Goal: Use online tool/utility: Use online tool/utility

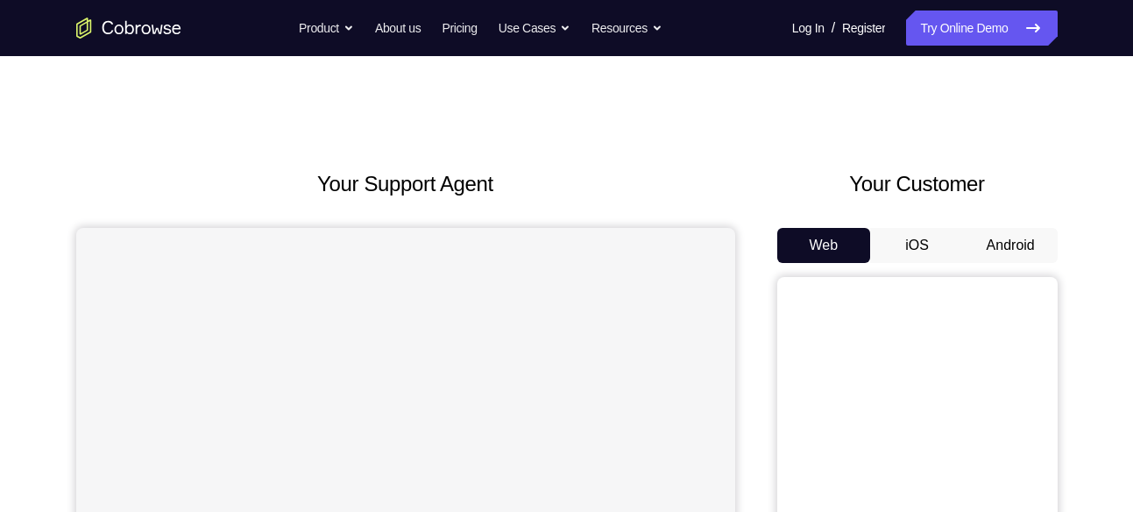
click at [1008, 242] on button "Android" at bounding box center [1011, 245] width 94 height 35
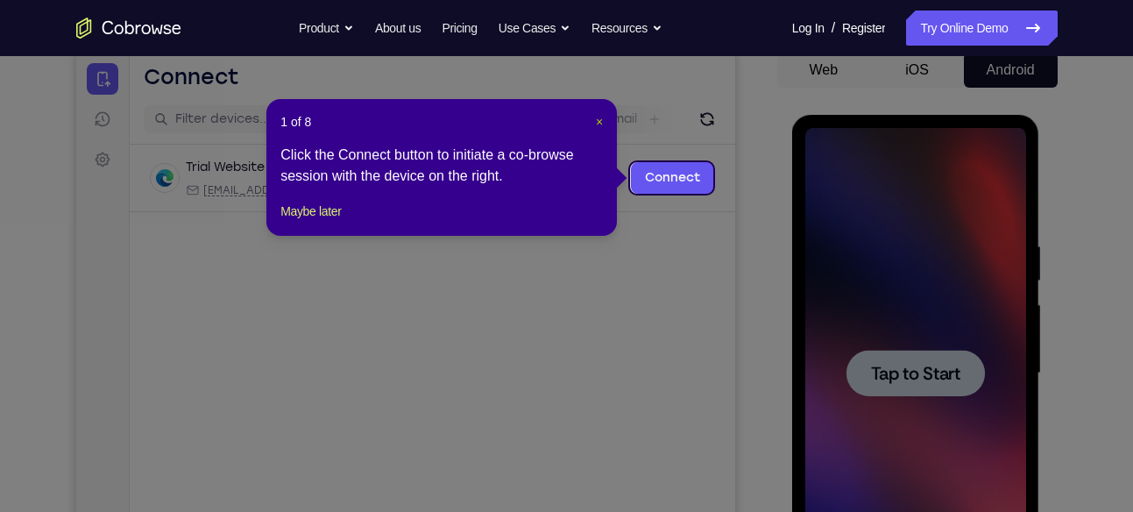
click at [597, 123] on span "×" at bounding box center [599, 122] width 7 height 14
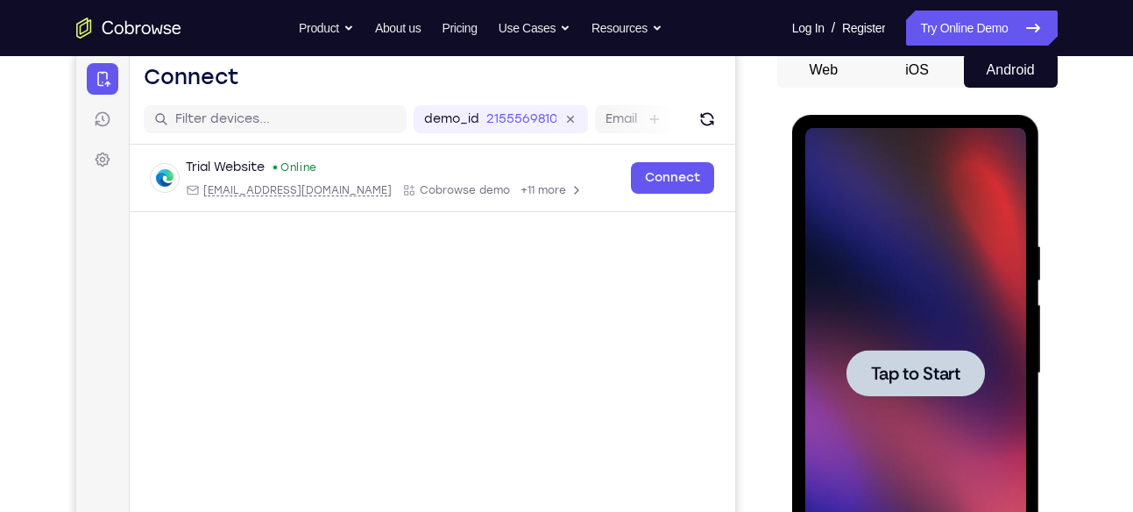
click at [900, 332] on div at bounding box center [915, 373] width 221 height 491
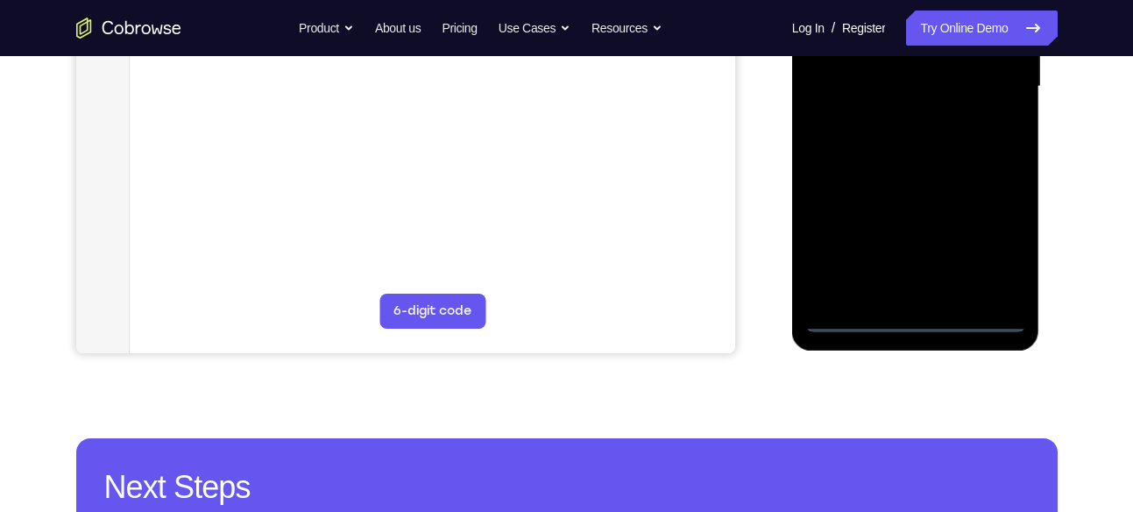
scroll to position [463, 0]
click at [913, 318] on div at bounding box center [915, 86] width 221 height 491
click at [993, 246] on div at bounding box center [915, 86] width 221 height 491
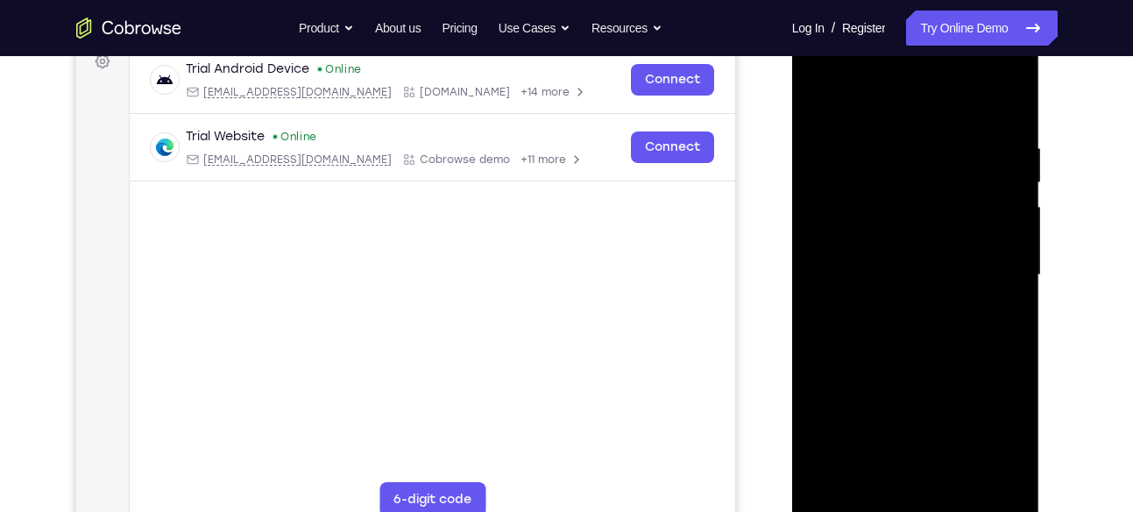
scroll to position [272, 0]
click at [905, 105] on div at bounding box center [915, 276] width 221 height 491
click at [986, 272] on div at bounding box center [915, 276] width 221 height 491
click at [896, 315] on div at bounding box center [915, 276] width 221 height 491
click at [916, 259] on div at bounding box center [915, 276] width 221 height 491
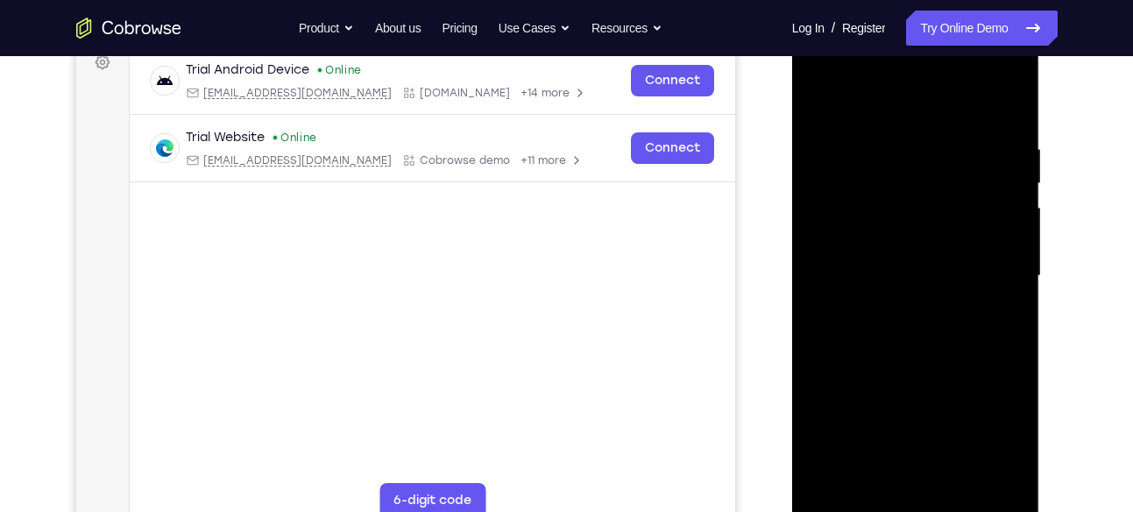
click at [881, 241] on div at bounding box center [915, 276] width 221 height 491
click at [887, 271] on div at bounding box center [915, 276] width 221 height 491
click at [912, 322] on div at bounding box center [915, 276] width 221 height 491
click at [1001, 300] on div at bounding box center [915, 276] width 221 height 491
click at [878, 245] on div at bounding box center [915, 276] width 221 height 491
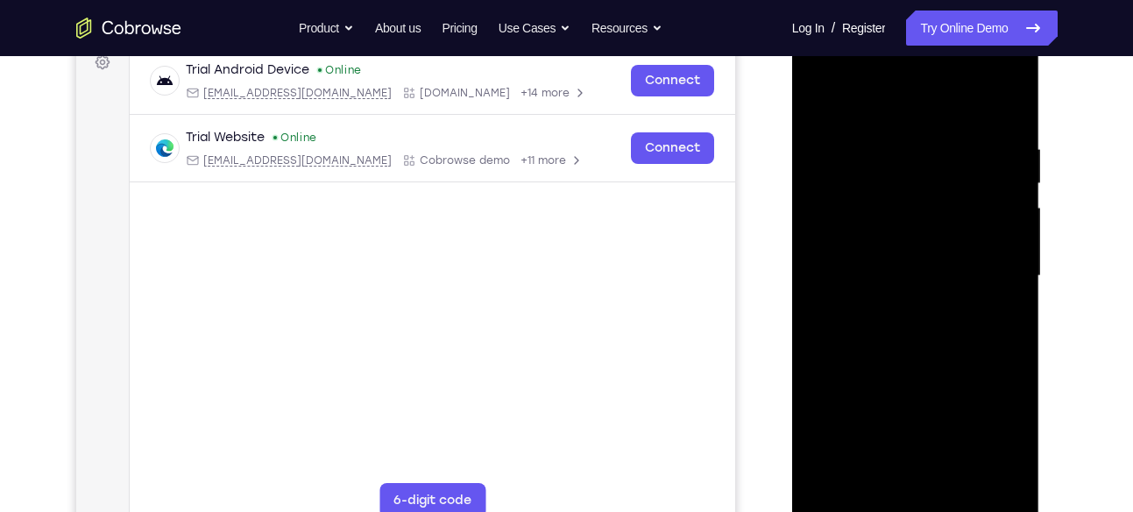
click at [1007, 440] on div at bounding box center [915, 276] width 221 height 491
click at [1005, 439] on div at bounding box center [915, 276] width 221 height 491
click at [915, 276] on div at bounding box center [915, 276] width 221 height 491
click at [904, 336] on div at bounding box center [915, 276] width 221 height 491
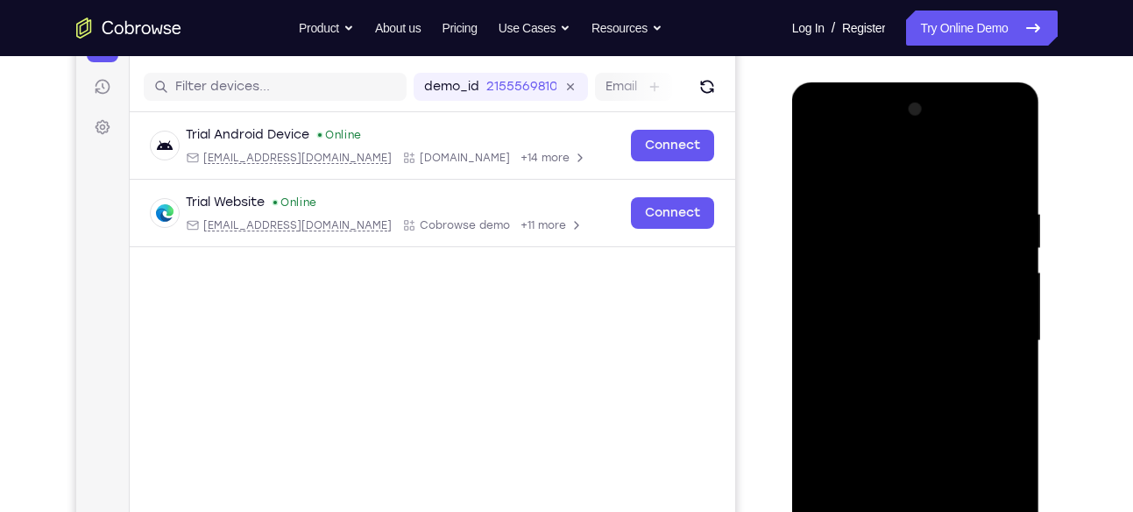
scroll to position [207, 0]
drag, startPoint x: 895, startPoint y: 174, endPoint x: 875, endPoint y: 93, distance: 83.9
click at [875, 93] on div at bounding box center [916, 344] width 248 height 522
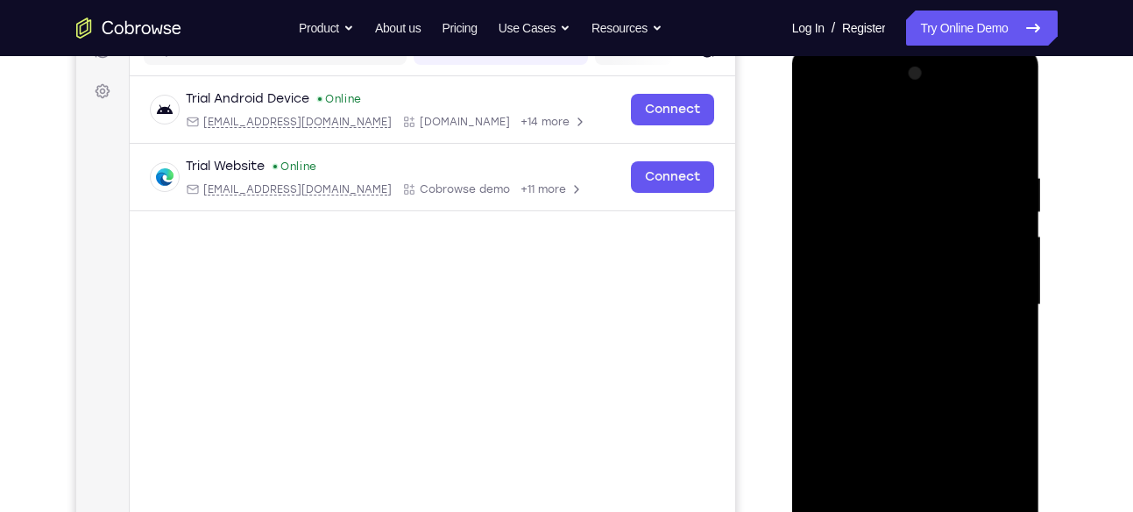
scroll to position [265, 0]
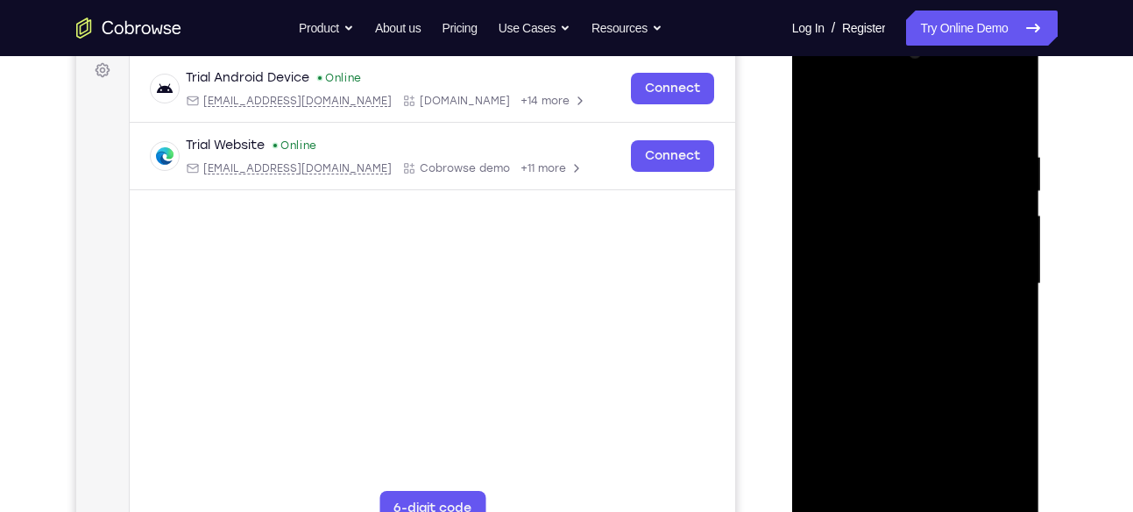
click at [1010, 126] on div at bounding box center [915, 284] width 221 height 491
click at [1010, 110] on div at bounding box center [915, 284] width 221 height 491
click at [893, 149] on div at bounding box center [915, 284] width 221 height 491
drag, startPoint x: 881, startPoint y: 349, endPoint x: 870, endPoint y: 211, distance: 138.0
click at [870, 211] on div at bounding box center [915, 284] width 221 height 491
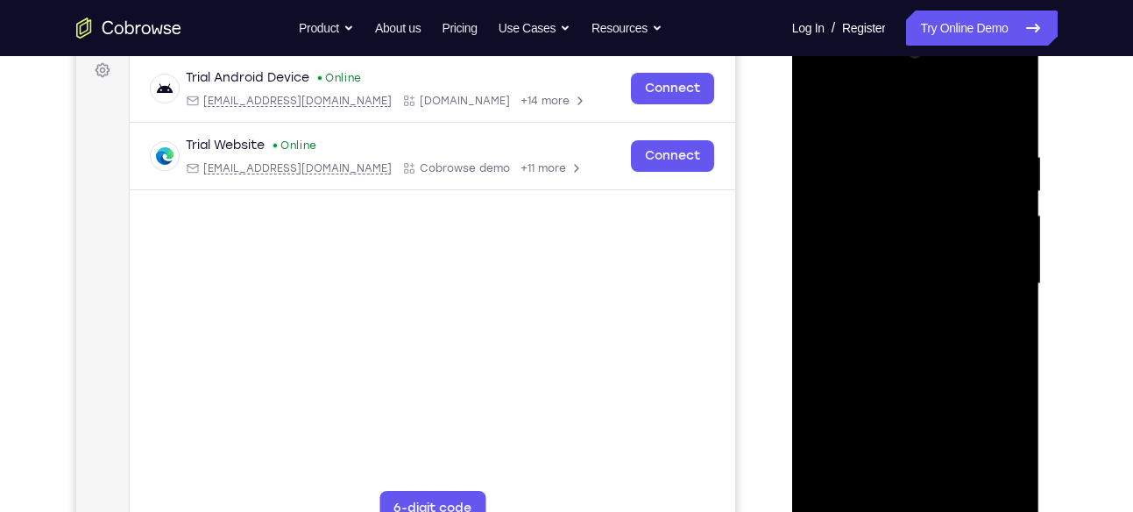
drag, startPoint x: 869, startPoint y: 321, endPoint x: 868, endPoint y: 245, distance: 75.3
click at [868, 245] on div at bounding box center [915, 284] width 221 height 491
drag, startPoint x: 866, startPoint y: 382, endPoint x: 860, endPoint y: 250, distance: 132.4
click at [860, 250] on div at bounding box center [915, 284] width 221 height 491
click at [944, 218] on div at bounding box center [915, 284] width 221 height 491
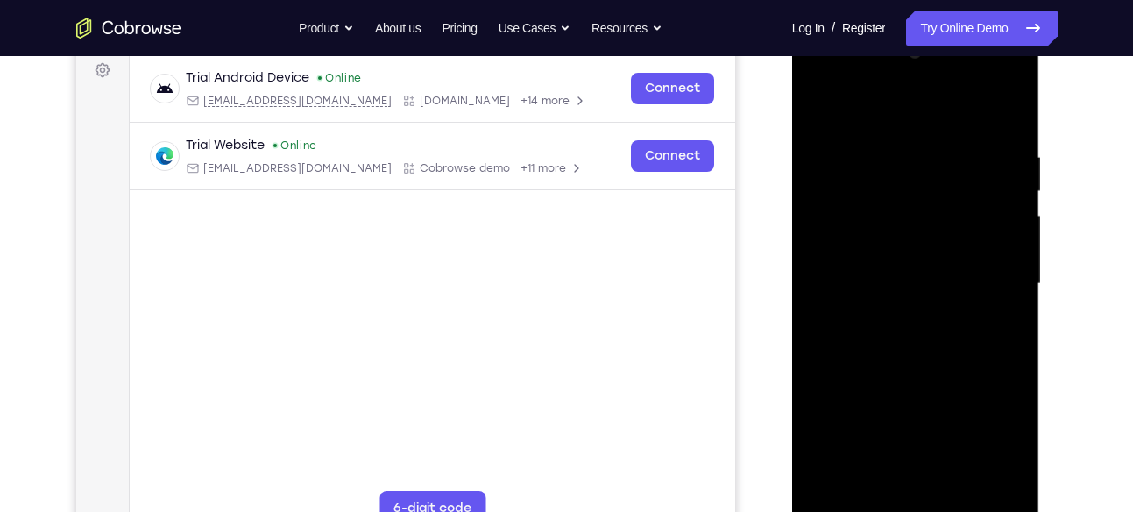
click at [947, 187] on div at bounding box center [915, 284] width 221 height 491
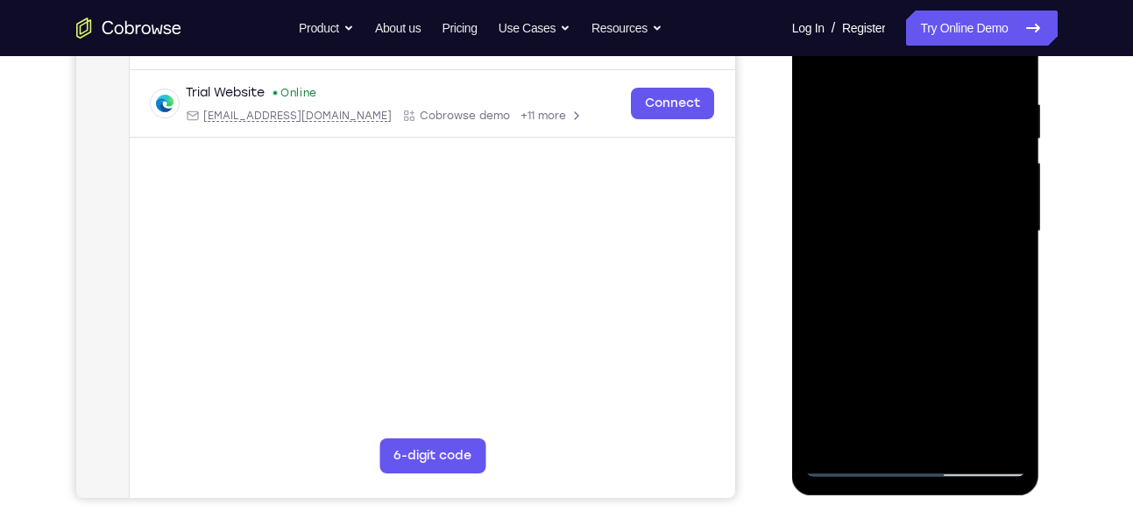
drag, startPoint x: 906, startPoint y: 159, endPoint x: 894, endPoint y: 283, distance: 124.0
click at [894, 283] on div at bounding box center [915, 231] width 221 height 491
drag, startPoint x: 873, startPoint y: 201, endPoint x: 861, endPoint y: 324, distance: 123.2
click at [861, 324] on div at bounding box center [915, 231] width 221 height 491
drag, startPoint x: 872, startPoint y: 170, endPoint x: 864, endPoint y: 279, distance: 108.9
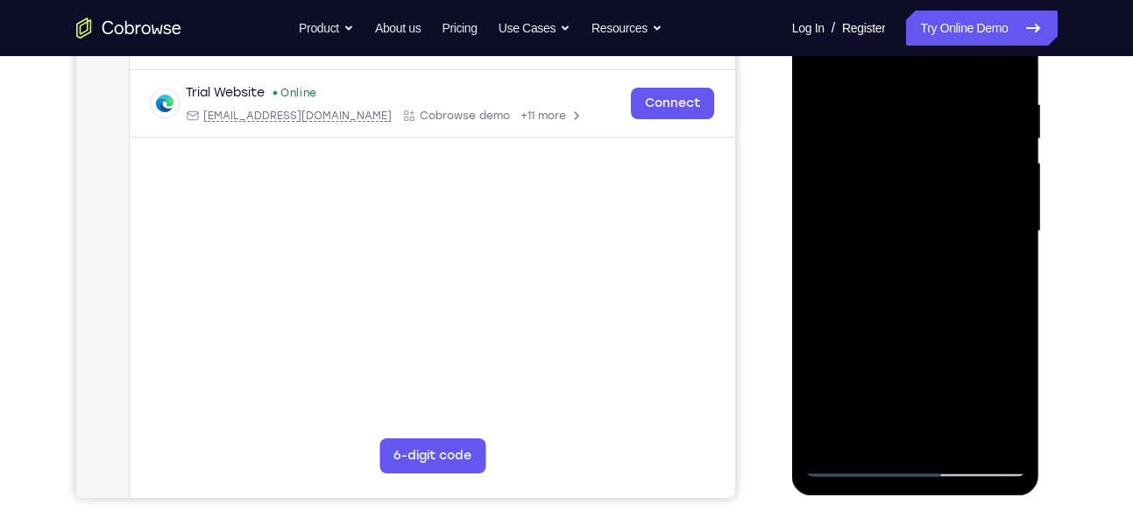
click at [864, 279] on div at bounding box center [915, 231] width 221 height 491
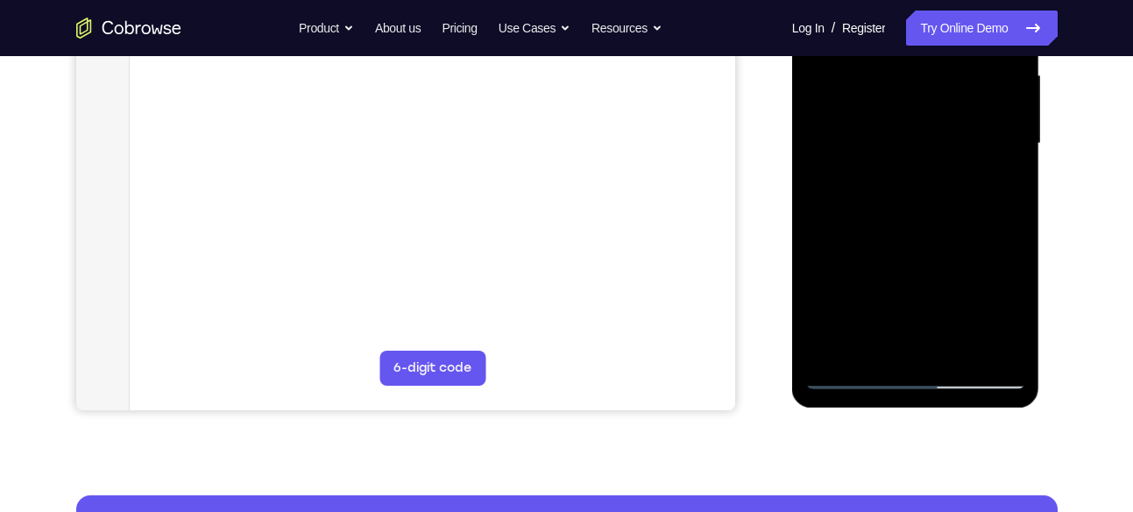
click at [873, 101] on div at bounding box center [915, 143] width 221 height 491
drag, startPoint x: 871, startPoint y: 223, endPoint x: 880, endPoint y: 57, distance: 165.9
click at [880, 57] on div at bounding box center [915, 143] width 221 height 491
drag, startPoint x: 874, startPoint y: 244, endPoint x: 876, endPoint y: 120, distance: 124.4
click at [876, 120] on div at bounding box center [915, 143] width 221 height 491
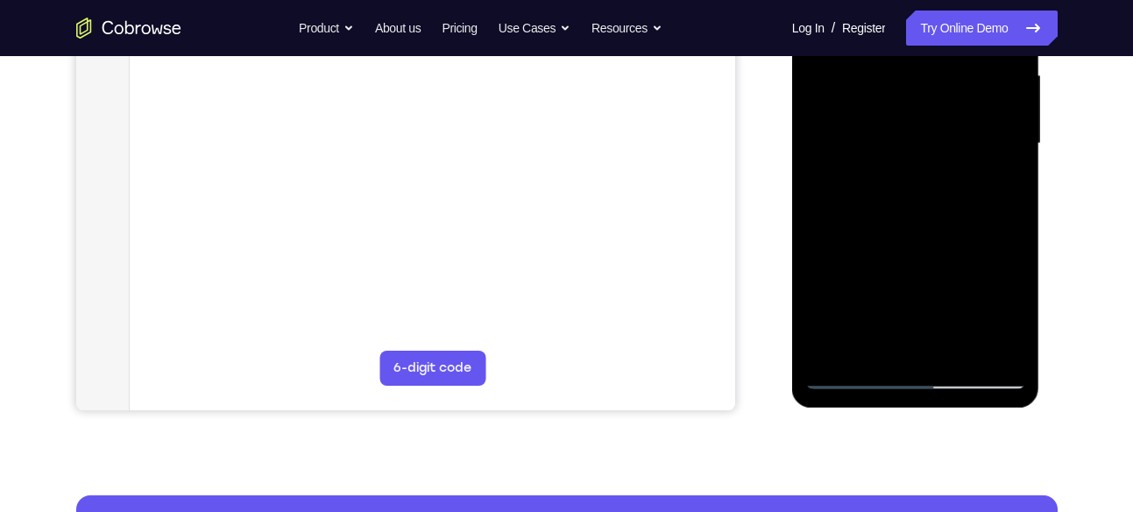
drag, startPoint x: 880, startPoint y: 240, endPoint x: 875, endPoint y: 136, distance: 104.3
click at [875, 136] on div at bounding box center [915, 143] width 221 height 491
drag, startPoint x: 866, startPoint y: 209, endPoint x: 862, endPoint y: 135, distance: 74.5
click at [862, 135] on div at bounding box center [915, 143] width 221 height 491
drag, startPoint x: 838, startPoint y: 240, endPoint x: 832, endPoint y: 141, distance: 99.1
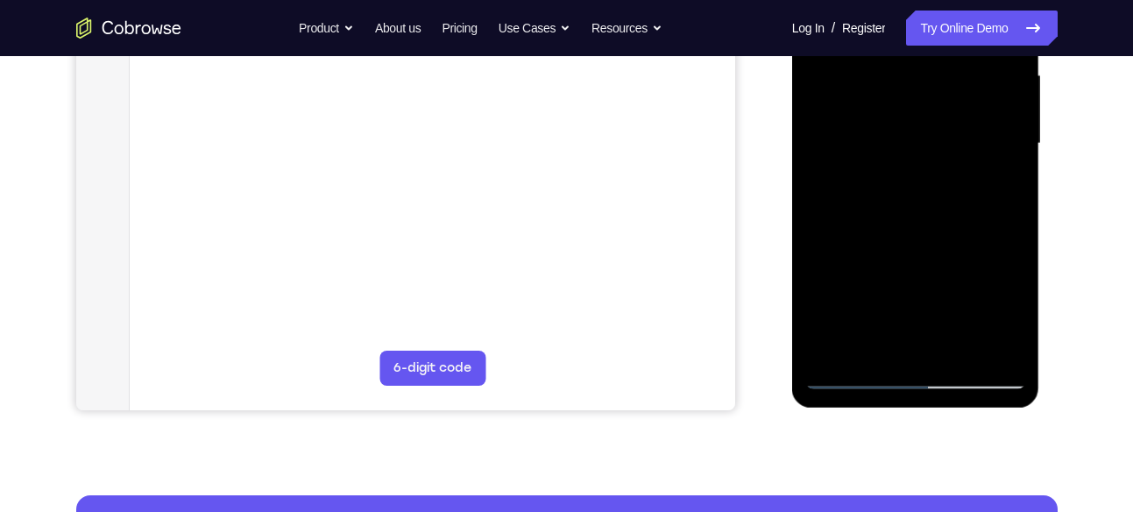
click at [832, 141] on div at bounding box center [915, 143] width 221 height 491
drag, startPoint x: 866, startPoint y: 207, endPoint x: 866, endPoint y: 99, distance: 107.8
click at [866, 99] on div at bounding box center [915, 143] width 221 height 491
drag, startPoint x: 848, startPoint y: 288, endPoint x: 863, endPoint y: 169, distance: 120.1
click at [863, 169] on div at bounding box center [915, 143] width 221 height 491
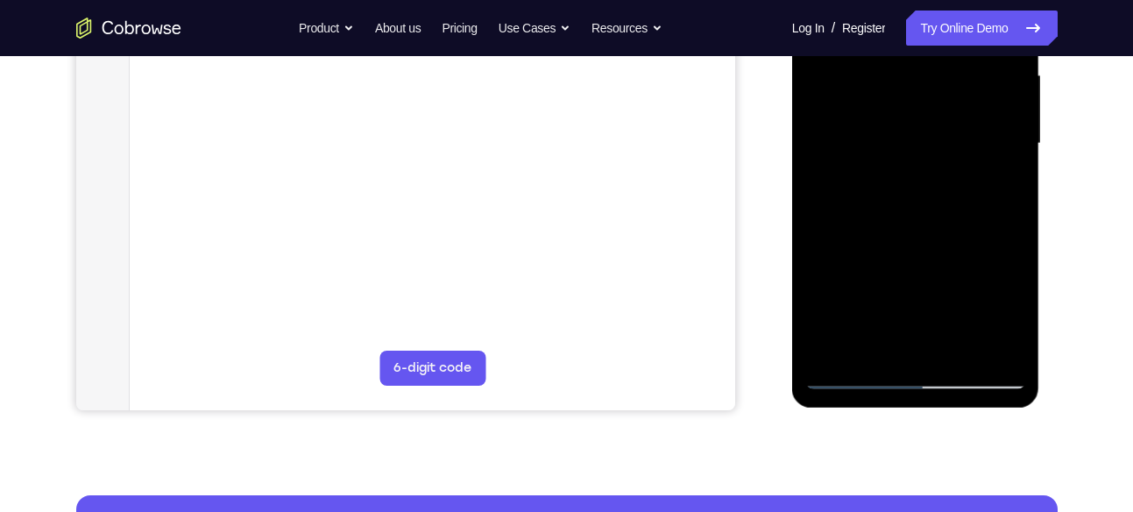
click at [831, 347] on div at bounding box center [915, 143] width 221 height 491
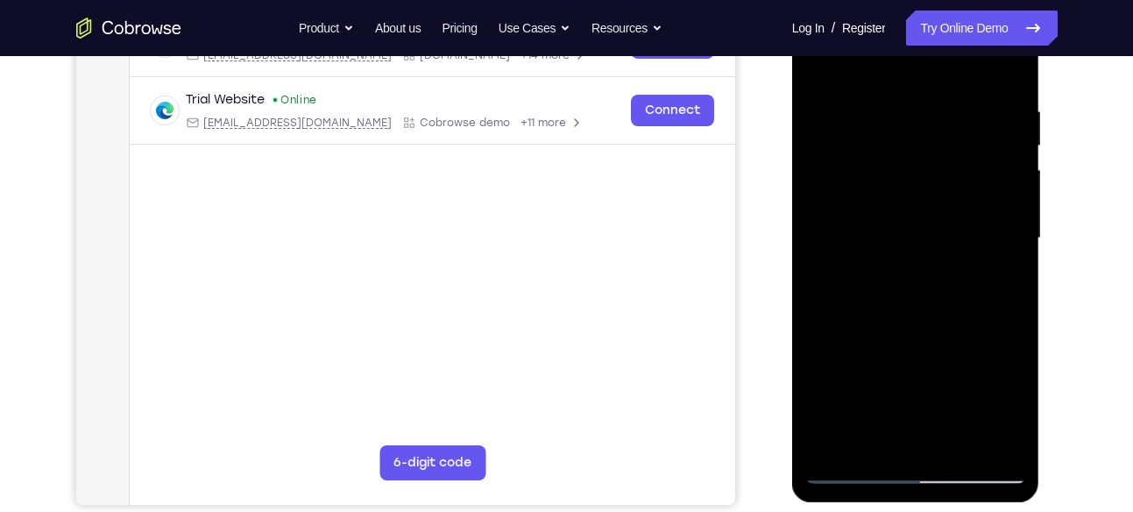
scroll to position [307, 0]
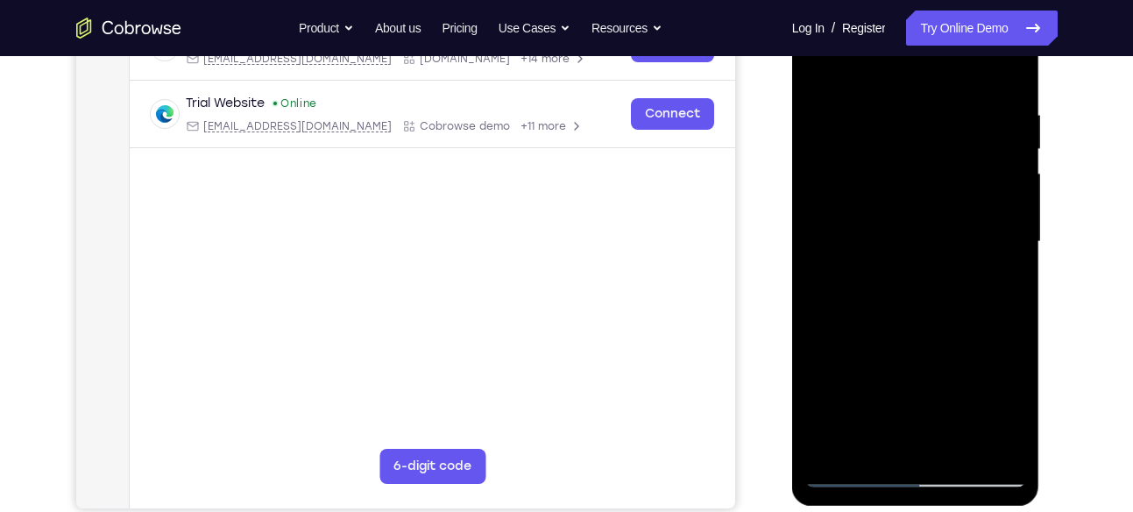
click at [1002, 65] on div at bounding box center [915, 241] width 221 height 491
click at [1010, 64] on div at bounding box center [915, 241] width 221 height 491
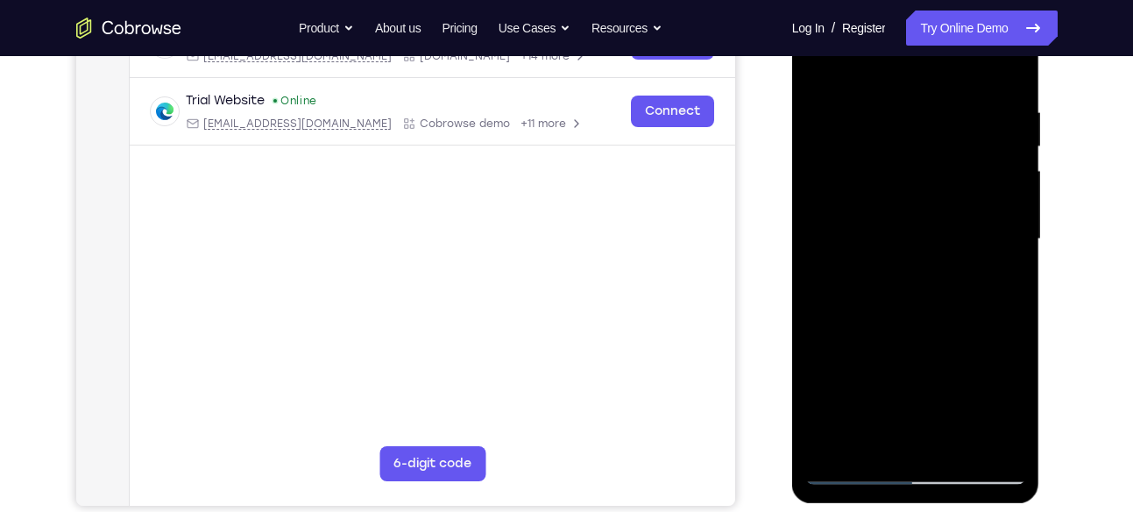
scroll to position [312, 0]
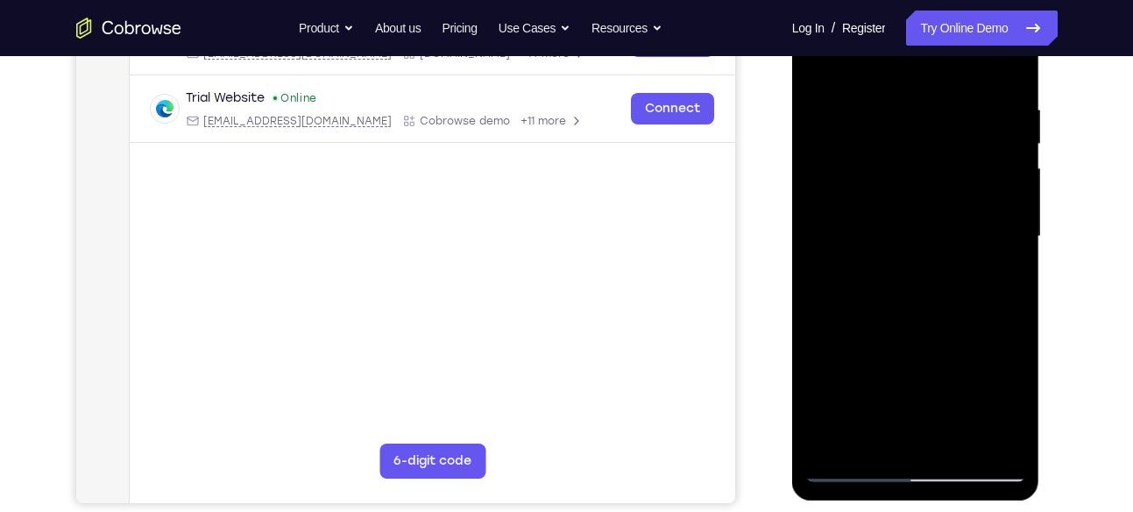
click at [874, 186] on div at bounding box center [915, 236] width 221 height 491
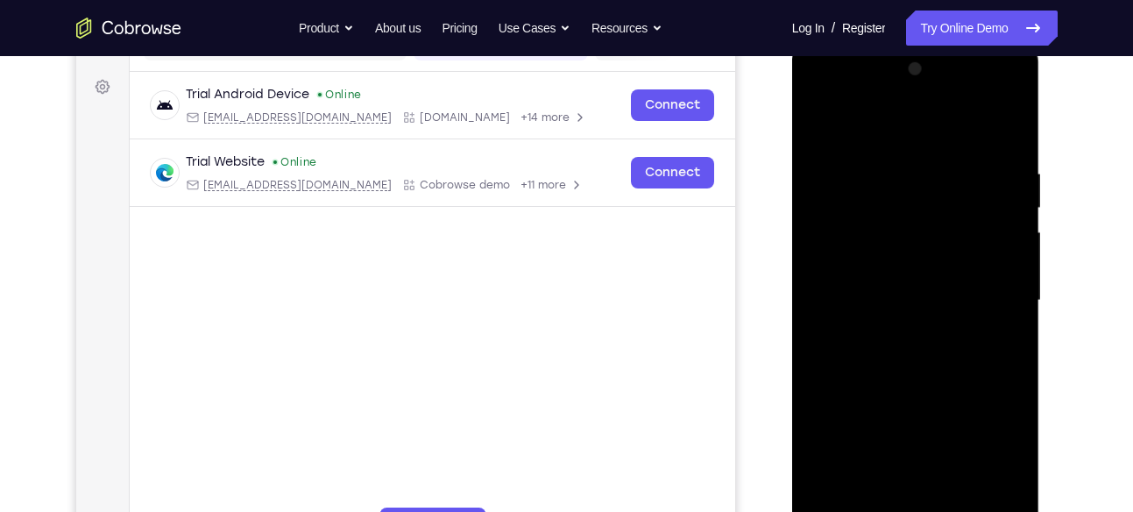
click at [887, 187] on div at bounding box center [915, 300] width 221 height 491
click at [817, 121] on div at bounding box center [915, 300] width 221 height 491
click at [857, 219] on div at bounding box center [915, 300] width 221 height 491
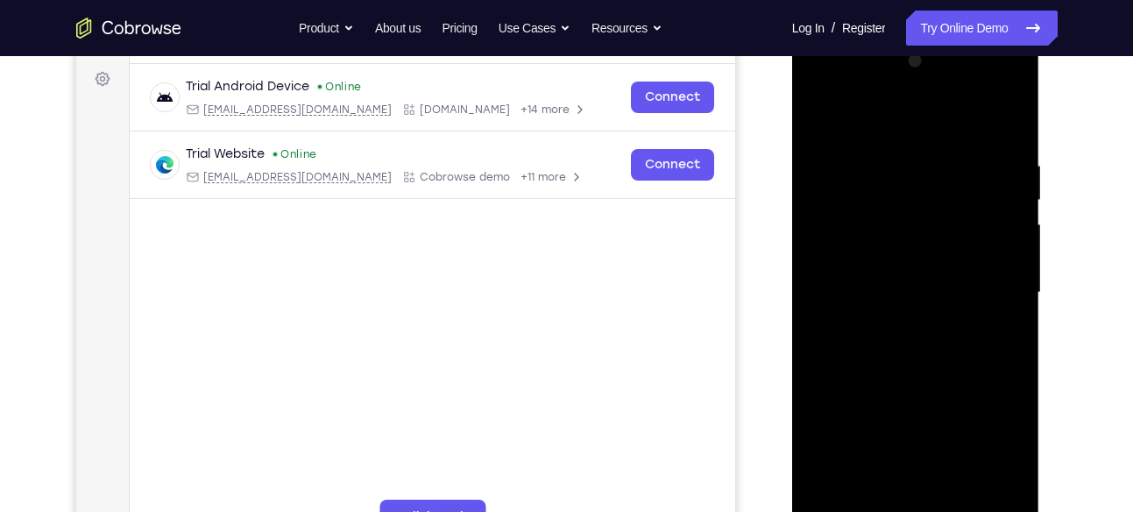
scroll to position [265, 0]
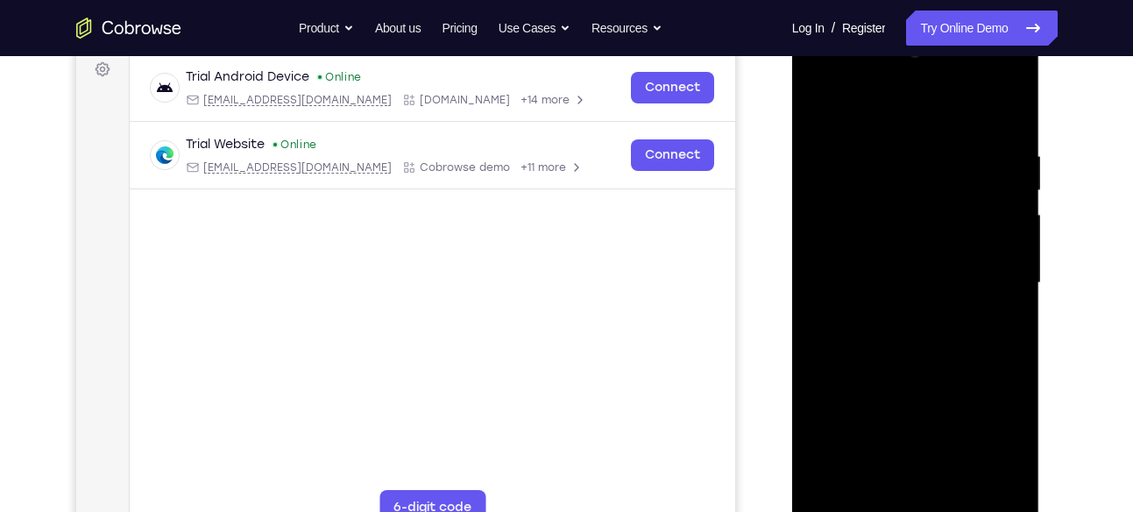
click at [904, 165] on div at bounding box center [915, 283] width 221 height 491
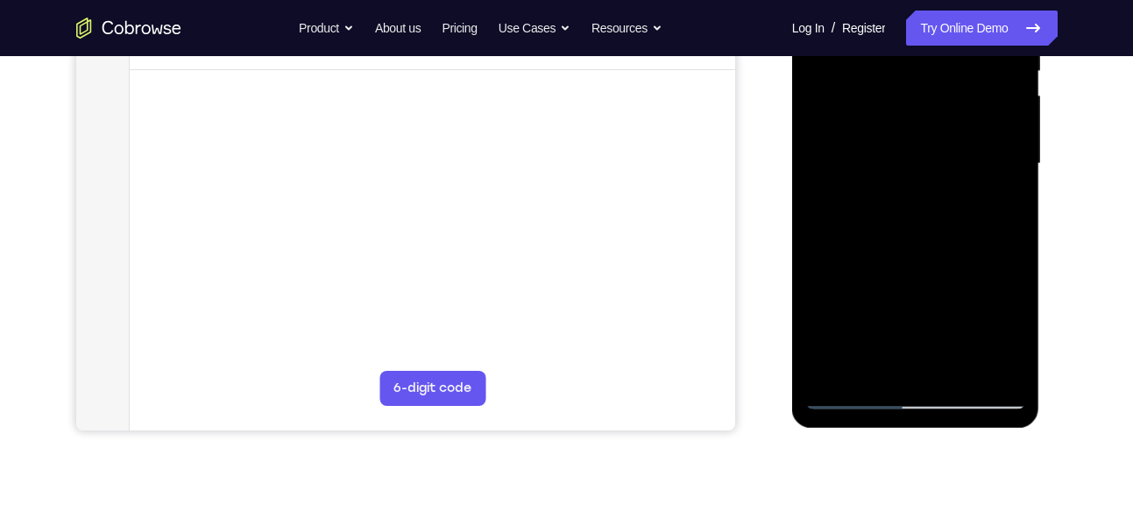
click at [965, 367] on div at bounding box center [915, 164] width 221 height 491
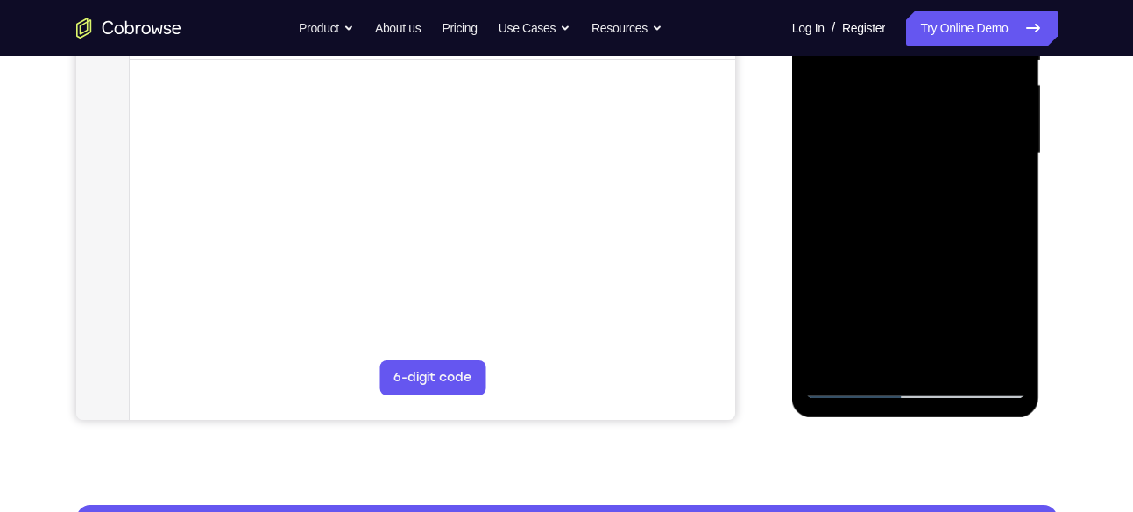
scroll to position [394, 0]
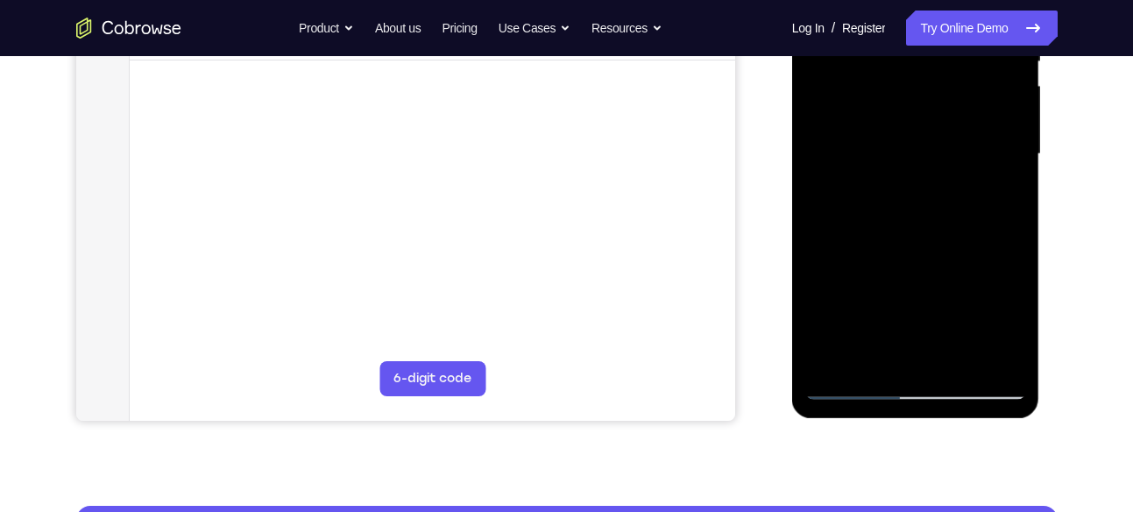
click at [888, 239] on div at bounding box center [915, 154] width 221 height 491
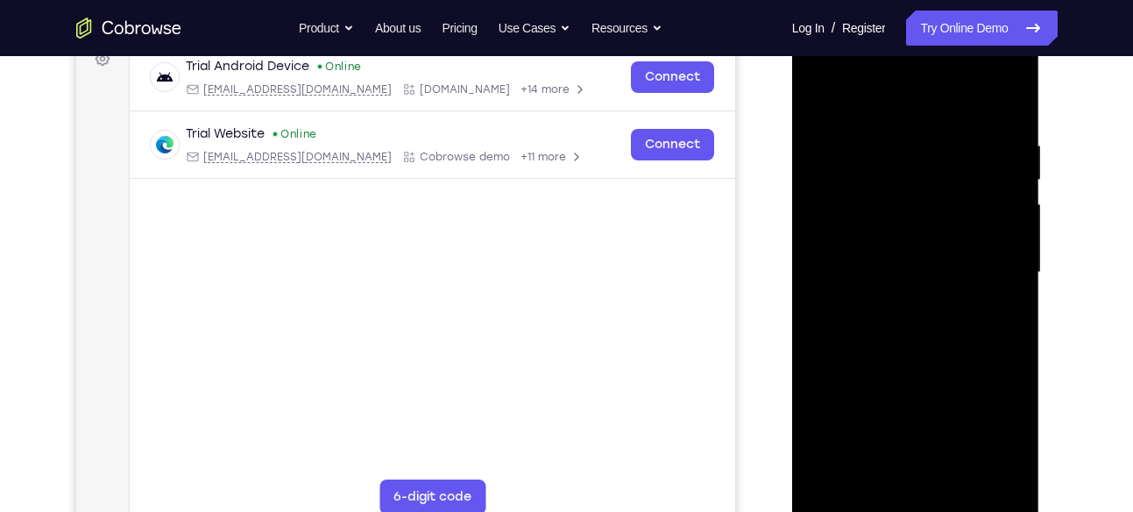
scroll to position [277, 0]
click at [824, 94] on div at bounding box center [915, 271] width 221 height 491
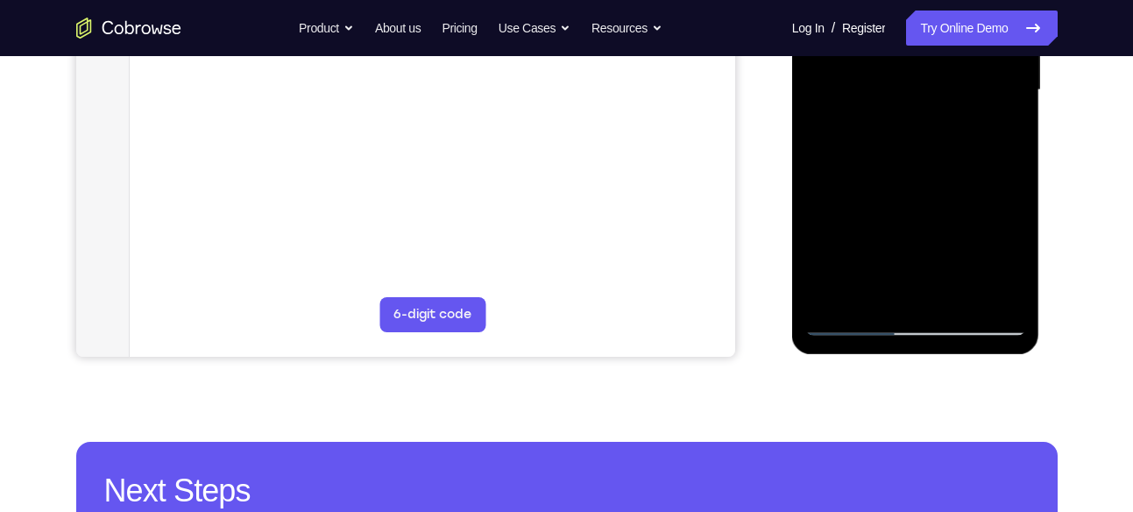
scroll to position [457, 0]
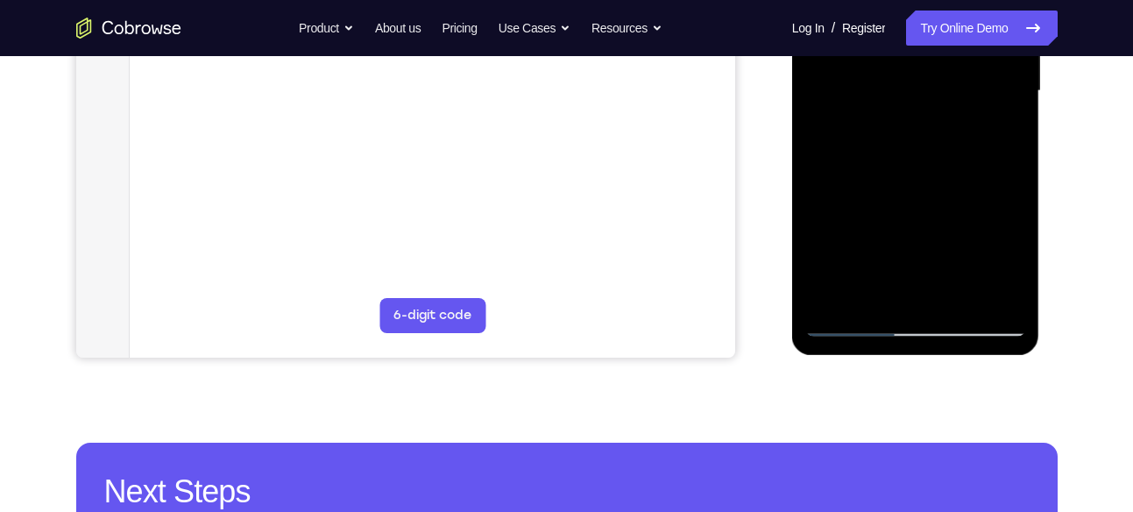
click at [990, 304] on div at bounding box center [915, 91] width 221 height 491
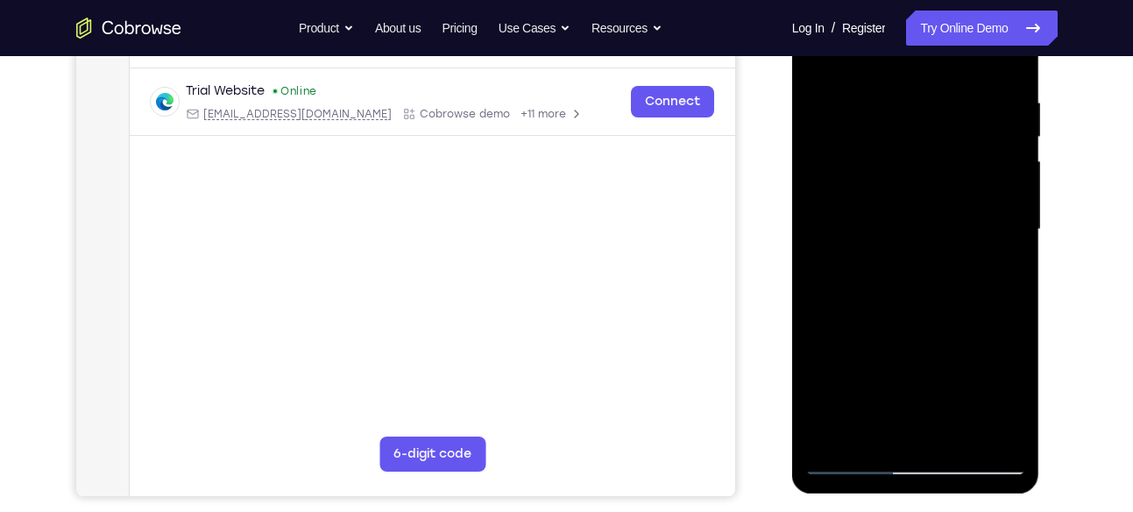
scroll to position [283, 0]
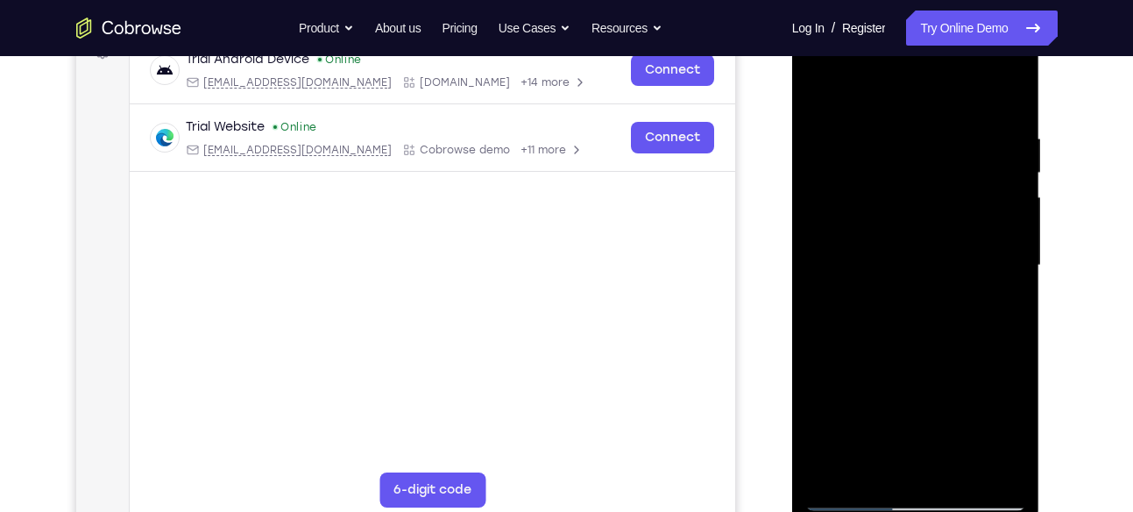
drag, startPoint x: 937, startPoint y: 193, endPoint x: 923, endPoint y: 399, distance: 207.2
click at [923, 399] on div at bounding box center [915, 265] width 221 height 491
drag, startPoint x: 915, startPoint y: 193, endPoint x: 904, endPoint y: 378, distance: 186.1
click at [904, 378] on div at bounding box center [915, 265] width 221 height 491
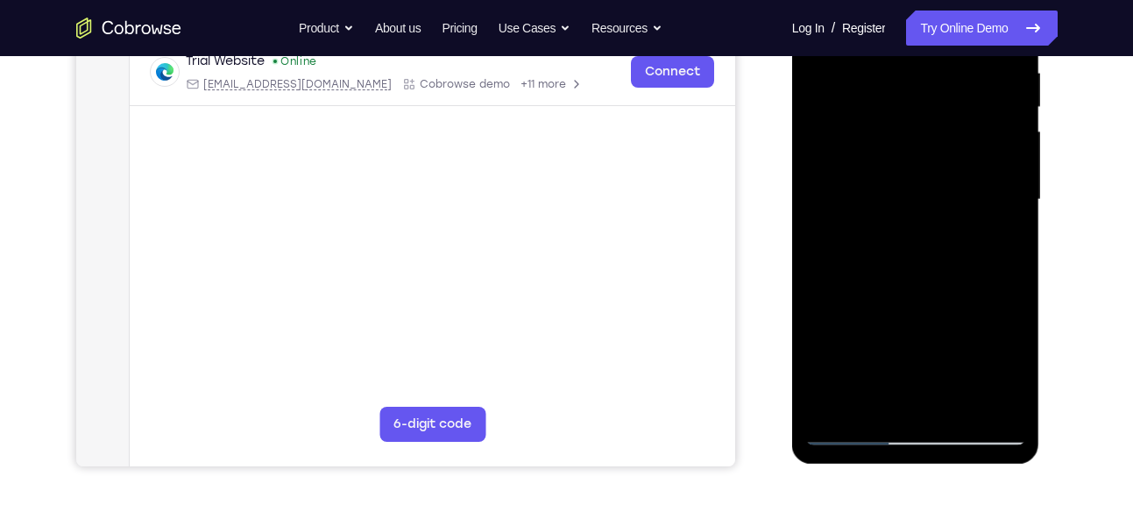
scroll to position [311, 0]
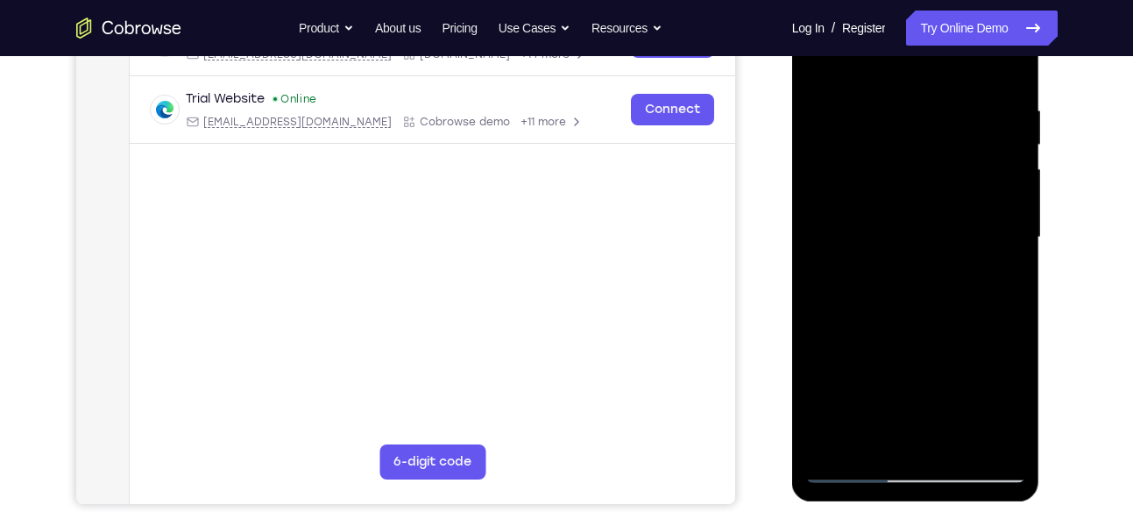
click at [830, 440] on div at bounding box center [915, 237] width 221 height 491
click at [883, 117] on div at bounding box center [915, 237] width 221 height 491
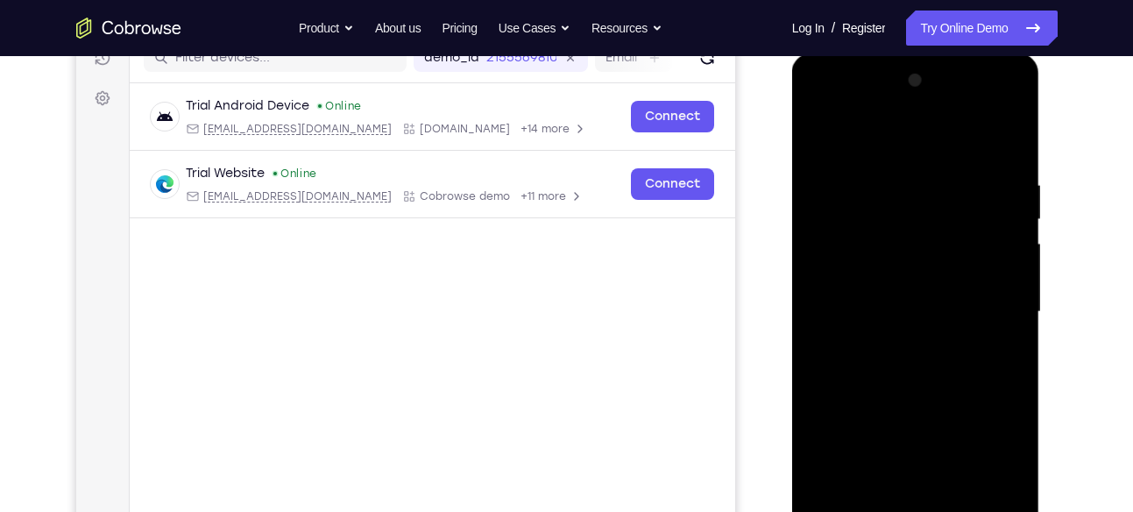
scroll to position [234, 0]
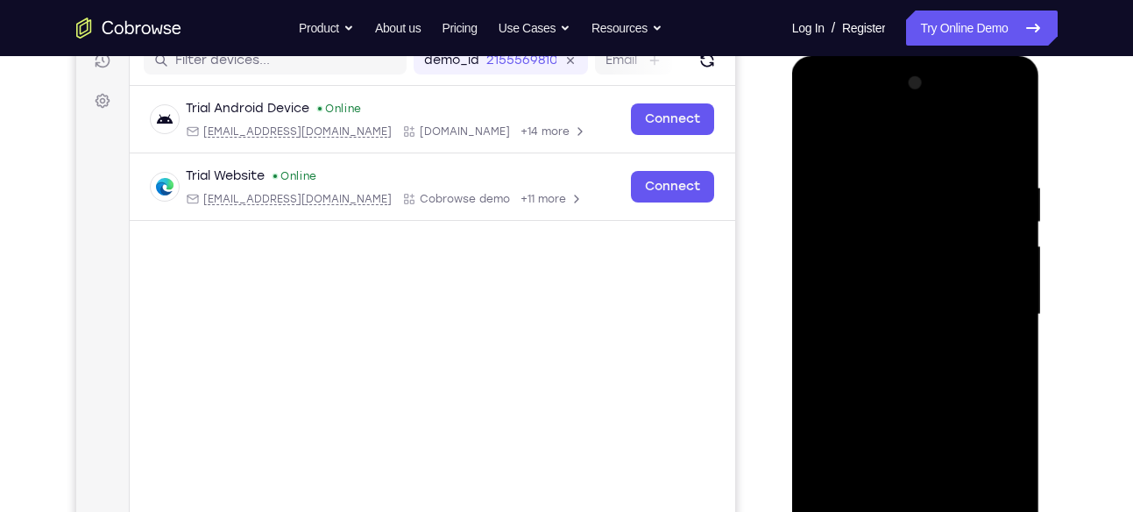
click at [999, 210] on div at bounding box center [915, 314] width 221 height 491
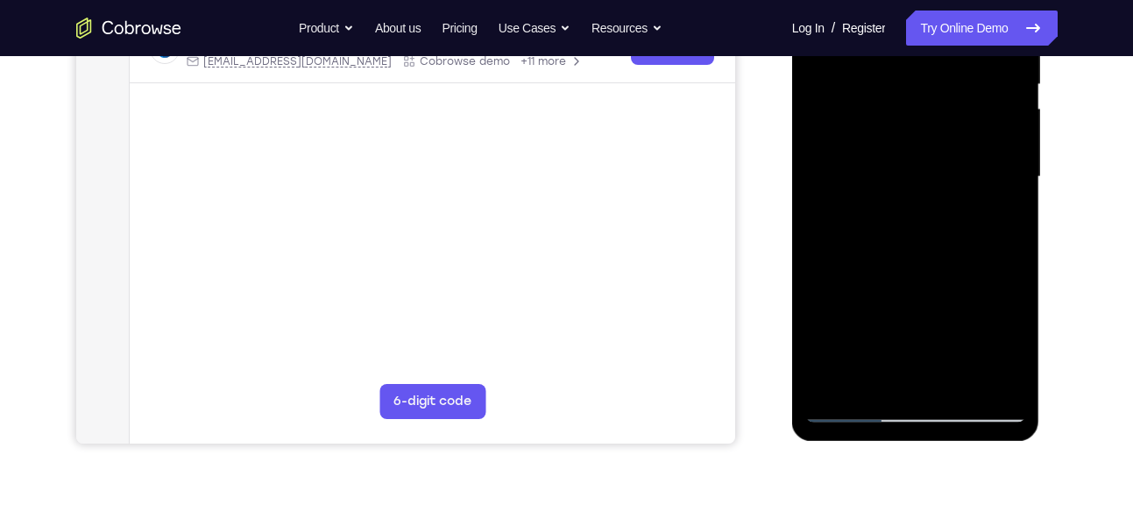
scroll to position [374, 0]
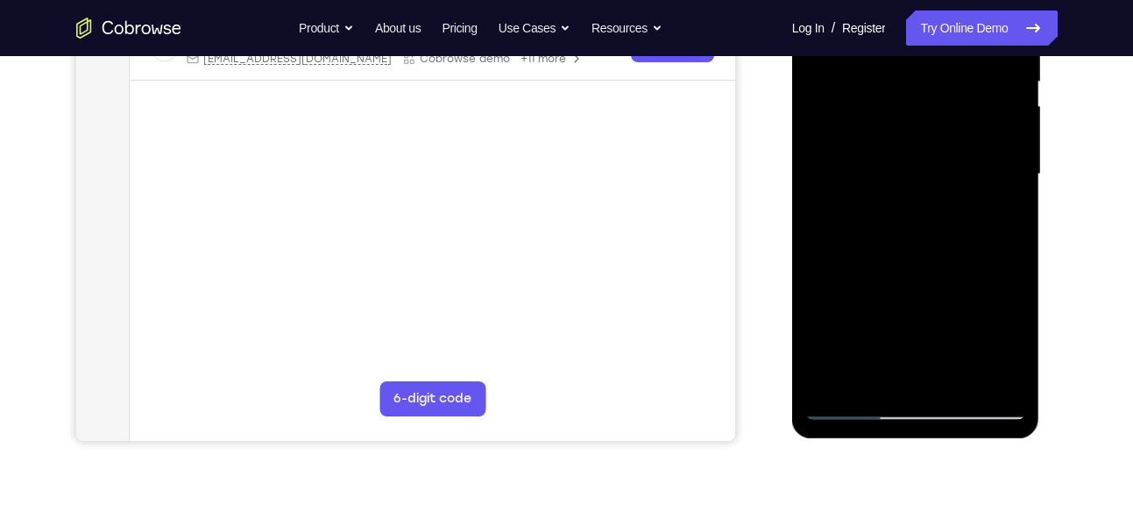
click at [999, 210] on div at bounding box center [915, 174] width 221 height 491
click at [900, 377] on div at bounding box center [915, 174] width 221 height 491
click at [868, 384] on div at bounding box center [915, 174] width 221 height 491
click at [979, 243] on div at bounding box center [915, 174] width 221 height 491
click at [984, 241] on div at bounding box center [915, 174] width 221 height 491
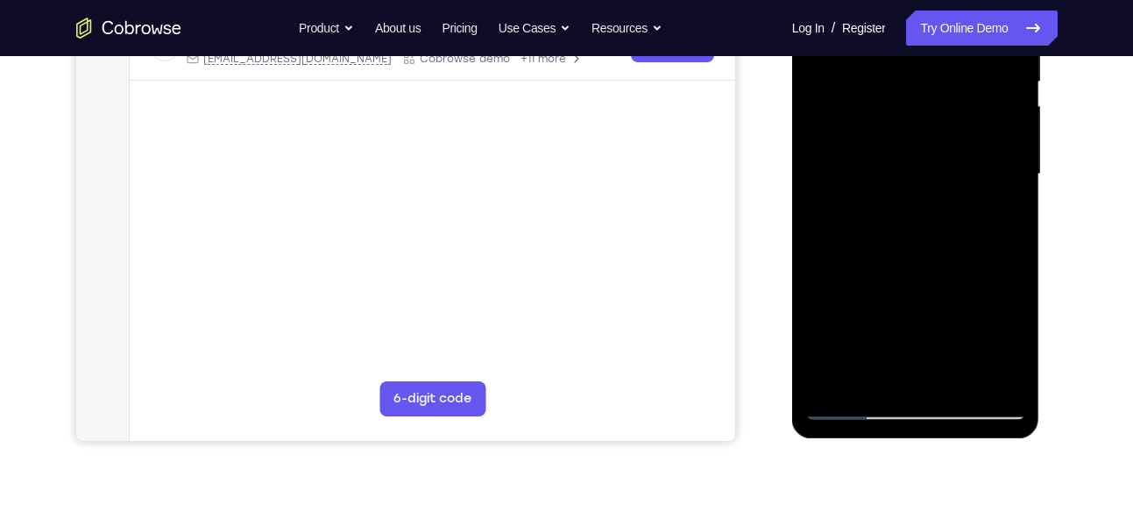
click at [1003, 240] on div at bounding box center [915, 174] width 221 height 491
drag, startPoint x: 938, startPoint y: 295, endPoint x: 921, endPoint y: 387, distance: 93.6
click at [921, 387] on div at bounding box center [915, 174] width 221 height 491
drag, startPoint x: 923, startPoint y: 279, endPoint x: 906, endPoint y: 413, distance: 135.2
click at [906, 413] on div at bounding box center [915, 174] width 221 height 491
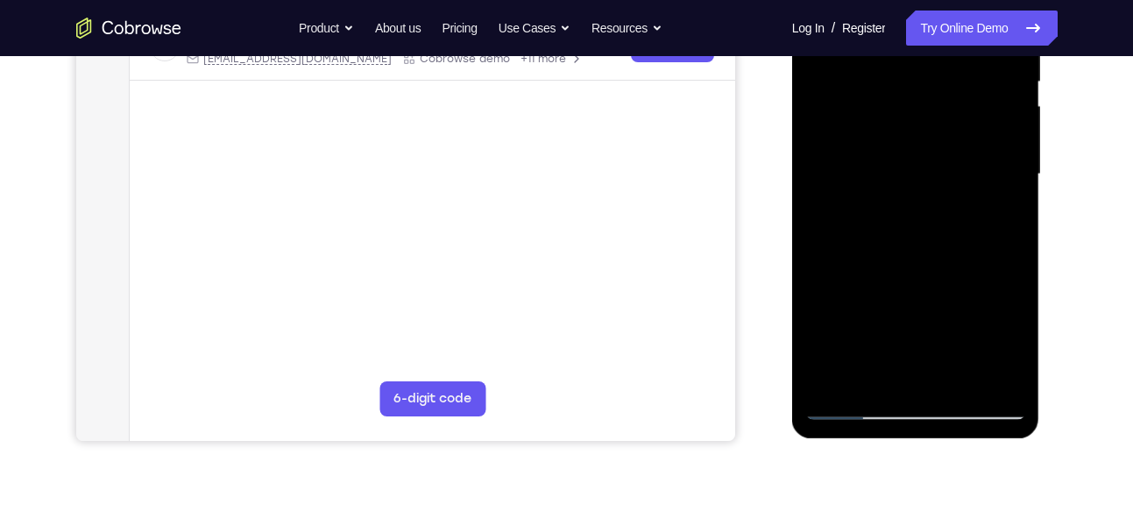
drag, startPoint x: 929, startPoint y: 274, endPoint x: 911, endPoint y: 434, distance: 160.5
click at [911, 434] on div at bounding box center [916, 177] width 248 height 522
drag, startPoint x: 942, startPoint y: 294, endPoint x: 931, endPoint y: 440, distance: 145.8
click at [931, 440] on div at bounding box center [917, 179] width 250 height 526
click at [1000, 241] on div at bounding box center [915, 174] width 221 height 491
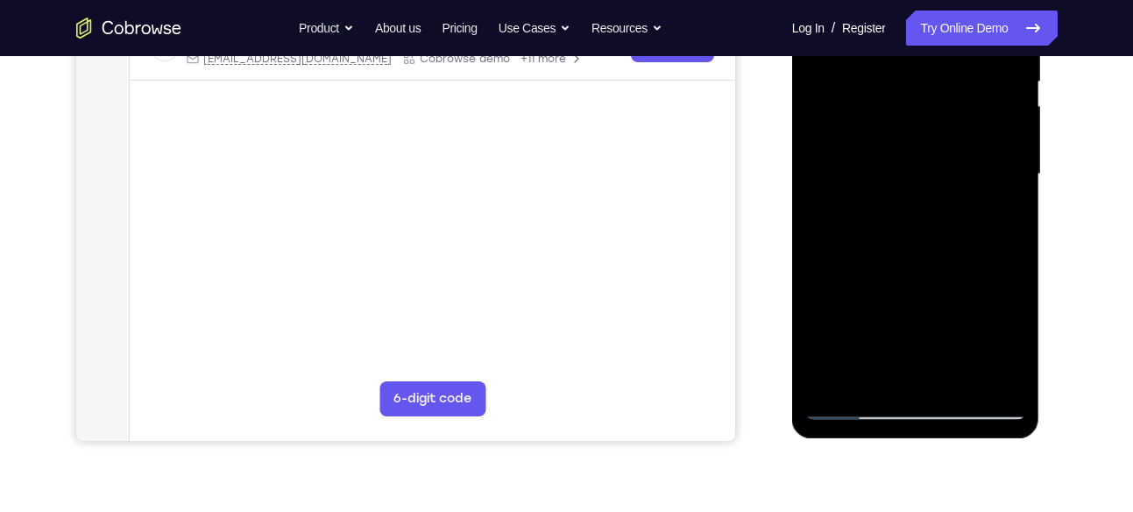
click at [824, 276] on div at bounding box center [915, 174] width 221 height 491
click at [852, 404] on div at bounding box center [915, 174] width 221 height 491
click at [993, 372] on div at bounding box center [915, 174] width 221 height 491
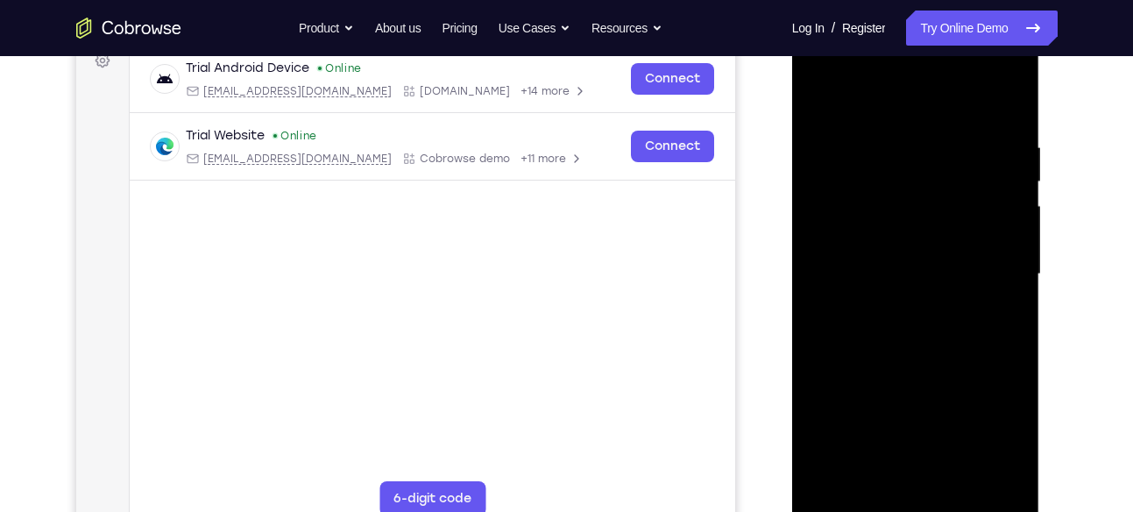
scroll to position [272, 0]
click at [973, 241] on div at bounding box center [915, 276] width 221 height 491
drag, startPoint x: 973, startPoint y: 343, endPoint x: 817, endPoint y: 264, distance: 174.7
click at [817, 264] on div at bounding box center [915, 276] width 221 height 491
click at [994, 159] on div at bounding box center [915, 276] width 221 height 491
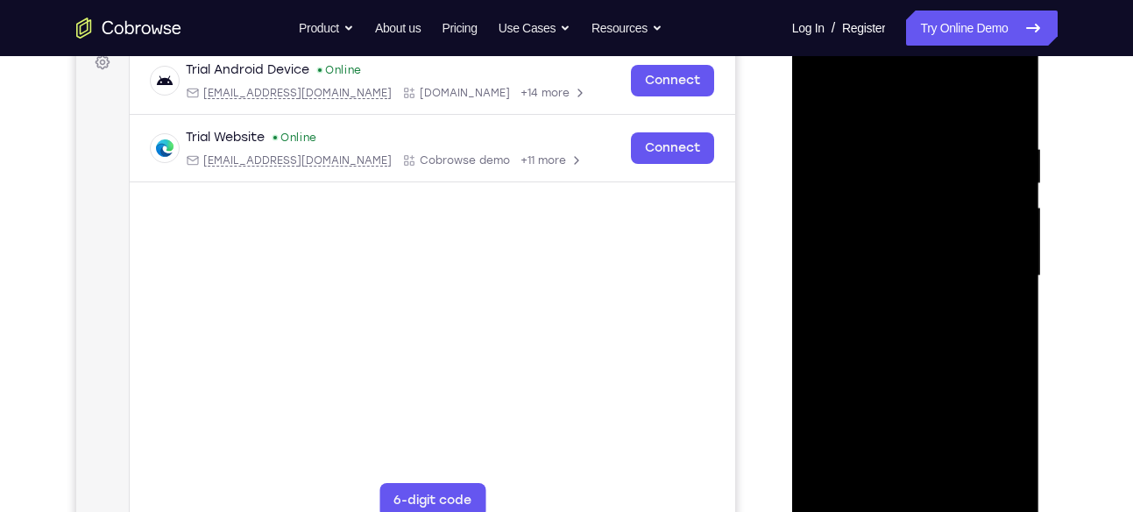
click at [994, 159] on div at bounding box center [915, 276] width 221 height 491
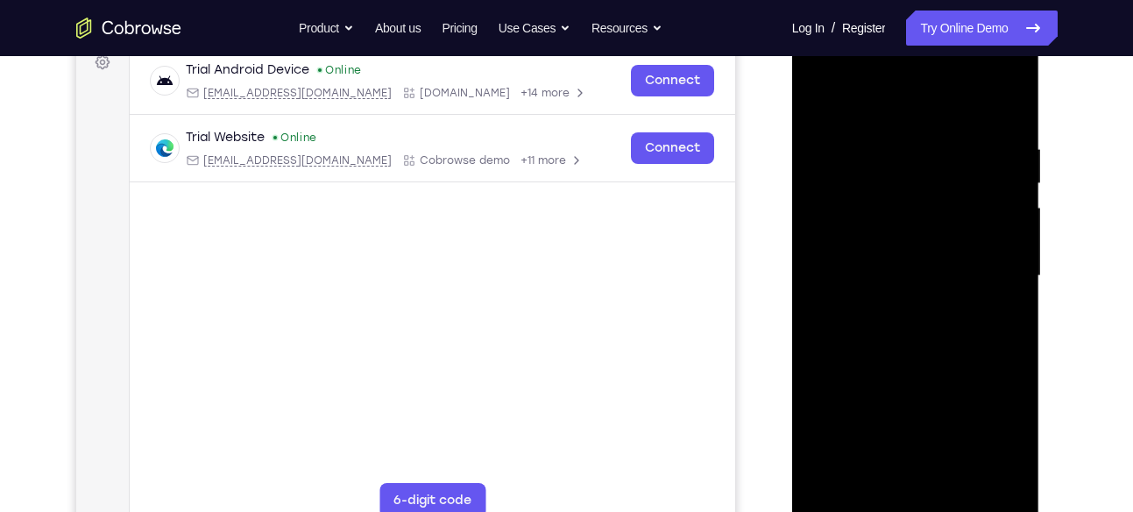
click at [994, 159] on div at bounding box center [915, 276] width 221 height 491
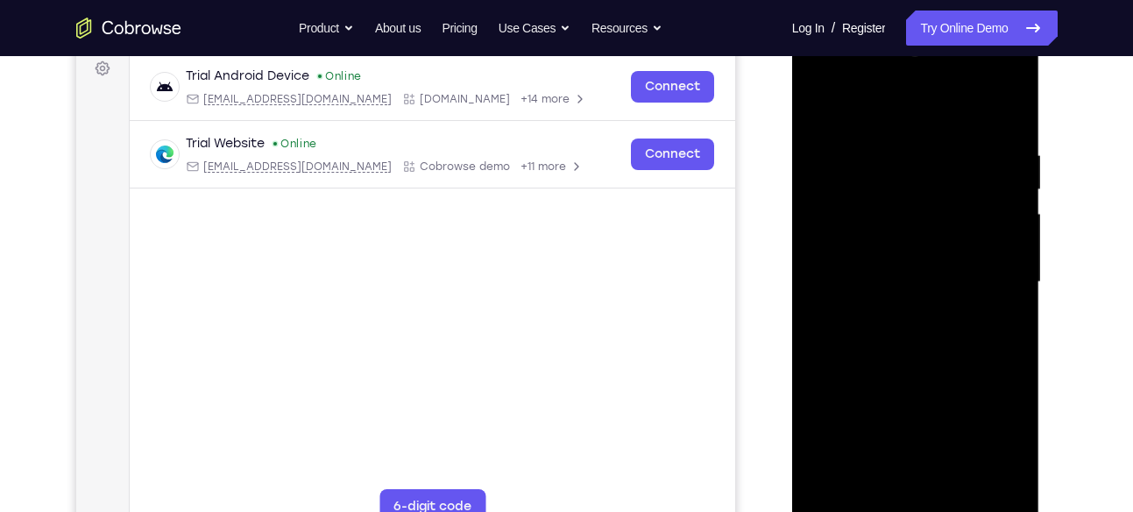
scroll to position [263, 0]
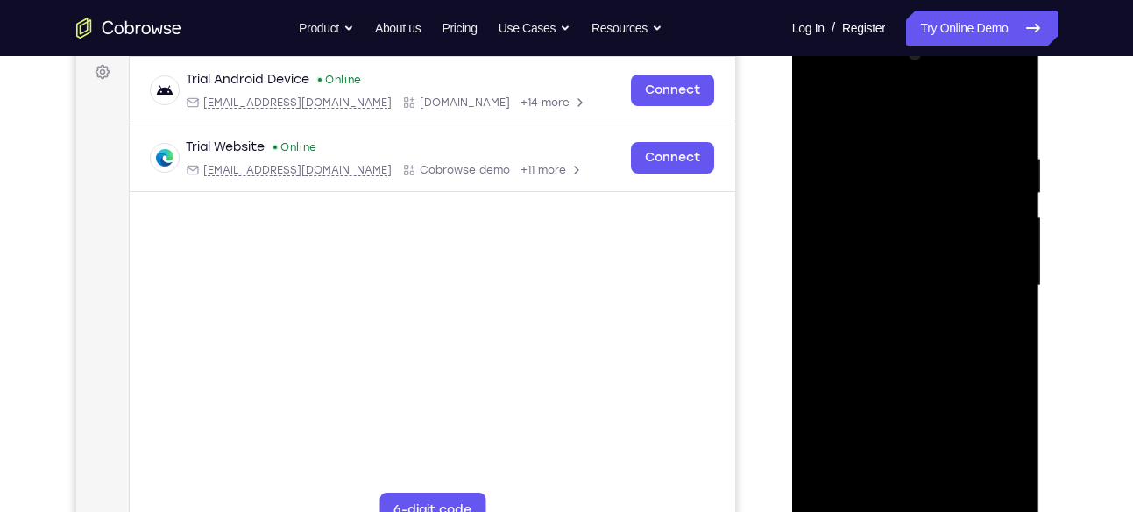
click at [834, 213] on div at bounding box center [915, 285] width 221 height 491
click at [997, 201] on div at bounding box center [915, 285] width 221 height 491
click at [823, 229] on div at bounding box center [915, 285] width 221 height 491
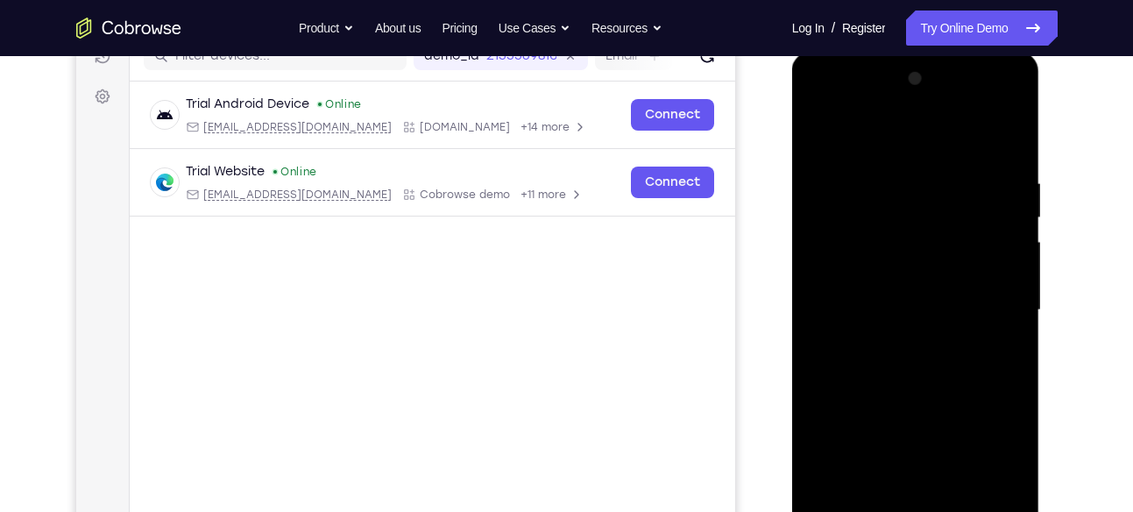
scroll to position [394, 0]
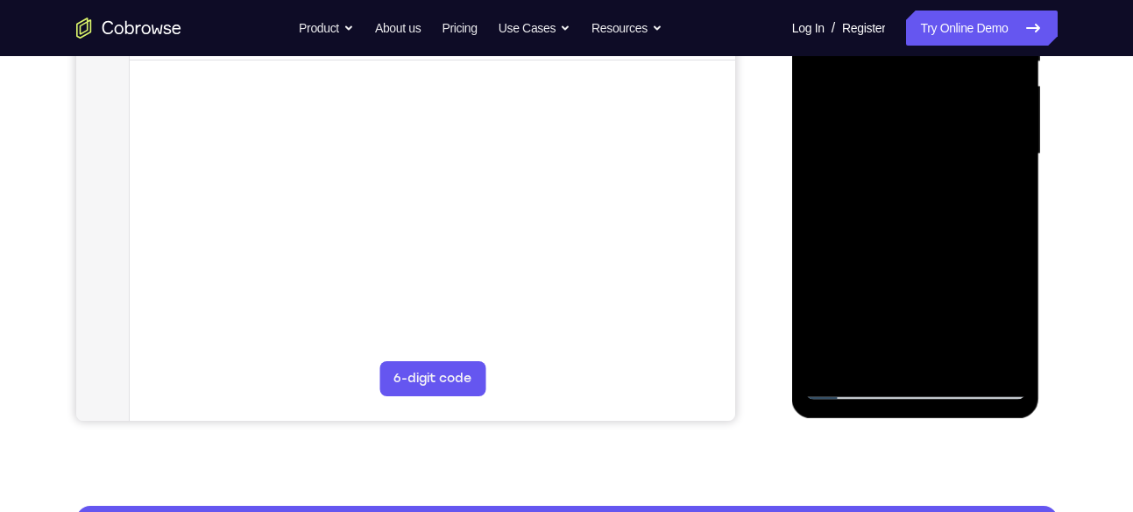
click at [885, 356] on div at bounding box center [915, 154] width 221 height 491
click at [851, 388] on div at bounding box center [915, 154] width 221 height 491
drag, startPoint x: 979, startPoint y: 176, endPoint x: 869, endPoint y: 186, distance: 110.8
click at [869, 186] on div at bounding box center [915, 154] width 221 height 491
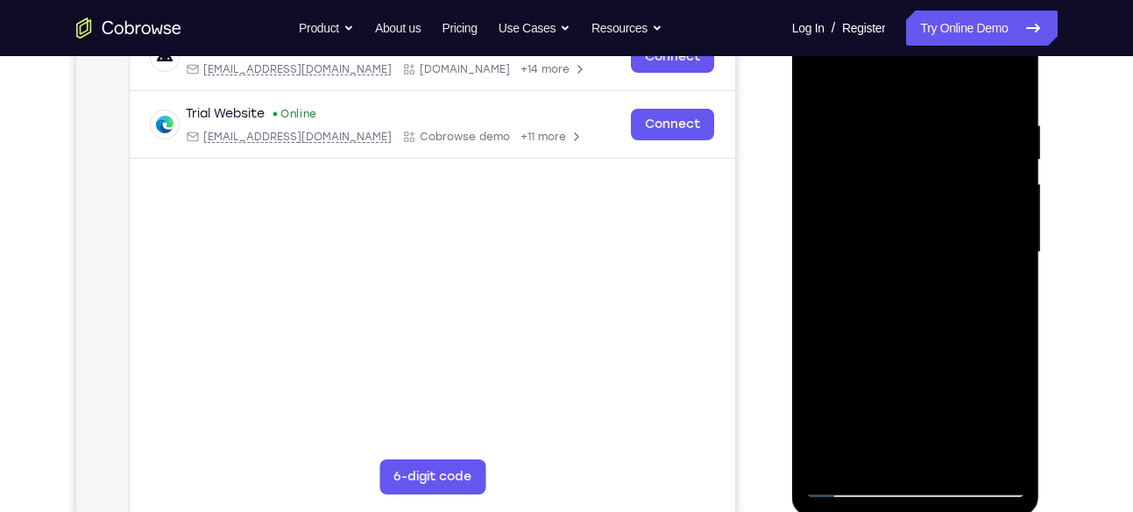
scroll to position [295, 0]
click at [991, 173] on div at bounding box center [915, 253] width 221 height 491
click at [1006, 137] on div at bounding box center [915, 253] width 221 height 491
click at [827, 83] on div at bounding box center [915, 253] width 221 height 491
click at [980, 296] on div at bounding box center [915, 253] width 221 height 491
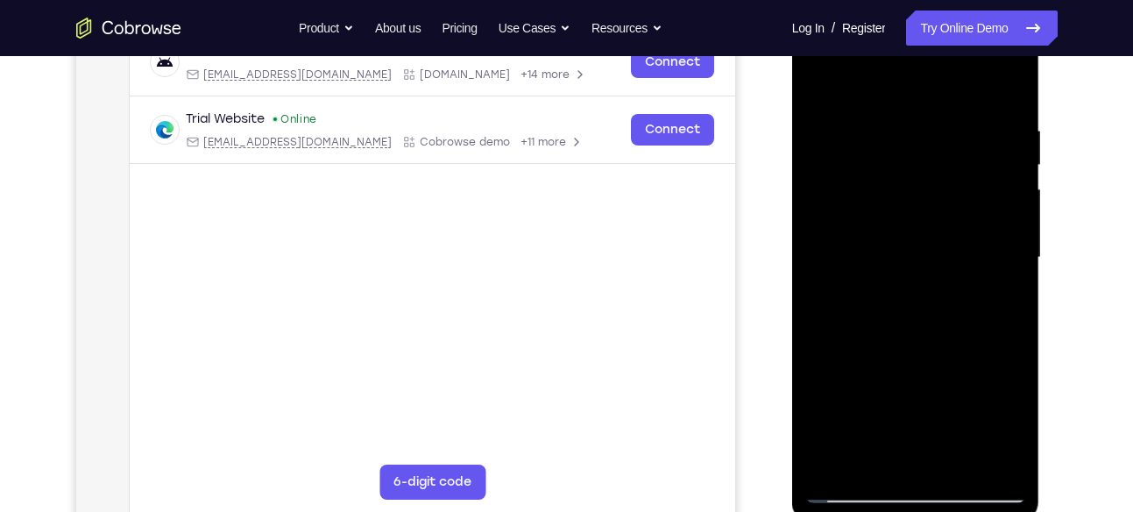
scroll to position [289, 0]
click at [818, 75] on div at bounding box center [915, 259] width 221 height 491
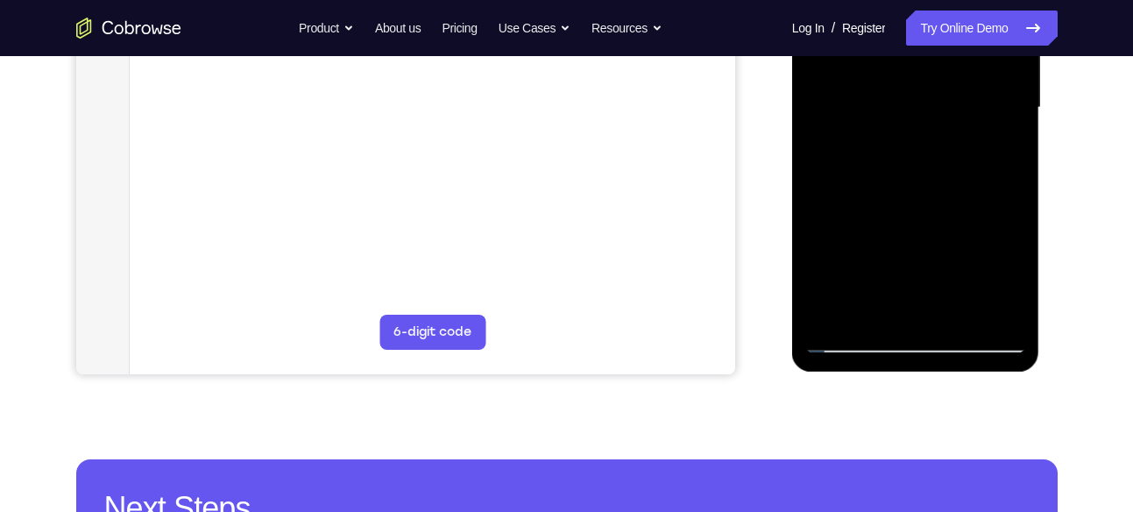
scroll to position [442, 0]
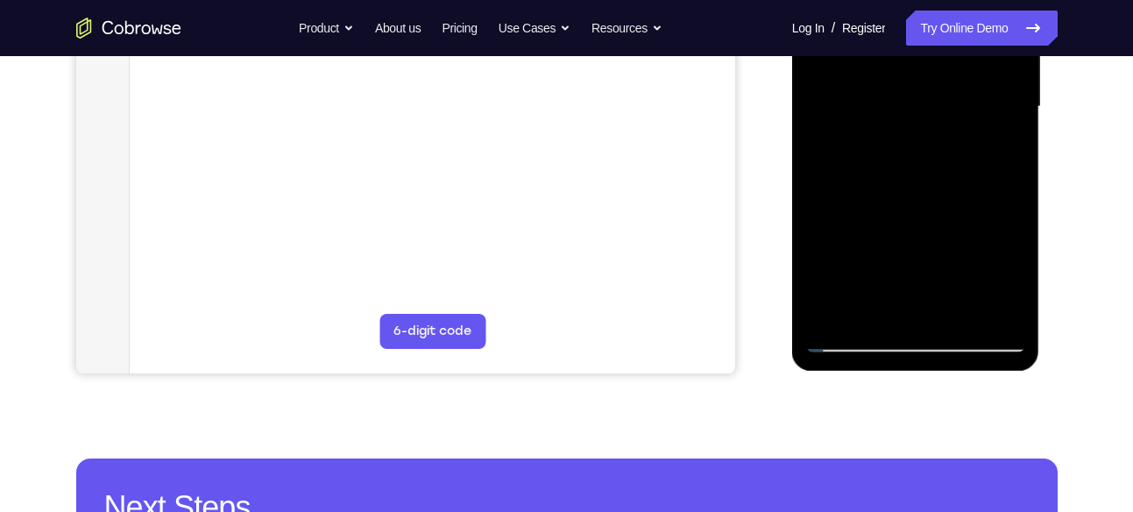
click at [855, 339] on div at bounding box center [915, 107] width 221 height 491
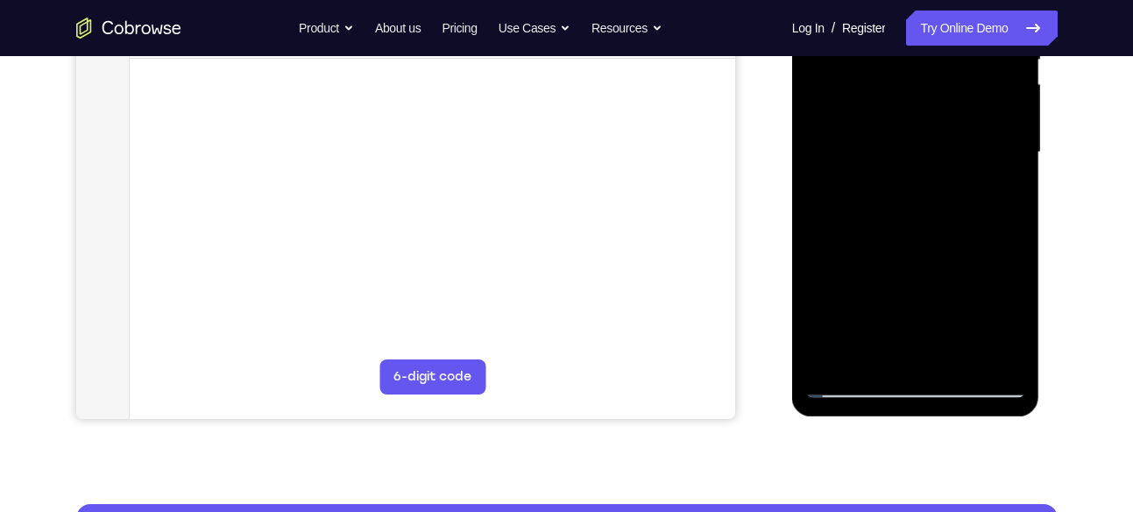
scroll to position [395, 0]
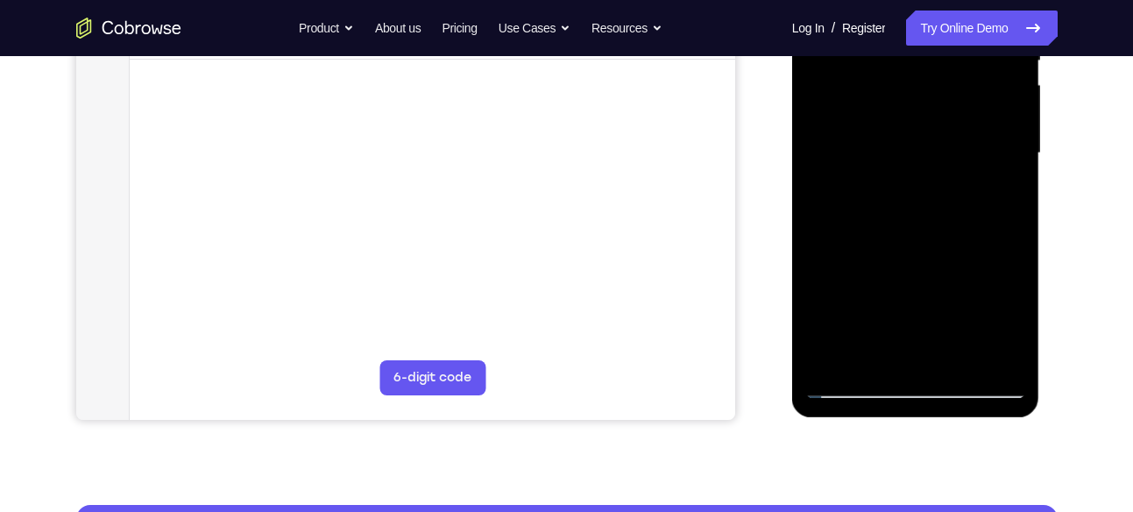
click at [959, 357] on div at bounding box center [915, 153] width 221 height 491
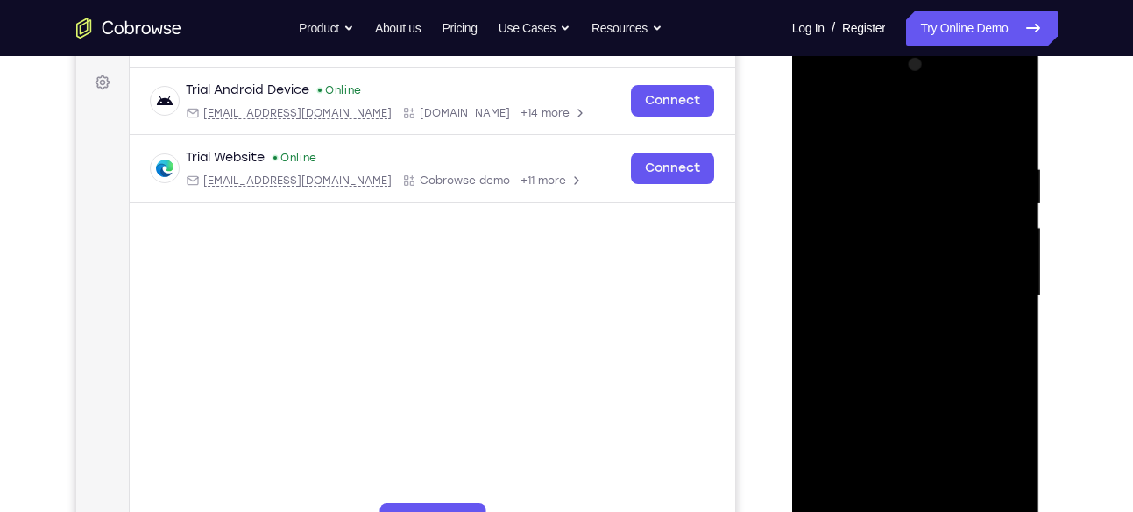
scroll to position [251, 0]
click at [871, 435] on div at bounding box center [915, 297] width 221 height 491
click at [810, 129] on div at bounding box center [915, 297] width 221 height 491
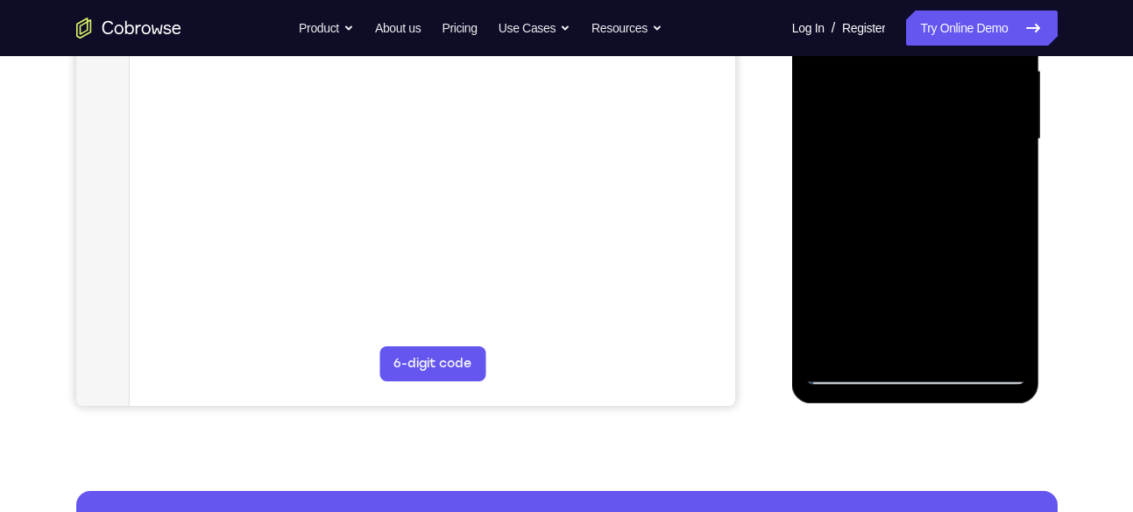
scroll to position [410, 0]
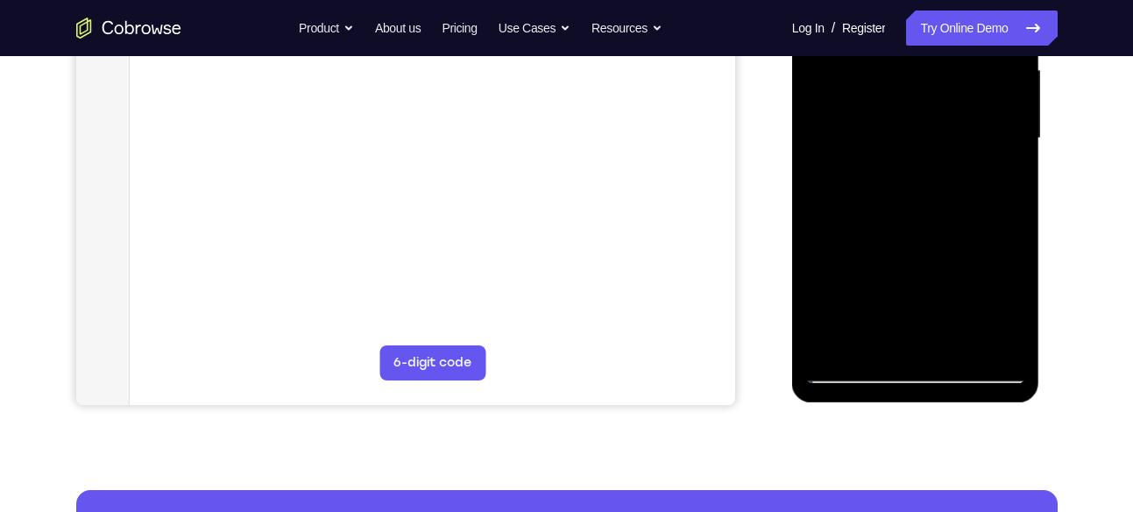
click at [992, 336] on div at bounding box center [915, 138] width 221 height 491
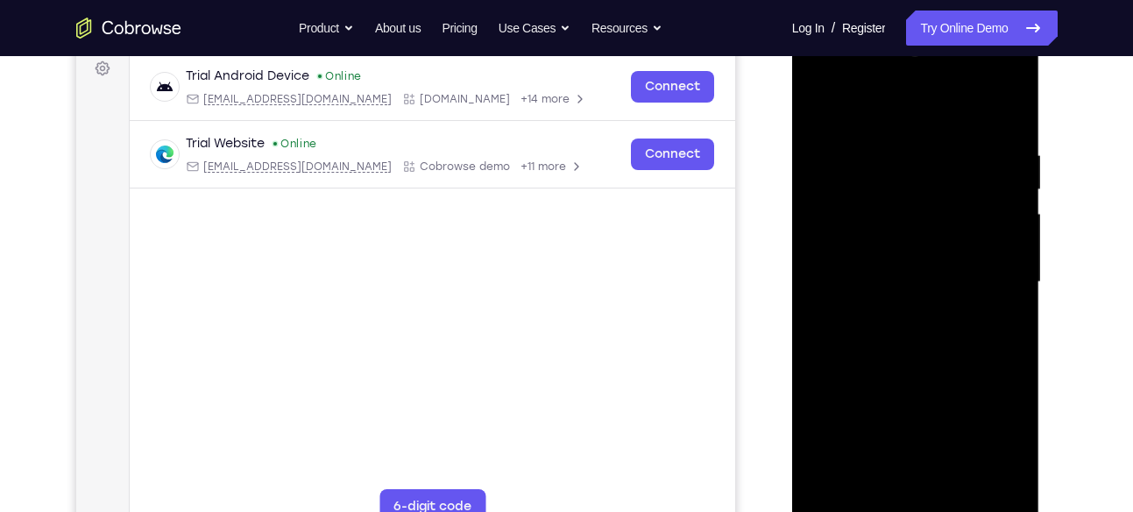
scroll to position [263, 0]
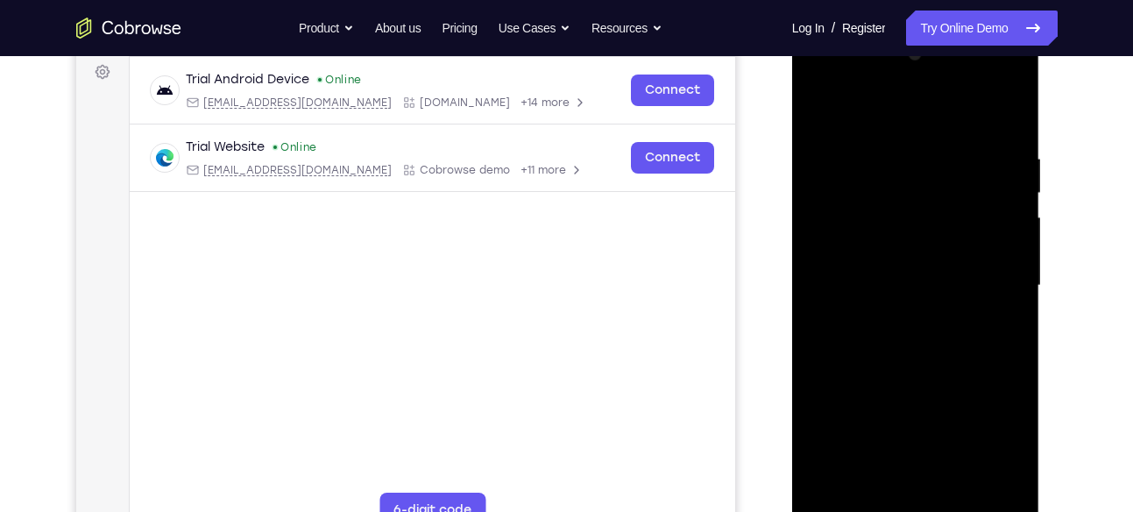
click at [914, 304] on div at bounding box center [915, 285] width 221 height 491
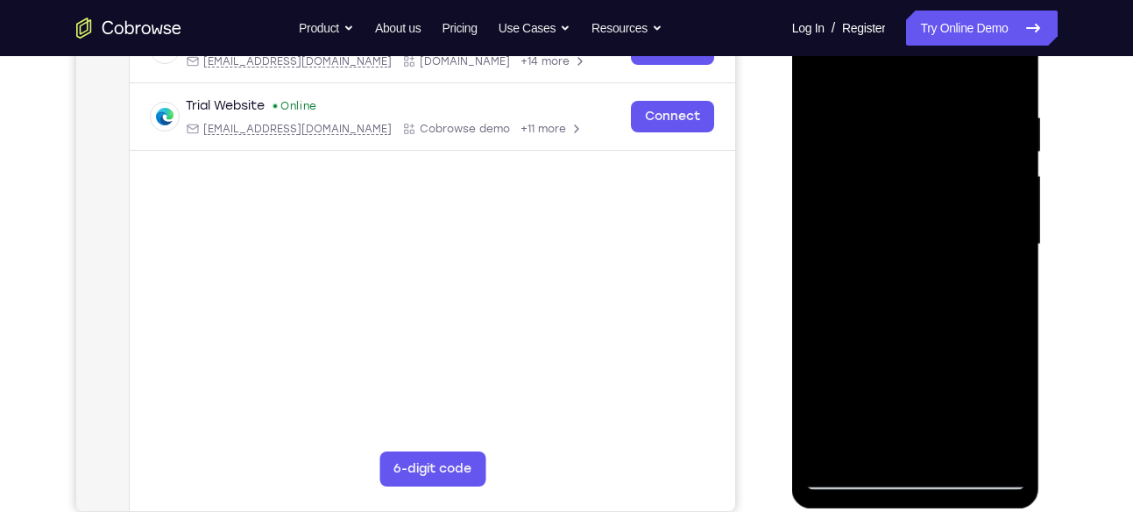
click at [908, 258] on div at bounding box center [915, 244] width 221 height 491
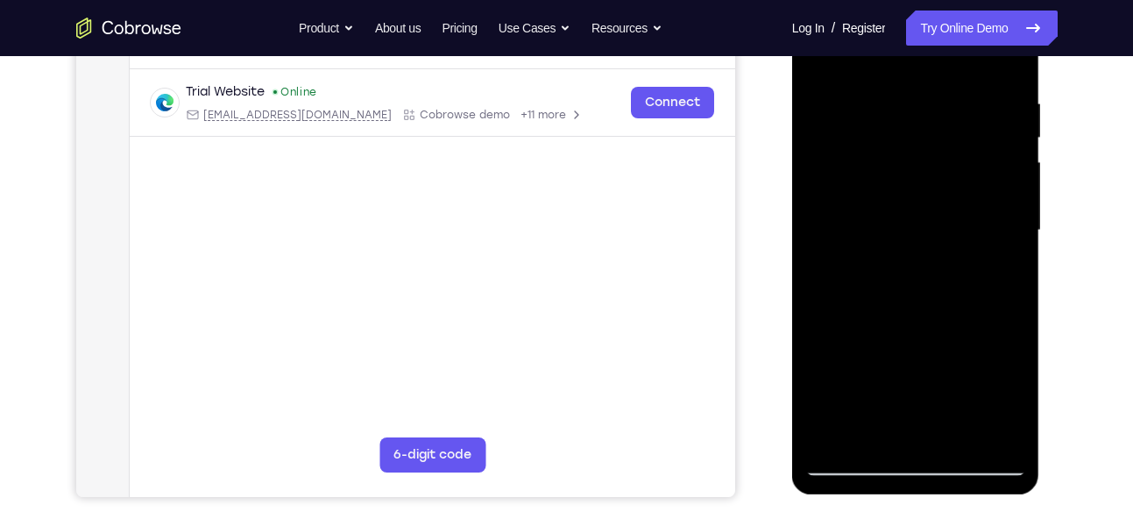
scroll to position [317, 0]
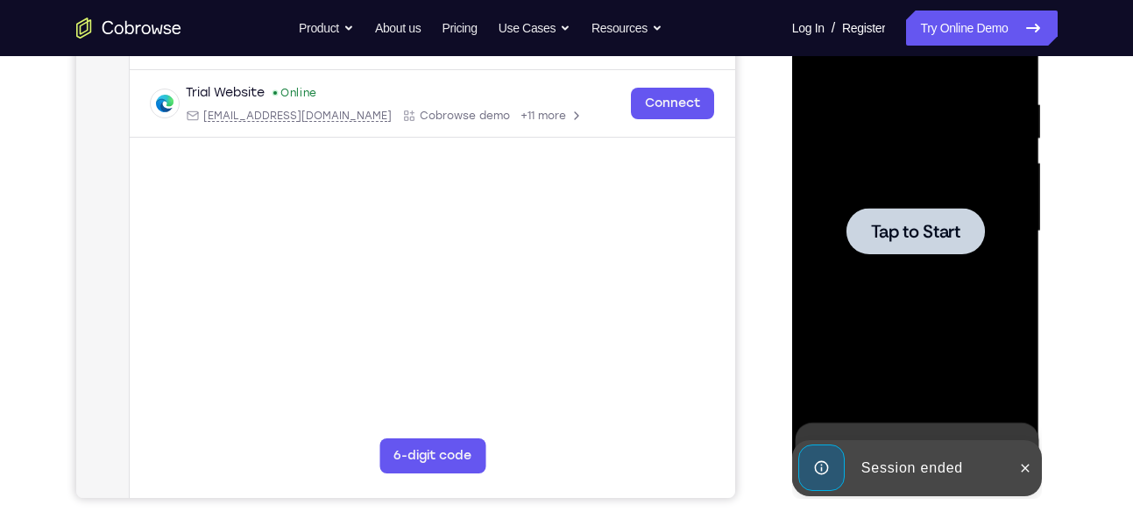
click at [911, 253] on div at bounding box center [915, 231] width 138 height 46
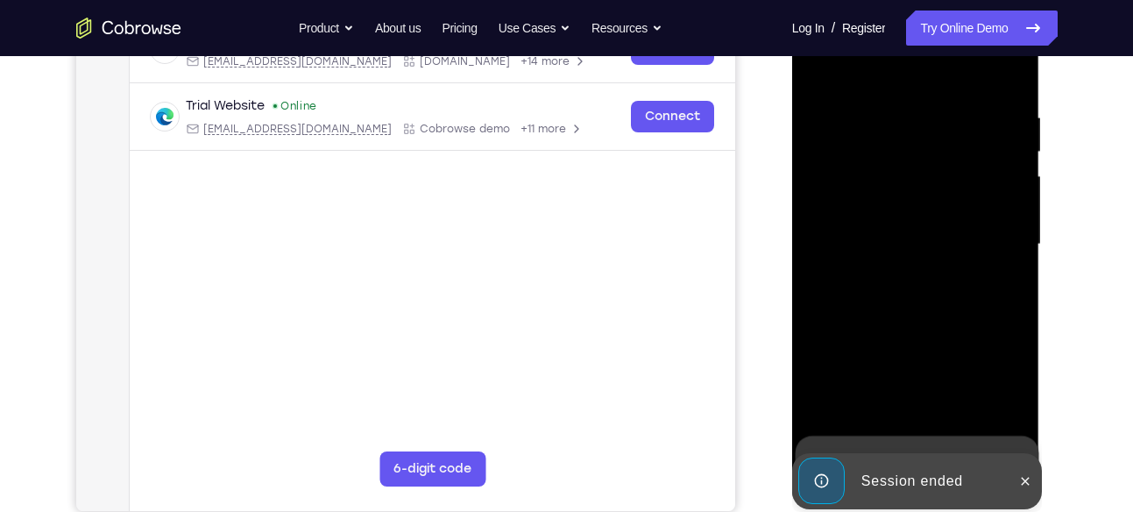
scroll to position [334, 0]
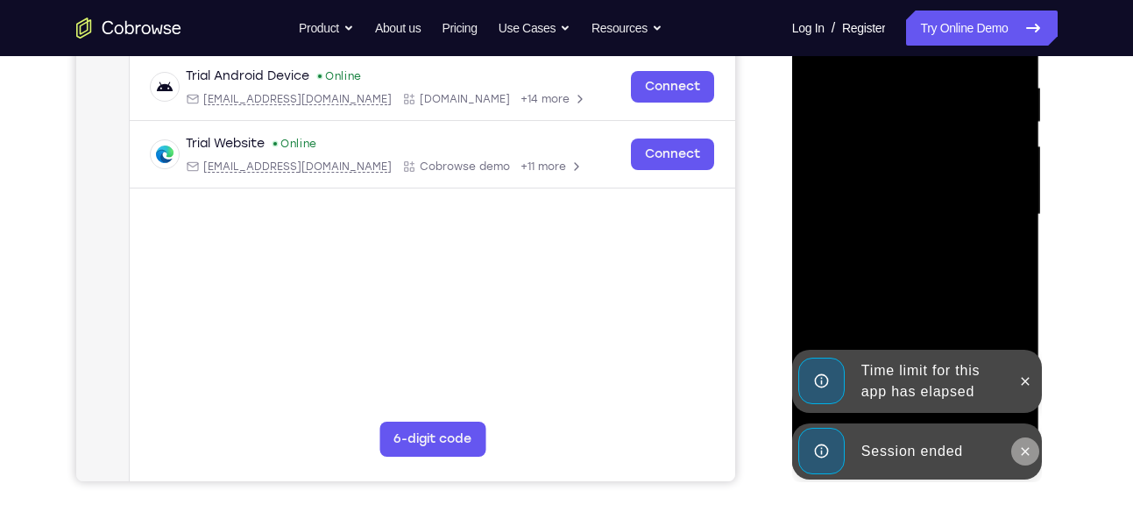
click at [1030, 455] on icon at bounding box center [1025, 451] width 14 height 14
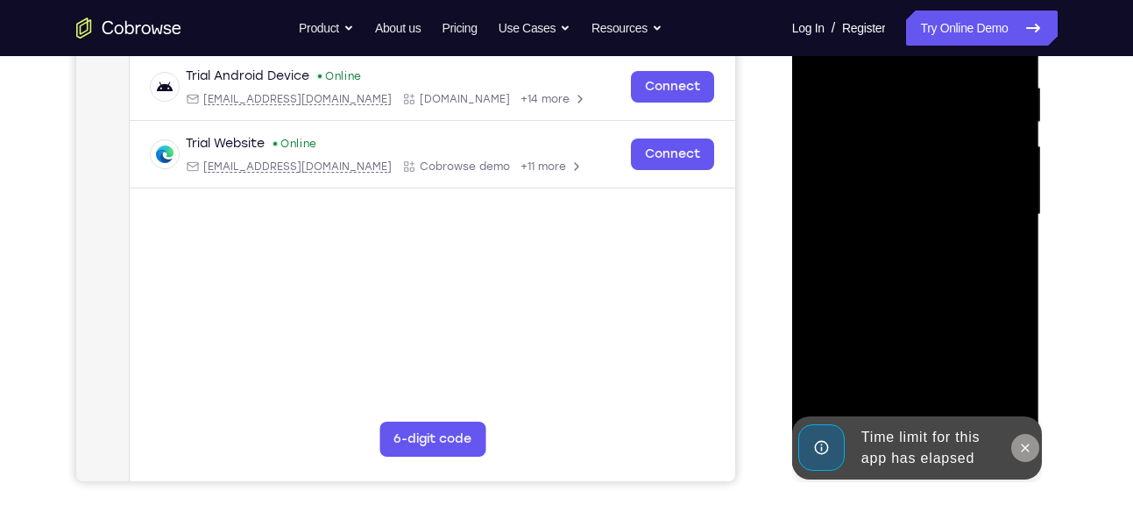
click at [1021, 438] on button at bounding box center [1025, 448] width 28 height 28
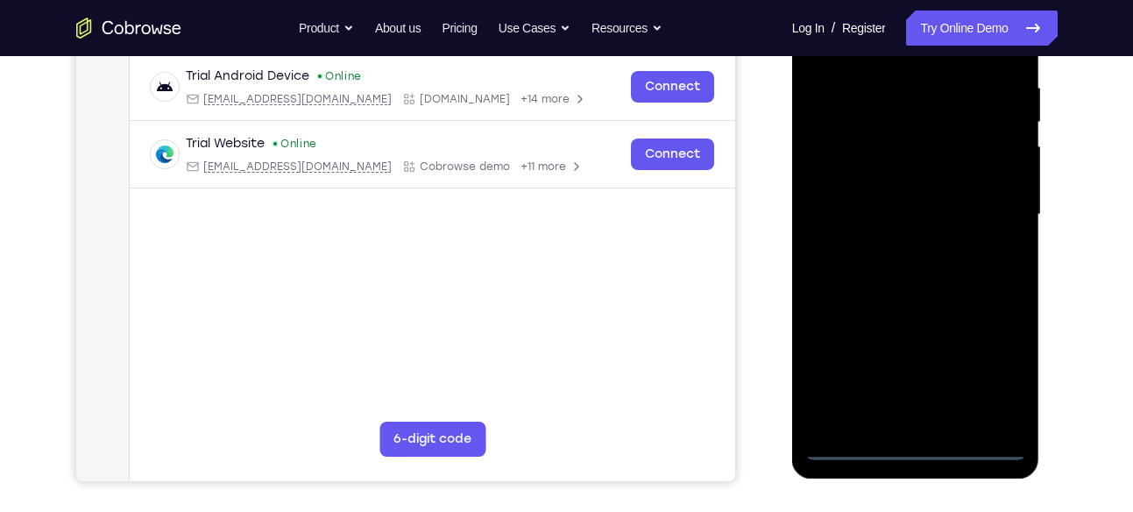
click at [909, 449] on div at bounding box center [915, 214] width 221 height 491
click at [994, 379] on div at bounding box center [915, 214] width 221 height 491
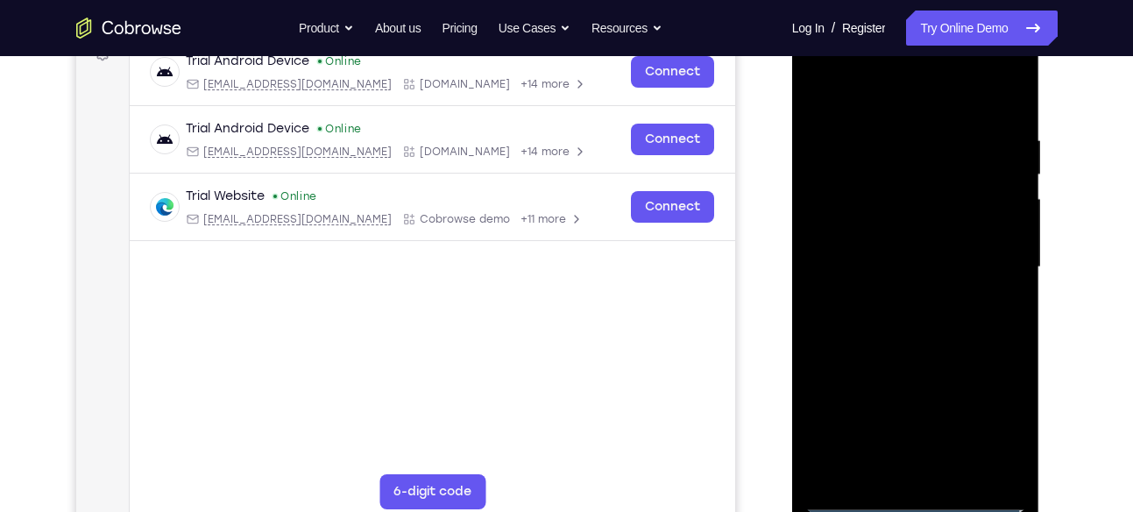
scroll to position [270, 0]
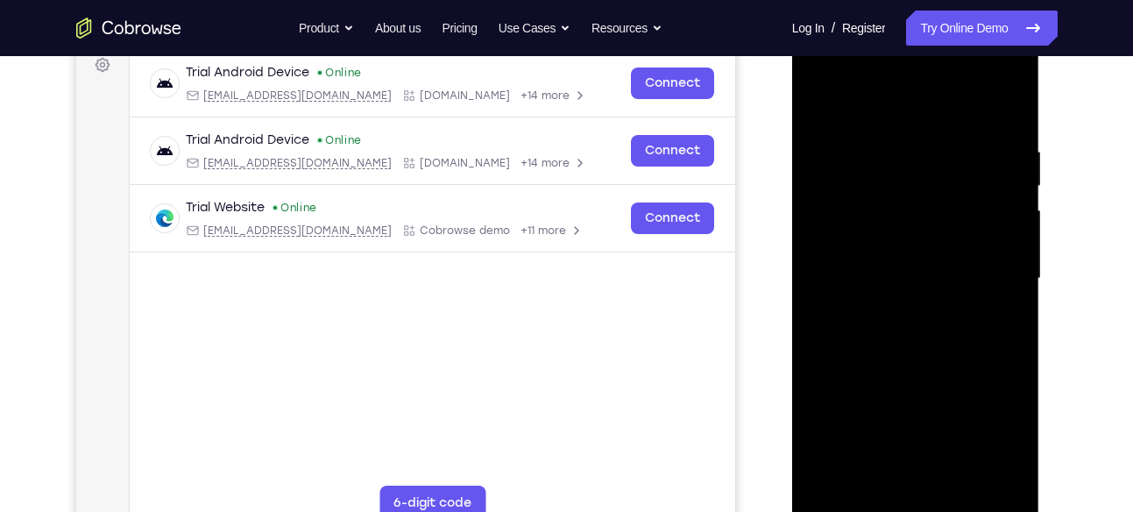
click at [881, 110] on div at bounding box center [915, 278] width 221 height 491
click at [988, 265] on div at bounding box center [915, 278] width 221 height 491
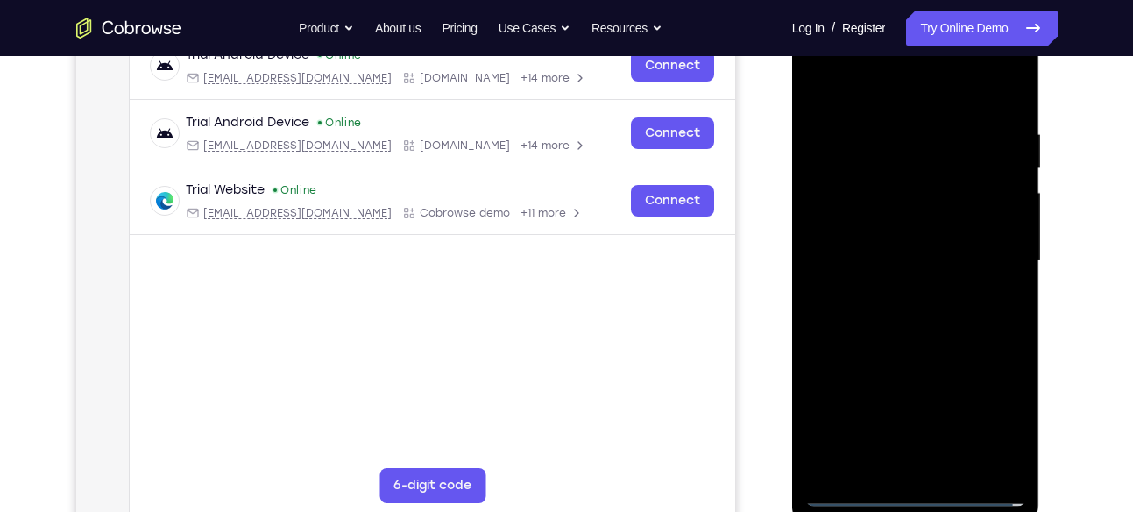
click at [900, 295] on div at bounding box center [915, 261] width 221 height 491
click at [894, 248] on div at bounding box center [915, 261] width 221 height 491
click at [894, 257] on div at bounding box center [915, 261] width 221 height 491
click at [894, 309] on div at bounding box center [915, 261] width 221 height 491
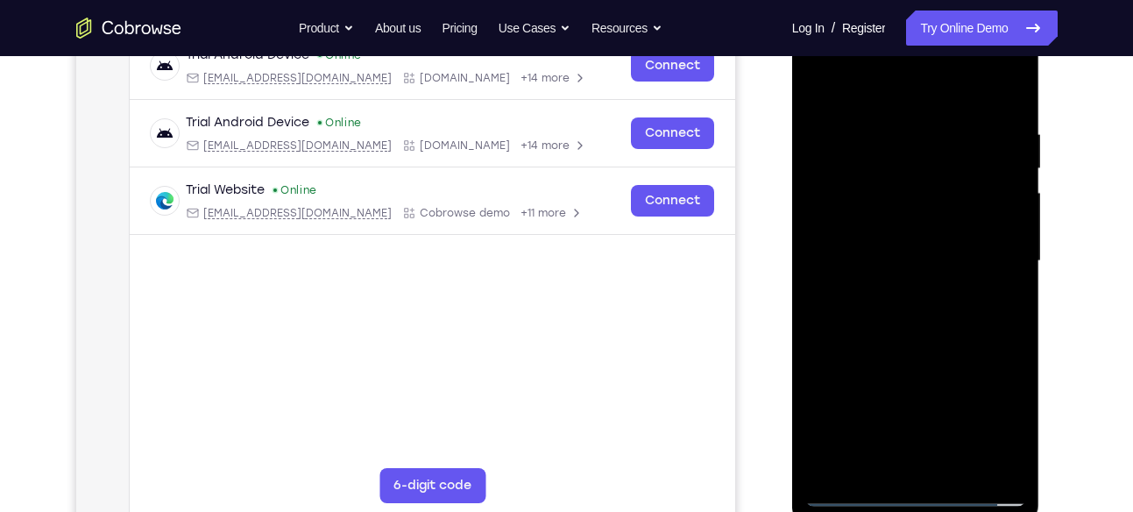
drag, startPoint x: 894, startPoint y: 102, endPoint x: 879, endPoint y: 32, distance: 71.8
click at [879, 32] on div at bounding box center [915, 261] width 221 height 491
click at [1001, 107] on div at bounding box center [915, 261] width 221 height 491
click at [936, 119] on div at bounding box center [915, 261] width 221 height 491
click at [1000, 460] on div at bounding box center [915, 261] width 221 height 491
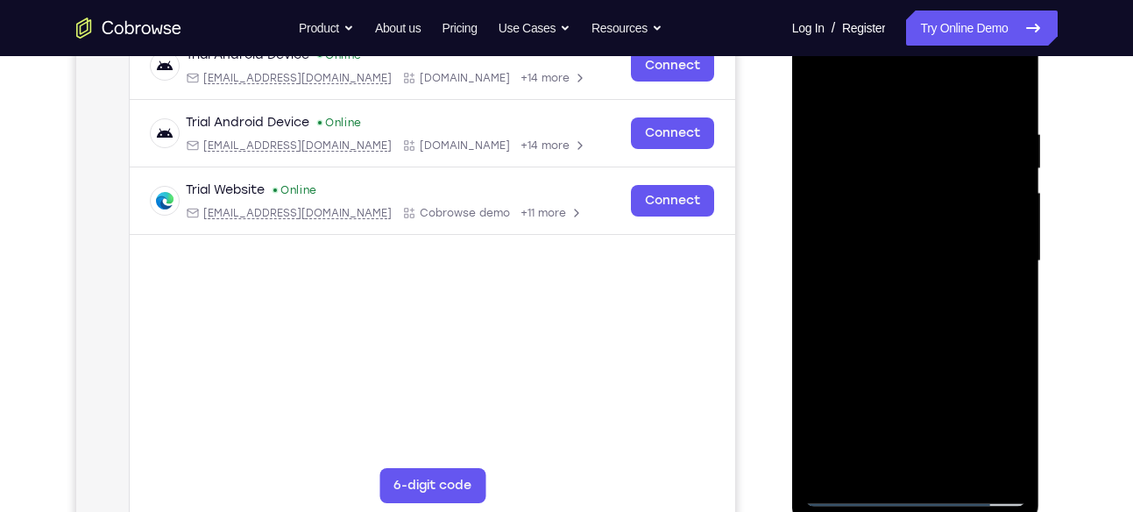
click at [1004, 305] on div at bounding box center [915, 261] width 221 height 491
click at [827, 280] on div at bounding box center [915, 261] width 221 height 491
click at [868, 463] on div at bounding box center [915, 261] width 221 height 491
click at [859, 490] on div at bounding box center [915, 261] width 221 height 491
click at [999, 464] on div at bounding box center [915, 261] width 221 height 491
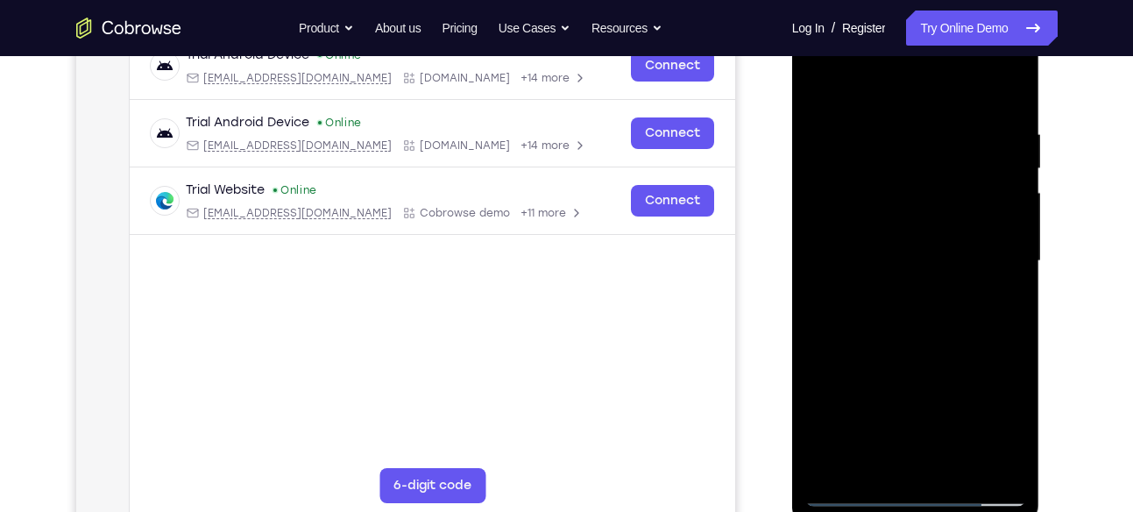
click at [1004, 91] on div at bounding box center [915, 261] width 221 height 491
click at [894, 116] on div at bounding box center [915, 261] width 221 height 491
click at [1007, 187] on div at bounding box center [915, 261] width 221 height 491
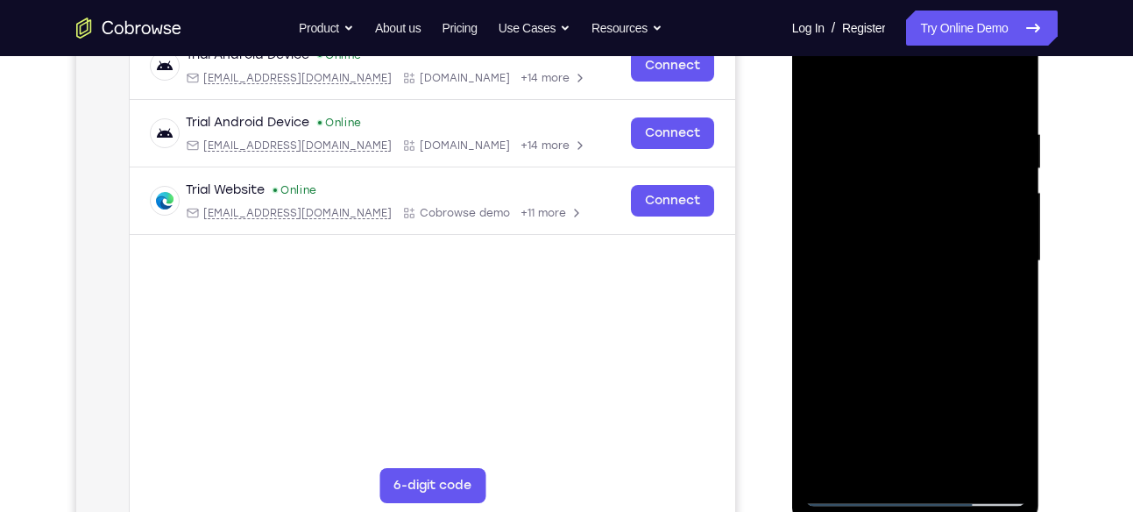
click at [1007, 187] on div at bounding box center [915, 261] width 221 height 491
click at [1007, 85] on div at bounding box center [915, 261] width 221 height 491
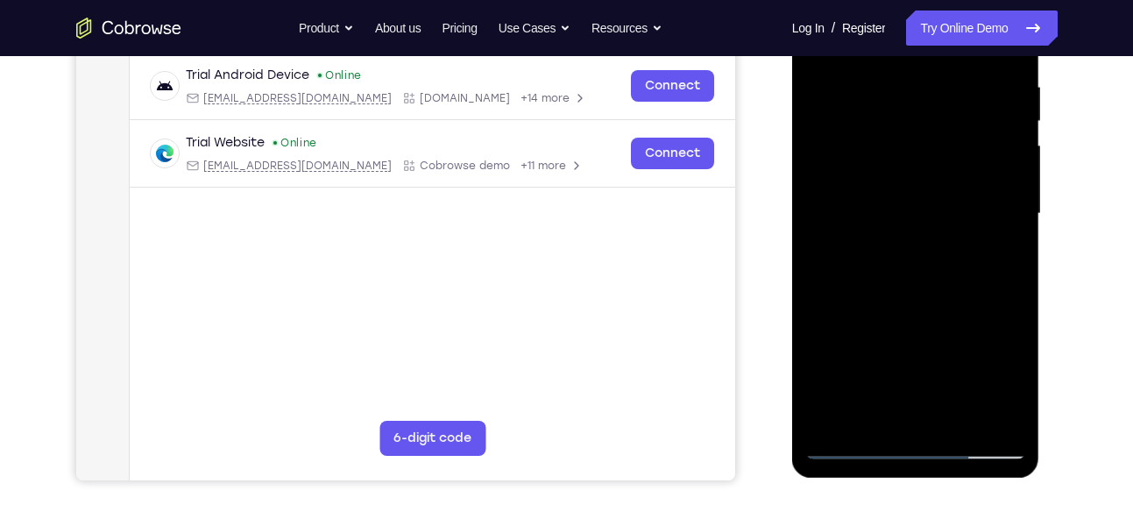
click at [986, 419] on div at bounding box center [915, 213] width 221 height 491
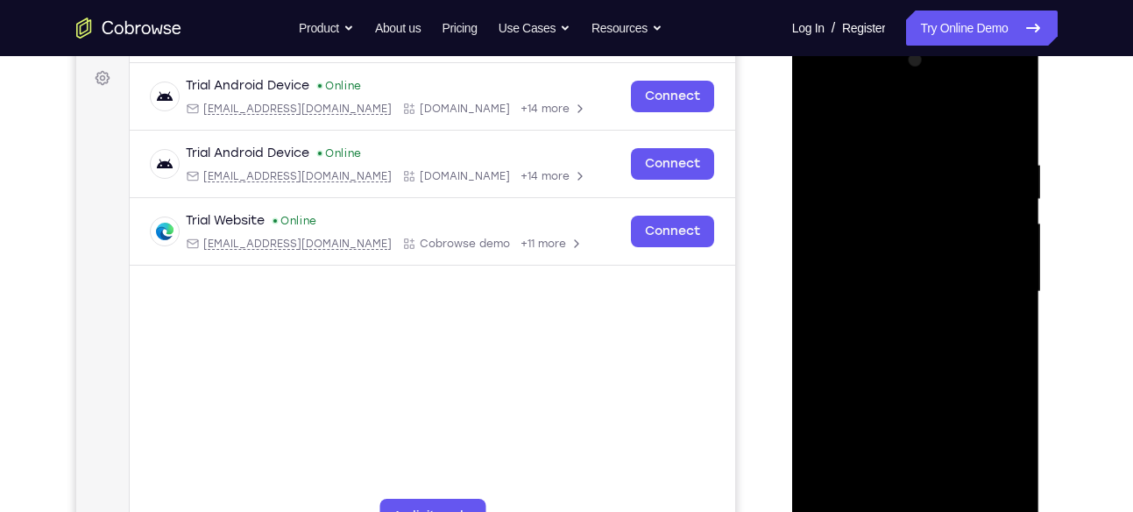
scroll to position [254, 0]
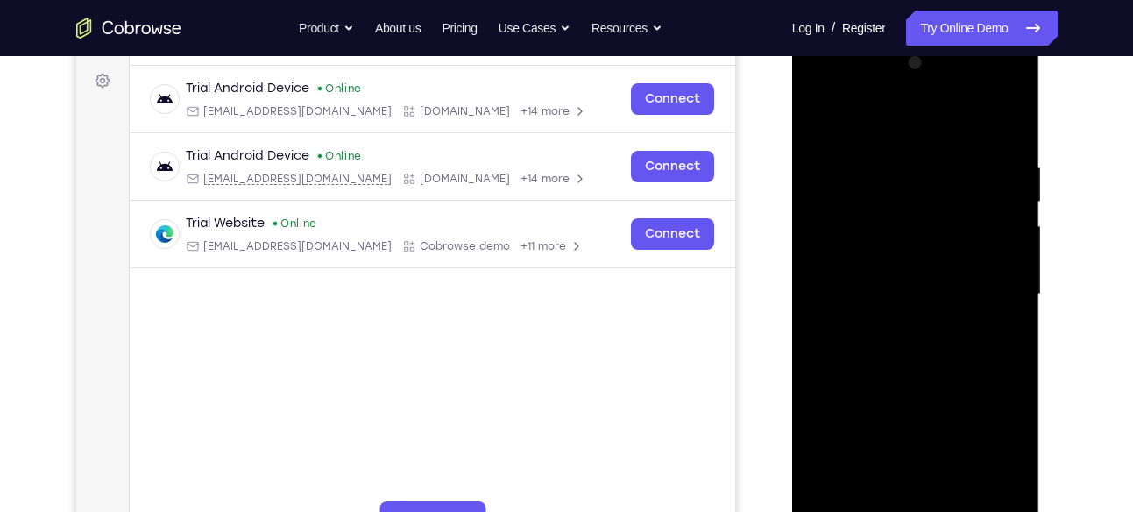
click at [913, 308] on div at bounding box center [915, 294] width 221 height 491
click at [915, 307] on div at bounding box center [915, 294] width 221 height 491
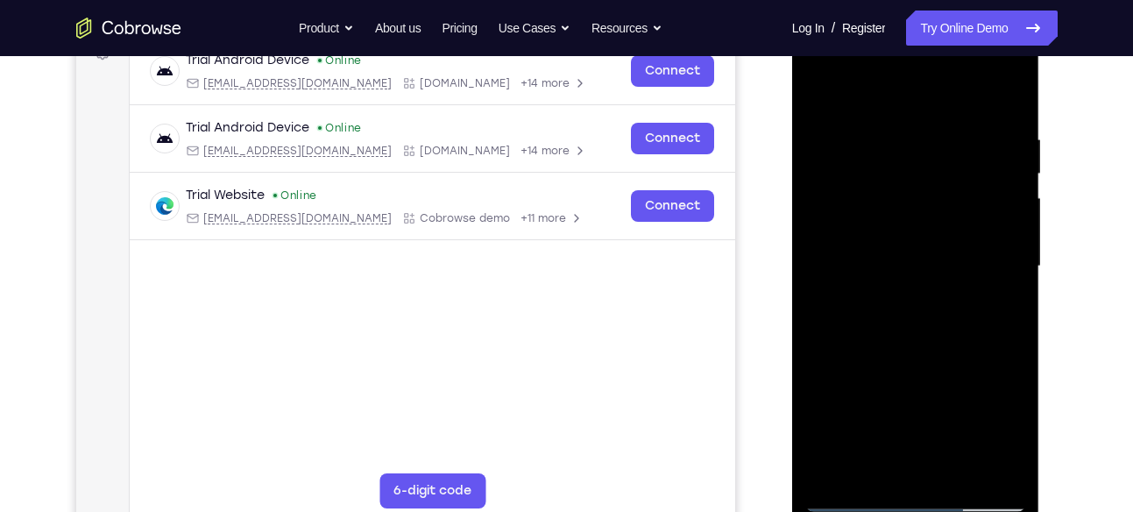
scroll to position [283, 0]
click at [917, 288] on div at bounding box center [915, 265] width 221 height 491
click at [954, 473] on div at bounding box center [915, 265] width 221 height 491
click at [929, 356] on div at bounding box center [915, 265] width 221 height 491
click at [919, 449] on div at bounding box center [915, 265] width 221 height 491
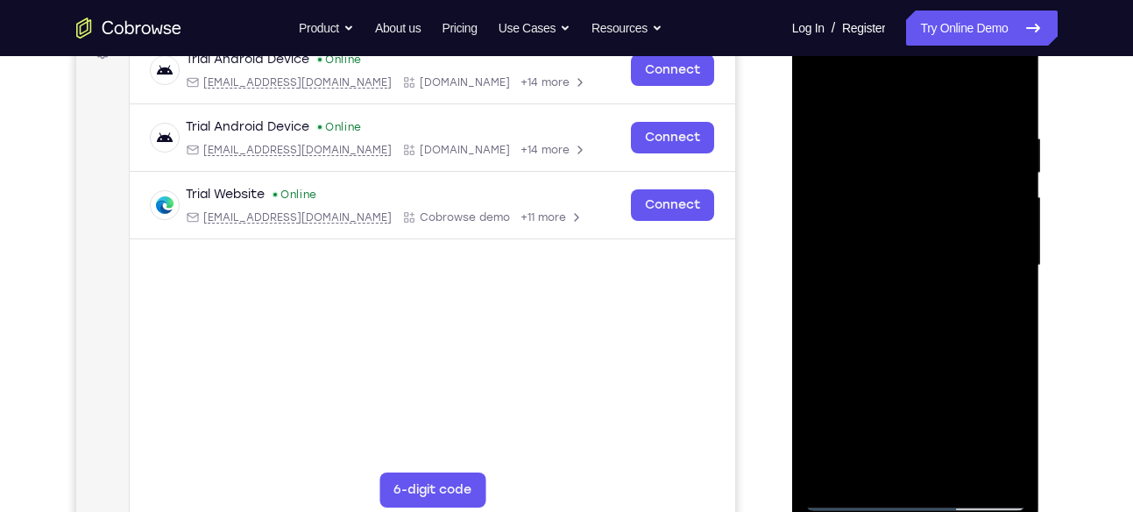
click at [845, 95] on div at bounding box center [915, 265] width 221 height 491
click at [838, 472] on div at bounding box center [915, 265] width 221 height 491
click at [892, 143] on div at bounding box center [915, 265] width 221 height 491
click at [1004, 169] on div at bounding box center [915, 265] width 221 height 491
click at [826, 288] on div at bounding box center [915, 265] width 221 height 491
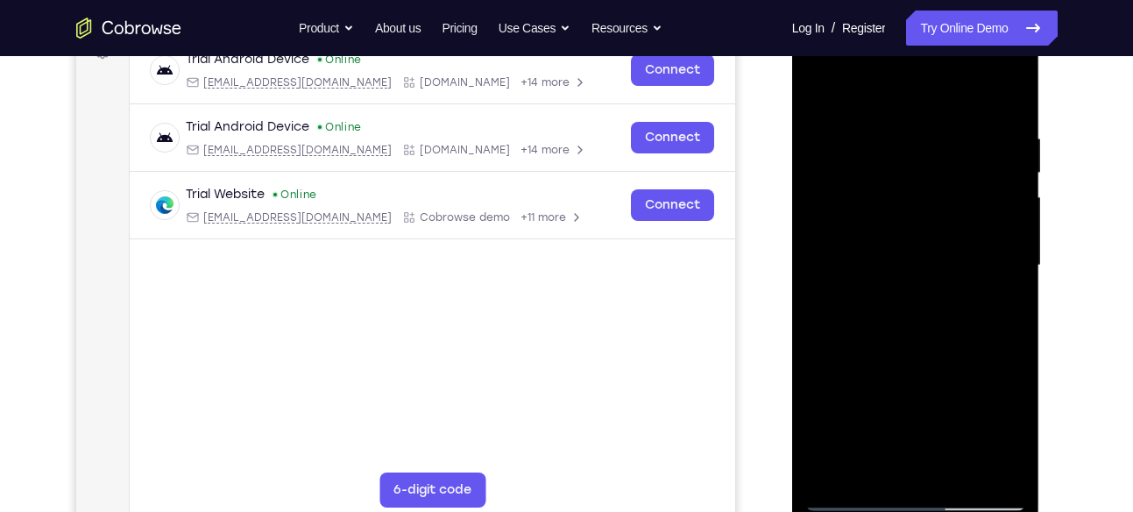
click at [989, 205] on div at bounding box center [915, 265] width 221 height 491
click at [1020, 205] on div at bounding box center [915, 265] width 221 height 491
click at [1008, 187] on div at bounding box center [915, 265] width 221 height 491
click at [958, 186] on div at bounding box center [915, 265] width 221 height 491
click at [997, 116] on div at bounding box center [915, 265] width 221 height 491
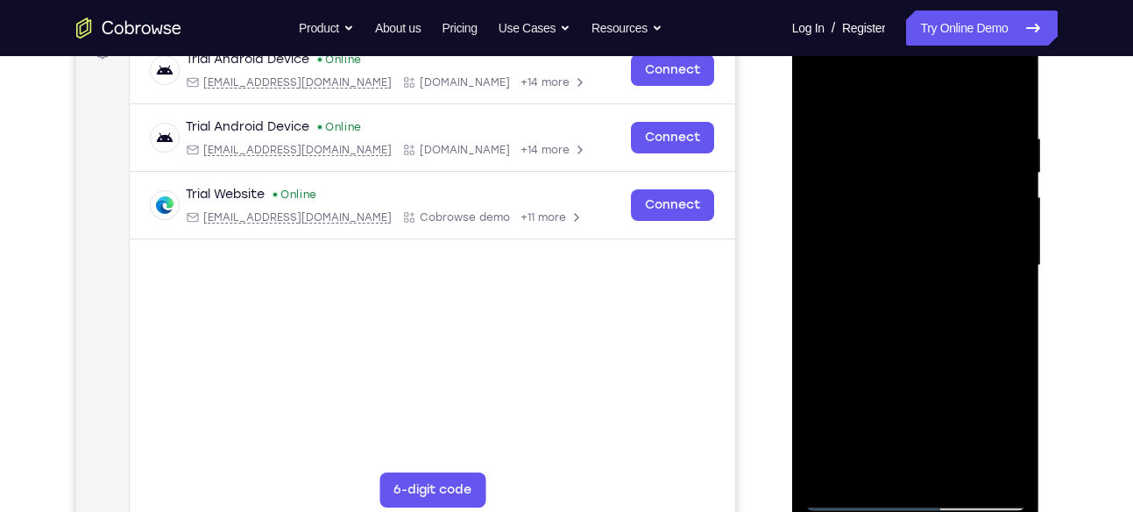
click at [997, 116] on div at bounding box center [915, 265] width 221 height 491
click at [989, 469] on div at bounding box center [915, 265] width 221 height 491
click at [996, 255] on div at bounding box center [915, 265] width 221 height 491
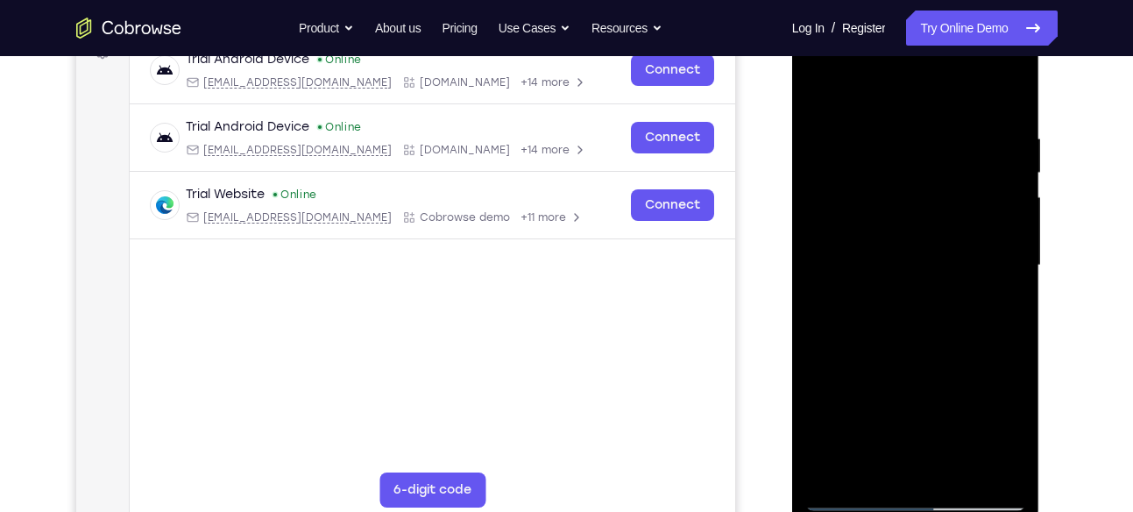
click at [986, 460] on div at bounding box center [915, 265] width 221 height 491
click at [987, 302] on div at bounding box center [915, 265] width 221 height 491
click at [990, 170] on div at bounding box center [915, 265] width 221 height 491
click at [1007, 93] on div at bounding box center [915, 265] width 221 height 491
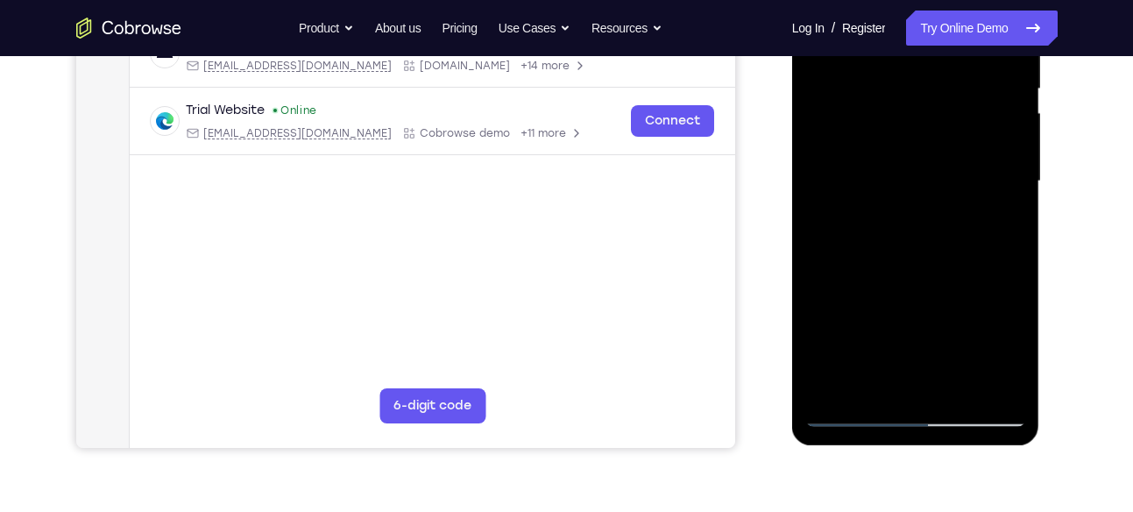
scroll to position [368, 0]
drag, startPoint x: 929, startPoint y: 195, endPoint x: 910, endPoint y: 149, distance: 49.9
click at [910, 149] on div at bounding box center [915, 180] width 221 height 491
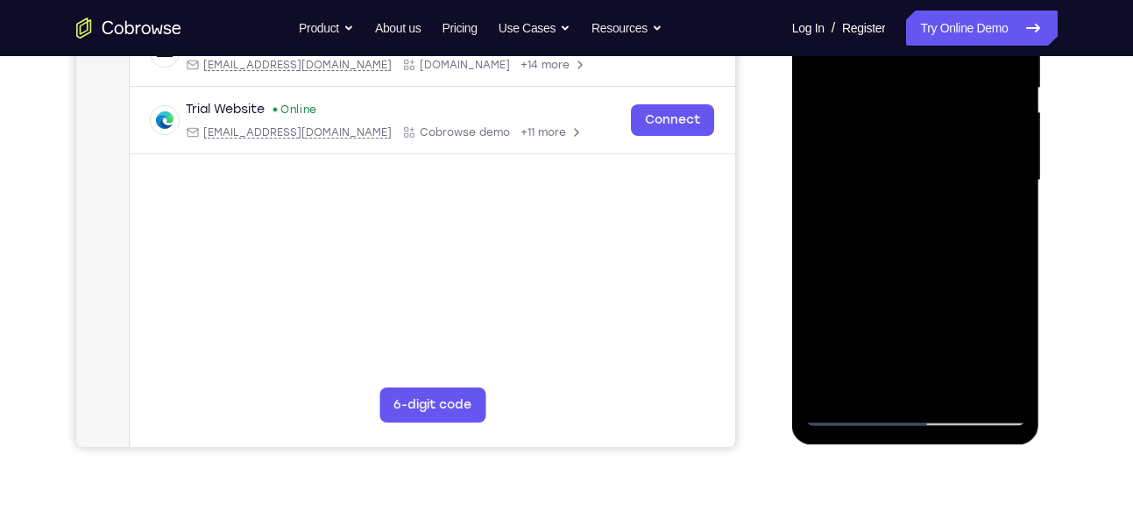
click at [910, 149] on div at bounding box center [915, 180] width 221 height 491
click at [823, 292] on div at bounding box center [915, 180] width 221 height 491
click at [849, 293] on div at bounding box center [915, 180] width 221 height 491
click at [864, 324] on div at bounding box center [915, 180] width 221 height 491
click at [1000, 170] on div at bounding box center [915, 180] width 221 height 491
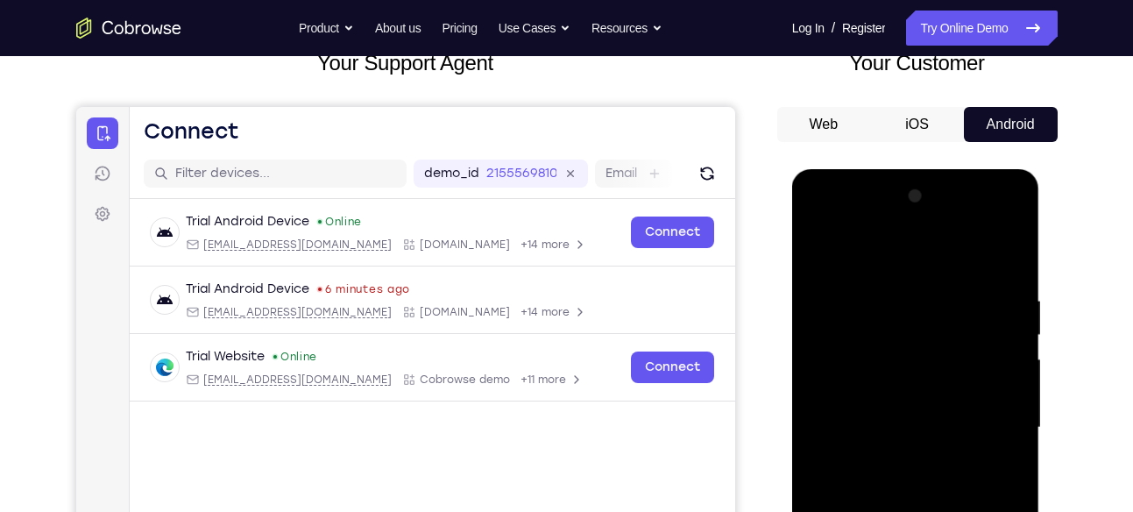
scroll to position [237, 0]
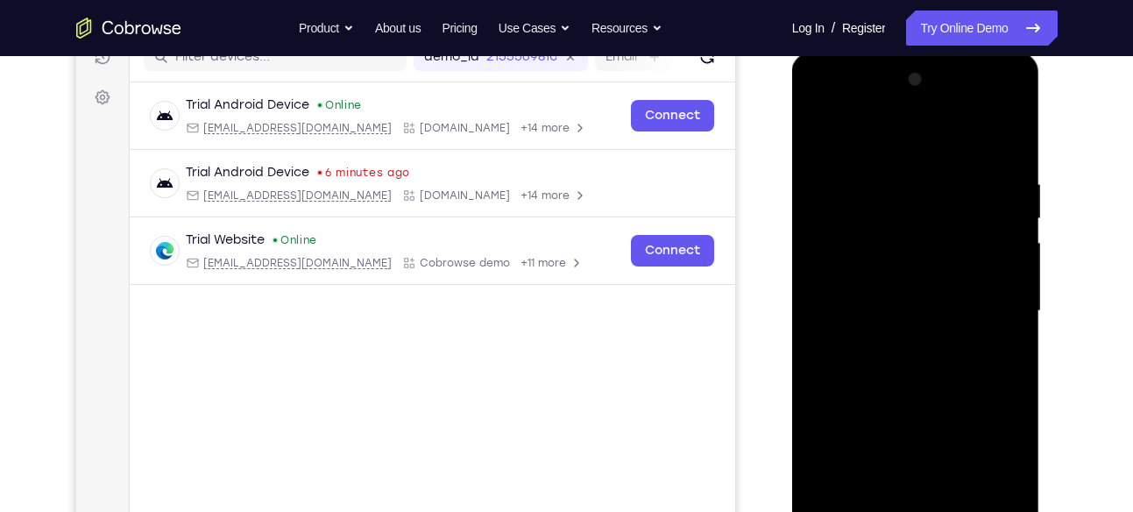
click at [823, 131] on div at bounding box center [915, 311] width 221 height 491
drag, startPoint x: 877, startPoint y: 292, endPoint x: 849, endPoint y: 63, distance: 230.4
click at [849, 63] on div at bounding box center [916, 314] width 248 height 522
drag, startPoint x: 886, startPoint y: 371, endPoint x: 930, endPoint y: 105, distance: 269.2
click at [930, 105] on div at bounding box center [915, 311] width 221 height 491
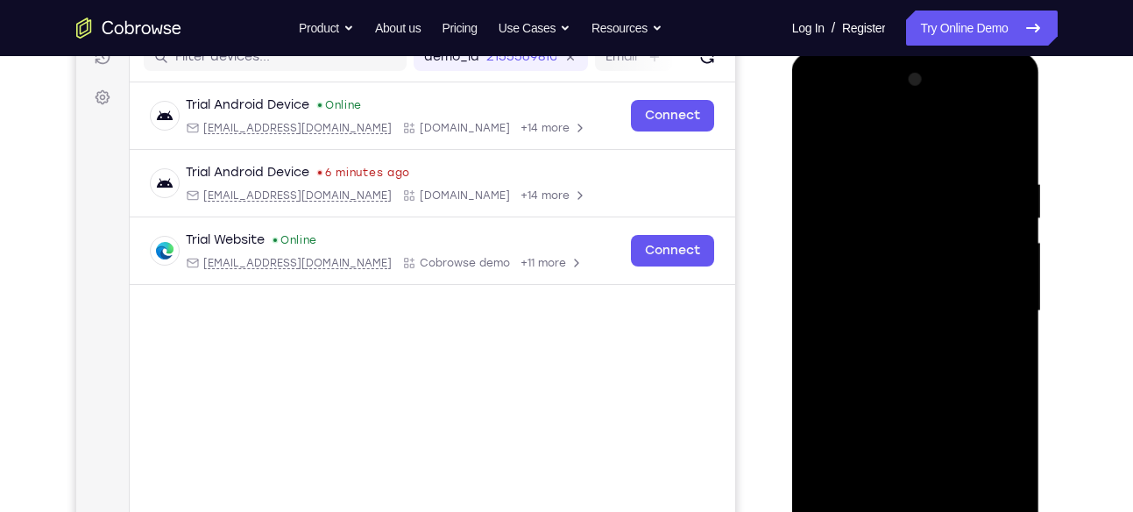
click at [878, 189] on div at bounding box center [915, 311] width 221 height 491
drag, startPoint x: 879, startPoint y: 353, endPoint x: 882, endPoint y: 266, distance: 86.8
click at [882, 266] on div at bounding box center [915, 311] width 221 height 491
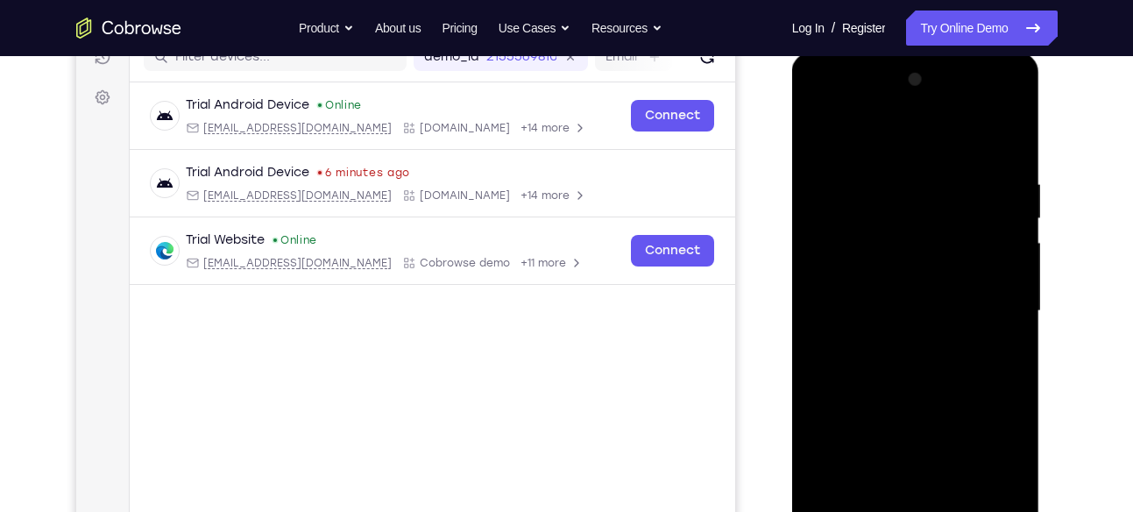
click at [824, 158] on div at bounding box center [915, 311] width 221 height 491
drag, startPoint x: 856, startPoint y: 320, endPoint x: 852, endPoint y: 192, distance: 128.0
click at [852, 192] on div at bounding box center [915, 311] width 221 height 491
click at [823, 435] on div at bounding box center [915, 311] width 221 height 491
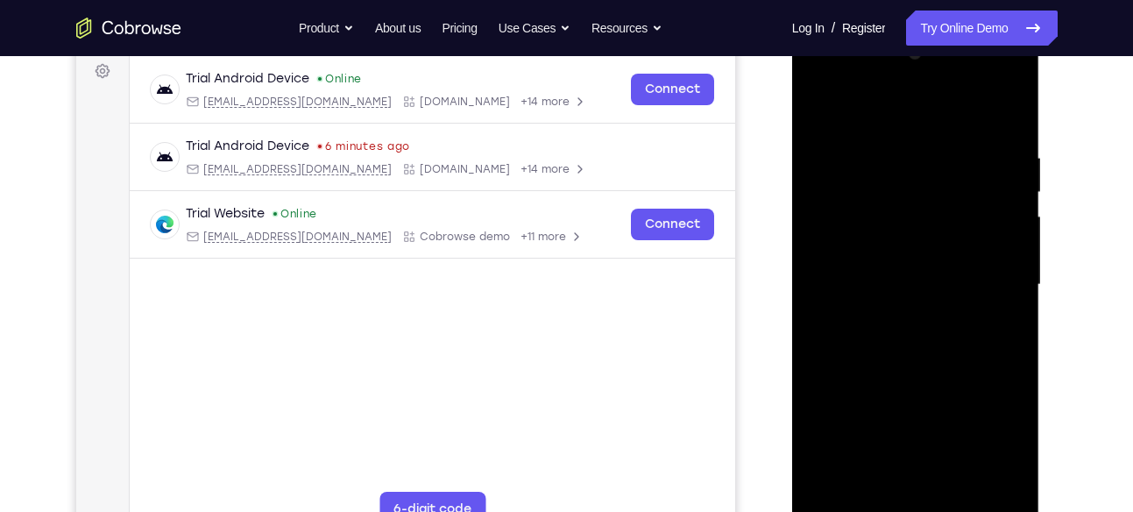
scroll to position [263, 0]
drag, startPoint x: 908, startPoint y: 381, endPoint x: 917, endPoint y: 120, distance: 261.2
click at [917, 120] on div at bounding box center [915, 285] width 221 height 491
drag, startPoint x: 902, startPoint y: 324, endPoint x: 908, endPoint y: 181, distance: 142.9
click at [908, 181] on div at bounding box center [915, 285] width 221 height 491
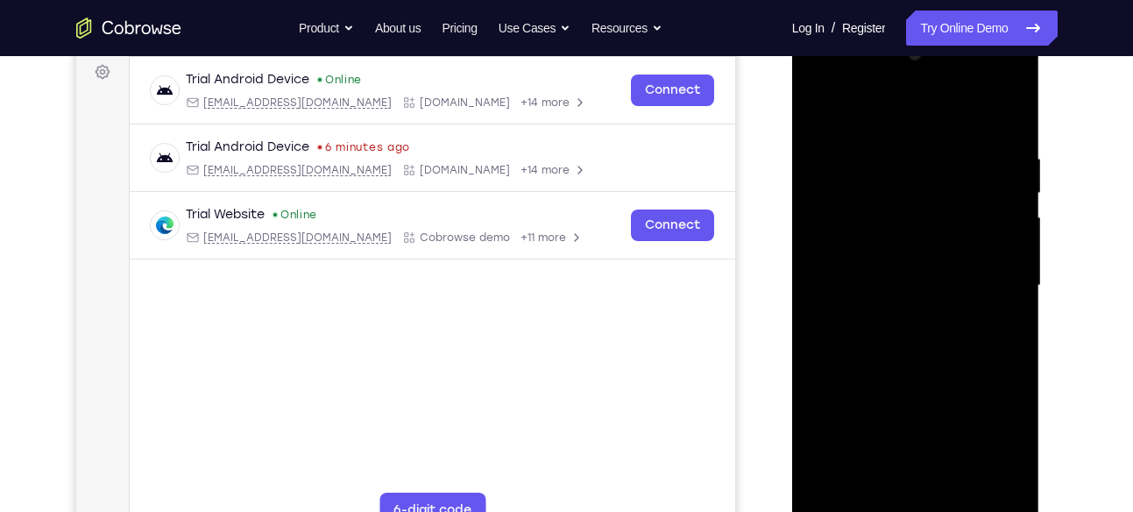
click at [824, 397] on div at bounding box center [915, 285] width 221 height 491
drag, startPoint x: 884, startPoint y: 404, endPoint x: 873, endPoint y: 204, distance: 200.1
click at [873, 204] on div at bounding box center [915, 285] width 221 height 491
drag, startPoint x: 889, startPoint y: 397, endPoint x: 892, endPoint y: 223, distance: 173.5
click at [892, 223] on div at bounding box center [915, 285] width 221 height 491
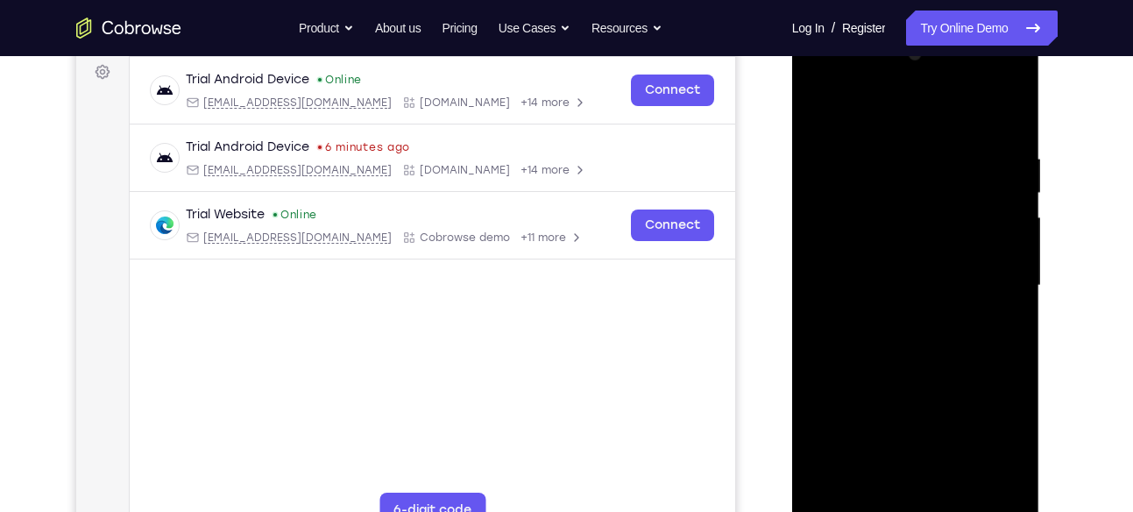
drag, startPoint x: 895, startPoint y: 364, endPoint x: 865, endPoint y: 159, distance: 207.3
click at [865, 159] on div at bounding box center [915, 285] width 221 height 491
drag, startPoint x: 906, startPoint y: 350, endPoint x: 907, endPoint y: 104, distance: 245.3
click at [907, 104] on div at bounding box center [915, 285] width 221 height 491
drag, startPoint x: 899, startPoint y: 329, endPoint x: 935, endPoint y: 61, distance: 270.5
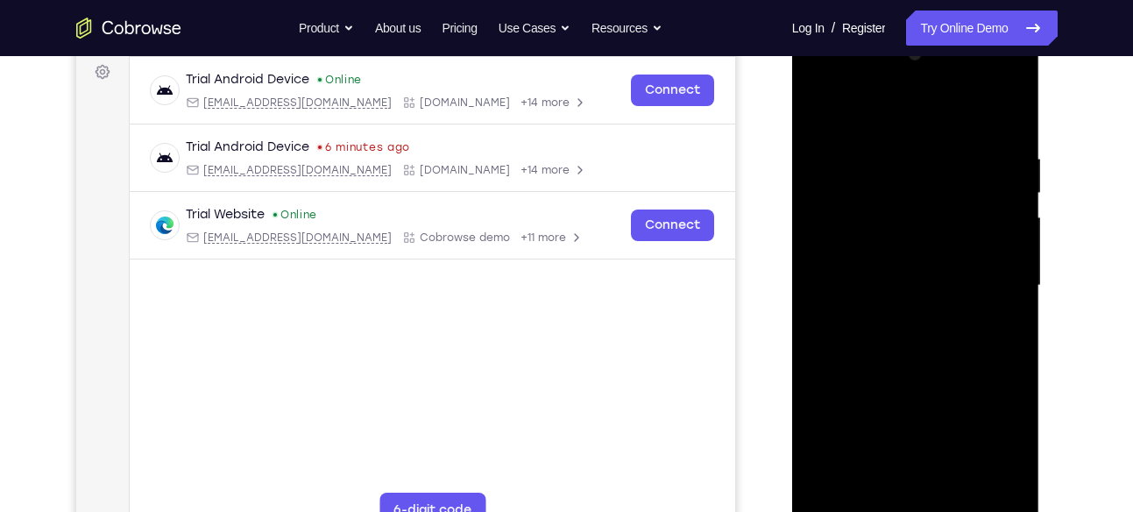
click at [935, 61] on div at bounding box center [915, 285] width 221 height 491
drag, startPoint x: 918, startPoint y: 344, endPoint x: 931, endPoint y: 87, distance: 257.9
click at [931, 87] on div at bounding box center [915, 285] width 221 height 491
click at [837, 486] on div at bounding box center [915, 285] width 221 height 491
drag, startPoint x: 908, startPoint y: 156, endPoint x: 938, endPoint y: 475, distance: 320.3
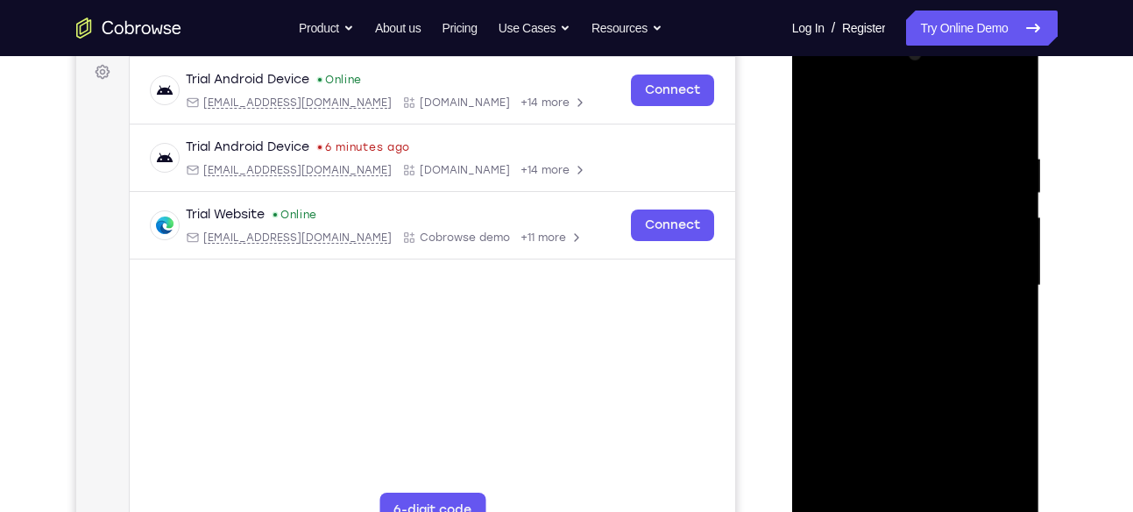
click at [938, 475] on div at bounding box center [915, 285] width 221 height 491
click at [1012, 110] on div at bounding box center [915, 285] width 221 height 491
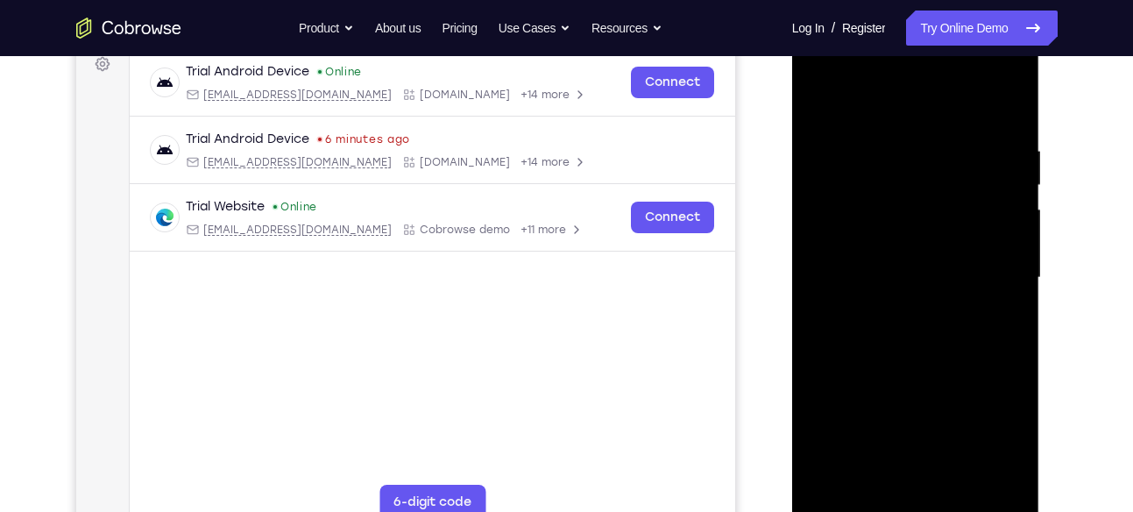
scroll to position [268, 0]
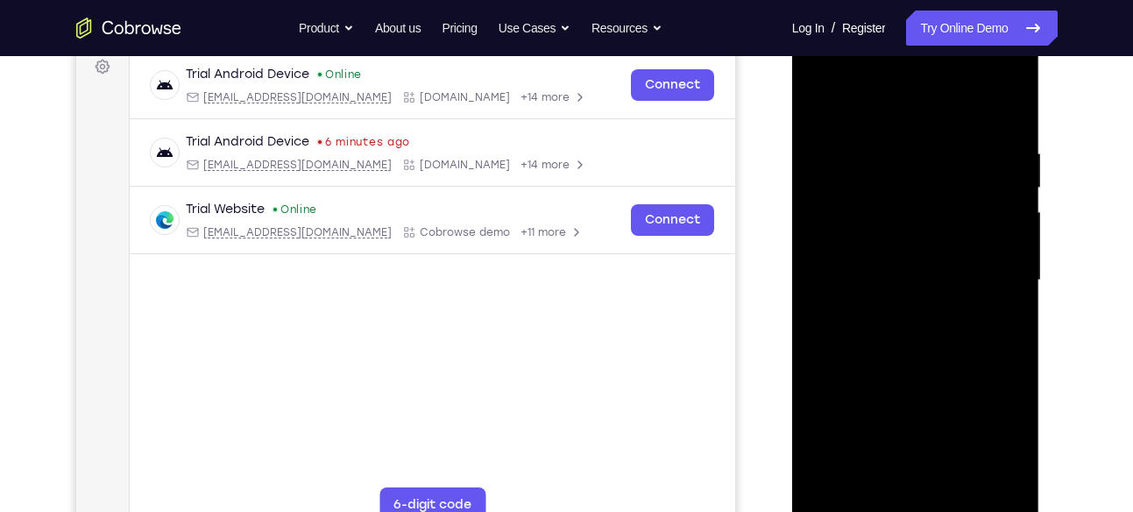
click at [868, 133] on div at bounding box center [915, 280] width 221 height 491
drag, startPoint x: 900, startPoint y: 329, endPoint x: 890, endPoint y: 230, distance: 98.6
click at [890, 230] on div at bounding box center [915, 280] width 221 height 491
drag, startPoint x: 884, startPoint y: 333, endPoint x: 873, endPoint y: 224, distance: 109.1
click at [873, 224] on div at bounding box center [915, 280] width 221 height 491
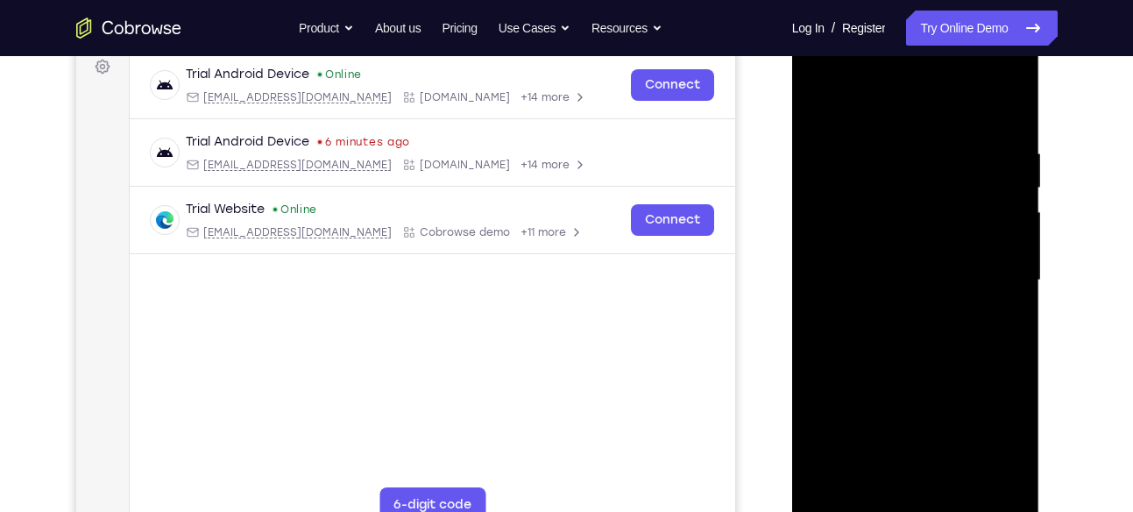
drag, startPoint x: 874, startPoint y: 328, endPoint x: 874, endPoint y: 268, distance: 59.6
click at [874, 268] on div at bounding box center [915, 280] width 221 height 491
drag, startPoint x: 866, startPoint y: 336, endPoint x: 859, endPoint y: 198, distance: 137.7
click at [859, 198] on div at bounding box center [915, 280] width 221 height 491
drag, startPoint x: 872, startPoint y: 322, endPoint x: 855, endPoint y: 225, distance: 97.8
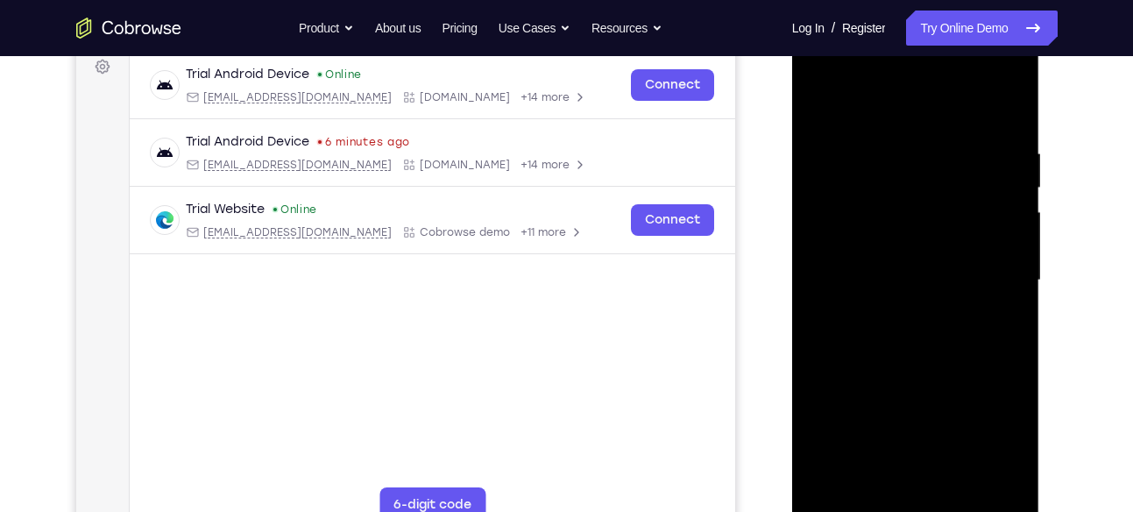
click at [855, 225] on div at bounding box center [915, 280] width 221 height 491
drag, startPoint x: 855, startPoint y: 225, endPoint x: 857, endPoint y: 369, distance: 143.7
click at [857, 369] on div at bounding box center [915, 280] width 221 height 491
drag, startPoint x: 866, startPoint y: 209, endPoint x: 865, endPoint y: 277, distance: 67.5
click at [865, 277] on div at bounding box center [915, 280] width 221 height 491
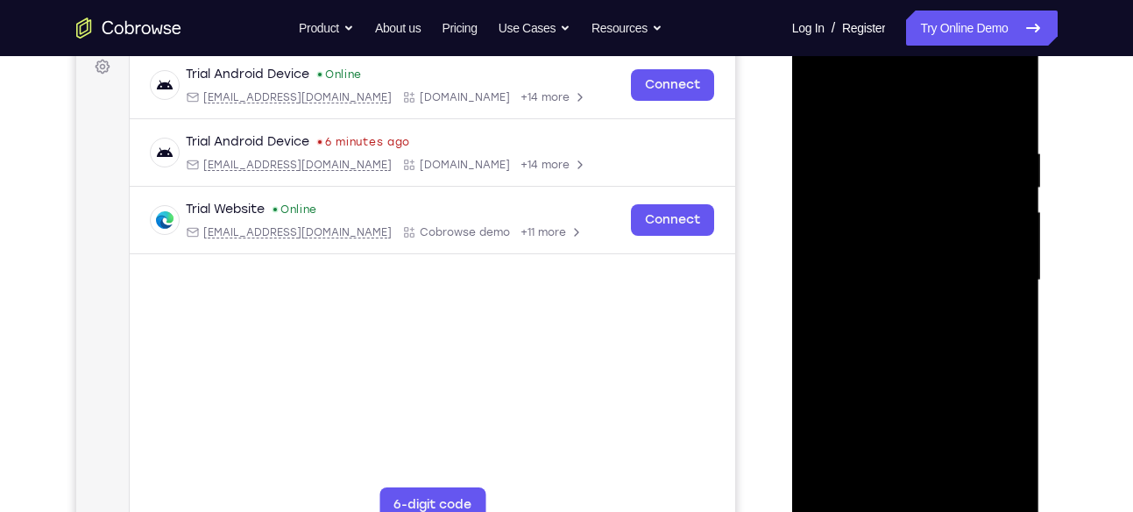
click at [862, 233] on div at bounding box center [915, 280] width 221 height 491
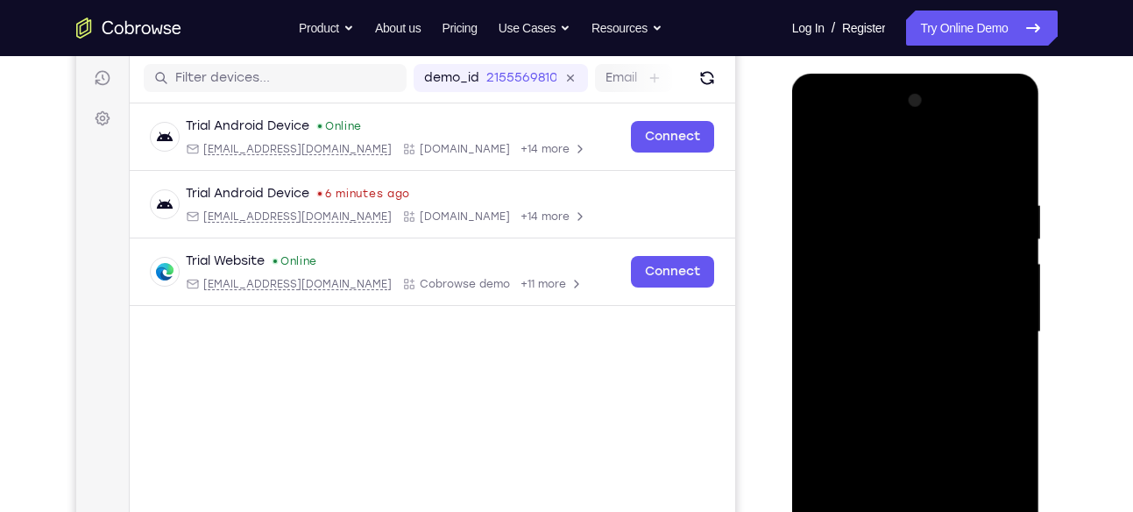
scroll to position [201, 0]
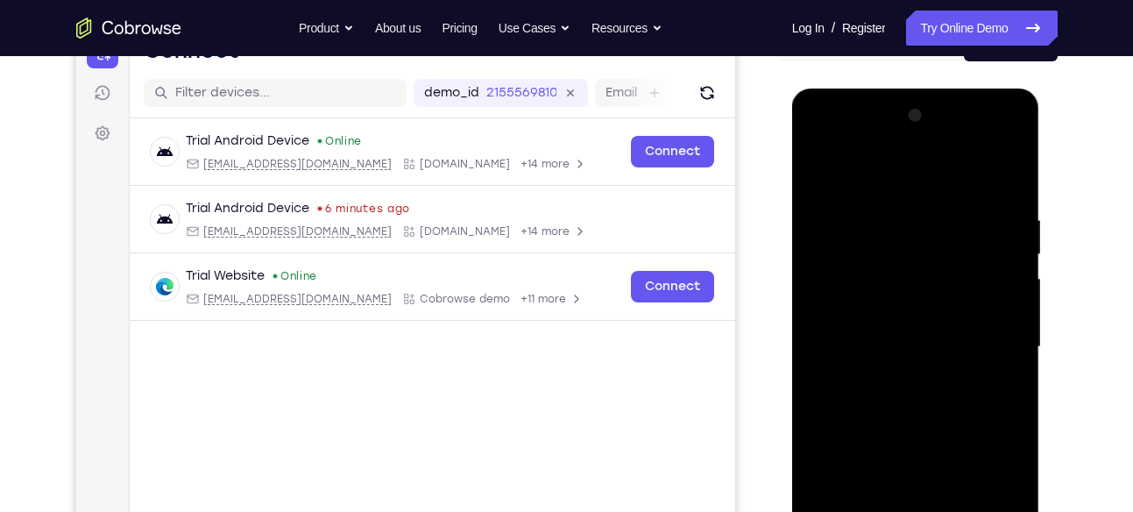
drag, startPoint x: 956, startPoint y: 304, endPoint x: 930, endPoint y: 220, distance: 87.9
click at [930, 220] on div at bounding box center [915, 347] width 221 height 491
drag, startPoint x: 931, startPoint y: 383, endPoint x: 929, endPoint y: 322, distance: 60.5
click at [929, 322] on div at bounding box center [915, 347] width 221 height 491
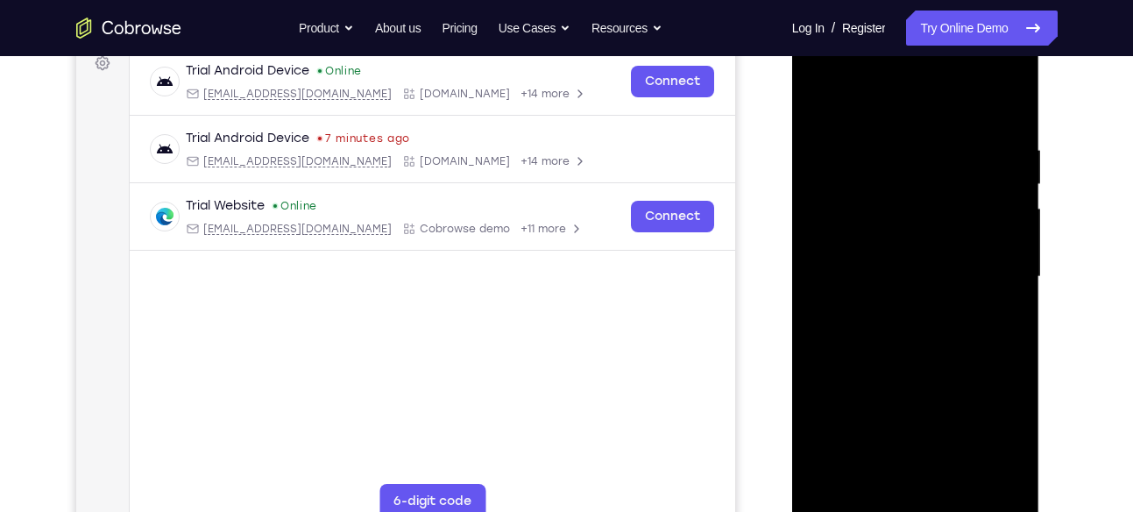
scroll to position [303, 0]
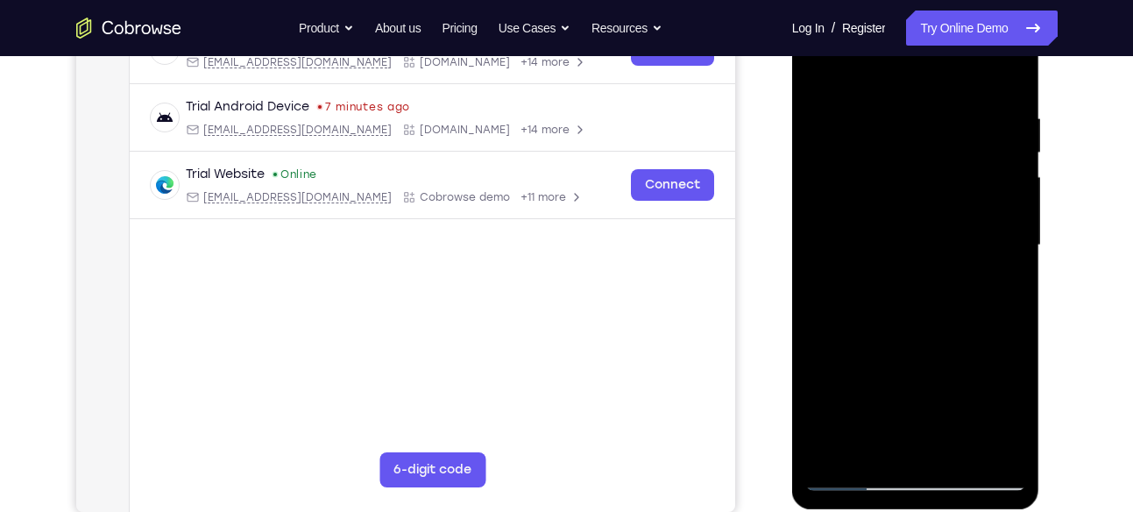
click at [908, 300] on div at bounding box center [915, 245] width 221 height 491
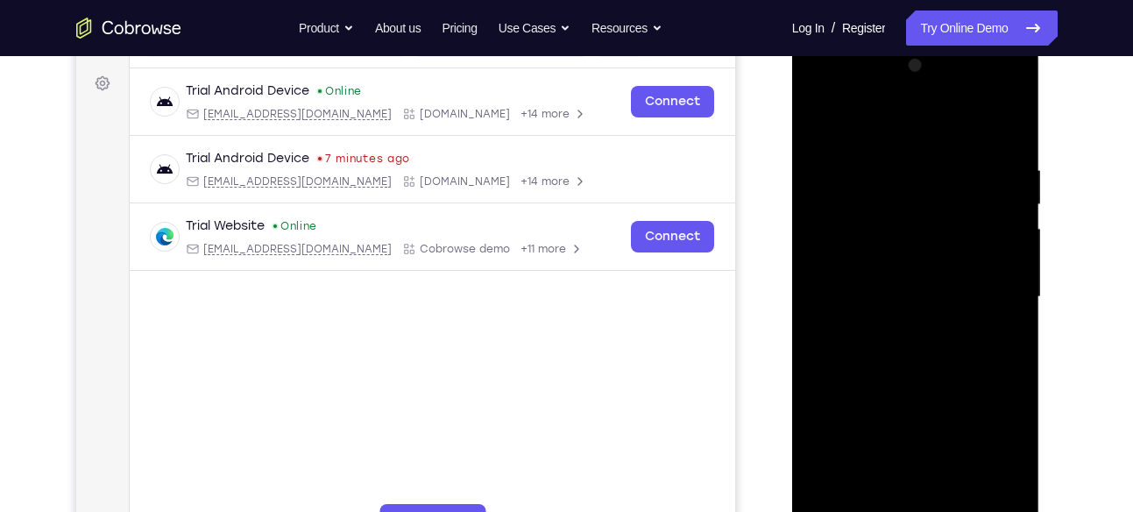
scroll to position [250, 0]
click at [996, 251] on div at bounding box center [915, 298] width 221 height 491
click at [1008, 251] on div at bounding box center [915, 298] width 221 height 491
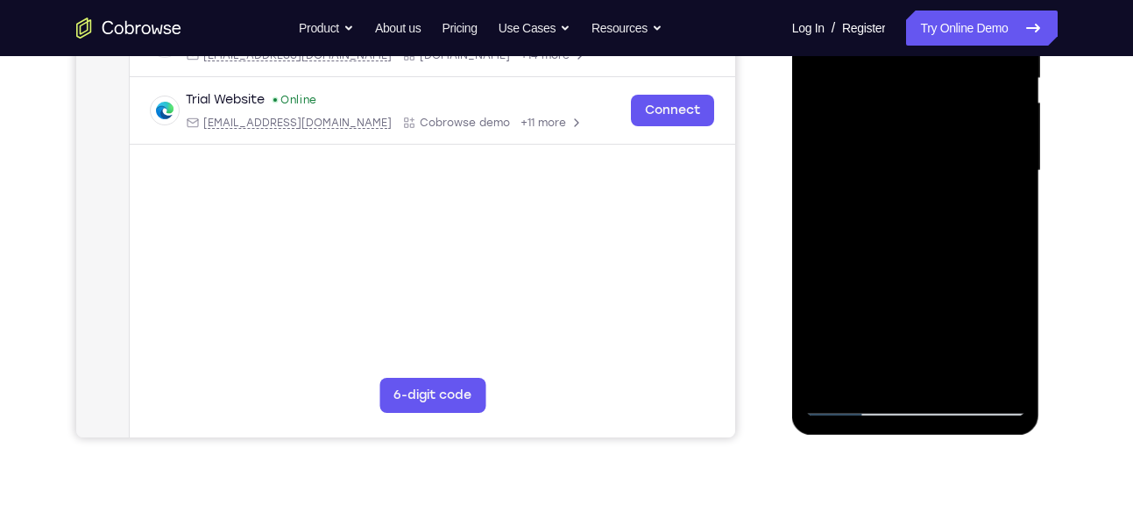
scroll to position [381, 0]
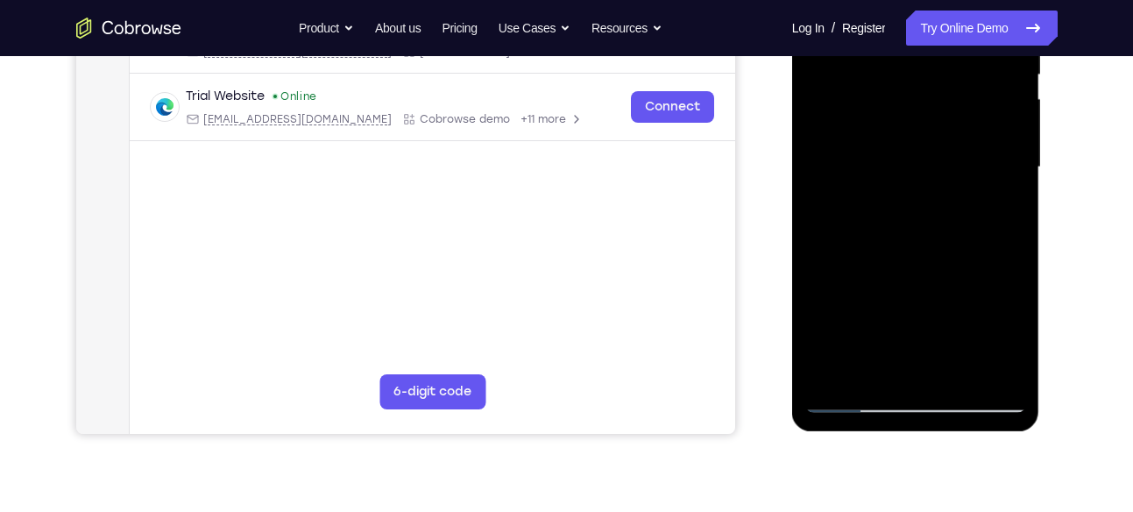
click at [830, 378] on div at bounding box center [915, 167] width 221 height 491
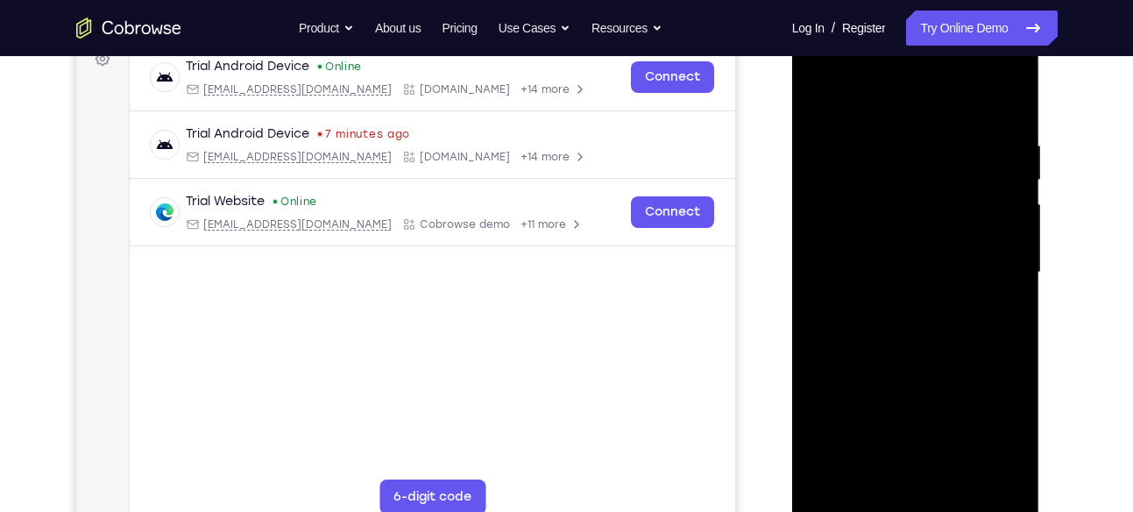
drag, startPoint x: 899, startPoint y: 116, endPoint x: 896, endPoint y: 387, distance: 271.6
click at [896, 387] on div at bounding box center [915, 272] width 221 height 491
click at [886, 145] on div at bounding box center [915, 272] width 221 height 491
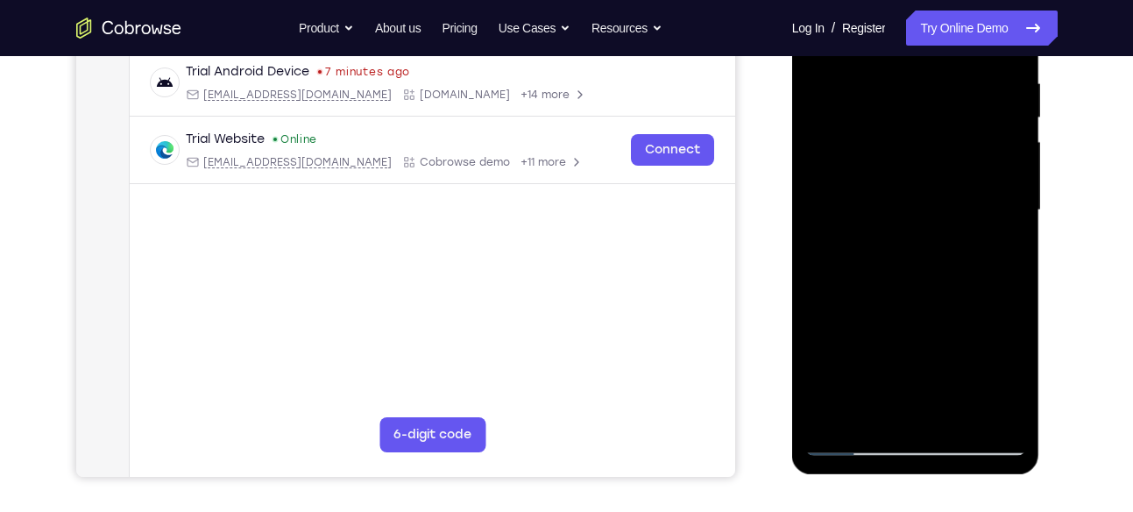
scroll to position [339, 0]
click at [1013, 413] on div at bounding box center [915, 209] width 221 height 491
click at [1001, 406] on div at bounding box center [915, 209] width 221 height 491
click at [999, 246] on div at bounding box center [915, 209] width 221 height 491
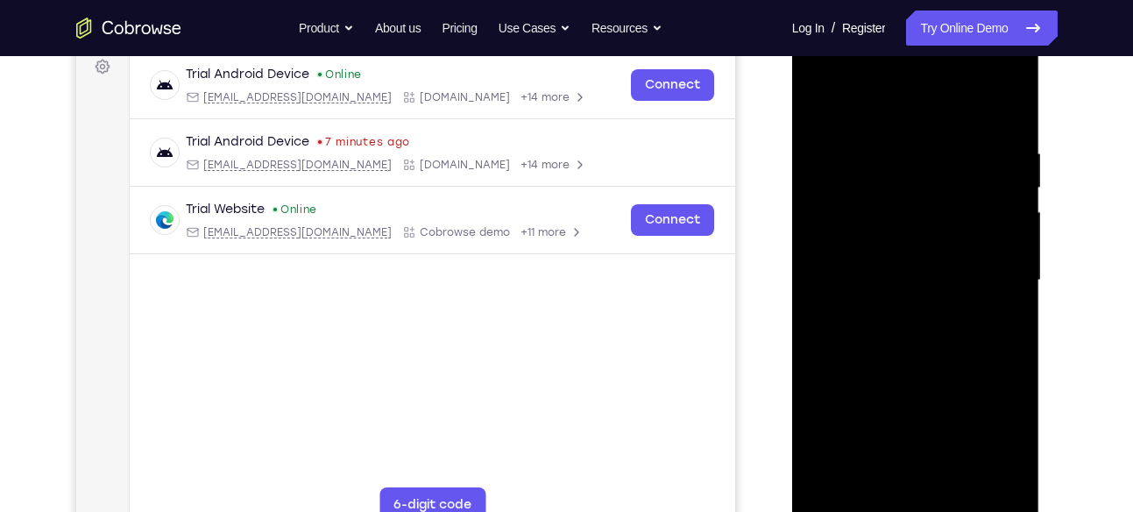
scroll to position [269, 0]
click at [999, 246] on div at bounding box center [915, 279] width 221 height 491
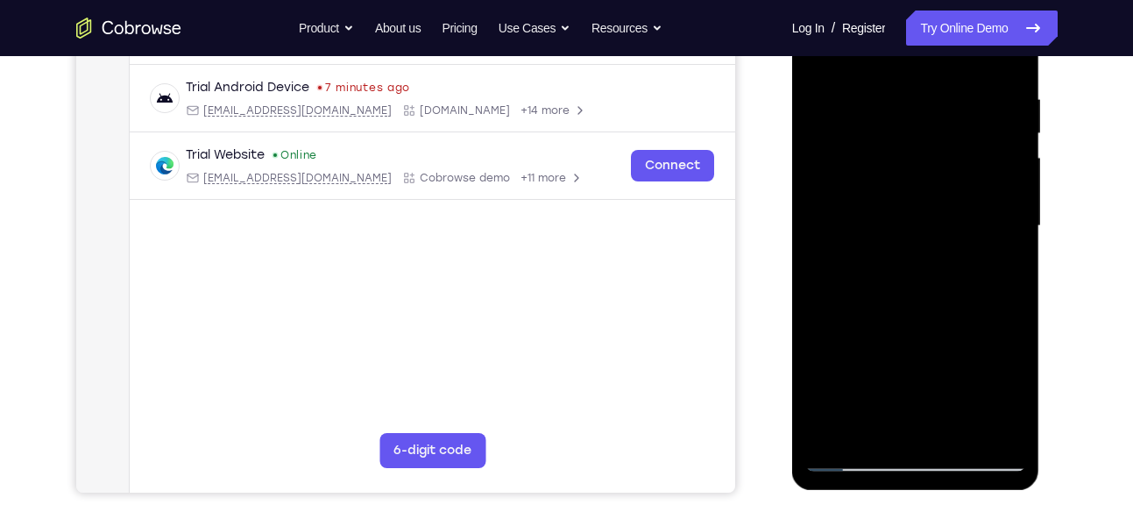
scroll to position [297, 0]
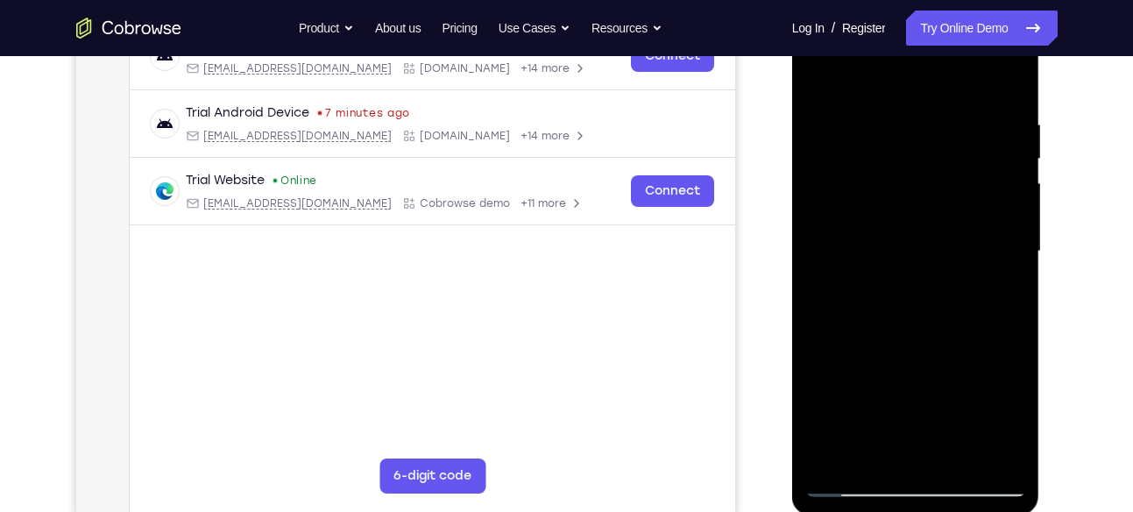
click at [1000, 242] on div at bounding box center [915, 251] width 221 height 491
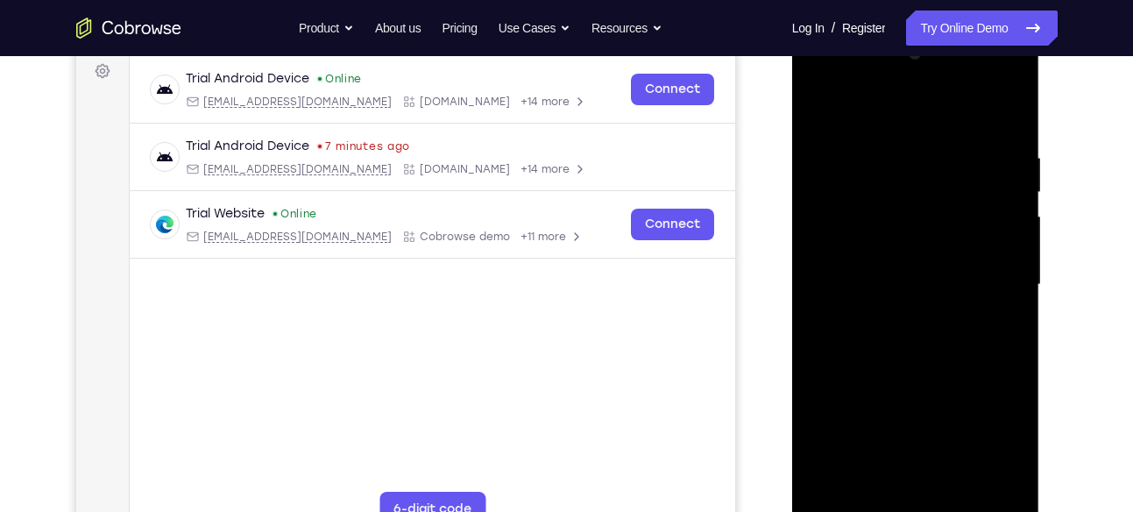
scroll to position [263, 0]
click at [1012, 187] on div at bounding box center [915, 285] width 221 height 491
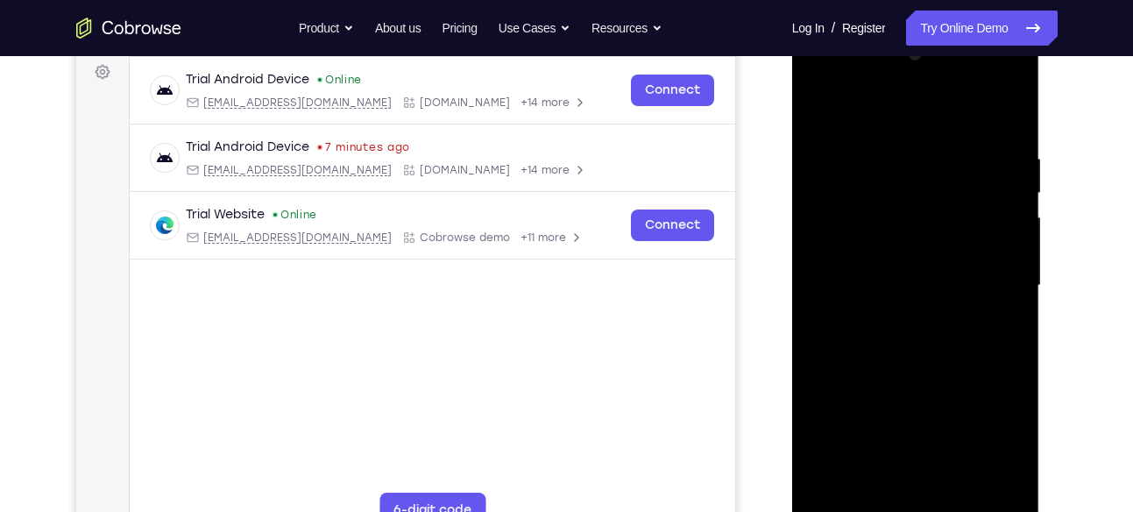
drag, startPoint x: 1012, startPoint y: 187, endPoint x: 924, endPoint y: 220, distance: 93.4
click at [924, 220] on div at bounding box center [915, 285] width 221 height 491
click at [990, 193] on div at bounding box center [915, 285] width 221 height 491
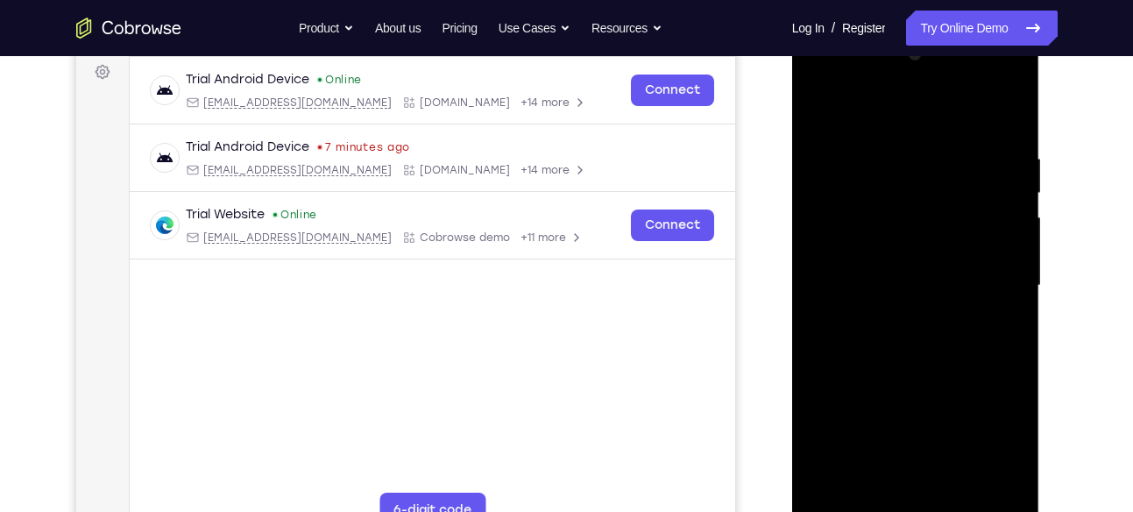
click at [821, 209] on div at bounding box center [915, 285] width 221 height 491
click at [915, 173] on div at bounding box center [915, 285] width 221 height 491
click at [915, 158] on div at bounding box center [915, 285] width 221 height 491
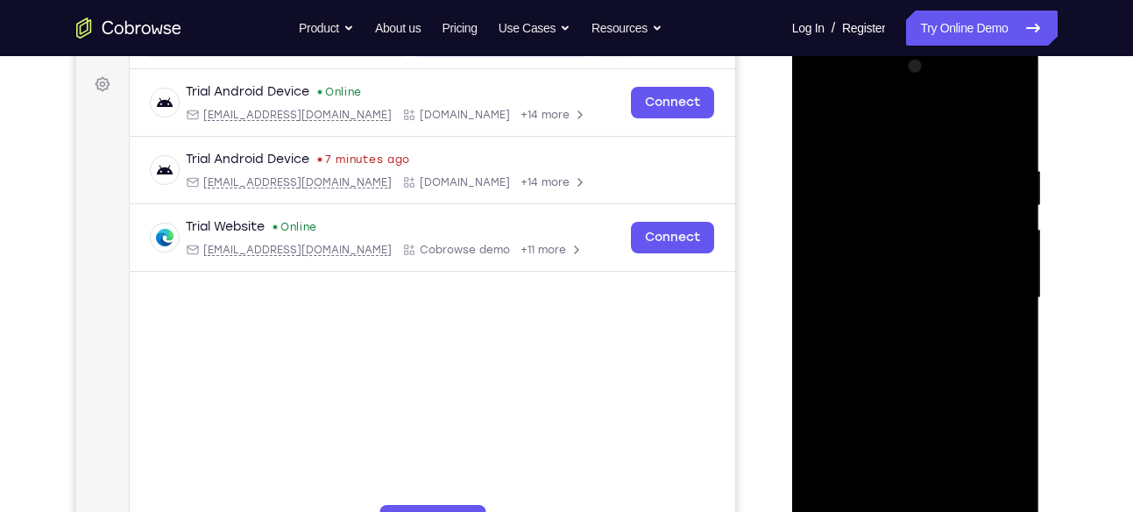
scroll to position [250, 0]
click at [820, 124] on div at bounding box center [915, 298] width 221 height 491
click at [1007, 224] on div at bounding box center [915, 298] width 221 height 491
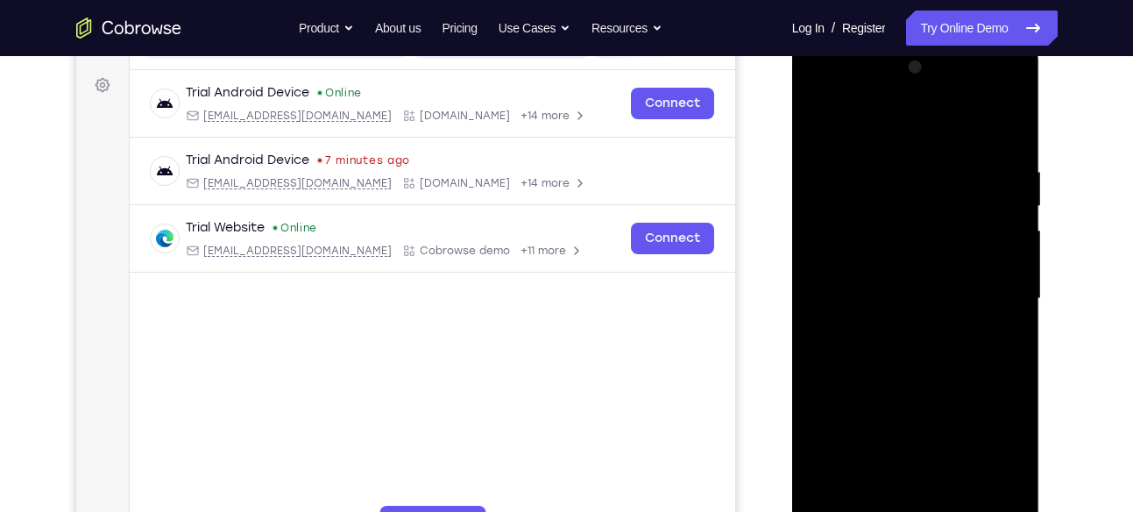
click at [1007, 224] on div at bounding box center [915, 298] width 221 height 491
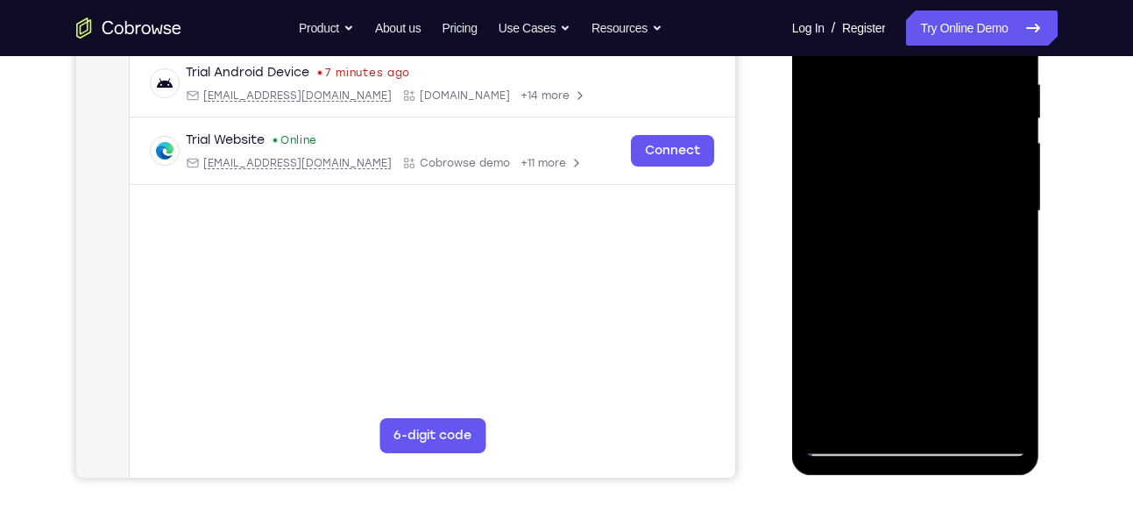
scroll to position [338, 0]
click at [919, 408] on div at bounding box center [915, 210] width 221 height 491
click at [866, 401] on div at bounding box center [915, 210] width 221 height 491
click at [962, 312] on div at bounding box center [915, 210] width 221 height 491
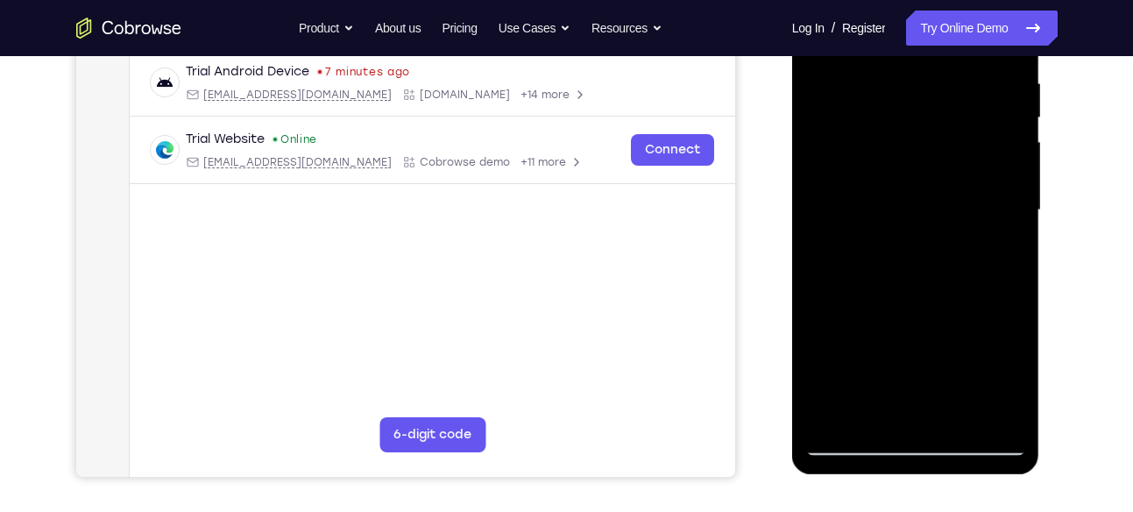
click at [962, 312] on div at bounding box center [915, 210] width 221 height 491
click at [852, 446] on div at bounding box center [915, 210] width 221 height 491
click at [1006, 409] on div at bounding box center [915, 210] width 221 height 491
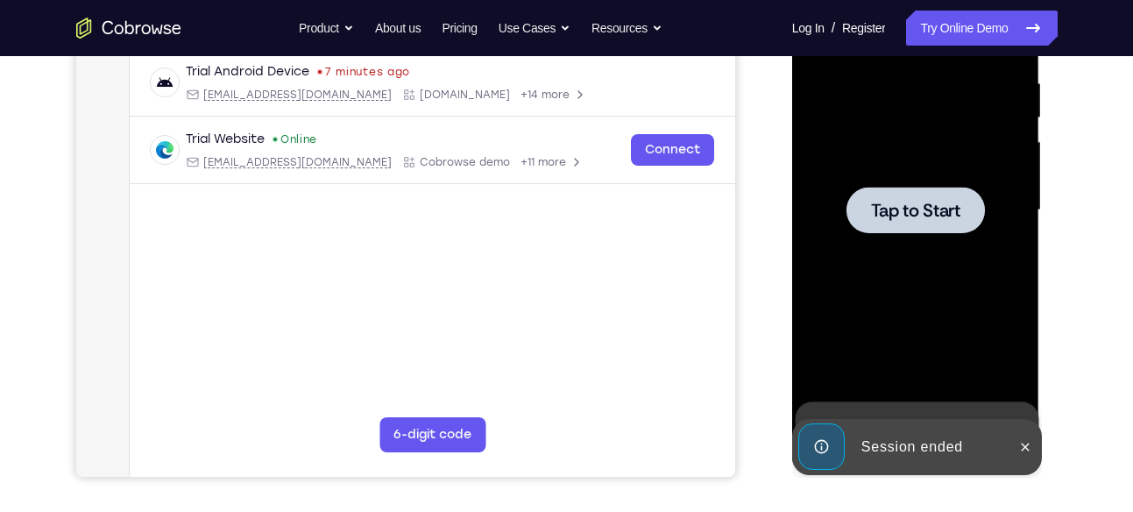
click at [931, 232] on div at bounding box center [915, 210] width 221 height 491
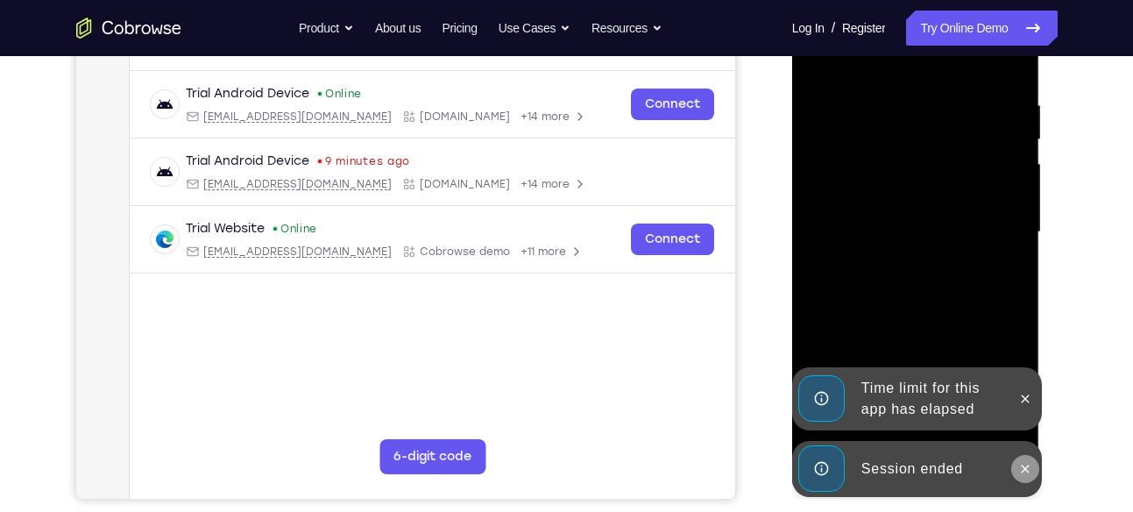
scroll to position [317, 0]
click at [1029, 465] on icon at bounding box center [1025, 468] width 14 height 14
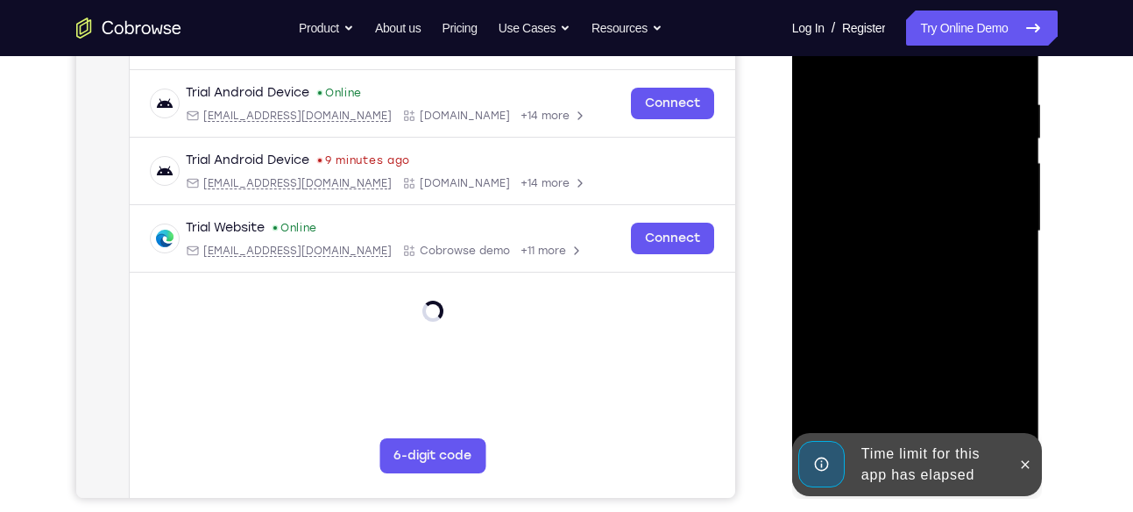
click at [919, 464] on div "Time limit for this app has elapsed" at bounding box center [930, 464] width 153 height 56
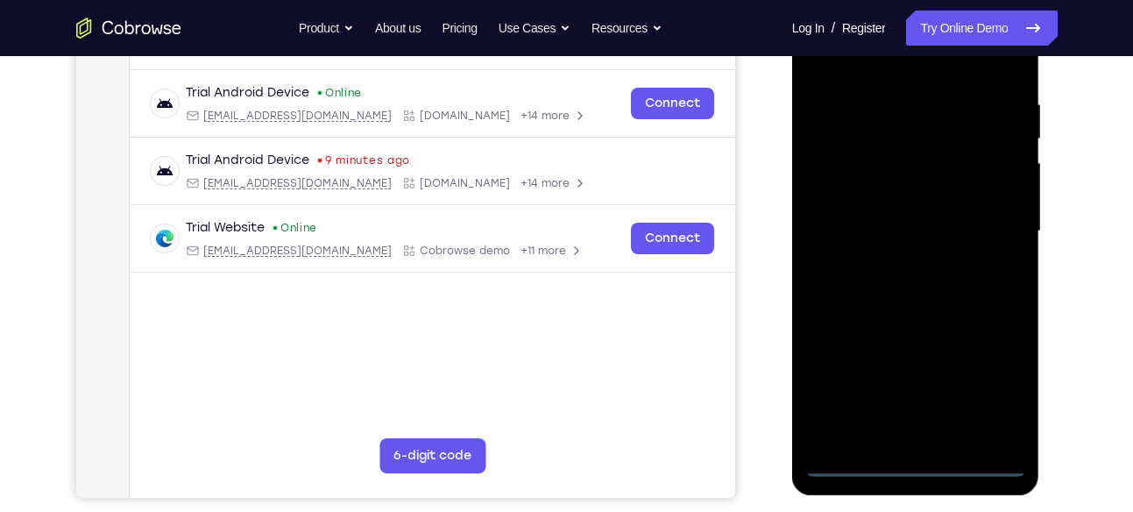
click at [918, 466] on div at bounding box center [915, 231] width 221 height 491
click at [987, 378] on div at bounding box center [915, 231] width 221 height 491
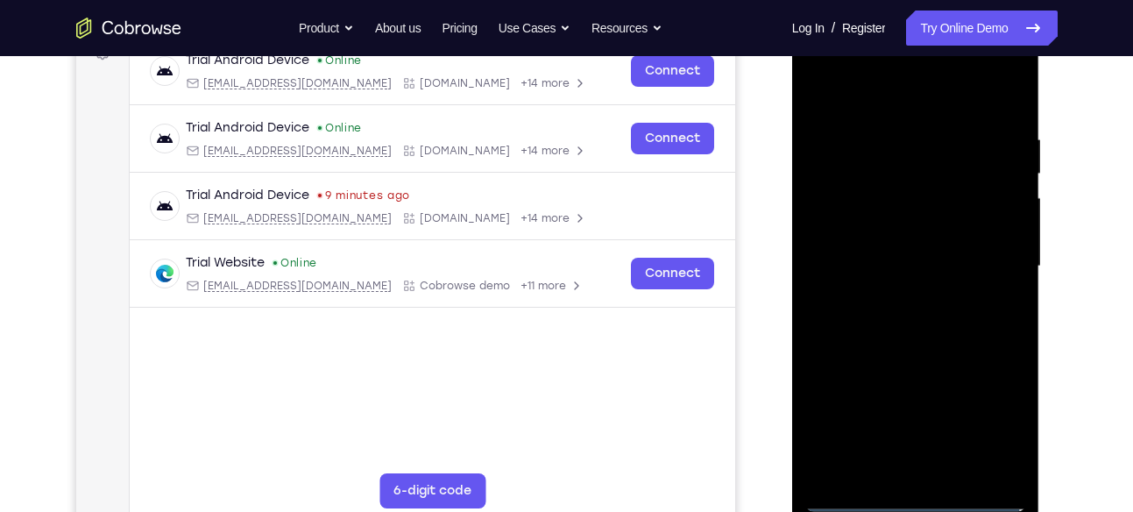
scroll to position [258, 0]
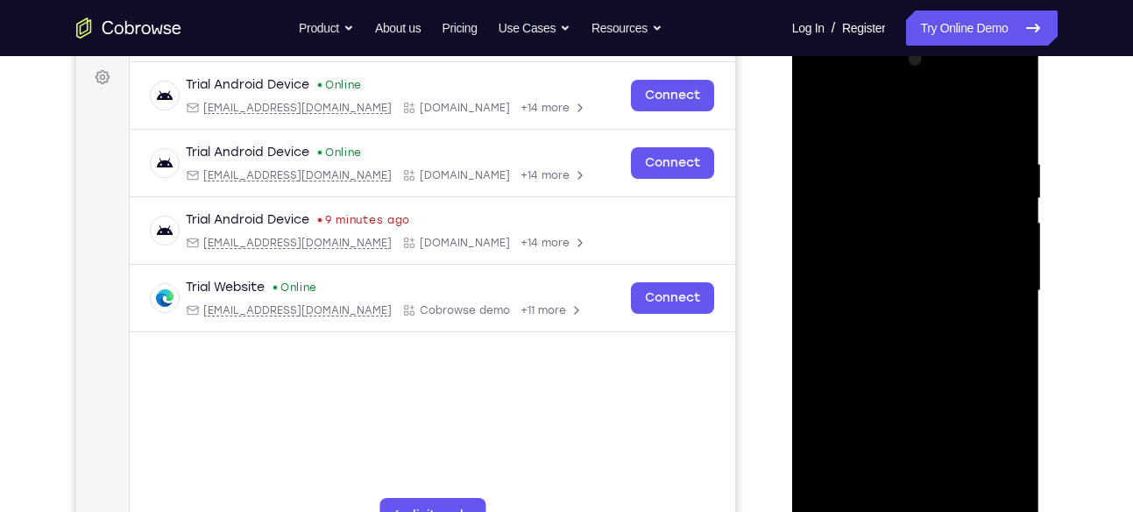
click at [901, 133] on div at bounding box center [915, 291] width 221 height 491
click at [987, 277] on div at bounding box center [915, 291] width 221 height 491
click at [894, 322] on div at bounding box center [915, 291] width 221 height 491
click at [843, 270] on div at bounding box center [915, 291] width 221 height 491
click at [859, 286] on div at bounding box center [915, 291] width 221 height 491
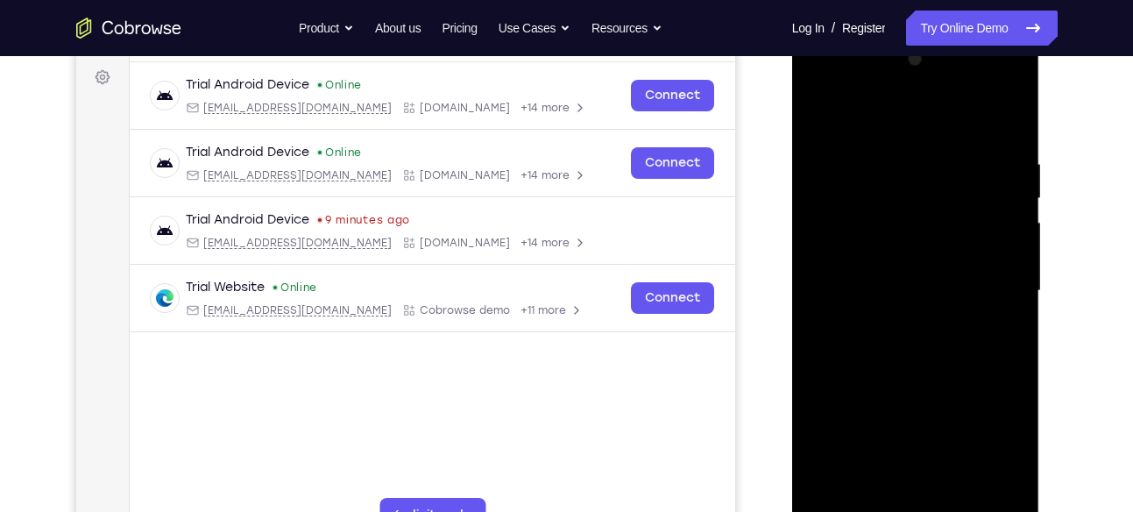
click at [882, 345] on div at bounding box center [915, 291] width 221 height 491
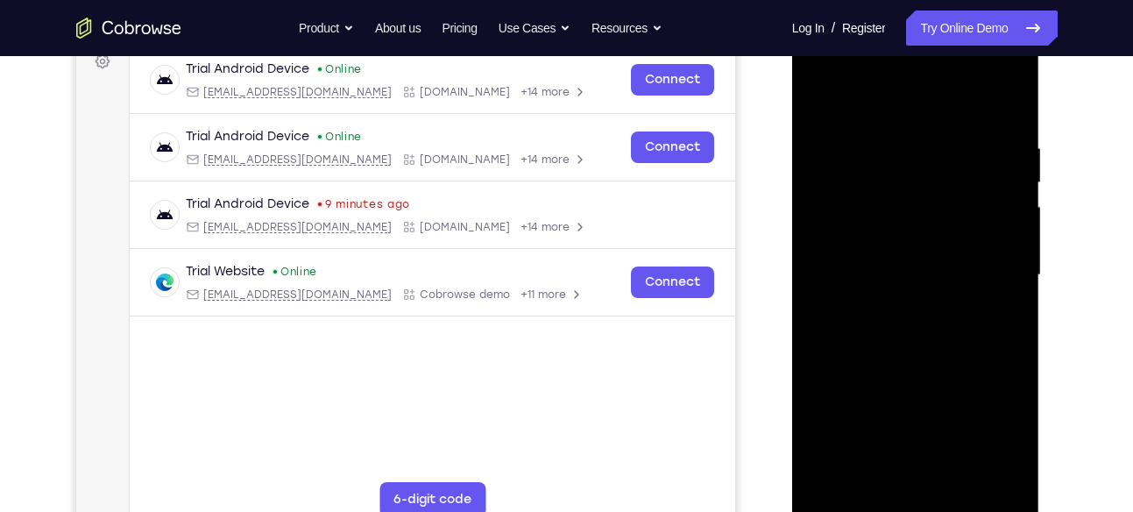
scroll to position [274, 0]
click at [892, 131] on div at bounding box center [915, 274] width 221 height 491
click at [1012, 120] on div at bounding box center [915, 274] width 221 height 491
click at [893, 145] on div at bounding box center [915, 274] width 221 height 491
click at [1001, 179] on div at bounding box center [915, 274] width 221 height 491
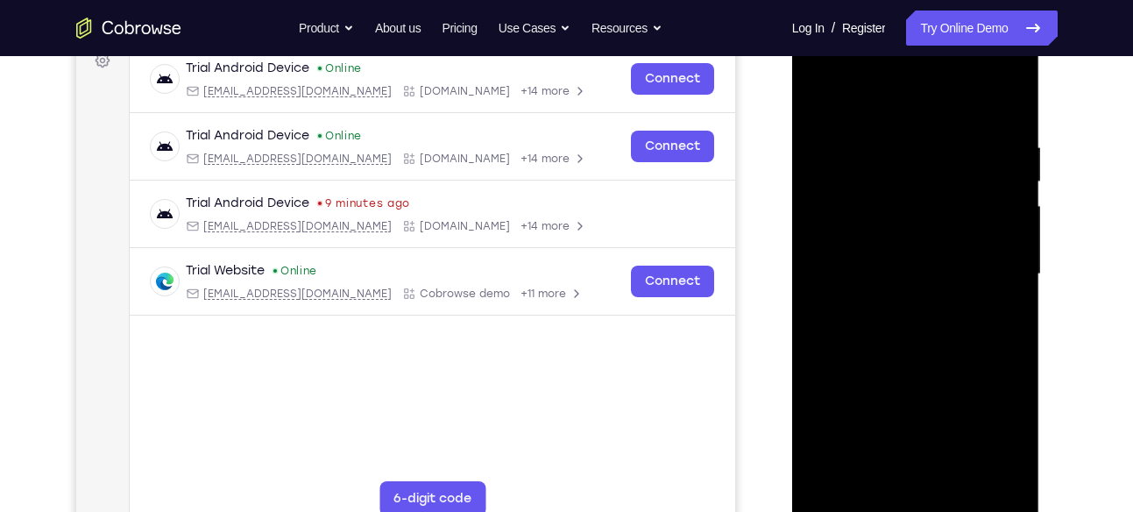
click at [822, 192] on div at bounding box center [915, 274] width 221 height 491
click at [831, 106] on div at bounding box center [915, 274] width 221 height 491
click at [986, 363] on div at bounding box center [915, 274] width 221 height 491
click at [824, 101] on div at bounding box center [915, 274] width 221 height 491
click at [834, 475] on div at bounding box center [915, 274] width 221 height 491
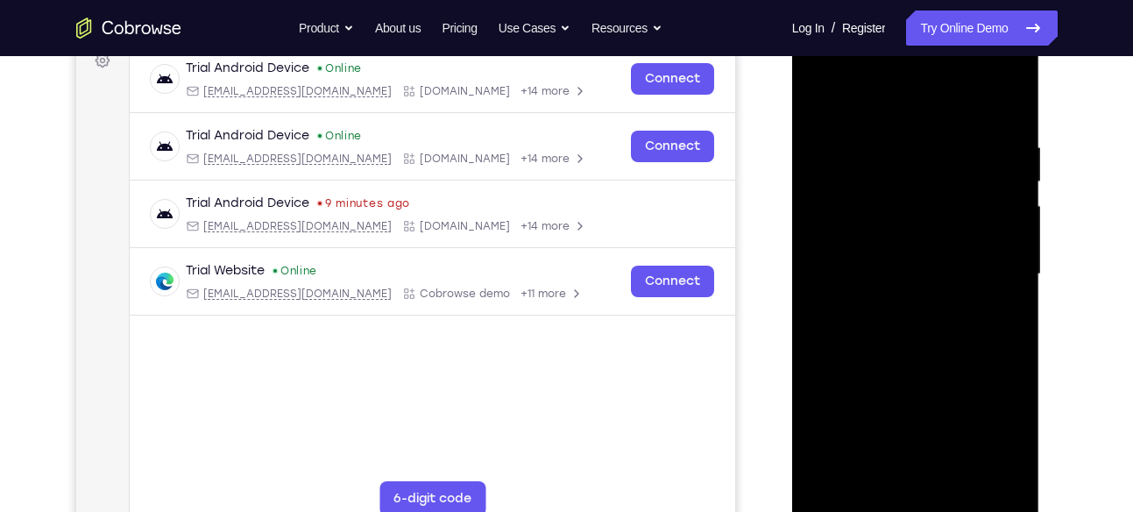
click at [991, 134] on div at bounding box center [915, 274] width 221 height 491
drag, startPoint x: 991, startPoint y: 134, endPoint x: 849, endPoint y: 165, distance: 145.2
click at [849, 165] on div at bounding box center [915, 274] width 221 height 491
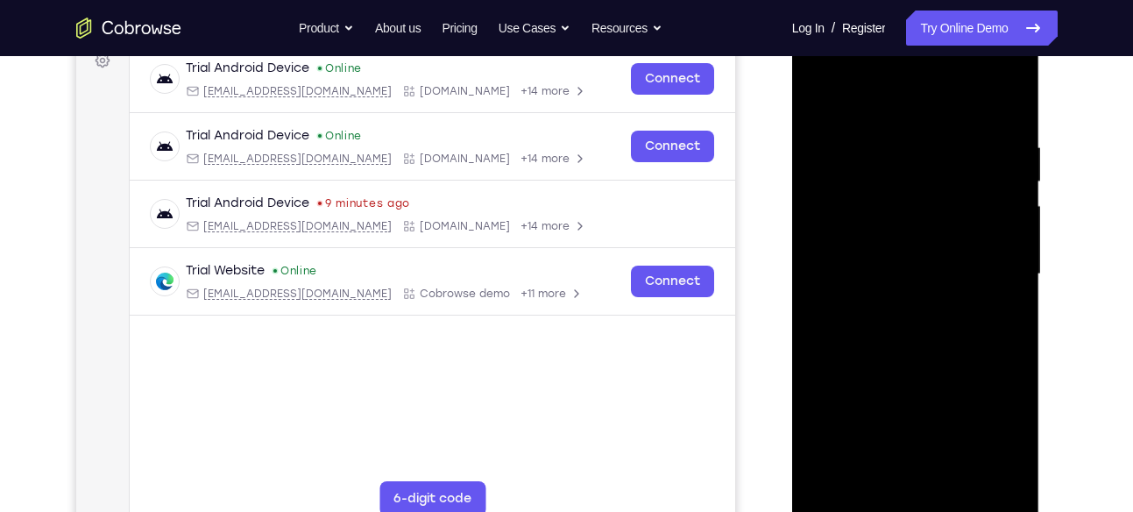
click at [976, 175] on div at bounding box center [915, 274] width 221 height 491
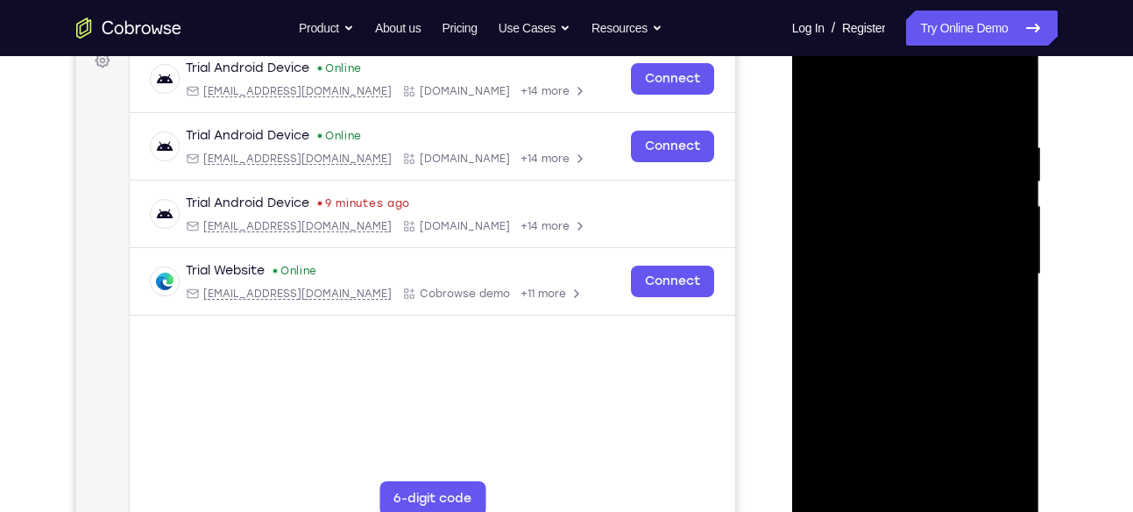
click at [976, 175] on div at bounding box center [915, 274] width 221 height 491
click at [992, 175] on div at bounding box center [915, 274] width 221 height 491
drag, startPoint x: 992, startPoint y: 175, endPoint x: 865, endPoint y: 177, distance: 127.0
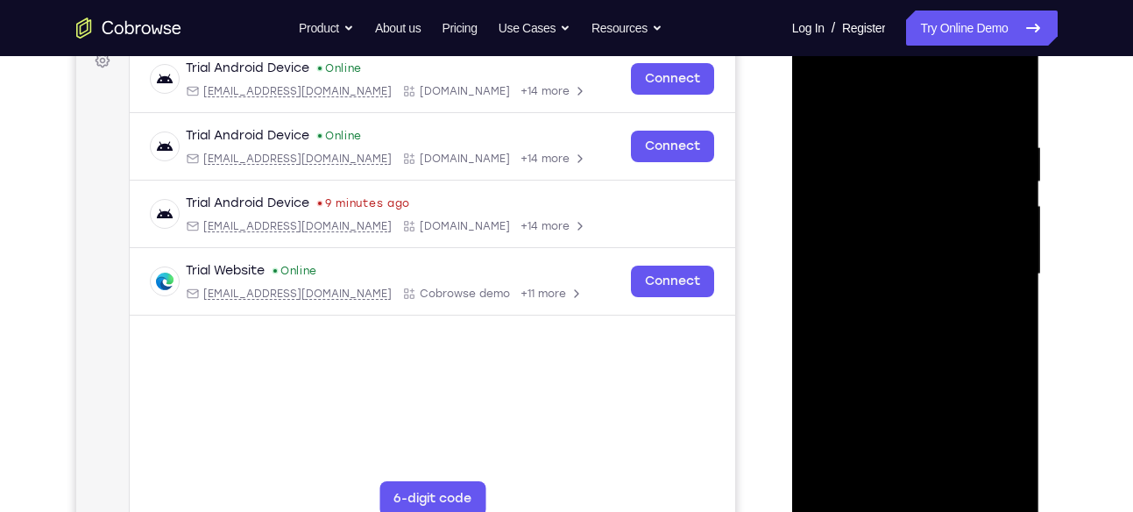
click at [865, 177] on div at bounding box center [915, 274] width 221 height 491
click at [971, 151] on div at bounding box center [915, 274] width 221 height 491
drag, startPoint x: 971, startPoint y: 151, endPoint x: 845, endPoint y: 157, distance: 126.3
click at [845, 157] on div at bounding box center [915, 274] width 221 height 491
click at [978, 166] on div at bounding box center [915, 274] width 221 height 491
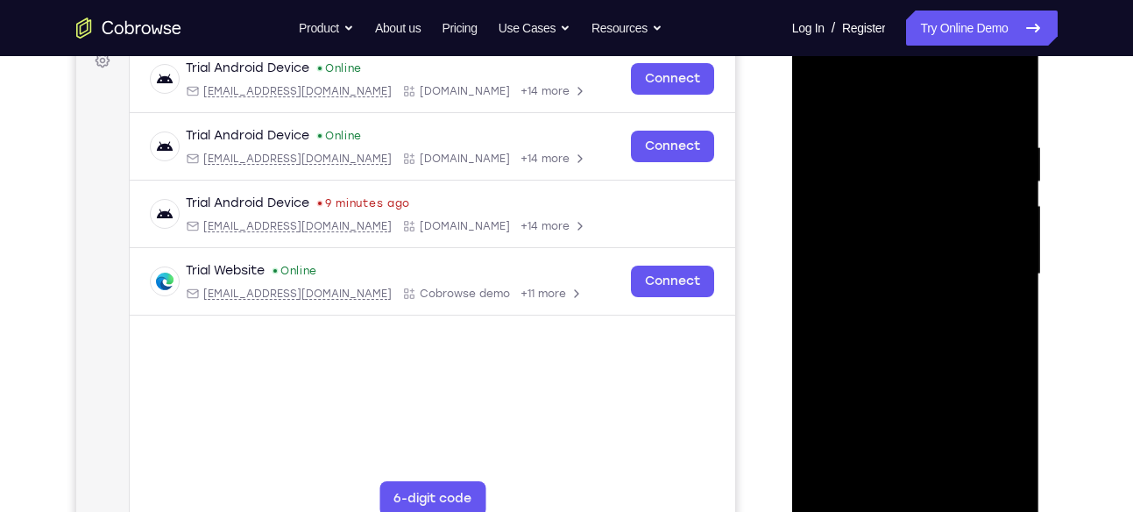
click at [952, 172] on div at bounding box center [915, 274] width 221 height 491
click at [971, 169] on div at bounding box center [915, 274] width 221 height 491
click at [990, 141] on div at bounding box center [915, 274] width 221 height 491
click at [1000, 123] on div at bounding box center [915, 274] width 221 height 491
click at [958, 164] on div at bounding box center [915, 274] width 221 height 491
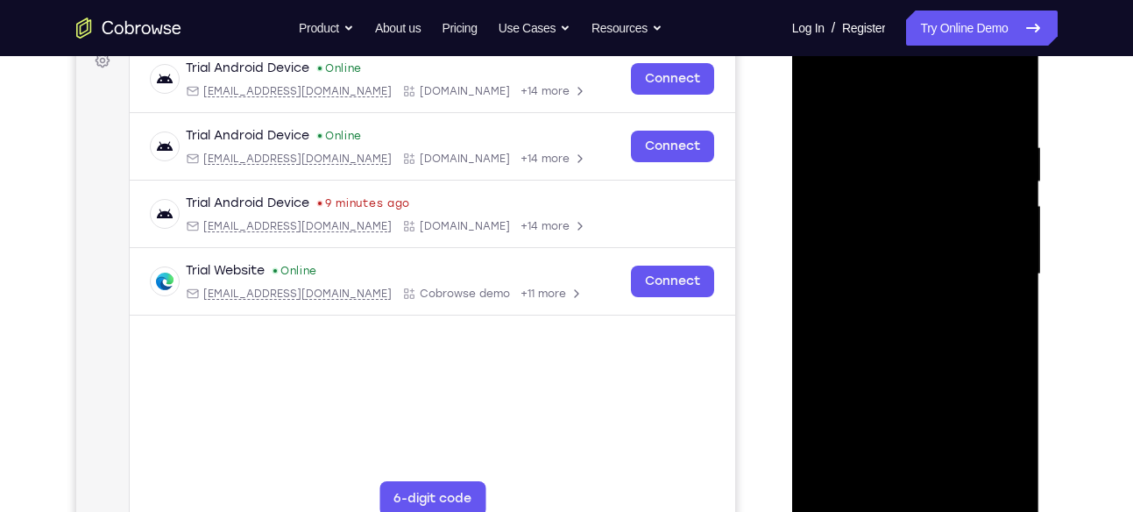
click at [984, 223] on div at bounding box center [915, 274] width 221 height 491
click at [983, 231] on div at bounding box center [915, 274] width 221 height 491
click at [1005, 113] on div at bounding box center [915, 274] width 221 height 491
drag, startPoint x: 902, startPoint y: 166, endPoint x: 909, endPoint y: 428, distance: 262.0
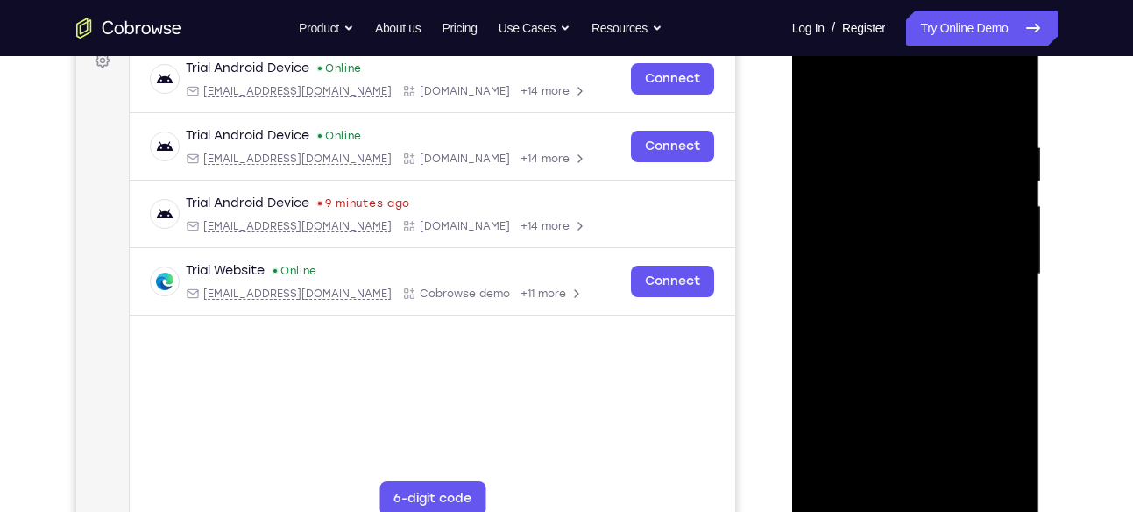
click at [909, 428] on div at bounding box center [915, 274] width 221 height 491
click at [895, 136] on div at bounding box center [915, 274] width 221 height 491
click at [988, 211] on div at bounding box center [915, 274] width 221 height 491
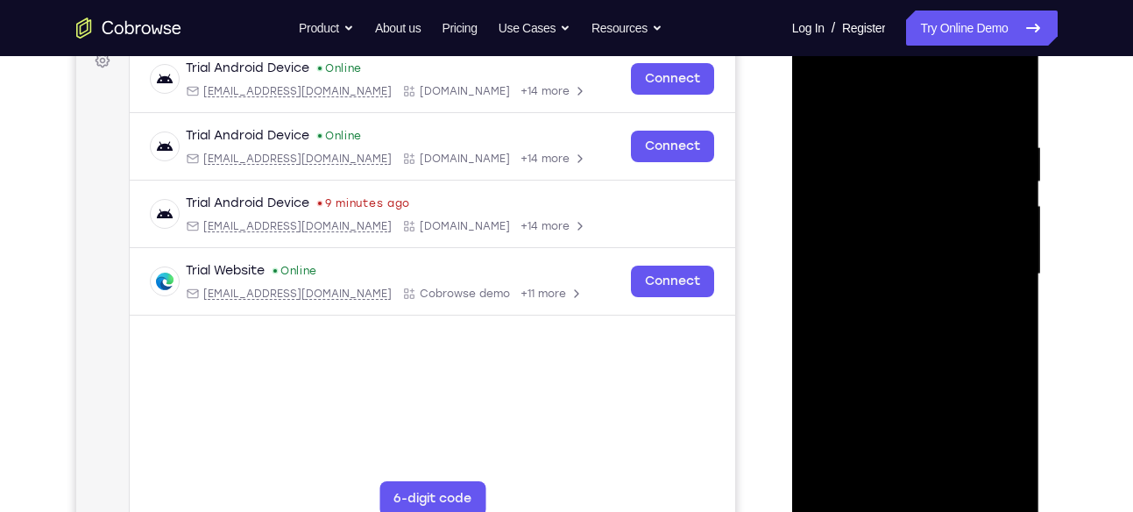
click at [988, 211] on div at bounding box center [915, 274] width 221 height 491
click at [827, 256] on div at bounding box center [915, 274] width 221 height 491
drag, startPoint x: 827, startPoint y: 256, endPoint x: 1006, endPoint y: 247, distance: 178.9
click at [1006, 247] on div at bounding box center [915, 274] width 221 height 491
click at [1008, 102] on div at bounding box center [915, 274] width 221 height 491
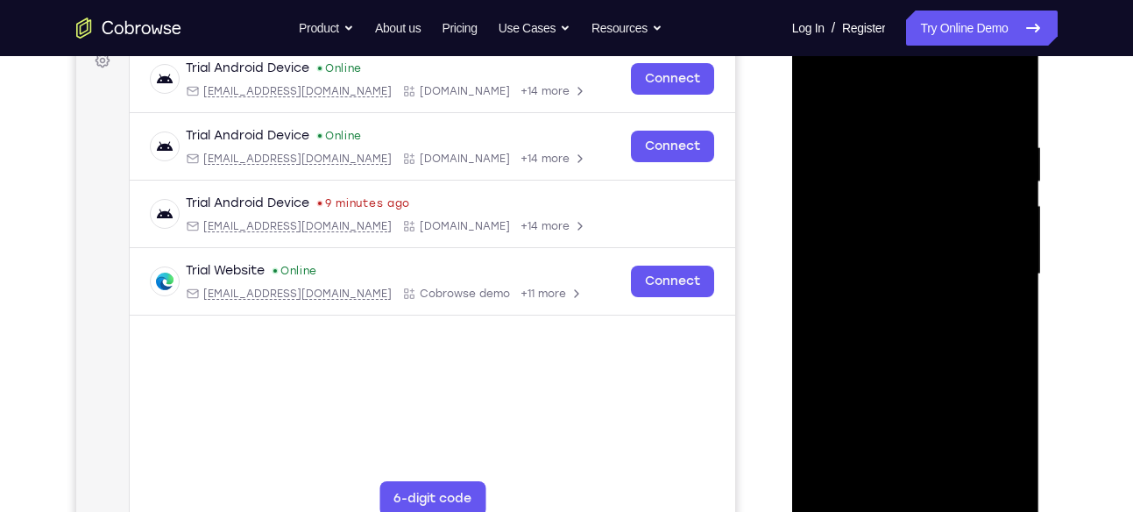
drag, startPoint x: 915, startPoint y: 317, endPoint x: 915, endPoint y: 244, distance: 73.6
click at [915, 244] on div at bounding box center [915, 274] width 221 height 491
drag, startPoint x: 946, startPoint y: 344, endPoint x: 929, endPoint y: 331, distance: 21.2
click at [929, 331] on div at bounding box center [915, 274] width 221 height 491
click at [821, 395] on div at bounding box center [915, 274] width 221 height 491
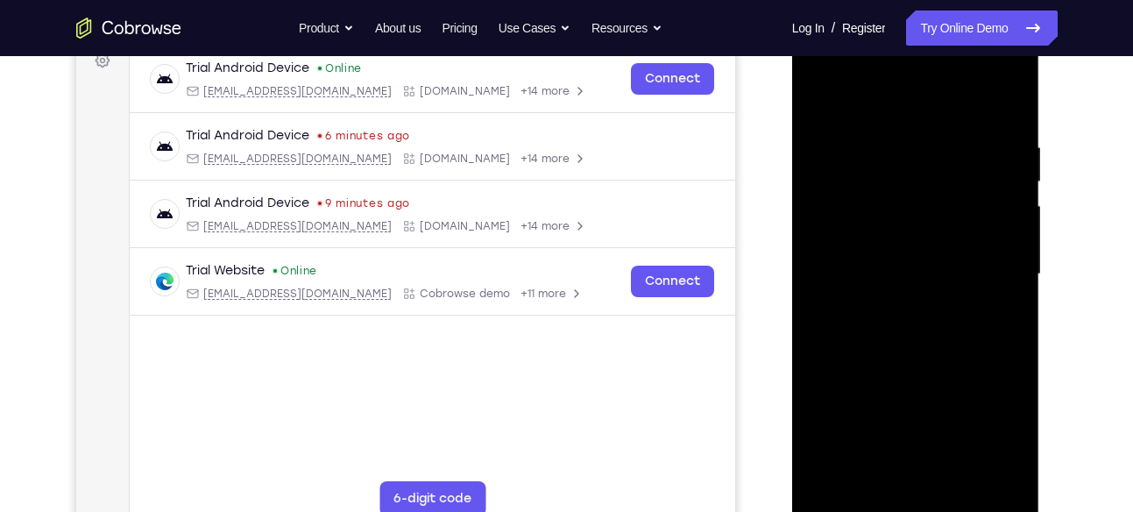
click at [937, 278] on div at bounding box center [915, 274] width 221 height 491
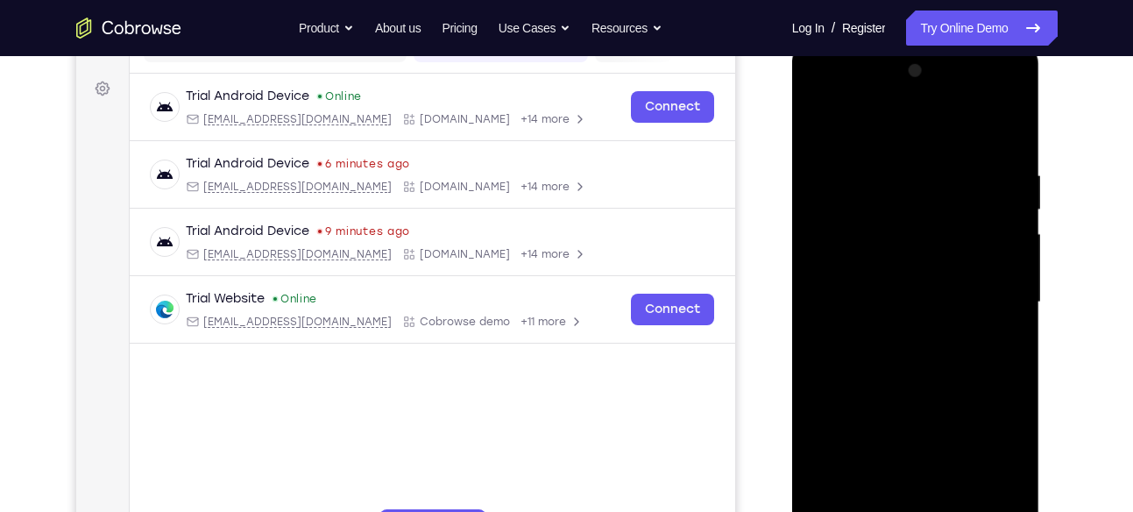
scroll to position [241, 0]
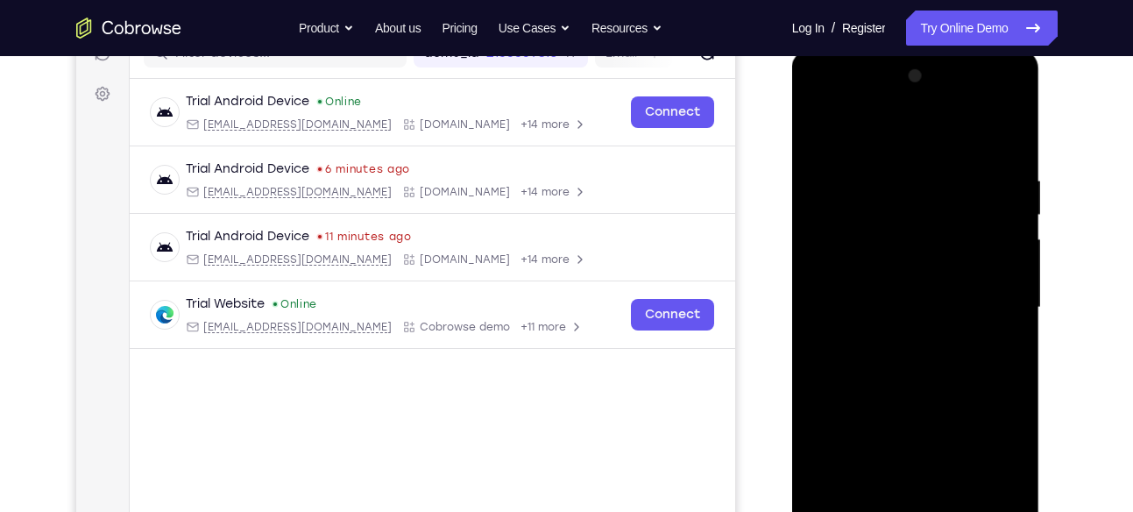
drag, startPoint x: 896, startPoint y: 220, endPoint x: 874, endPoint y: 324, distance: 106.5
click at [874, 324] on div at bounding box center [915, 307] width 221 height 491
click at [816, 131] on div at bounding box center [915, 307] width 221 height 491
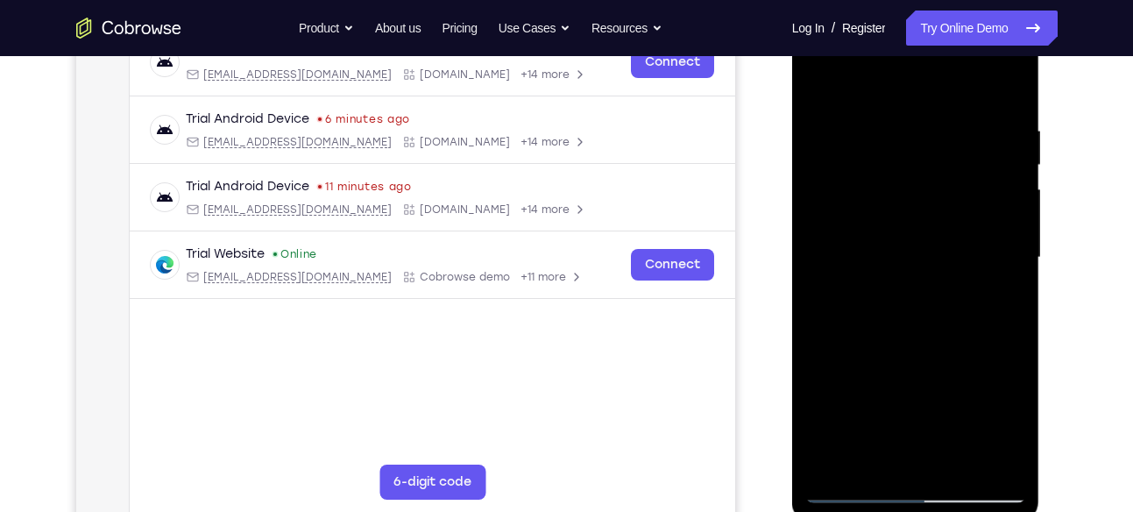
scroll to position [297, 0]
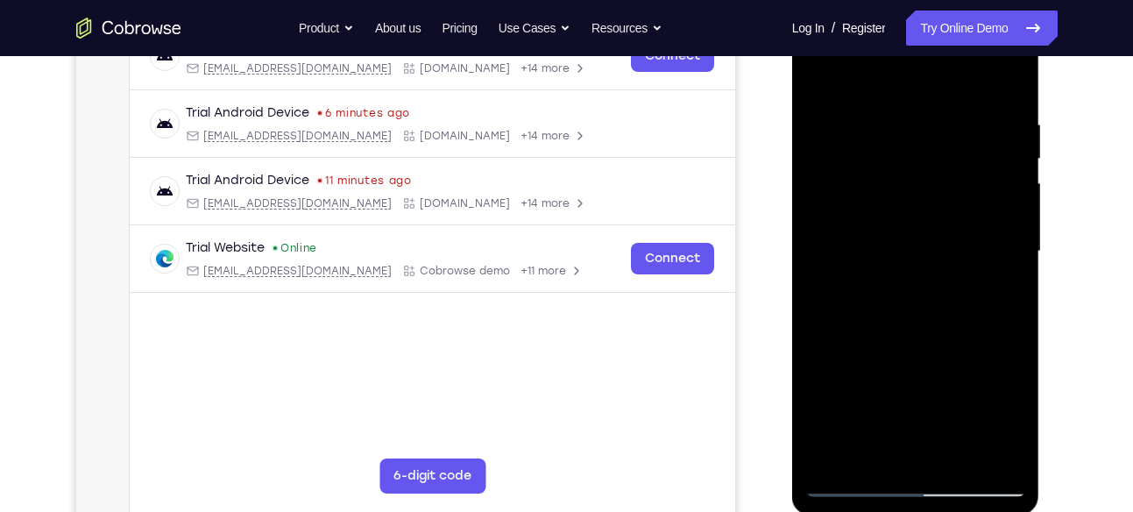
click at [1007, 315] on div at bounding box center [915, 251] width 221 height 491
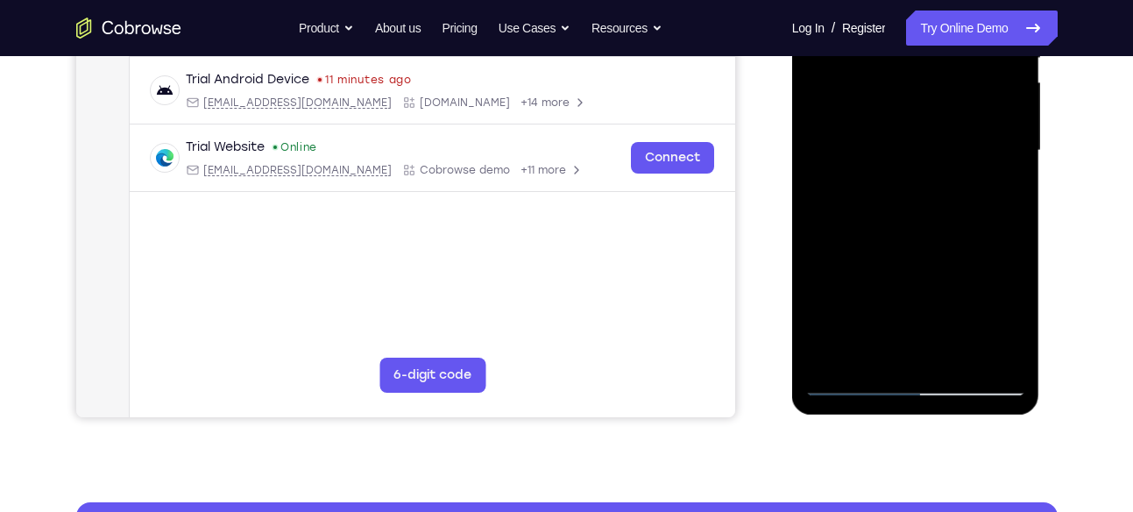
click at [832, 360] on div at bounding box center [915, 150] width 221 height 491
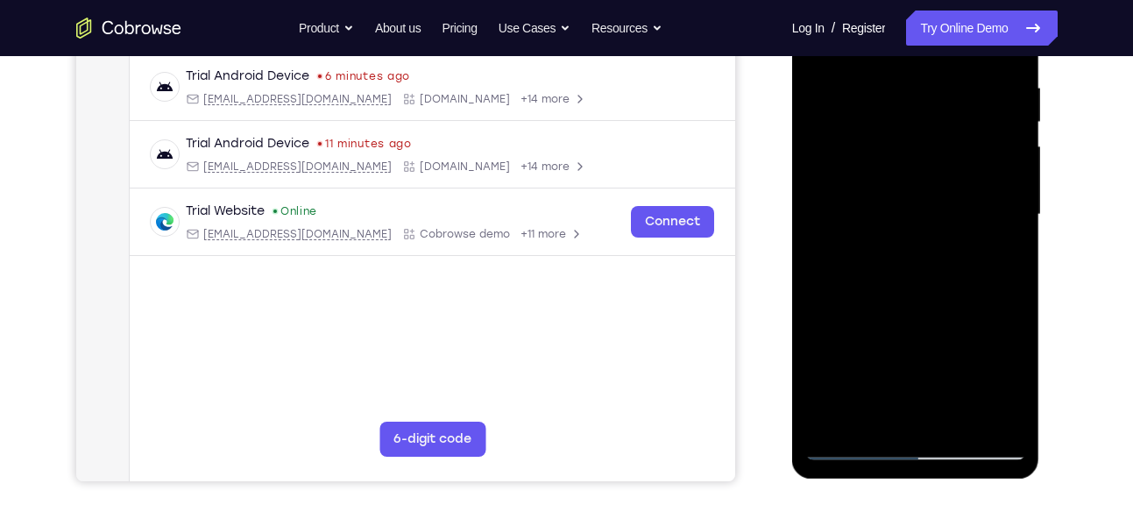
click at [961, 416] on div at bounding box center [915, 214] width 221 height 491
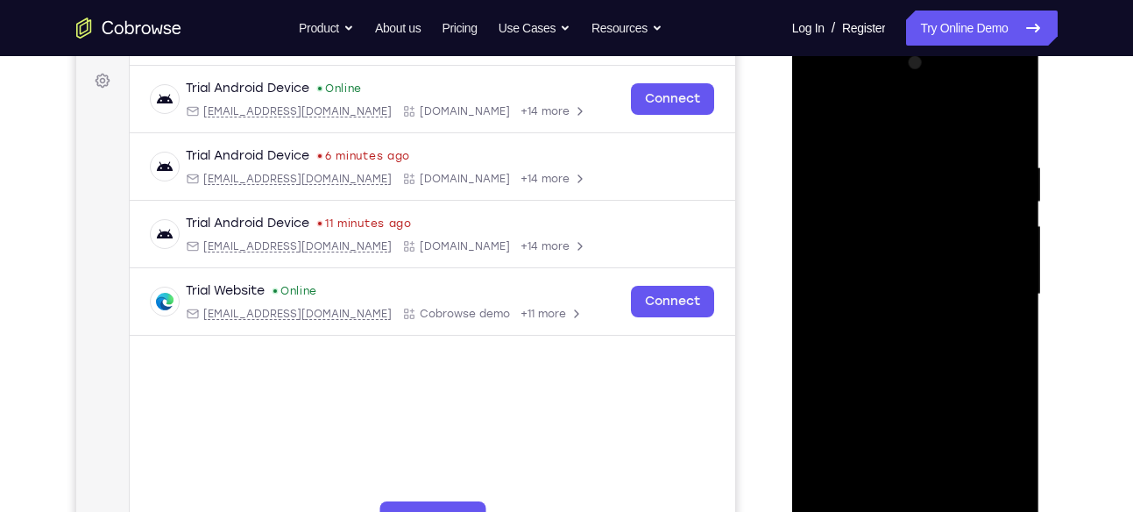
scroll to position [253, 0]
click at [925, 386] on div at bounding box center [915, 295] width 221 height 491
click at [822, 118] on div at bounding box center [915, 295] width 221 height 491
drag, startPoint x: 910, startPoint y: 163, endPoint x: 916, endPoint y: 431, distance: 268.1
click at [916, 431] on div at bounding box center [915, 295] width 221 height 491
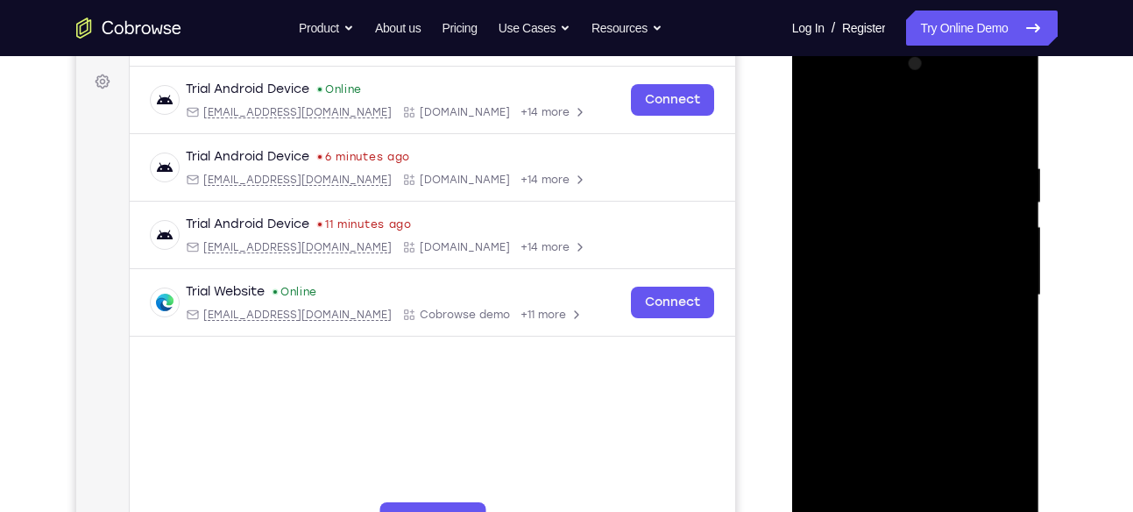
click at [900, 158] on div at bounding box center [915, 295] width 221 height 491
click at [991, 183] on div at bounding box center [915, 295] width 221 height 491
click at [840, 223] on div at bounding box center [915, 295] width 221 height 491
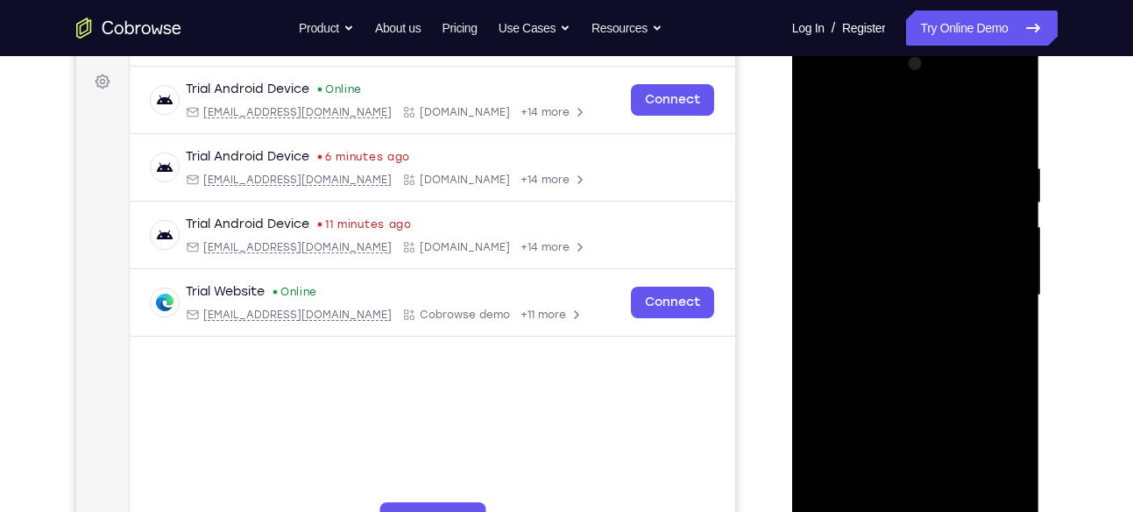
click at [993, 211] on div at bounding box center [915, 295] width 221 height 491
click at [830, 211] on div at bounding box center [915, 295] width 221 height 491
click at [992, 209] on div at bounding box center [915, 295] width 221 height 491
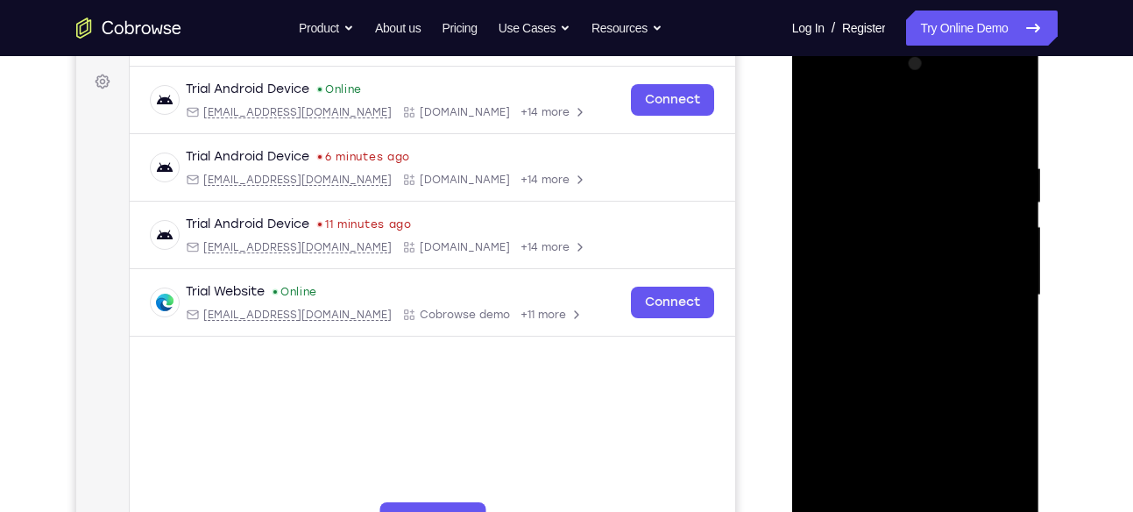
click at [992, 209] on div at bounding box center [915, 295] width 221 height 491
click at [823, 242] on div at bounding box center [915, 295] width 221 height 491
click at [973, 258] on div at bounding box center [915, 295] width 221 height 491
click at [981, 241] on div at bounding box center [915, 295] width 221 height 491
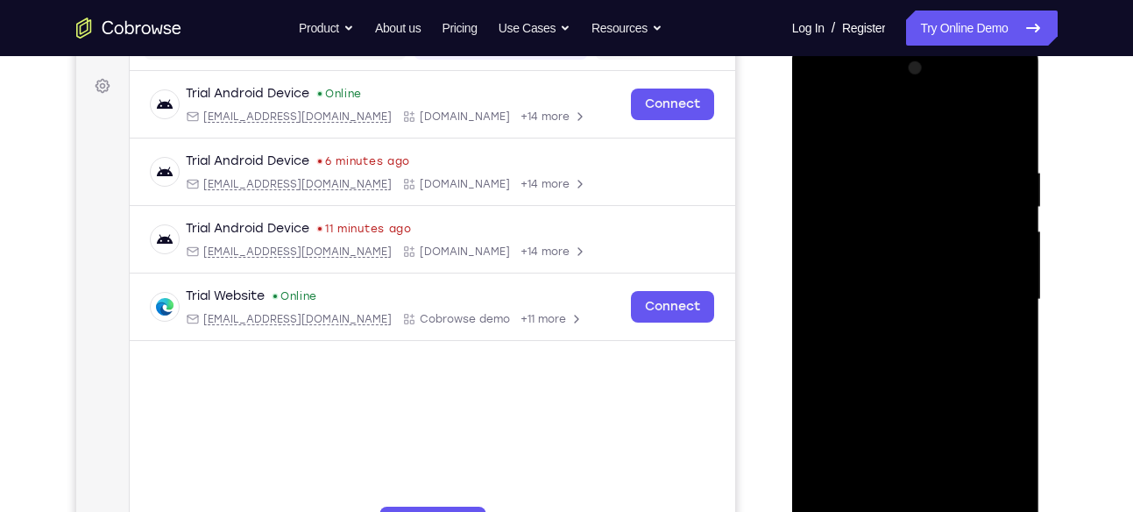
scroll to position [237, 0]
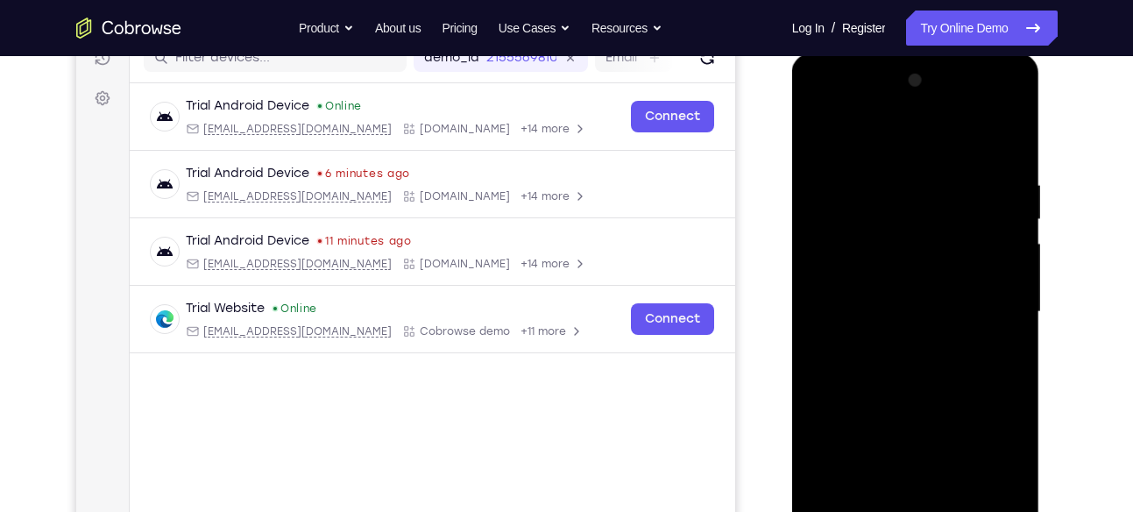
click at [996, 181] on div at bounding box center [915, 312] width 221 height 491
click at [997, 212] on div at bounding box center [915, 312] width 221 height 491
click at [997, 203] on div at bounding box center [915, 312] width 221 height 491
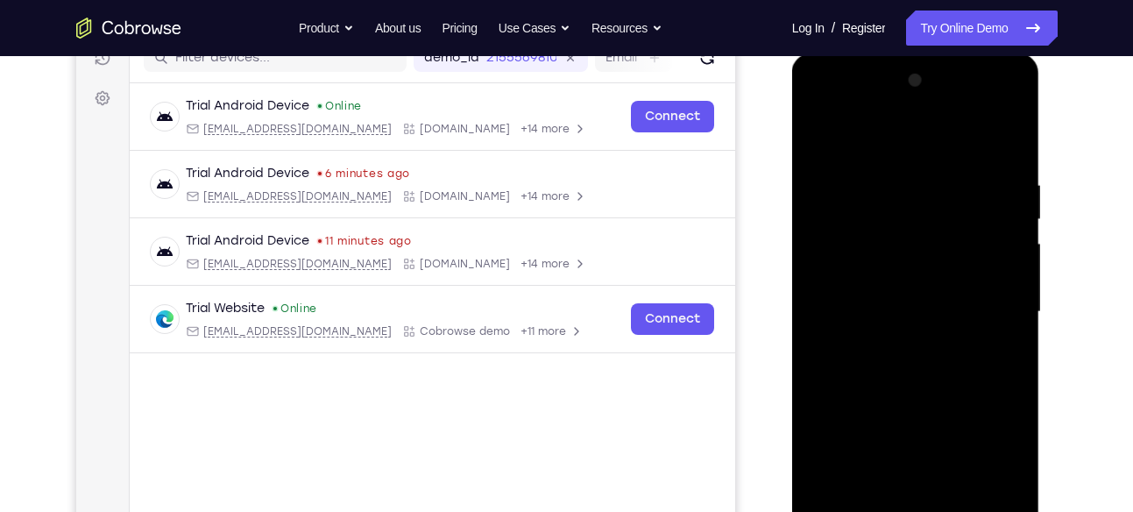
drag, startPoint x: 997, startPoint y: 203, endPoint x: 887, endPoint y: 201, distance: 110.4
click at [887, 201] on div at bounding box center [915, 312] width 221 height 491
click at [1000, 214] on div at bounding box center [915, 312] width 221 height 491
drag, startPoint x: 1000, startPoint y: 214, endPoint x: 847, endPoint y: 205, distance: 152.7
click at [847, 205] on div at bounding box center [915, 312] width 221 height 491
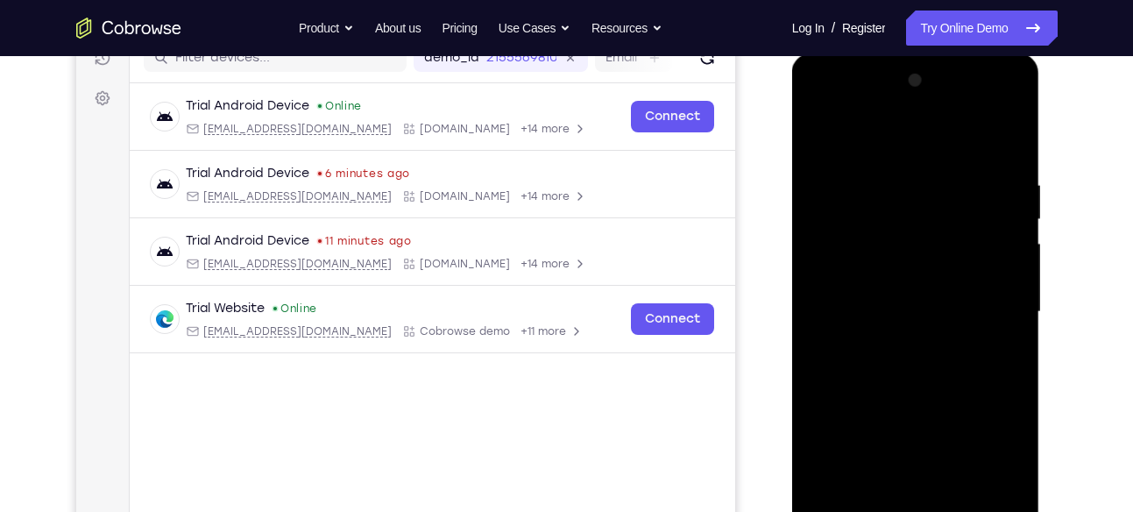
click at [989, 238] on div at bounding box center [915, 312] width 221 height 491
drag, startPoint x: 989, startPoint y: 238, endPoint x: 860, endPoint y: 238, distance: 128.8
click at [860, 238] on div at bounding box center [915, 312] width 221 height 491
click at [986, 219] on div at bounding box center [915, 312] width 221 height 491
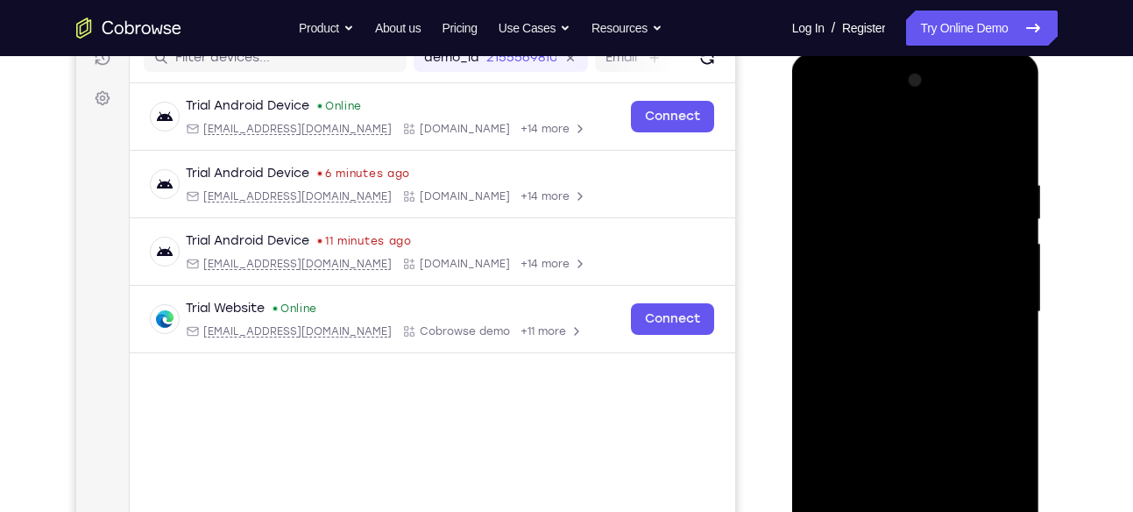
click at [1003, 148] on div at bounding box center [915, 312] width 221 height 491
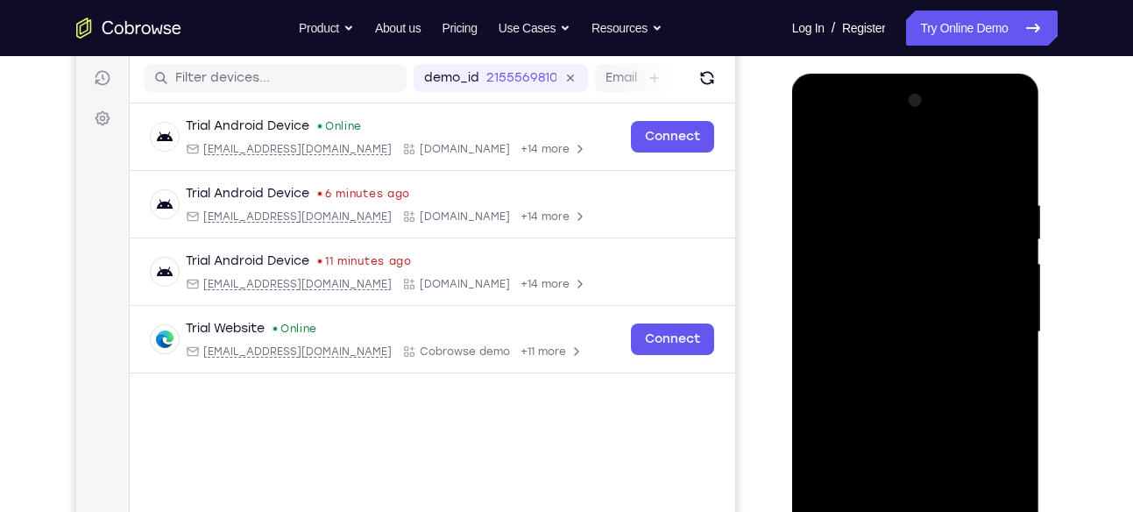
scroll to position [334, 0]
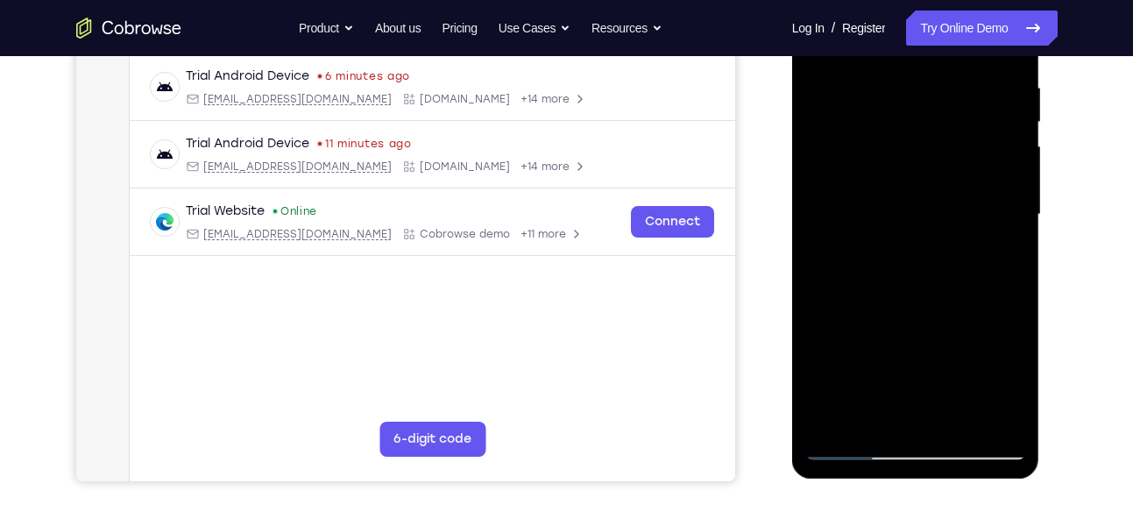
click at [950, 421] on div at bounding box center [915, 214] width 221 height 491
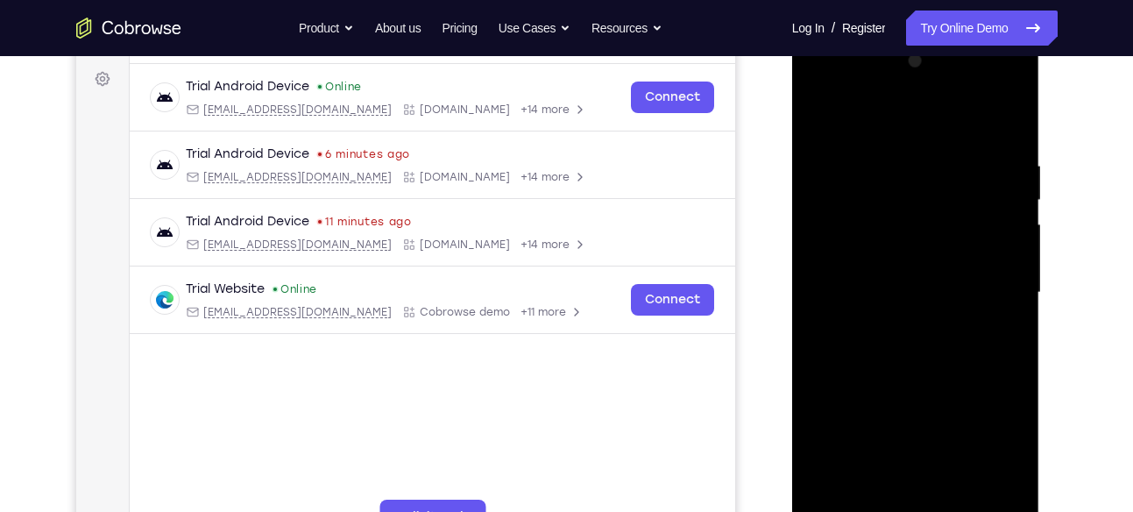
scroll to position [254, 0]
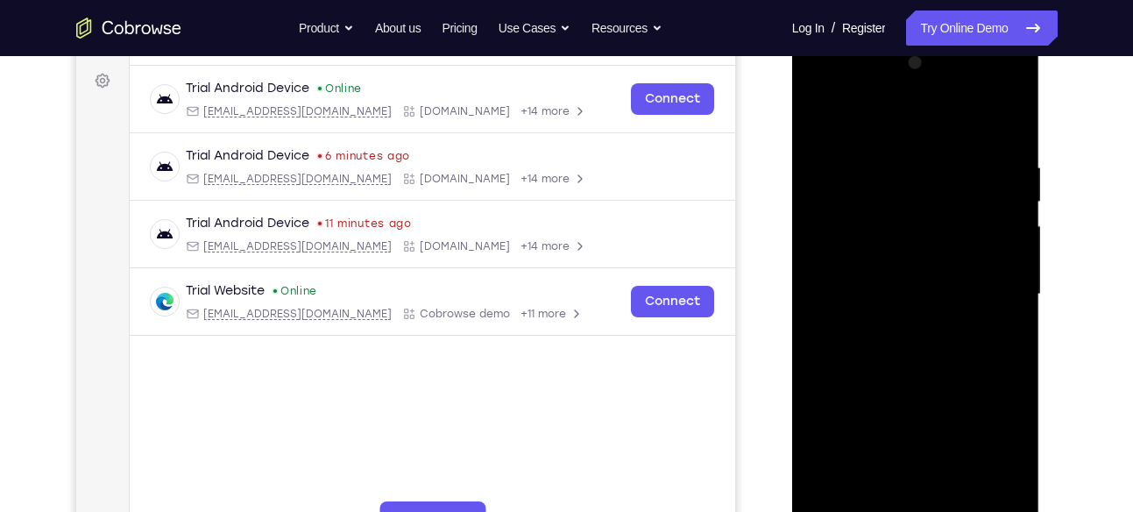
click at [818, 115] on div at bounding box center [915, 294] width 221 height 491
drag, startPoint x: 873, startPoint y: 169, endPoint x: 866, endPoint y: 385, distance: 215.6
click at [866, 385] on div at bounding box center [915, 294] width 221 height 491
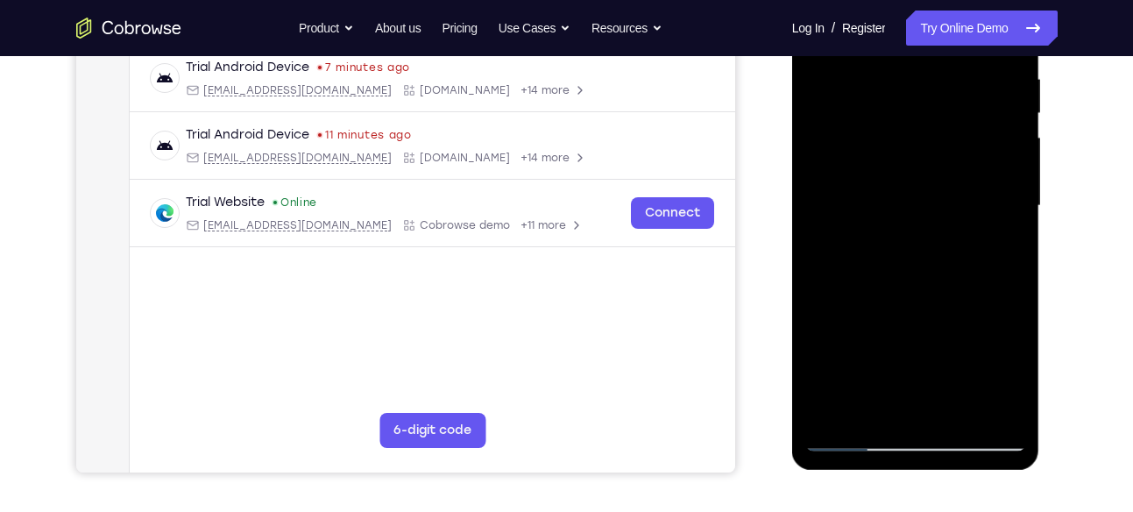
click at [957, 413] on div at bounding box center [915, 206] width 221 height 491
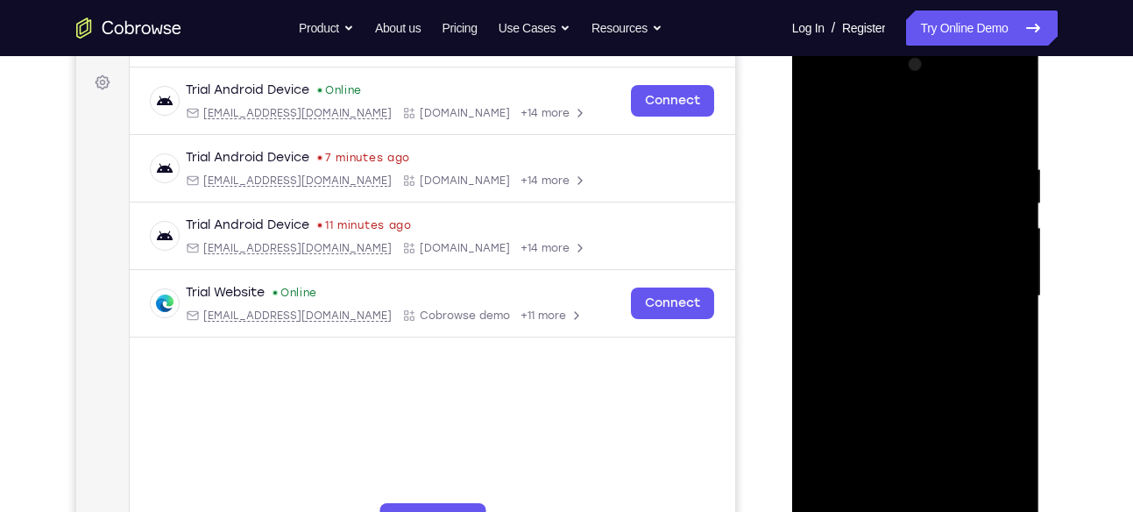
scroll to position [249, 0]
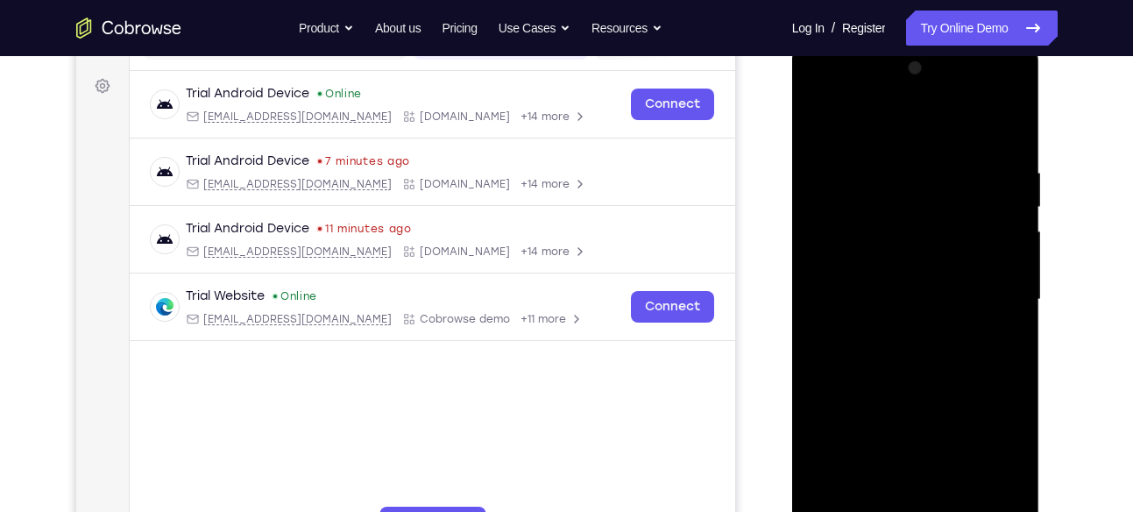
click at [828, 121] on div at bounding box center [915, 299] width 221 height 491
drag, startPoint x: 903, startPoint y: 156, endPoint x: 886, endPoint y: 346, distance: 190.9
click at [886, 346] on div at bounding box center [915, 299] width 221 height 491
click at [886, 150] on div at bounding box center [915, 299] width 221 height 491
click at [989, 175] on div at bounding box center [915, 299] width 221 height 491
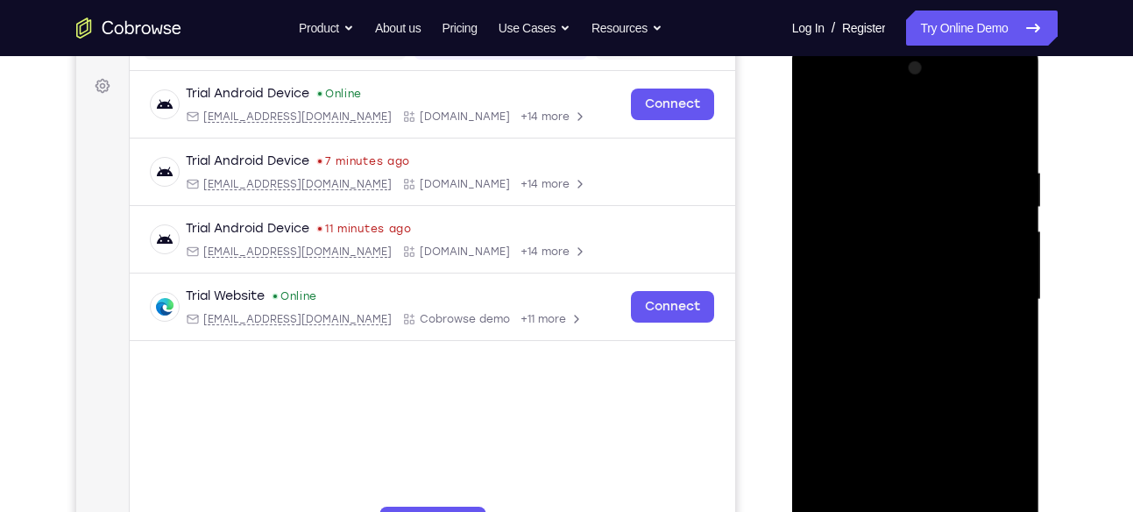
click at [989, 175] on div at bounding box center [915, 299] width 221 height 491
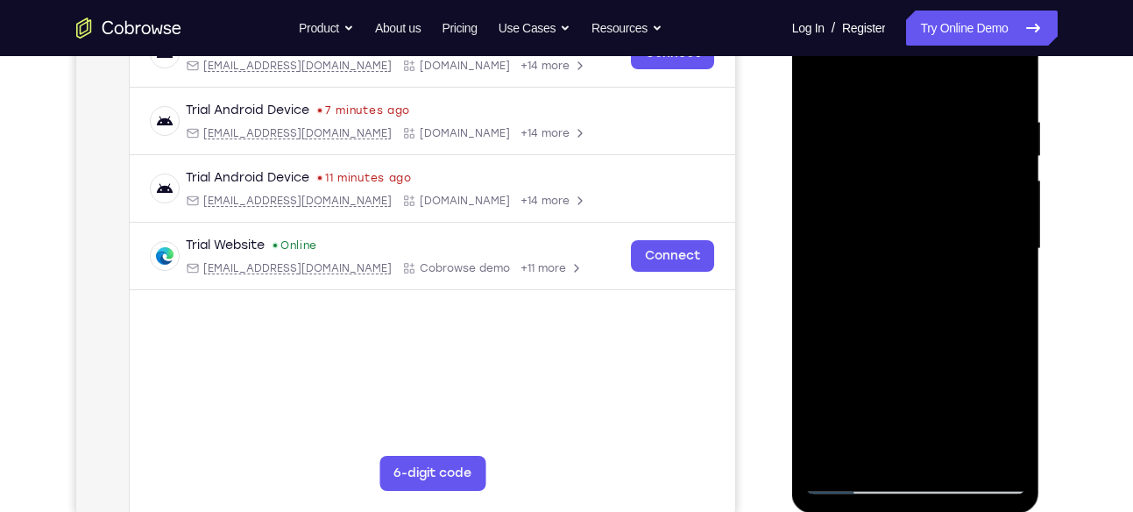
click at [989, 175] on div at bounding box center [915, 249] width 221 height 491
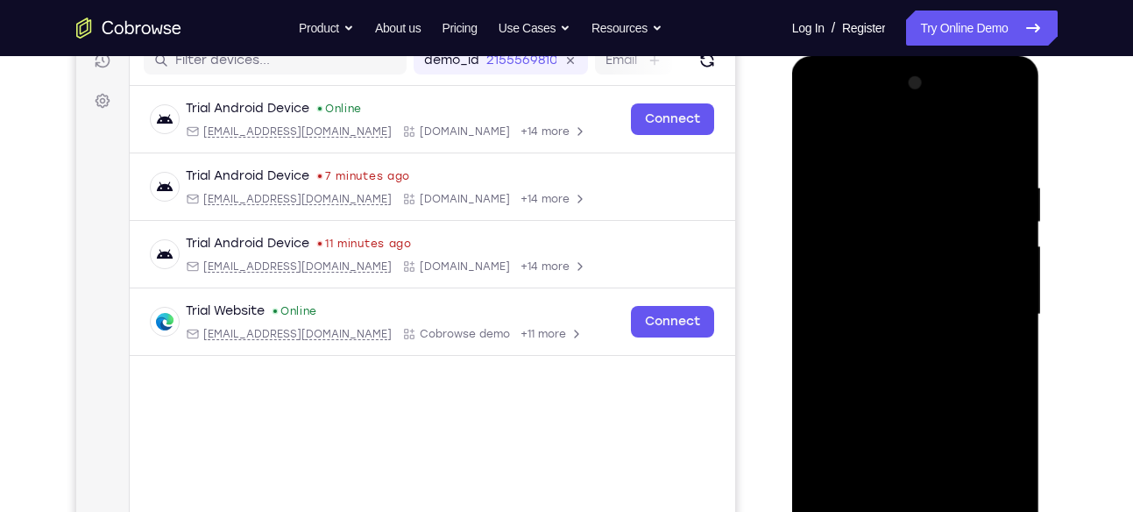
scroll to position [233, 0]
click at [1003, 173] on div at bounding box center [915, 315] width 221 height 491
click at [1003, 149] on div at bounding box center [915, 315] width 221 height 491
drag, startPoint x: 934, startPoint y: 167, endPoint x: 906, endPoint y: 439, distance: 273.0
click at [906, 439] on div at bounding box center [915, 315] width 221 height 491
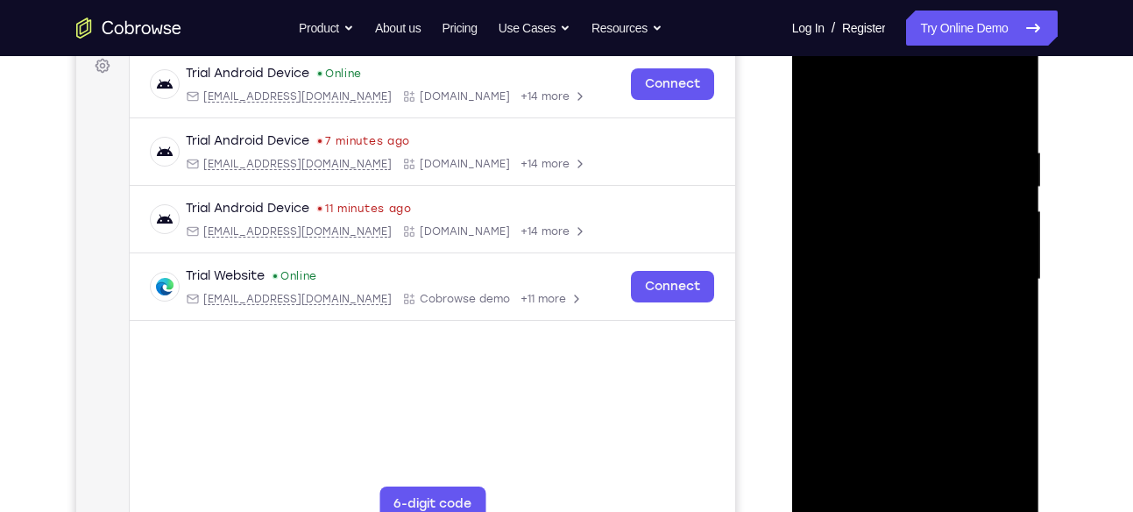
scroll to position [268, 0]
click at [840, 344] on div at bounding box center [915, 280] width 221 height 491
drag, startPoint x: 1554, startPoint y: 254, endPoint x: 840, endPoint y: 344, distance: 719.7
click at [840, 344] on div at bounding box center [915, 280] width 221 height 491
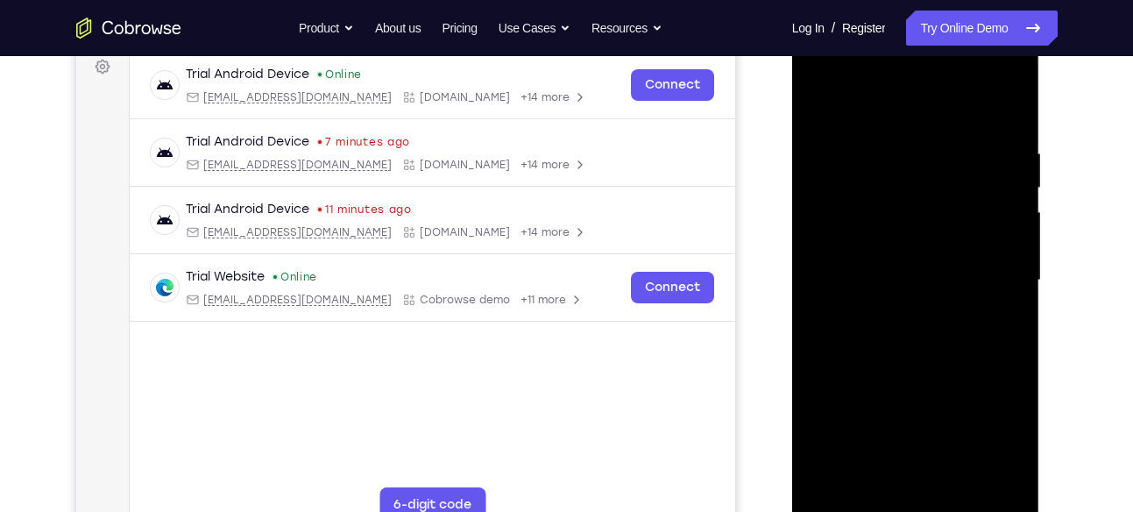
click at [888, 133] on div at bounding box center [915, 280] width 221 height 491
click at [1003, 167] on div at bounding box center [915, 280] width 221 height 491
click at [830, 238] on div at bounding box center [915, 280] width 221 height 491
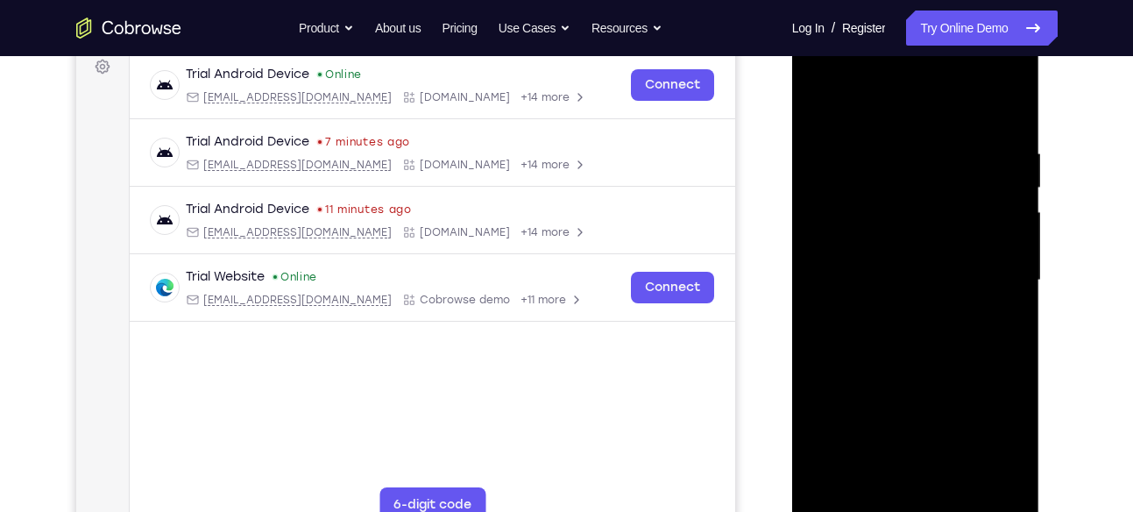
drag, startPoint x: 980, startPoint y: 483, endPoint x: 989, endPoint y: 373, distance: 109.9
click at [989, 373] on div at bounding box center [915, 280] width 221 height 491
drag, startPoint x: 989, startPoint y: 373, endPoint x: 857, endPoint y: 357, distance: 133.3
click at [857, 357] on div at bounding box center [915, 280] width 221 height 491
click at [986, 234] on div at bounding box center [915, 280] width 221 height 491
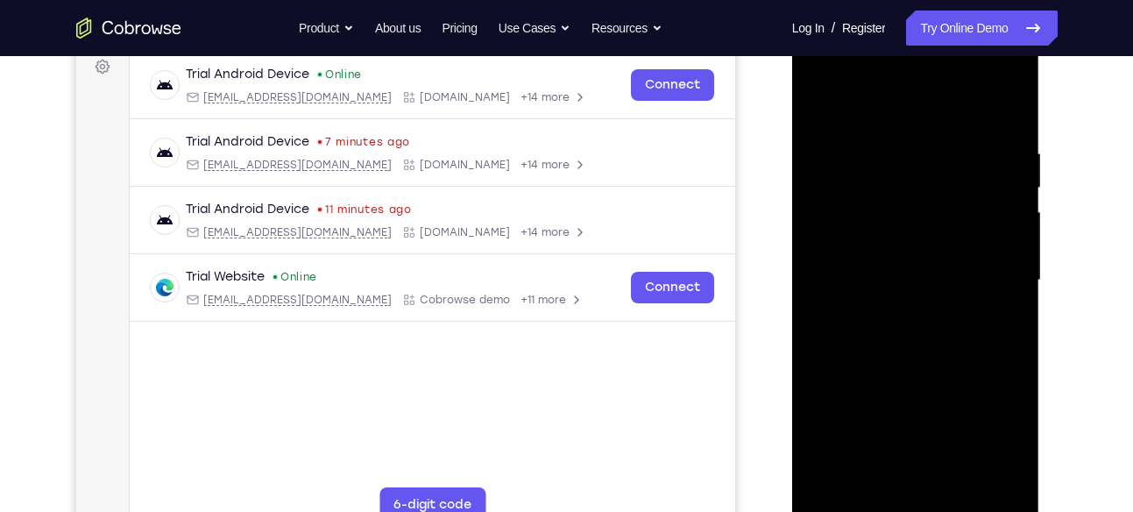
drag, startPoint x: 986, startPoint y: 234, endPoint x: 894, endPoint y: 214, distance: 94.2
click at [894, 214] on div at bounding box center [915, 280] width 221 height 491
click at [987, 204] on div at bounding box center [915, 280] width 221 height 491
click at [988, 481] on div at bounding box center [915, 280] width 221 height 491
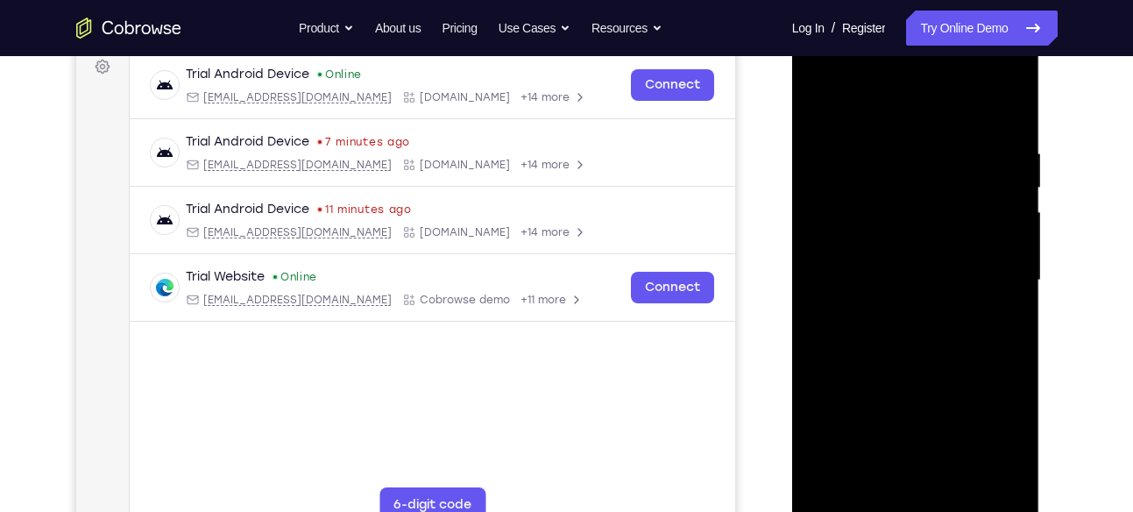
click at [997, 322] on div at bounding box center [915, 280] width 221 height 491
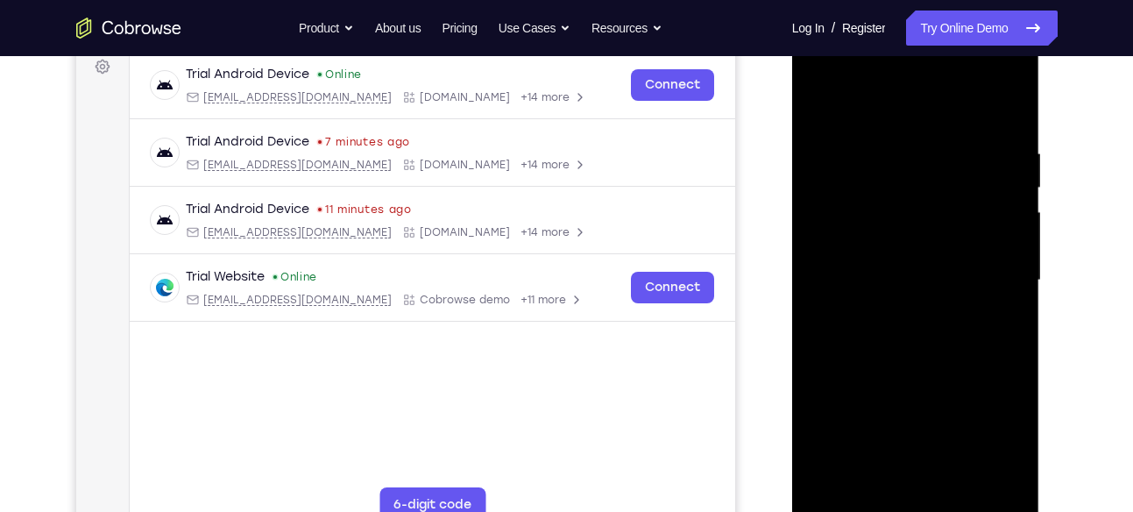
click at [997, 322] on div at bounding box center [915, 280] width 221 height 491
drag, startPoint x: 997, startPoint y: 322, endPoint x: 859, endPoint y: 315, distance: 138.6
click at [859, 315] on div at bounding box center [915, 280] width 221 height 491
click at [998, 250] on div at bounding box center [915, 280] width 221 height 491
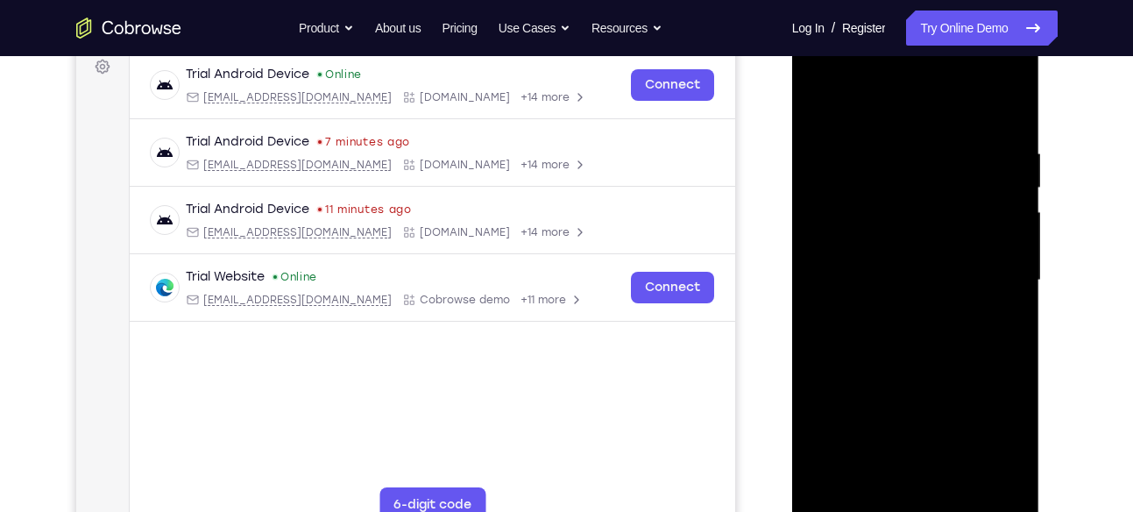
click at [998, 250] on div at bounding box center [915, 280] width 221 height 491
drag, startPoint x: 998, startPoint y: 250, endPoint x: 881, endPoint y: 257, distance: 116.7
click at [881, 257] on div at bounding box center [915, 280] width 221 height 491
click at [971, 228] on div at bounding box center [915, 280] width 221 height 491
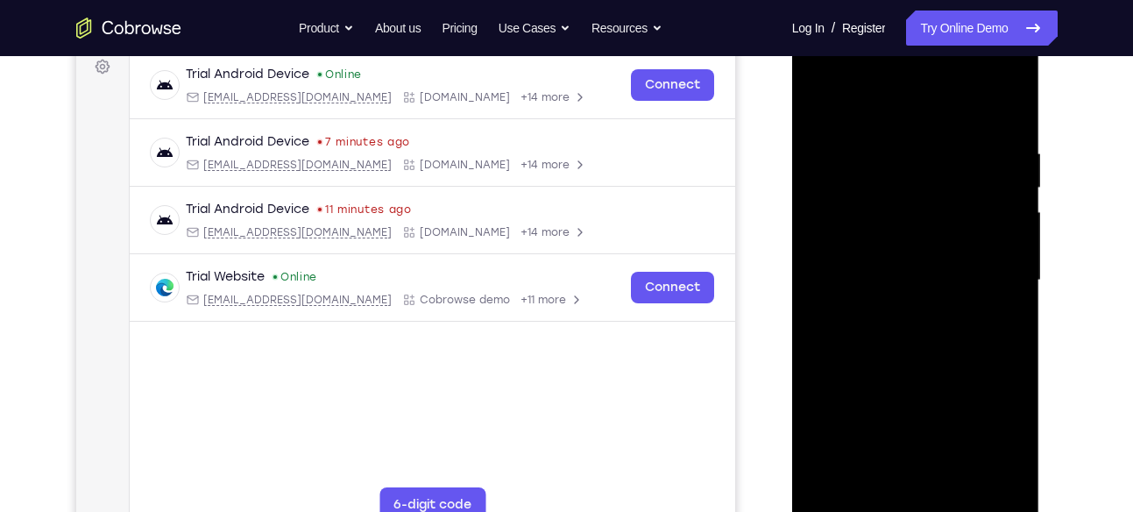
drag, startPoint x: 971, startPoint y: 228, endPoint x: 838, endPoint y: 219, distance: 132.6
click at [838, 219] on div at bounding box center [915, 280] width 221 height 491
click at [958, 206] on div at bounding box center [915, 280] width 221 height 491
drag, startPoint x: 992, startPoint y: 205, endPoint x: 846, endPoint y: 187, distance: 146.5
click at [846, 187] on div at bounding box center [915, 280] width 221 height 491
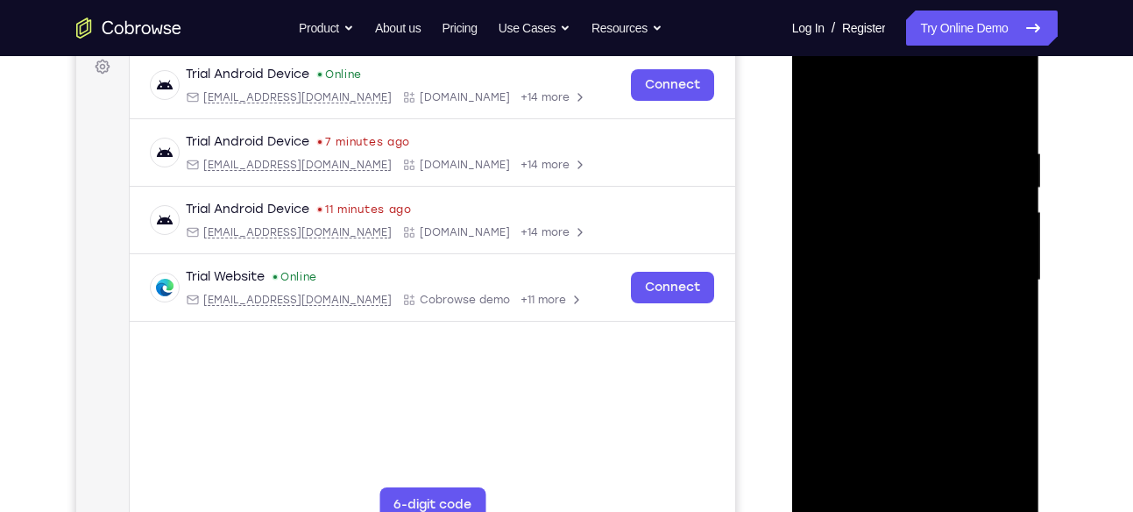
click at [1005, 173] on div at bounding box center [915, 280] width 221 height 491
drag, startPoint x: 1005, startPoint y: 173, endPoint x: 857, endPoint y: 172, distance: 148.1
click at [857, 172] on div at bounding box center [915, 280] width 221 height 491
click at [1001, 115] on div at bounding box center [915, 280] width 221 height 491
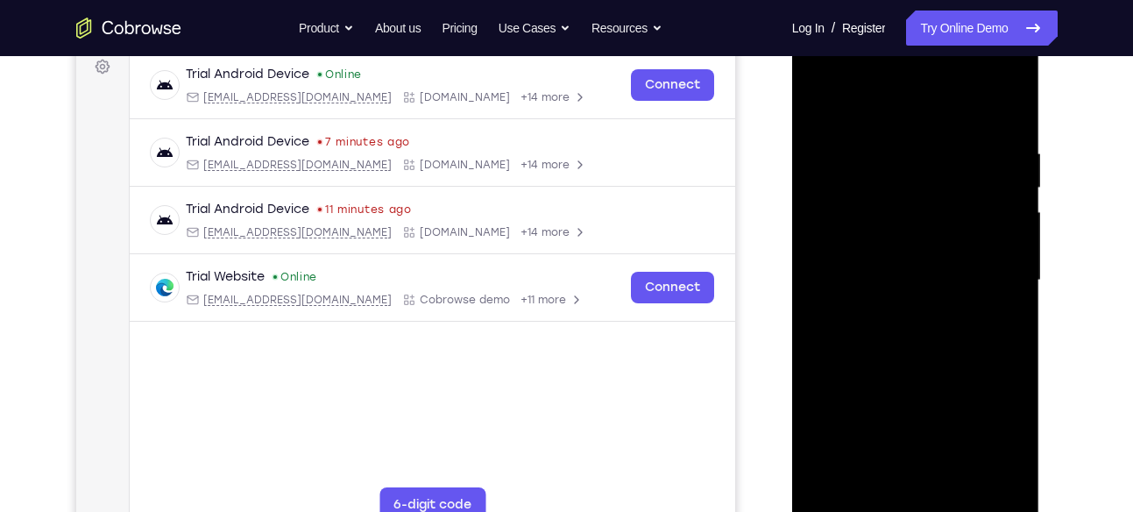
drag, startPoint x: 922, startPoint y: 159, endPoint x: 898, endPoint y: 378, distance: 221.2
click at [898, 378] on div at bounding box center [915, 280] width 221 height 491
drag, startPoint x: 966, startPoint y: 147, endPoint x: 851, endPoint y: 145, distance: 115.7
click at [851, 145] on div at bounding box center [915, 280] width 221 height 491
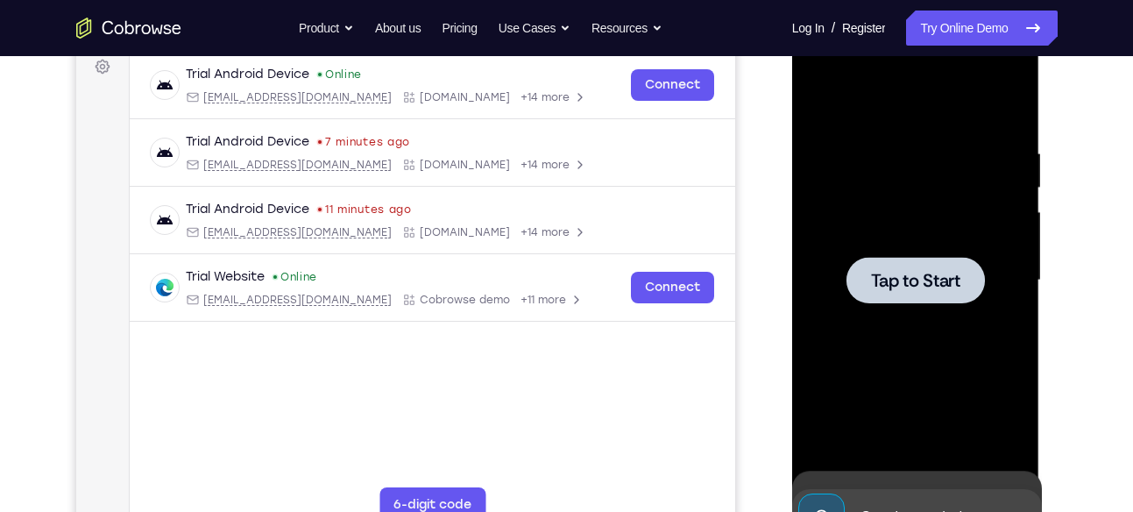
drag, startPoint x: 968, startPoint y: 139, endPoint x: 824, endPoint y: 145, distance: 143.8
click at [824, 22] on div "Tap to Start" at bounding box center [916, 22] width 248 height 0
click at [893, 237] on div at bounding box center [915, 280] width 221 height 491
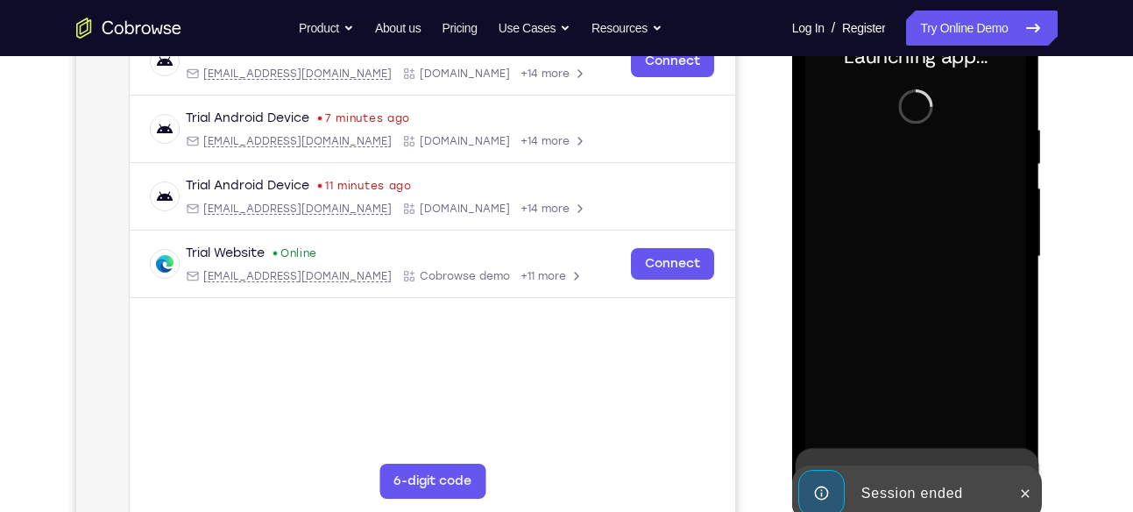
scroll to position [293, 0]
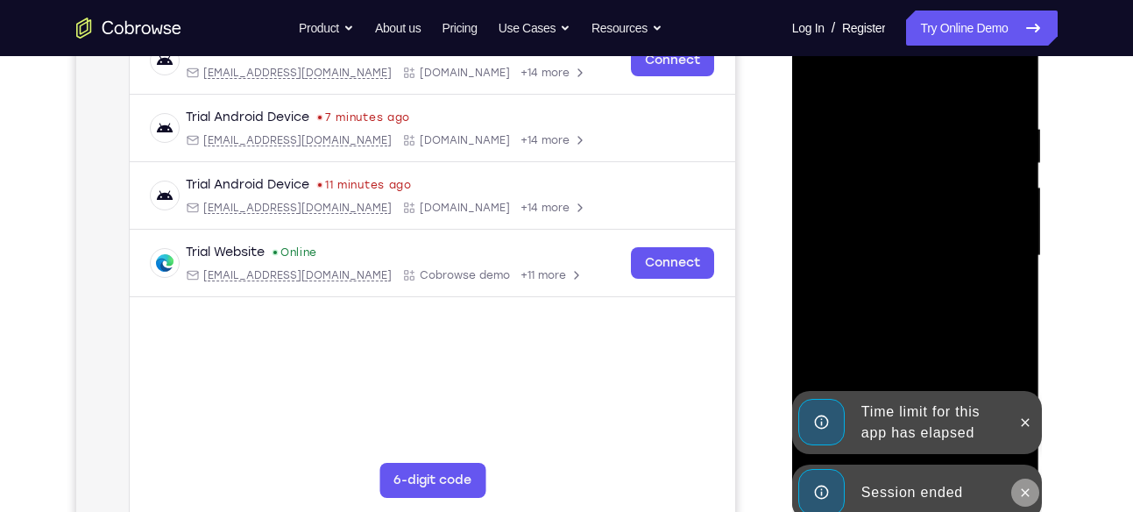
click at [1028, 495] on icon at bounding box center [1025, 492] width 8 height 8
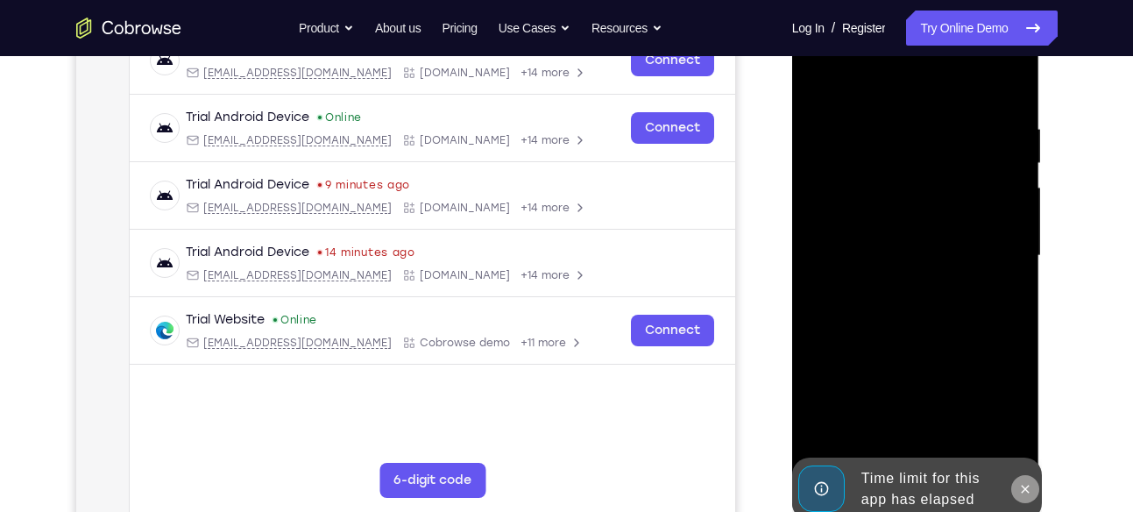
click at [1020, 484] on icon at bounding box center [1025, 489] width 14 height 14
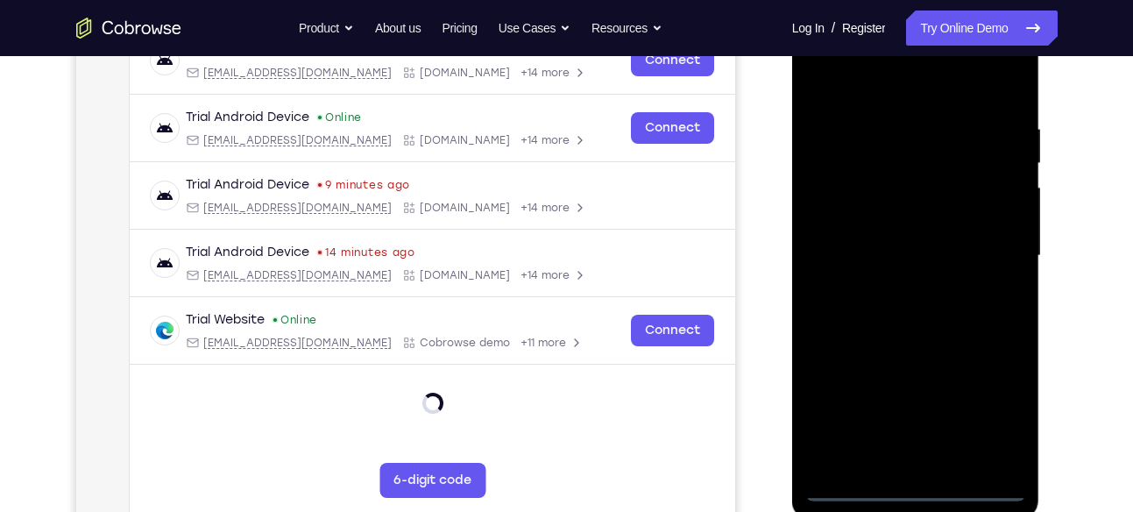
click at [908, 488] on div at bounding box center [915, 256] width 221 height 491
click at [986, 406] on div at bounding box center [915, 256] width 221 height 491
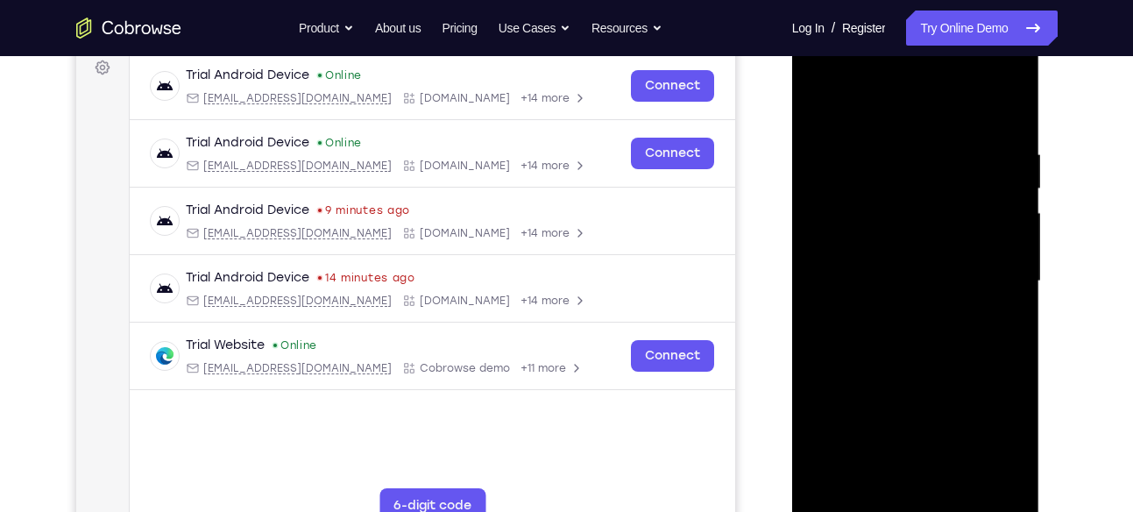
scroll to position [264, 0]
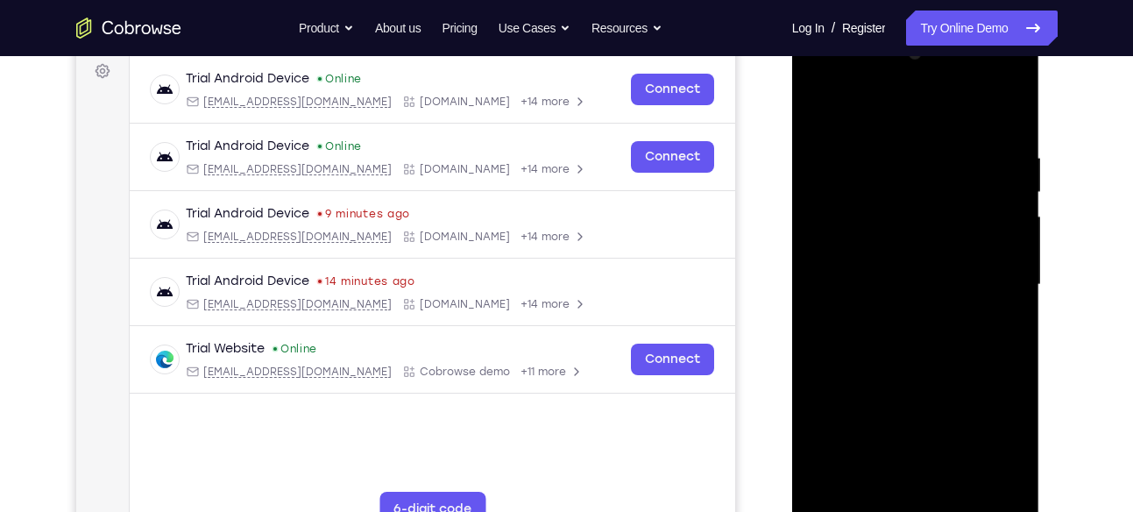
click at [867, 127] on div at bounding box center [915, 284] width 221 height 491
click at [991, 274] on div at bounding box center [915, 284] width 221 height 491
click at [892, 321] on div at bounding box center [915, 284] width 221 height 491
click at [910, 262] on div at bounding box center [915, 284] width 221 height 491
click at [910, 277] on div at bounding box center [915, 284] width 221 height 491
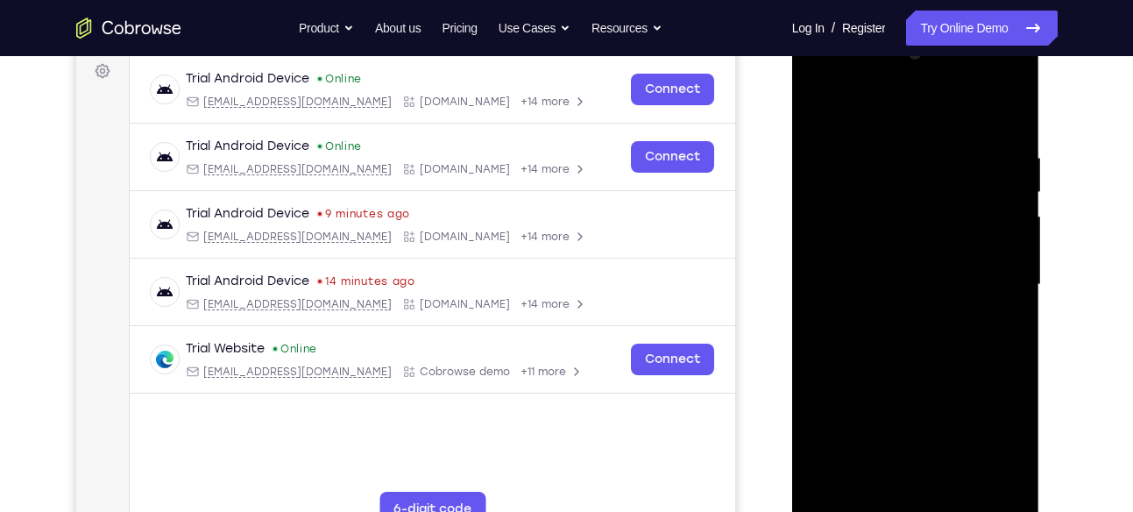
click at [911, 338] on div at bounding box center [915, 284] width 221 height 491
drag, startPoint x: 881, startPoint y: 115, endPoint x: 872, endPoint y: 26, distance: 89.0
click at [872, 26] on div at bounding box center [916, 287] width 248 height 522
click at [1008, 124] on div at bounding box center [915, 284] width 221 height 491
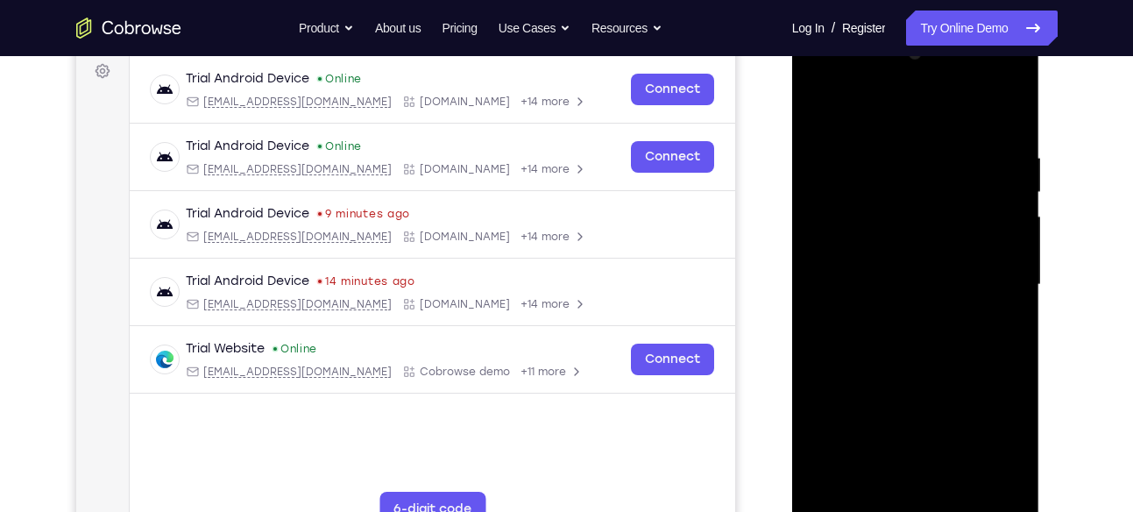
click at [890, 147] on div at bounding box center [915, 284] width 221 height 491
click at [994, 187] on div at bounding box center [915, 284] width 221 height 491
drag, startPoint x: 994, startPoint y: 187, endPoint x: 825, endPoint y: 187, distance: 169.1
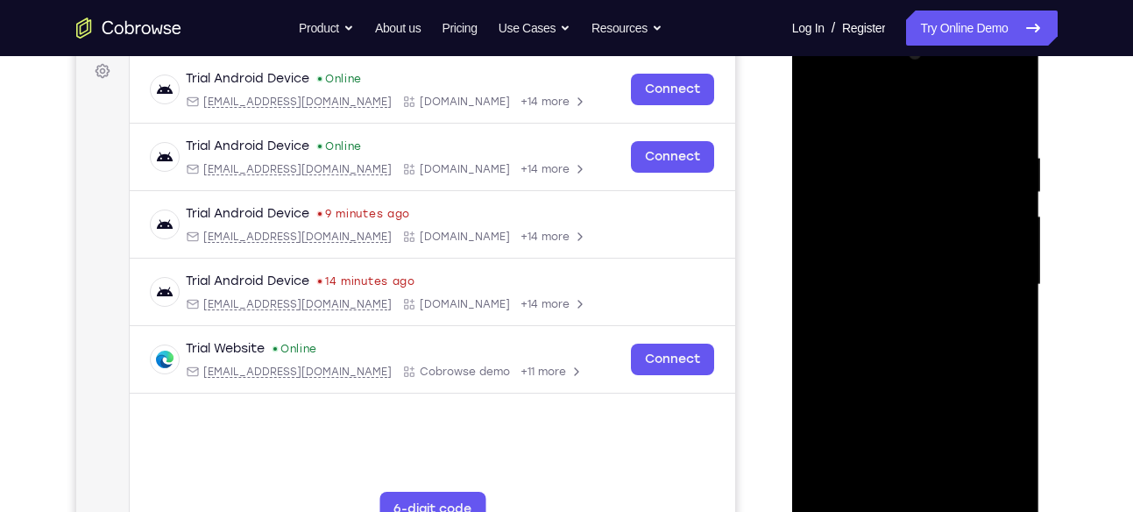
click at [825, 187] on div at bounding box center [915, 284] width 221 height 491
click at [977, 185] on div at bounding box center [915, 284] width 221 height 491
click at [1001, 164] on div at bounding box center [915, 284] width 221 height 491
click at [1007, 121] on div at bounding box center [915, 284] width 221 height 491
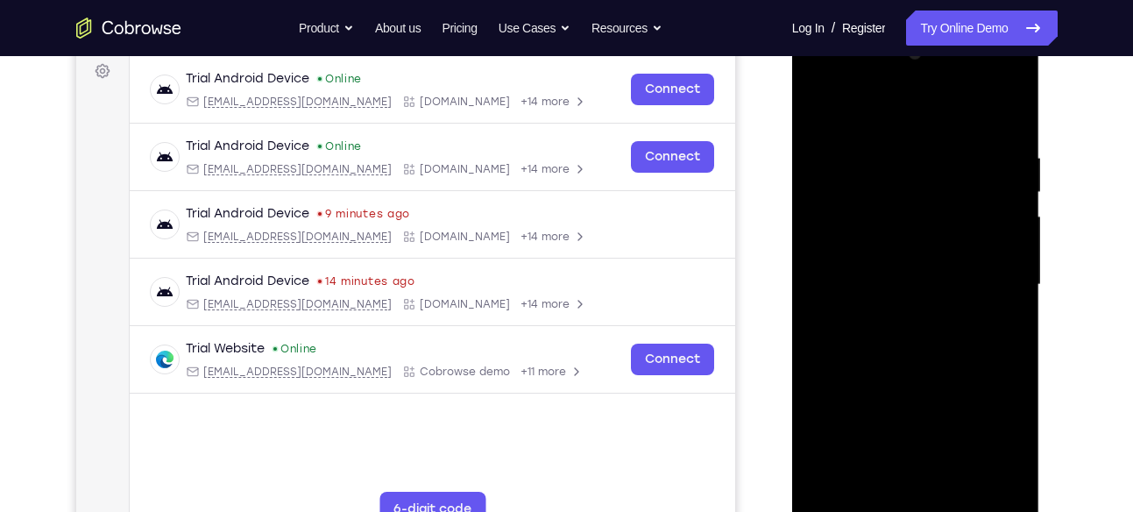
scroll to position [347, 0]
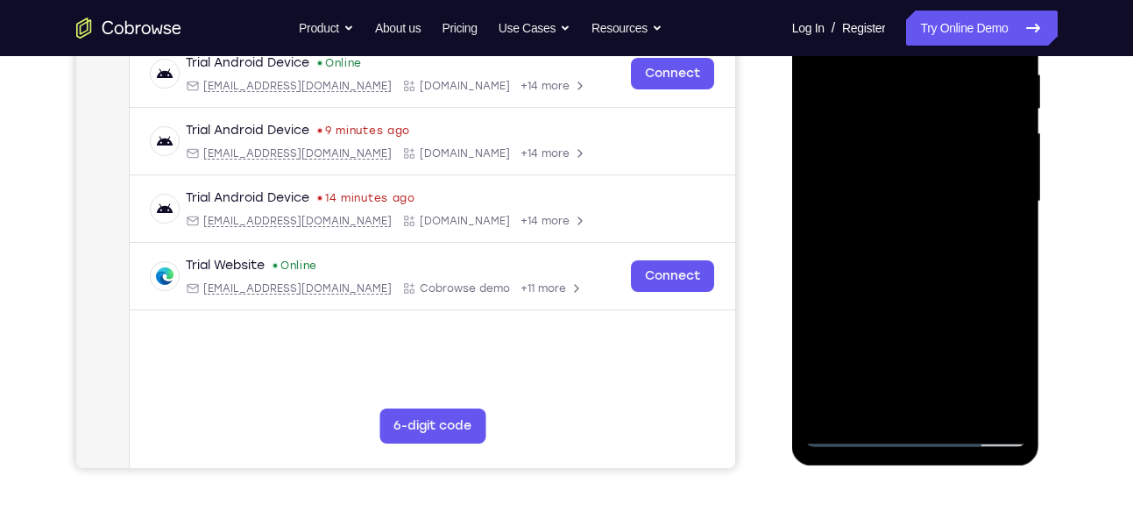
click at [952, 406] on div at bounding box center [915, 201] width 221 height 491
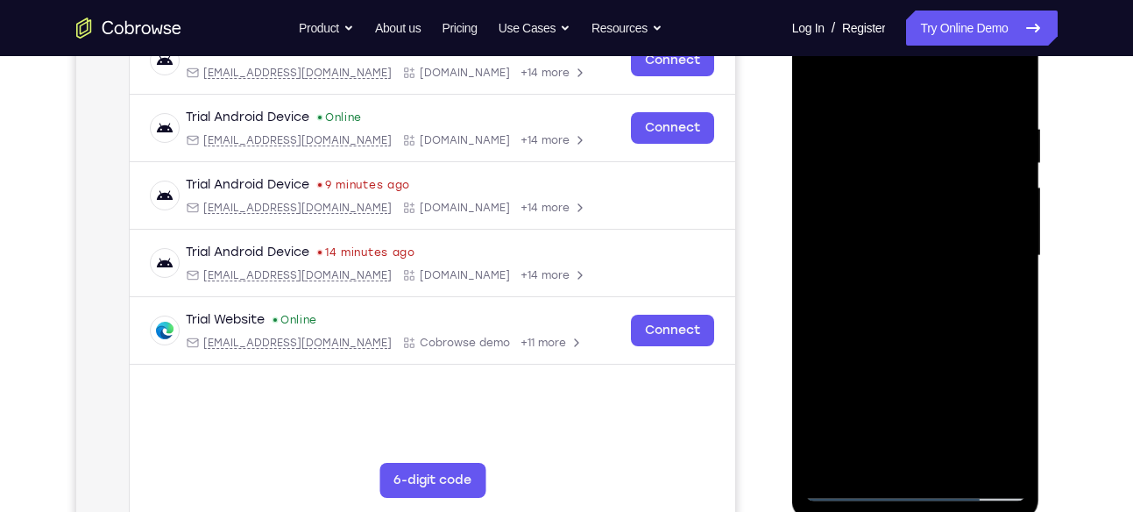
scroll to position [292, 0]
click at [896, 338] on div at bounding box center [915, 256] width 221 height 491
drag, startPoint x: 896, startPoint y: 338, endPoint x: 905, endPoint y: 223, distance: 116.0
click at [905, 223] on div at bounding box center [915, 256] width 221 height 491
click at [891, 357] on div at bounding box center [915, 256] width 221 height 491
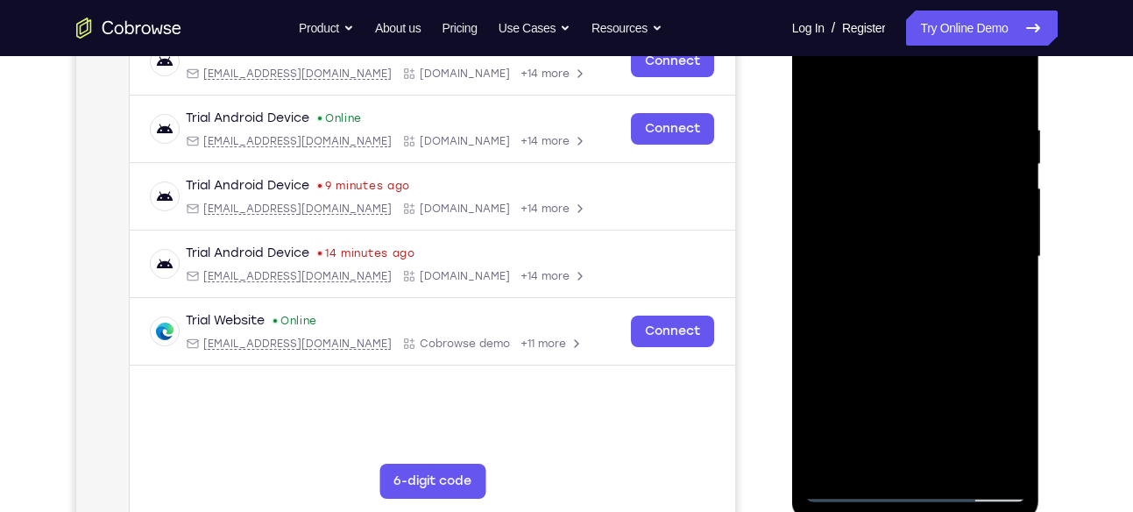
click at [850, 80] on div at bounding box center [915, 256] width 221 height 491
click at [843, 127] on div at bounding box center [915, 256] width 221 height 491
click at [1007, 222] on div at bounding box center [915, 256] width 221 height 491
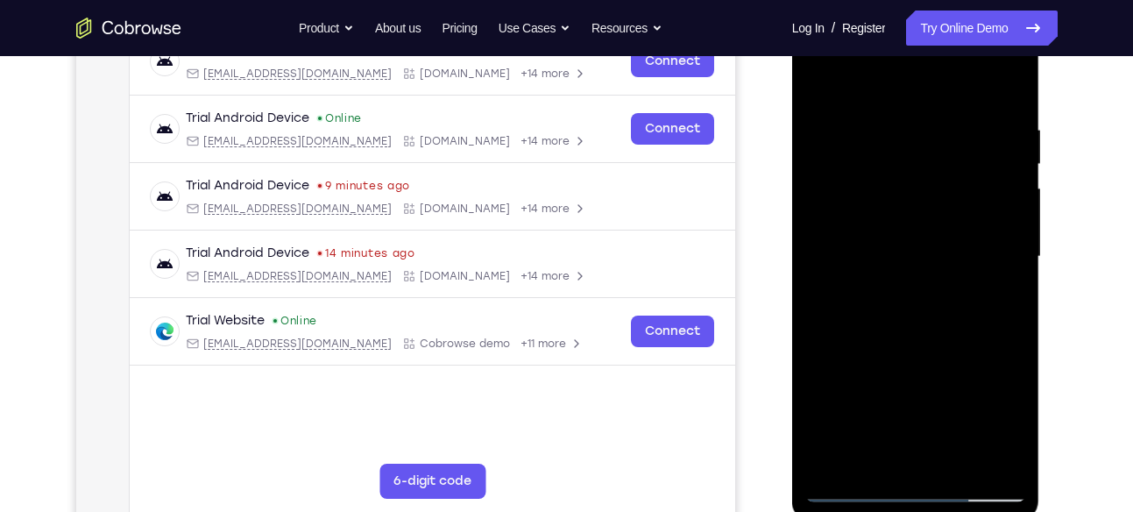
click at [914, 455] on div at bounding box center [915, 256] width 221 height 491
click at [844, 492] on div at bounding box center [915, 256] width 221 height 491
click at [908, 452] on div at bounding box center [915, 256] width 221 height 491
click at [870, 454] on div at bounding box center [915, 256] width 221 height 491
click at [967, 356] on div at bounding box center [915, 256] width 221 height 491
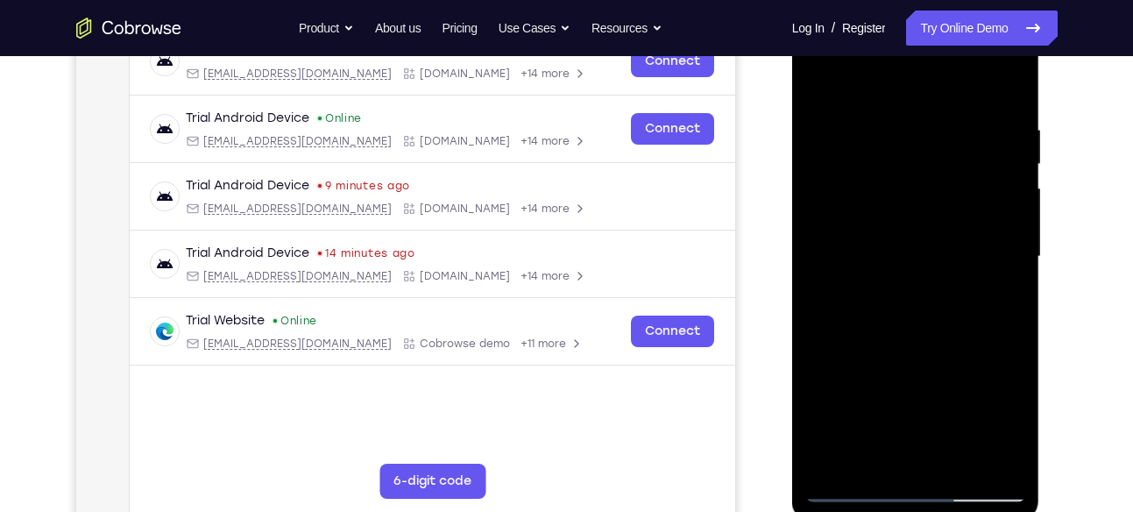
click at [967, 356] on div at bounding box center [915, 256] width 221 height 491
click at [855, 491] on div at bounding box center [915, 256] width 221 height 491
click at [1010, 425] on div at bounding box center [915, 256] width 221 height 491
click at [850, 486] on div at bounding box center [915, 256] width 221 height 491
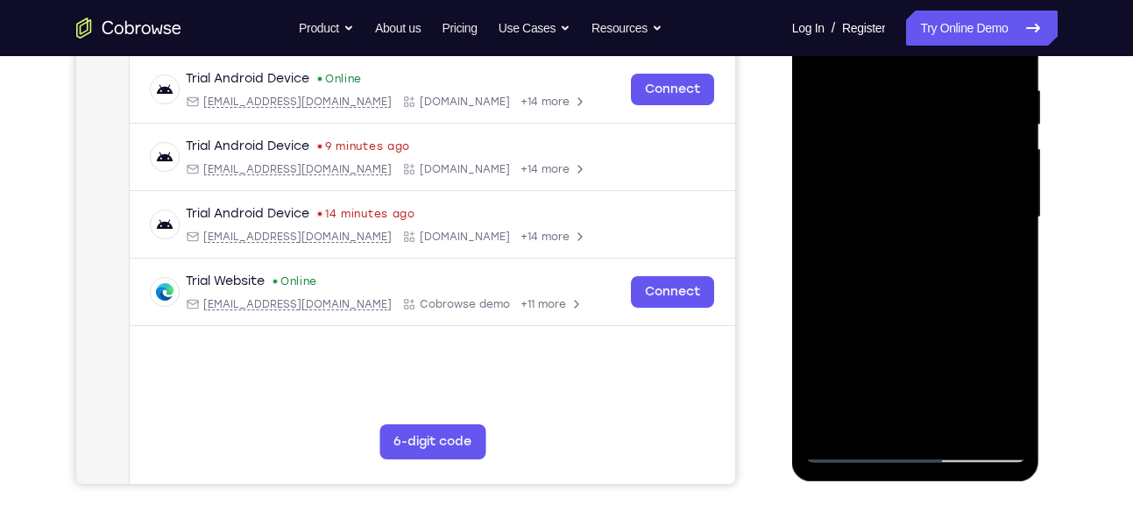
scroll to position [336, 0]
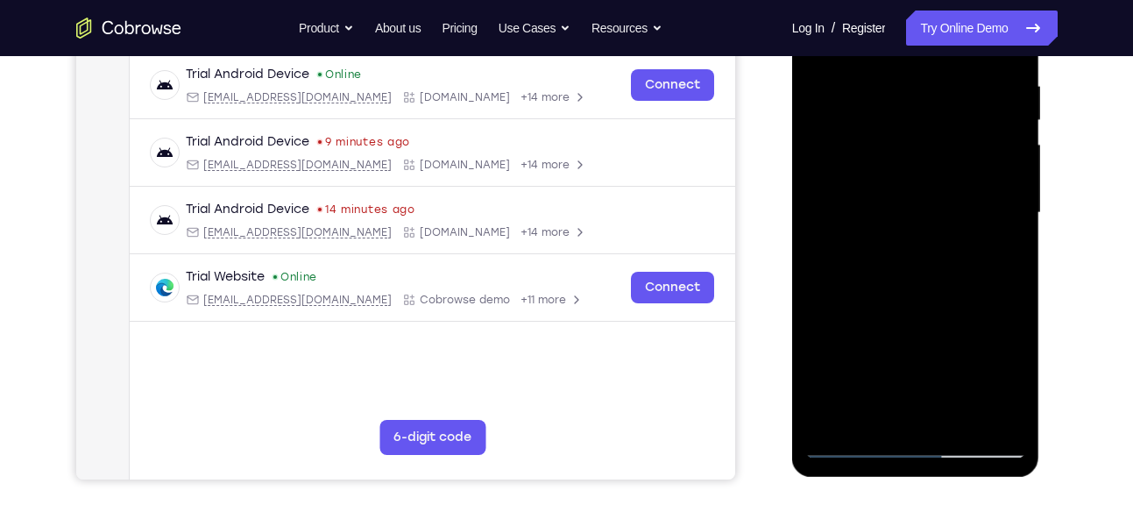
click at [879, 416] on div at bounding box center [915, 213] width 221 height 491
click at [872, 410] on div at bounding box center [915, 213] width 221 height 491
click at [819, 302] on div at bounding box center [915, 213] width 221 height 491
click at [1006, 373] on div at bounding box center [915, 213] width 221 height 491
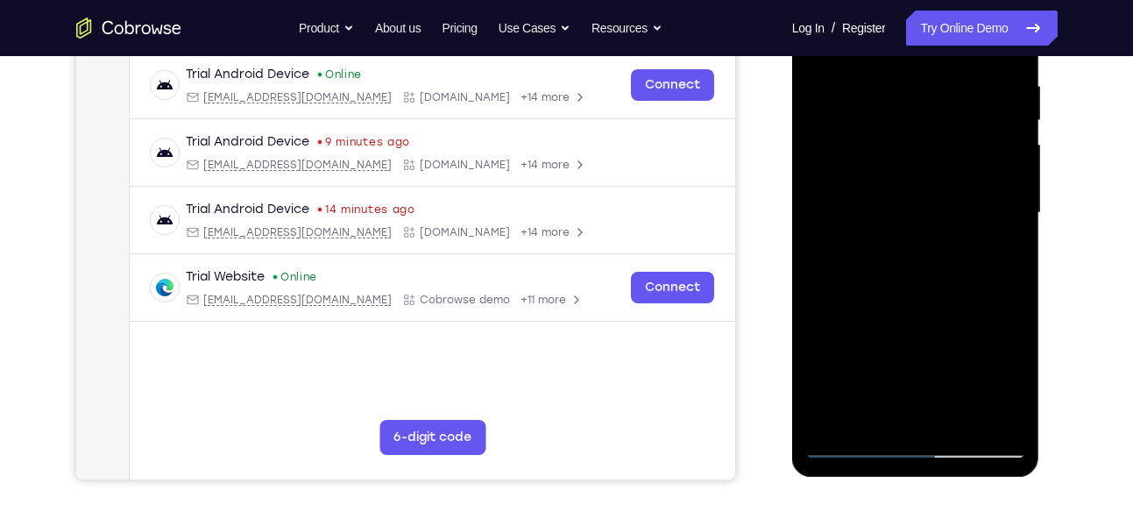
drag, startPoint x: 999, startPoint y: 265, endPoint x: 910, endPoint y: 272, distance: 88.8
click at [910, 272] on div at bounding box center [915, 213] width 221 height 491
drag, startPoint x: 1007, startPoint y: 272, endPoint x: 866, endPoint y: 282, distance: 142.3
click at [866, 282] on div at bounding box center [915, 213] width 221 height 491
click at [995, 277] on div at bounding box center [915, 213] width 221 height 491
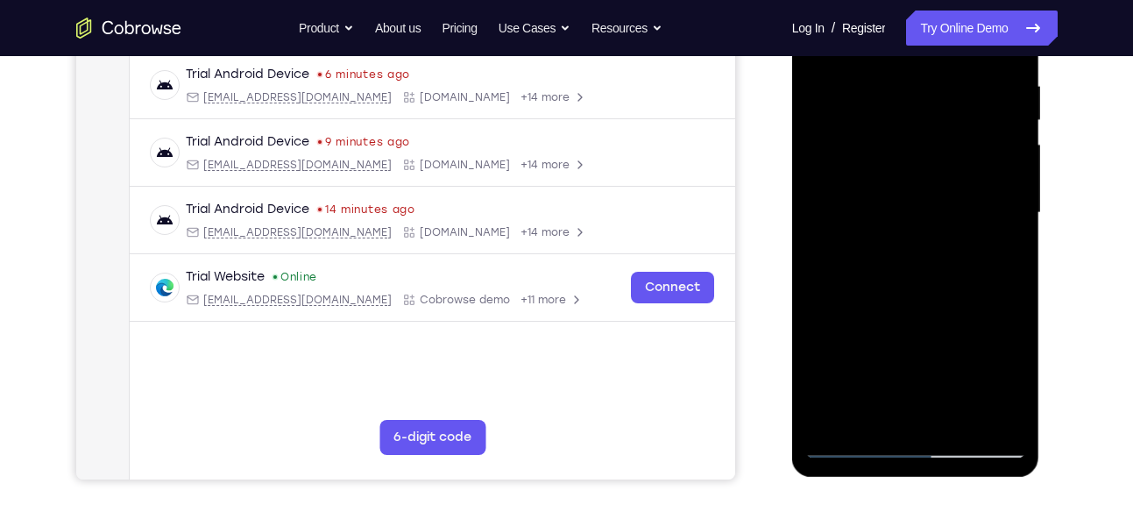
click at [816, 312] on div at bounding box center [915, 213] width 221 height 491
click at [856, 447] on div at bounding box center [915, 213] width 221 height 491
click at [855, 415] on div at bounding box center [915, 213] width 221 height 491
click at [852, 442] on div at bounding box center [915, 213] width 221 height 491
click at [909, 407] on div at bounding box center [915, 213] width 221 height 491
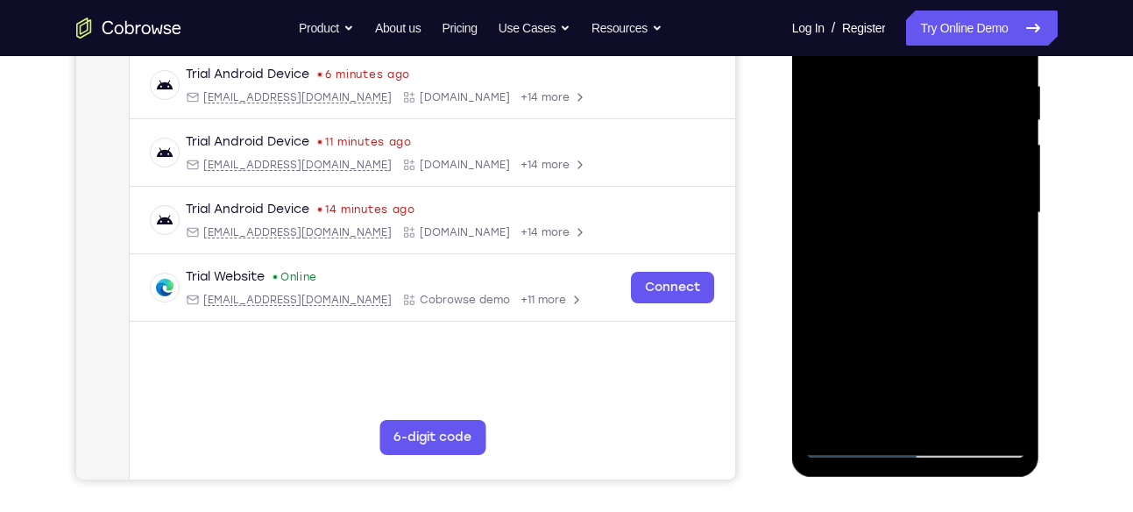
click at [856, 441] on div at bounding box center [915, 213] width 221 height 491
click at [825, 414] on div at bounding box center [915, 213] width 221 height 491
click at [1002, 377] on div at bounding box center [915, 213] width 221 height 491
click at [858, 448] on div at bounding box center [915, 213] width 221 height 491
click at [854, 441] on div at bounding box center [915, 213] width 221 height 491
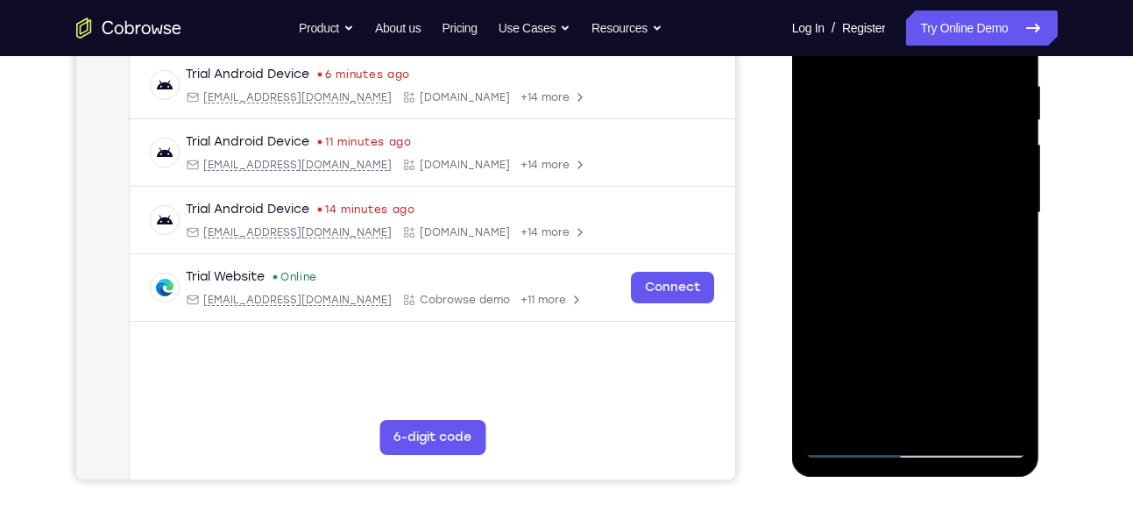
click at [830, 414] on div at bounding box center [915, 213] width 221 height 491
click at [845, 441] on div at bounding box center [915, 213] width 221 height 491
click at [901, 401] on div at bounding box center [915, 213] width 221 height 491
click at [857, 444] on div at bounding box center [915, 213] width 221 height 491
click at [855, 442] on div at bounding box center [915, 213] width 221 height 491
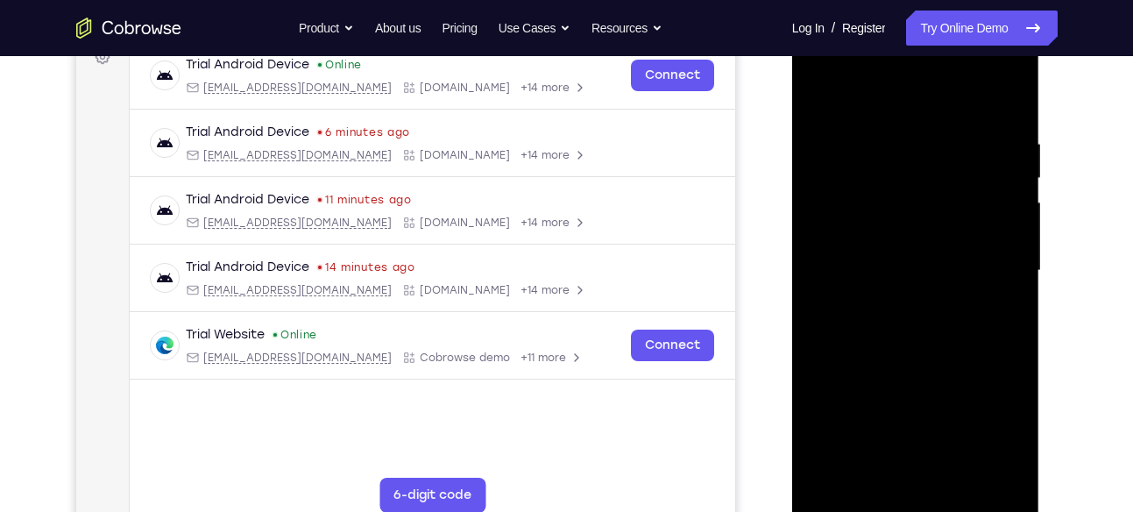
scroll to position [371, 0]
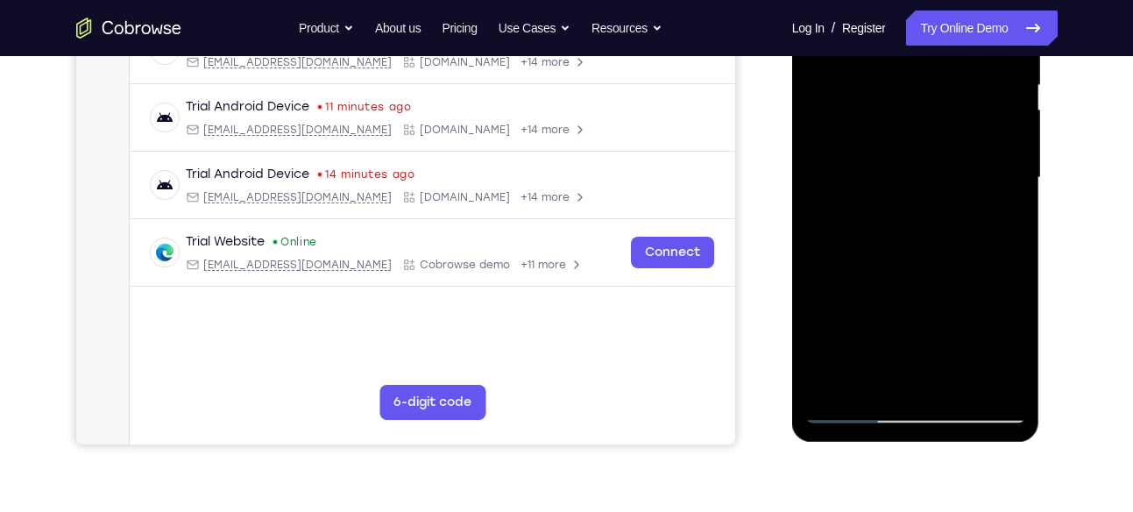
click at [1000, 374] on div at bounding box center [915, 178] width 221 height 491
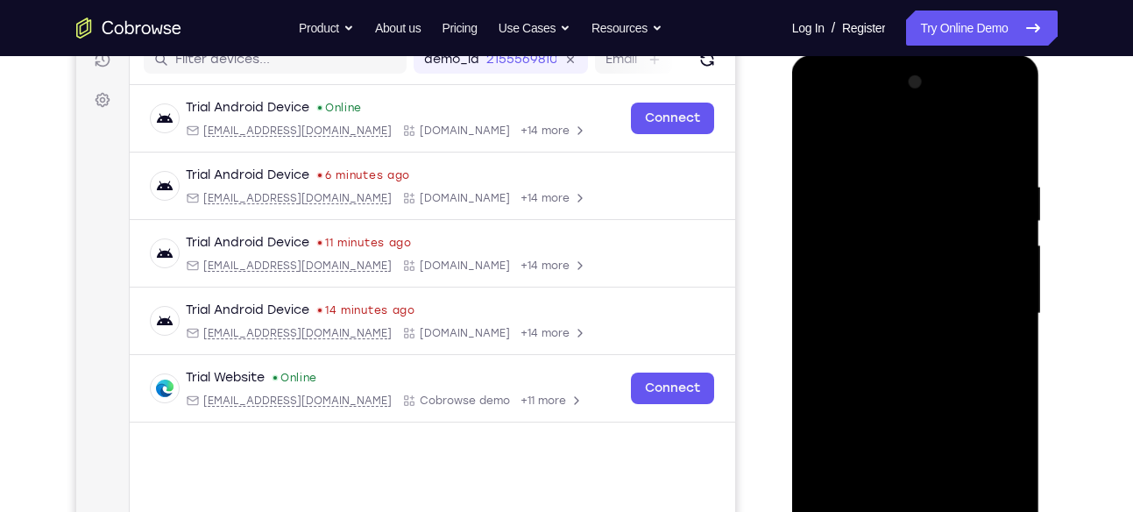
scroll to position [210, 0]
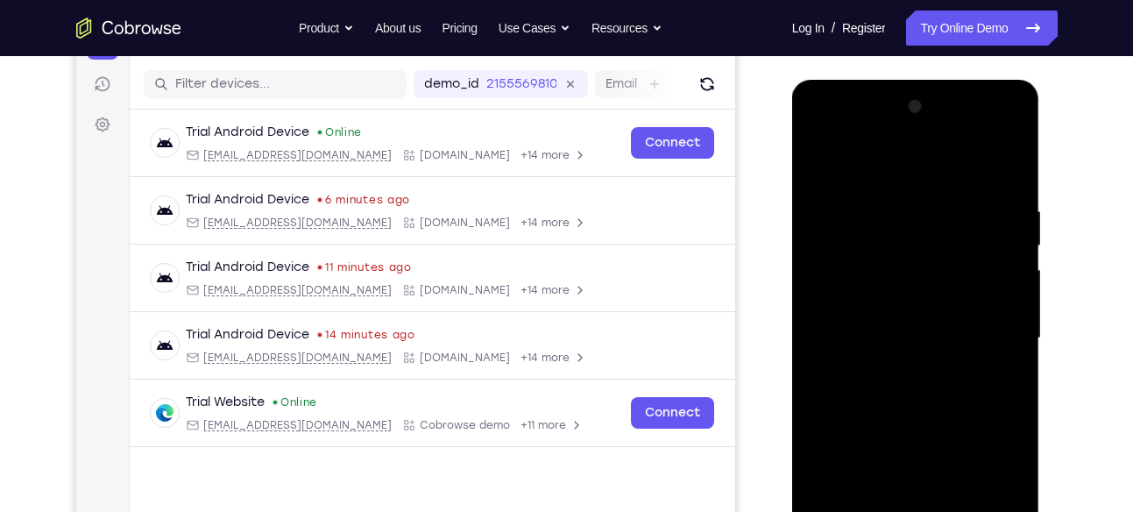
click at [830, 159] on div at bounding box center [915, 338] width 221 height 491
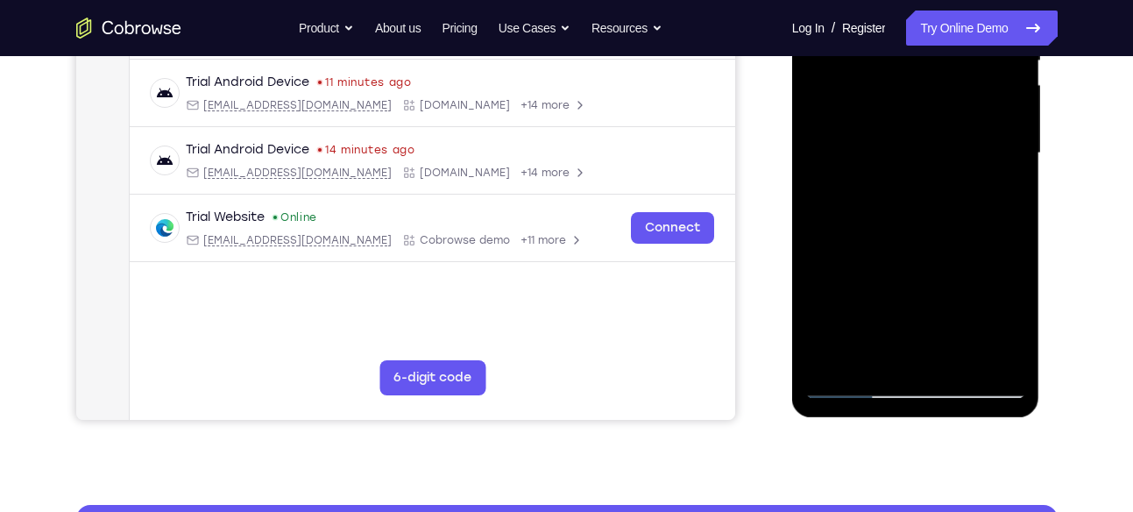
scroll to position [396, 0]
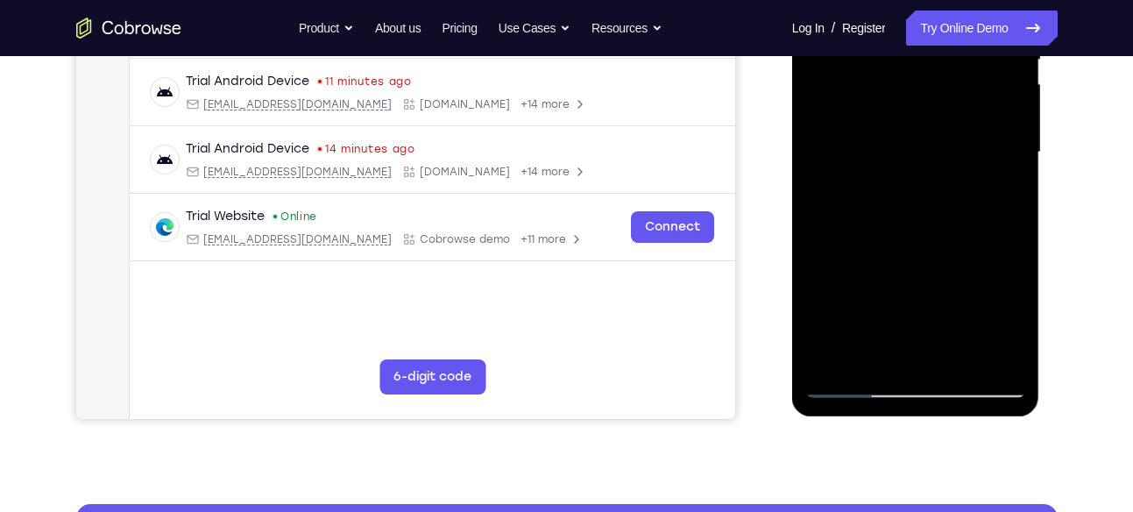
click at [852, 276] on div at bounding box center [915, 152] width 221 height 491
drag, startPoint x: 867, startPoint y: 279, endPoint x: 816, endPoint y: 129, distance: 159.3
click at [816, 129] on div at bounding box center [915, 152] width 221 height 491
drag, startPoint x: 949, startPoint y: 180, endPoint x: 940, endPoint y: 278, distance: 98.5
click at [940, 278] on div at bounding box center [915, 152] width 221 height 491
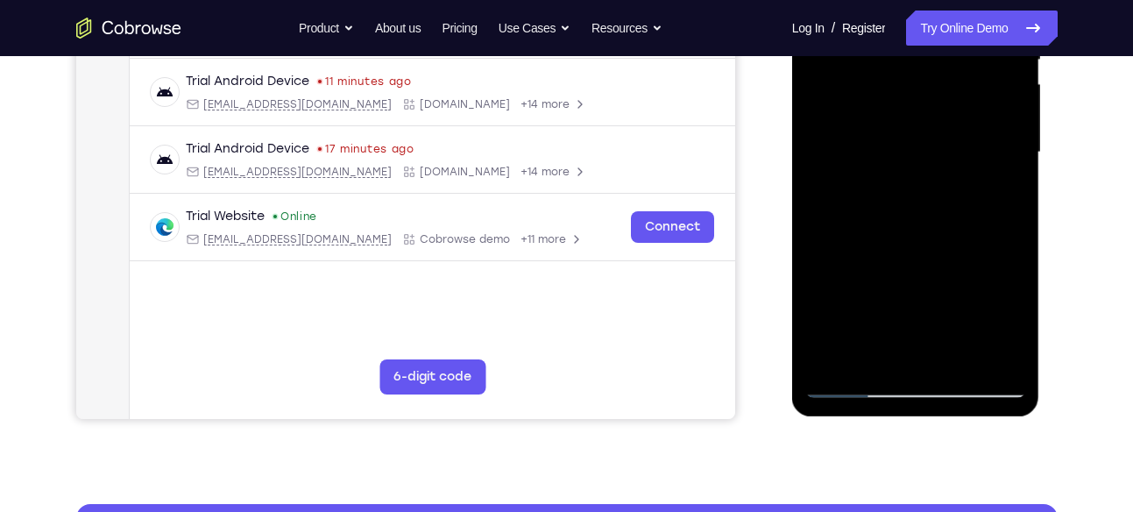
click at [1011, 159] on div at bounding box center [915, 152] width 221 height 491
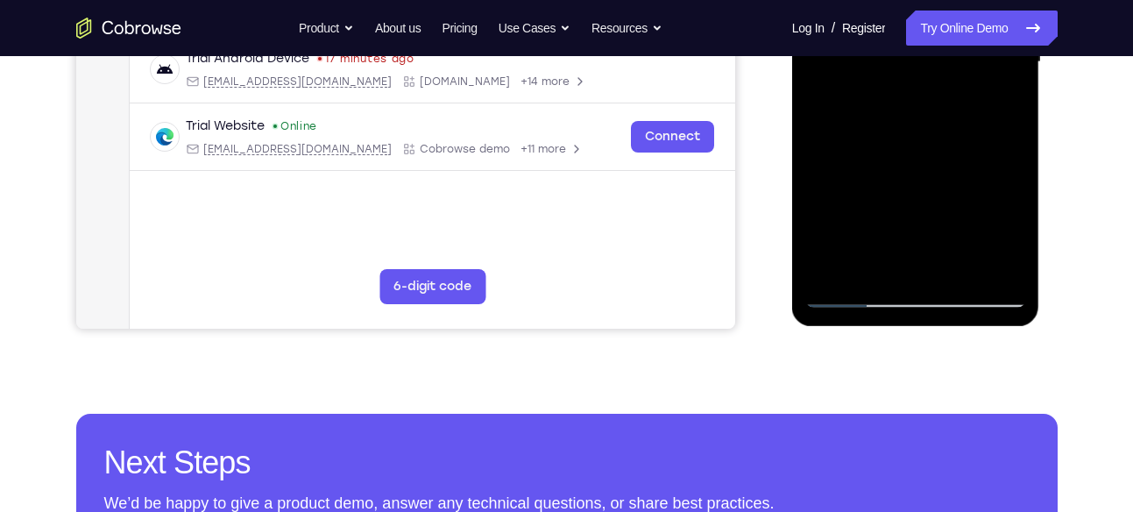
scroll to position [490, 0]
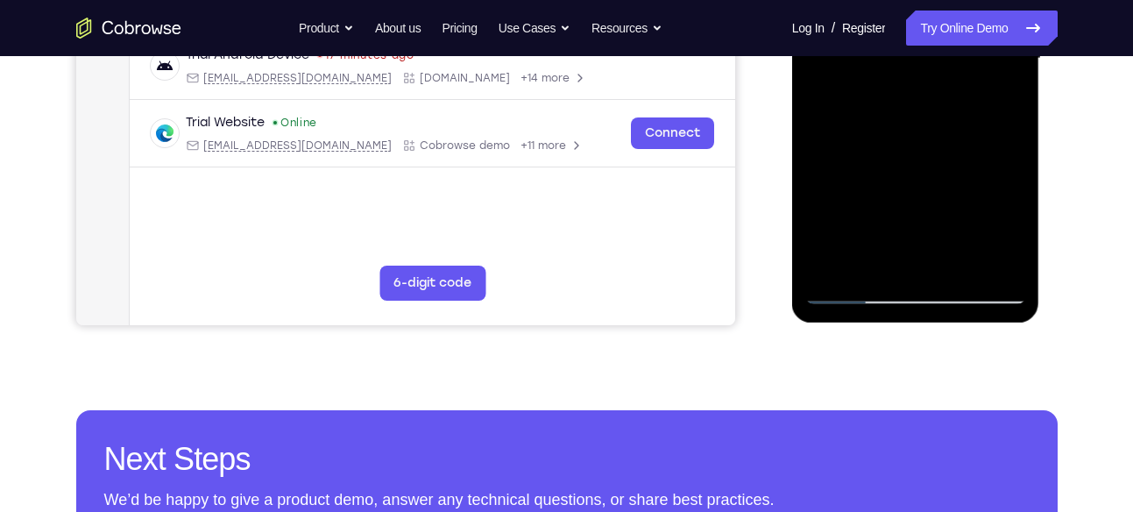
click at [830, 270] on div at bounding box center [915, 58] width 221 height 491
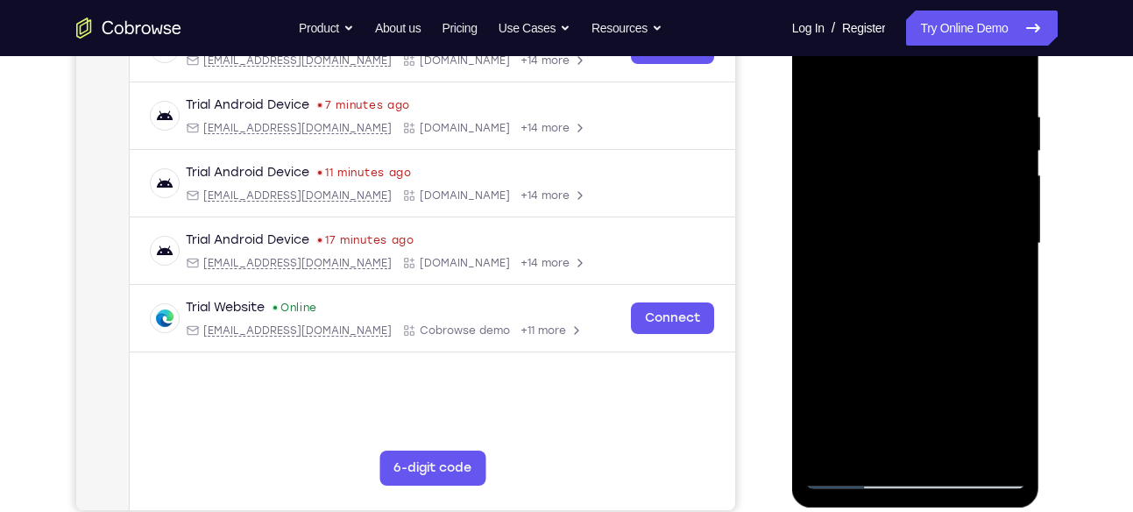
scroll to position [304, 0]
drag, startPoint x: 915, startPoint y: 155, endPoint x: 929, endPoint y: 428, distance: 273.7
click at [929, 428] on div at bounding box center [915, 244] width 221 height 491
drag, startPoint x: 948, startPoint y: 307, endPoint x: 930, endPoint y: 44, distance: 264.3
click at [930, 44] on div at bounding box center [915, 244] width 221 height 491
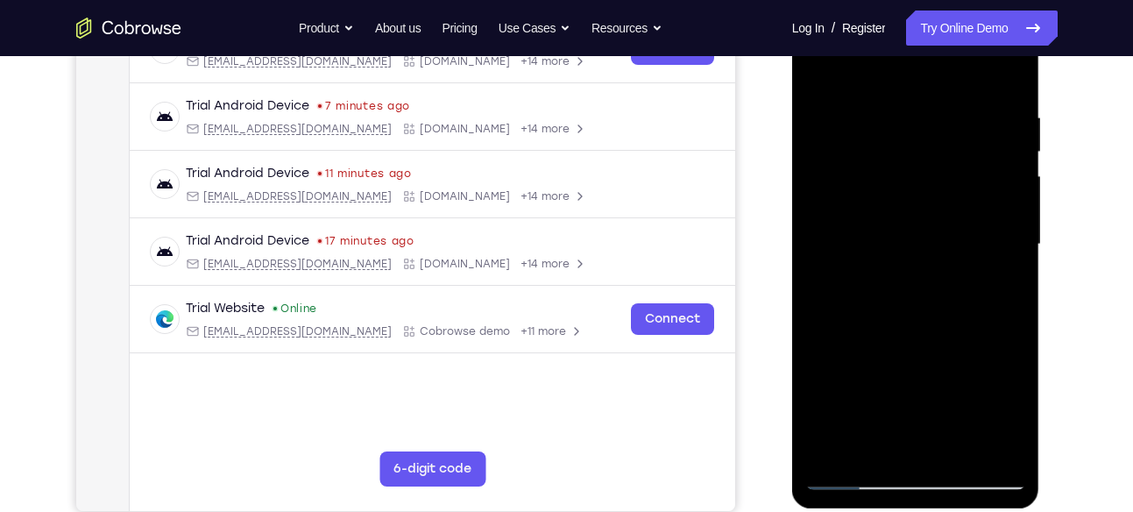
drag, startPoint x: 910, startPoint y: 288, endPoint x: 913, endPoint y: 73, distance: 215.5
click at [913, 73] on div at bounding box center [915, 244] width 221 height 491
drag, startPoint x: 923, startPoint y: 362, endPoint x: 917, endPoint y: 55, distance: 306.7
click at [917, 55] on div at bounding box center [915, 244] width 221 height 491
drag, startPoint x: 924, startPoint y: 299, endPoint x: 940, endPoint y: 78, distance: 221.3
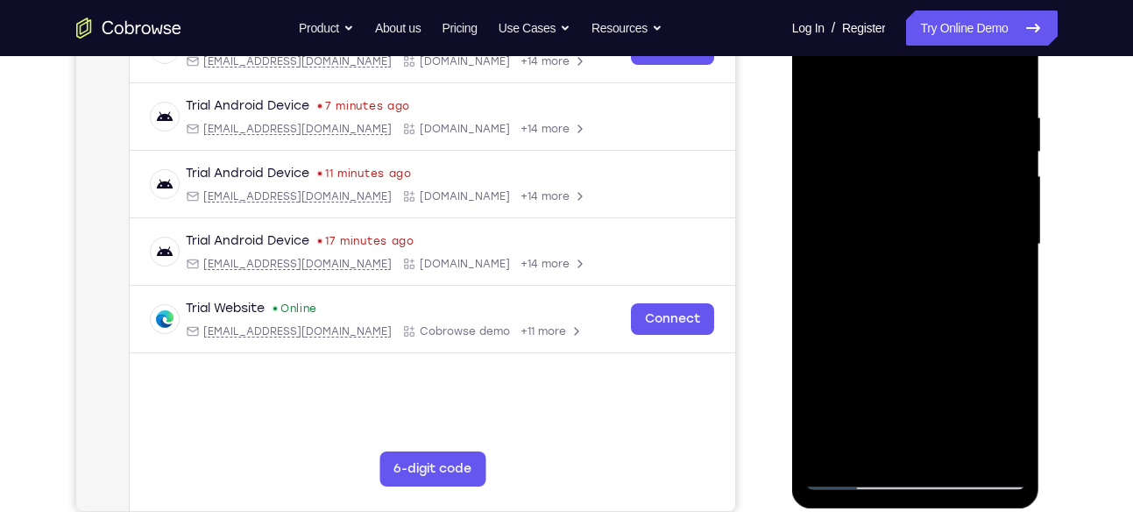
click at [940, 78] on div at bounding box center [915, 244] width 221 height 491
drag, startPoint x: 935, startPoint y: 326, endPoint x: 933, endPoint y: 42, distance: 283.8
click at [933, 42] on div at bounding box center [915, 244] width 221 height 491
drag, startPoint x: 922, startPoint y: 253, endPoint x: 932, endPoint y: 5, distance: 248.1
click at [932, 5] on div at bounding box center [915, 244] width 221 height 491
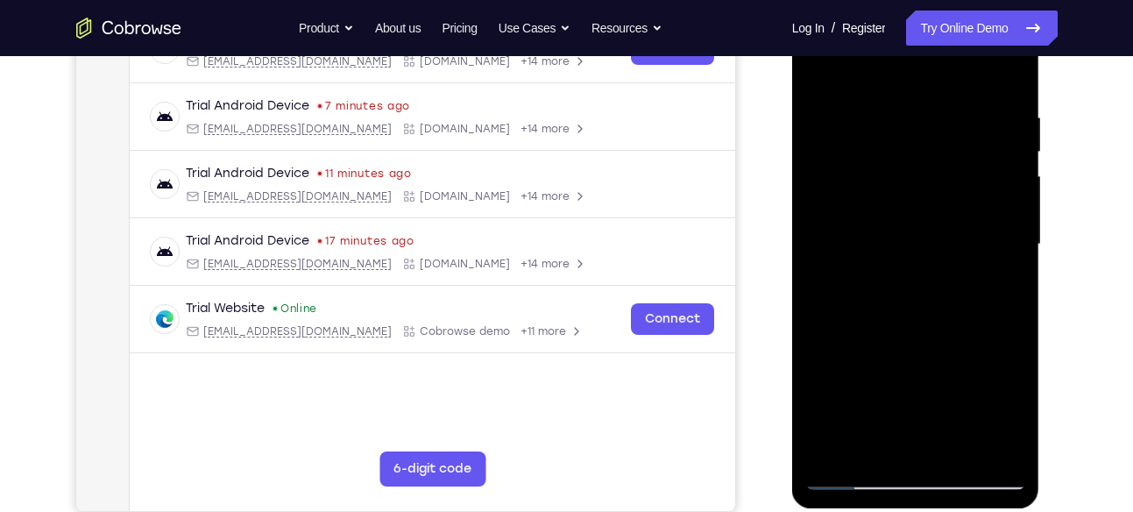
drag, startPoint x: 924, startPoint y: 271, endPoint x: 920, endPoint y: -13, distance: 283.9
click at [920, 0] on div at bounding box center [916, 247] width 248 height 522
drag, startPoint x: 919, startPoint y: 328, endPoint x: 914, endPoint y: 53, distance: 274.3
click at [914, 53] on div at bounding box center [915, 244] width 221 height 491
click at [830, 443] on div at bounding box center [915, 244] width 221 height 491
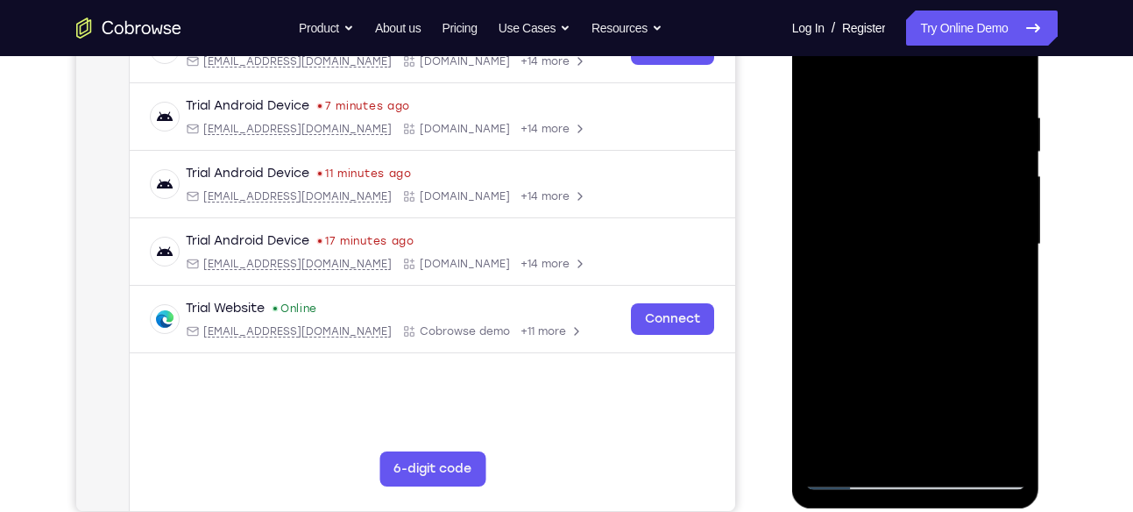
click at [1013, 60] on div at bounding box center [915, 244] width 221 height 491
click at [904, 110] on div at bounding box center [915, 244] width 221 height 491
drag, startPoint x: 880, startPoint y: 316, endPoint x: 887, endPoint y: 167, distance: 149.1
click at [887, 167] on div at bounding box center [915, 244] width 221 height 491
click at [884, 148] on div at bounding box center [915, 244] width 221 height 491
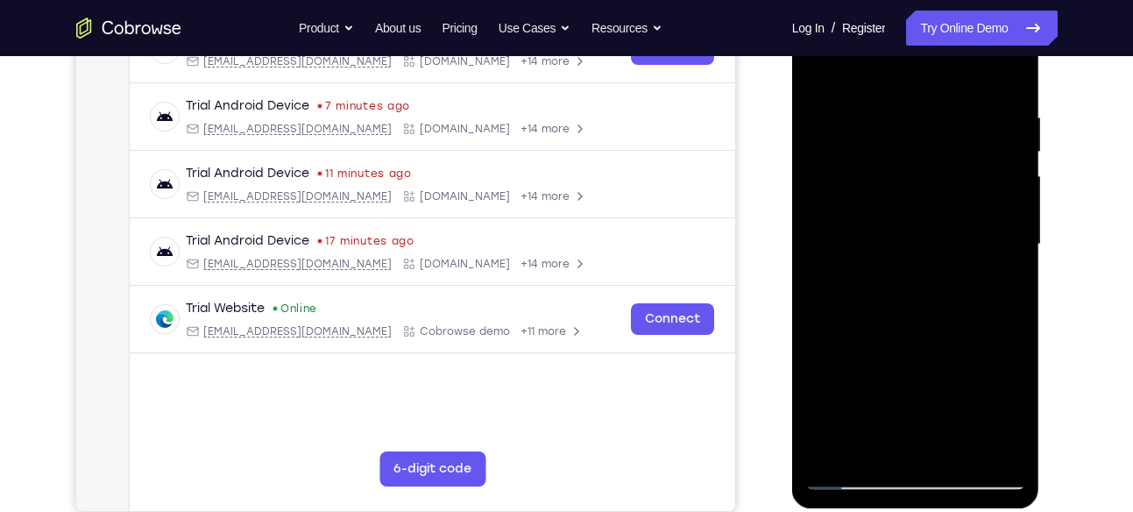
drag, startPoint x: 923, startPoint y: 364, endPoint x: 920, endPoint y: 259, distance: 104.3
click at [920, 259] on div at bounding box center [915, 244] width 221 height 491
click at [969, 456] on div at bounding box center [915, 244] width 221 height 491
click at [905, 243] on div at bounding box center [915, 244] width 221 height 491
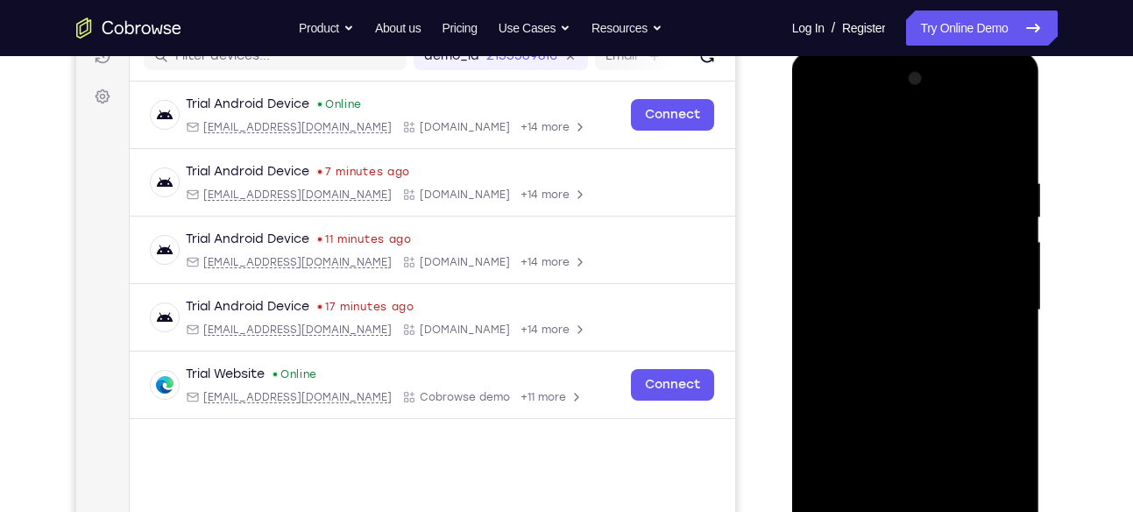
scroll to position [237, 0]
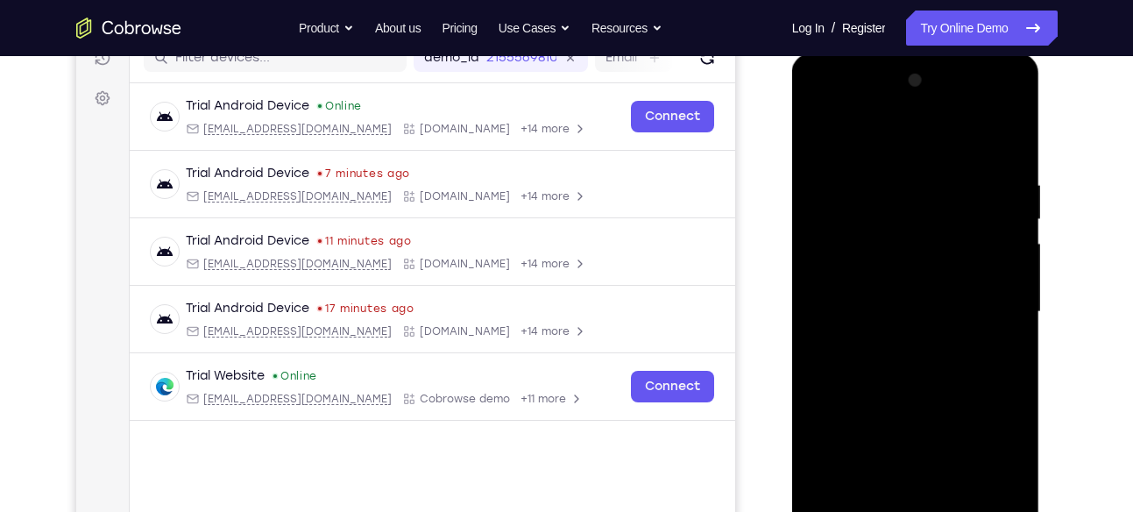
click at [852, 133] on div at bounding box center [915, 312] width 221 height 491
click at [827, 164] on div at bounding box center [915, 312] width 221 height 491
click at [1002, 218] on div at bounding box center [915, 312] width 221 height 491
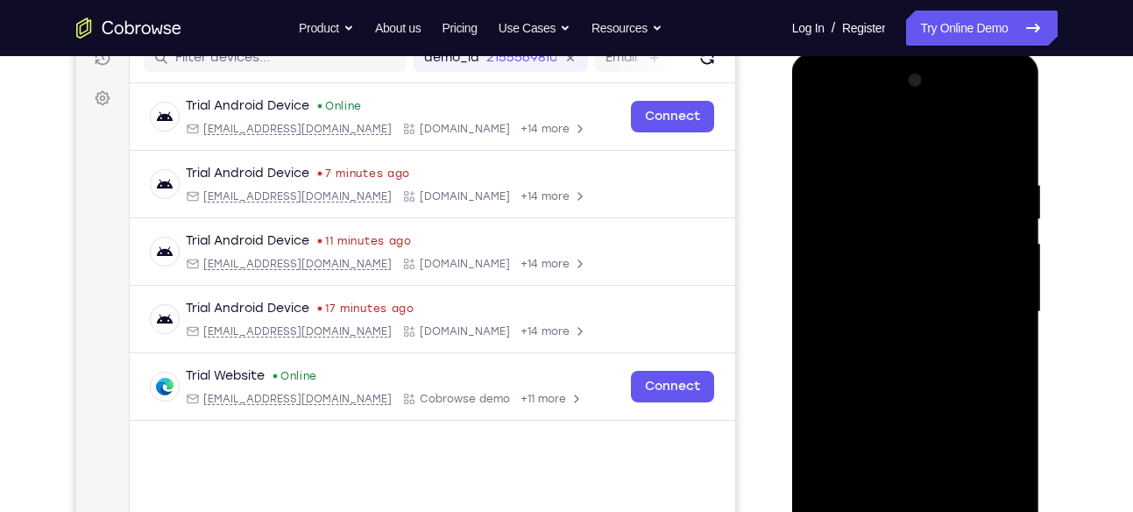
click at [1002, 218] on div at bounding box center [915, 312] width 221 height 491
click at [819, 295] on div at bounding box center [915, 312] width 221 height 491
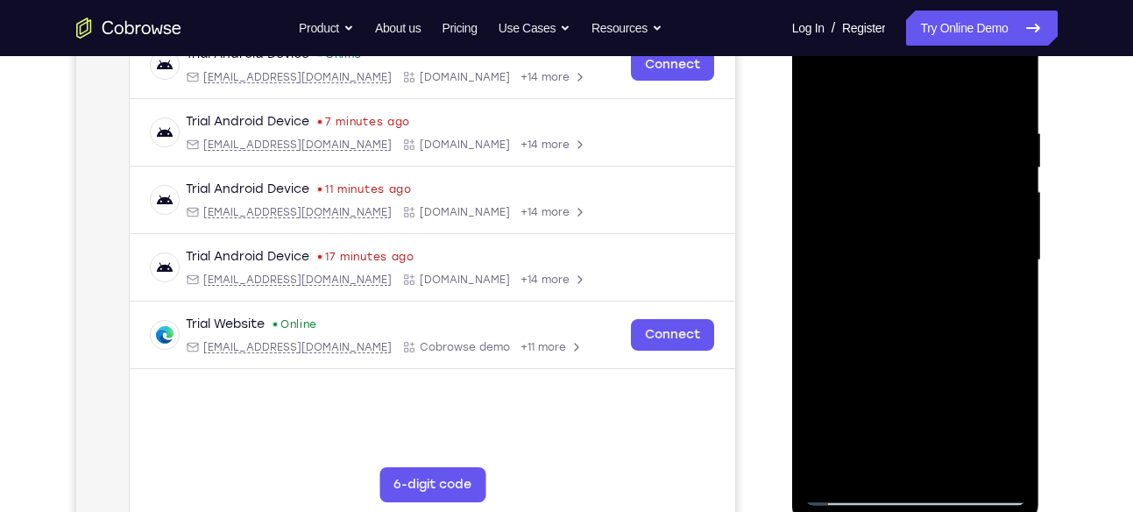
scroll to position [300, 0]
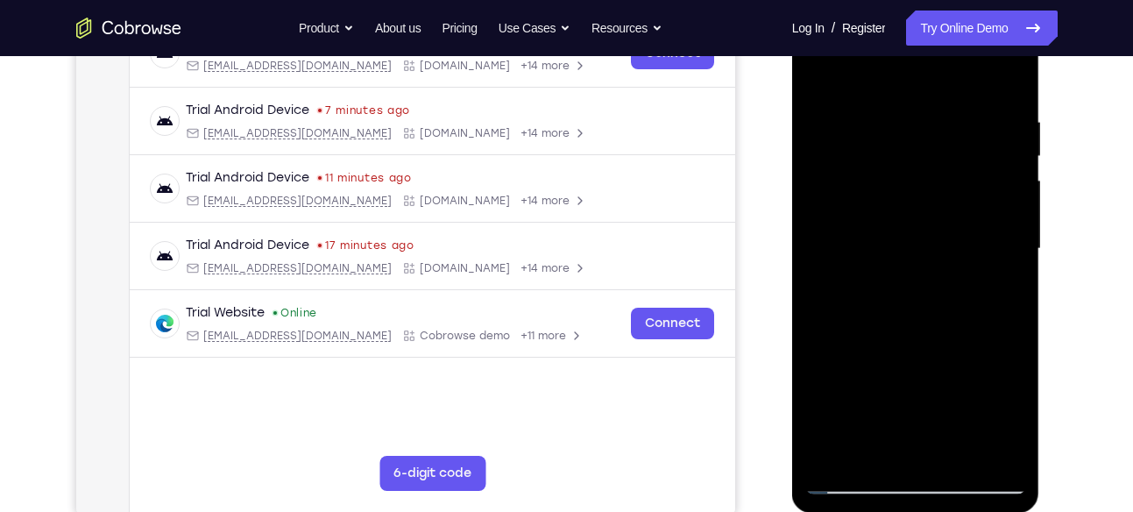
click at [881, 446] on div at bounding box center [915, 249] width 221 height 491
click at [875, 446] on div at bounding box center [915, 249] width 221 height 491
click at [868, 352] on div at bounding box center [915, 249] width 221 height 491
click at [856, 479] on div at bounding box center [915, 249] width 221 height 491
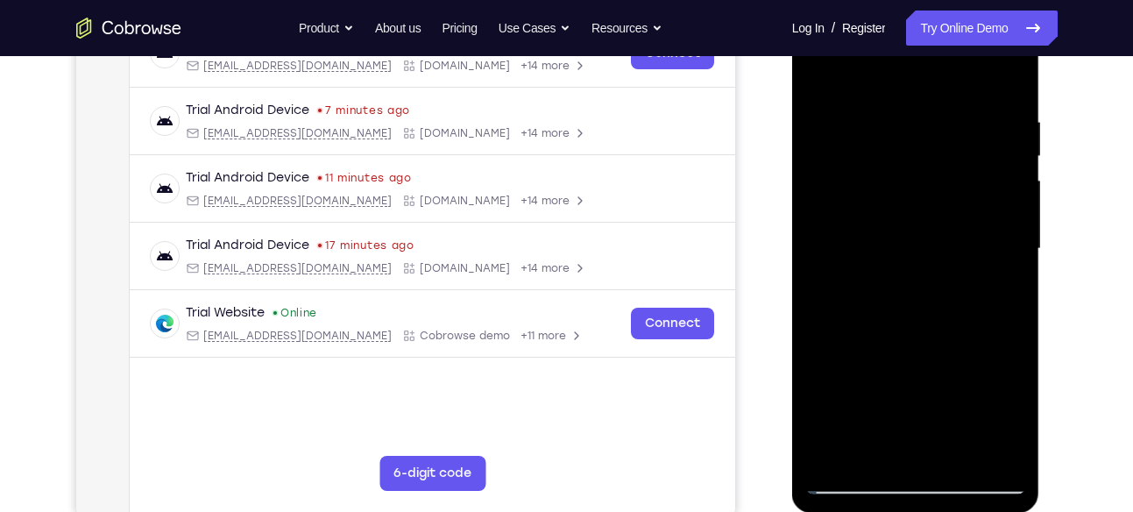
click at [996, 450] on div at bounding box center [915, 249] width 221 height 491
click at [1003, 85] on div at bounding box center [915, 249] width 221 height 491
click at [997, 452] on div at bounding box center [915, 249] width 221 height 491
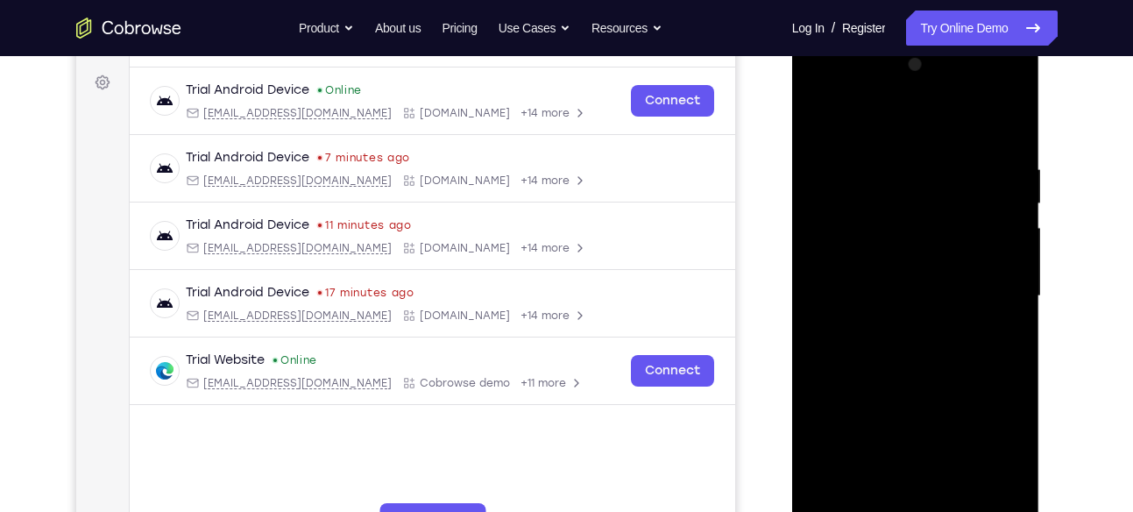
drag, startPoint x: 956, startPoint y: 171, endPoint x: 944, endPoint y: 444, distance: 273.6
click at [944, 444] on div at bounding box center [915, 296] width 221 height 491
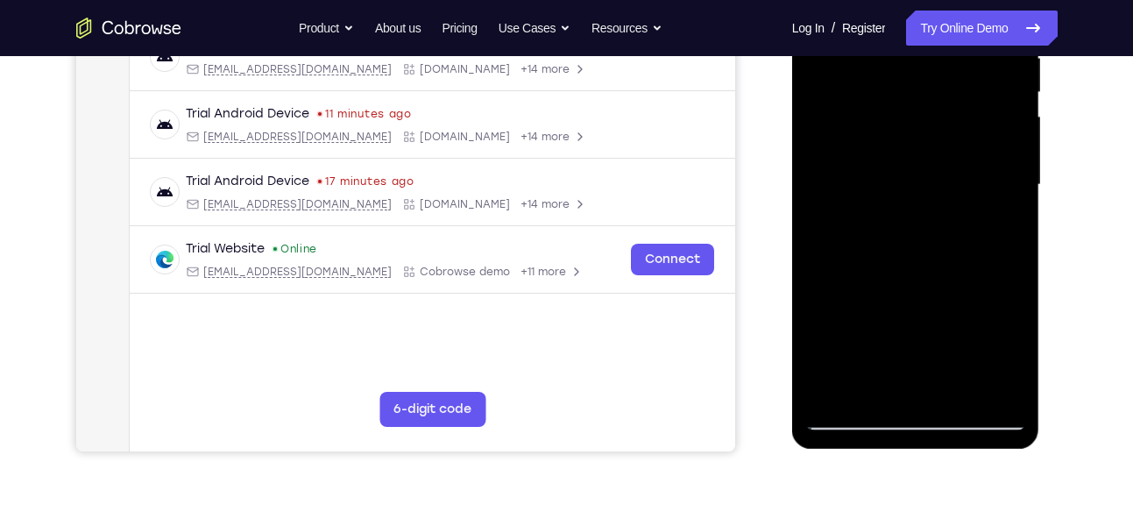
click at [968, 385] on div at bounding box center [915, 185] width 221 height 491
click at [905, 173] on div at bounding box center [915, 185] width 221 height 491
click at [853, 419] on div at bounding box center [915, 185] width 221 height 491
